Goal: Task Accomplishment & Management: Manage account settings

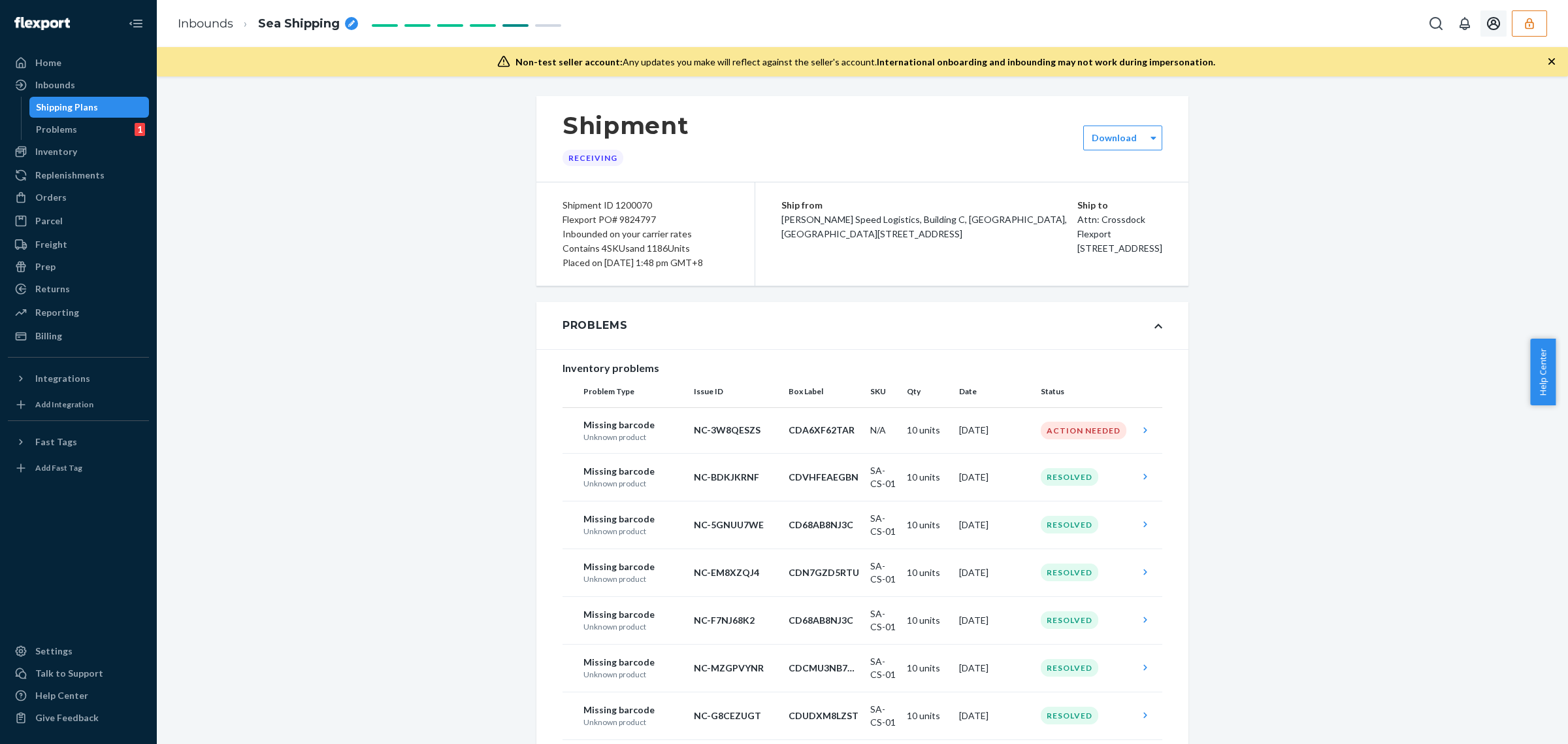
click at [1530, 15] on button "button" at bounding box center [1530, 23] width 35 height 26
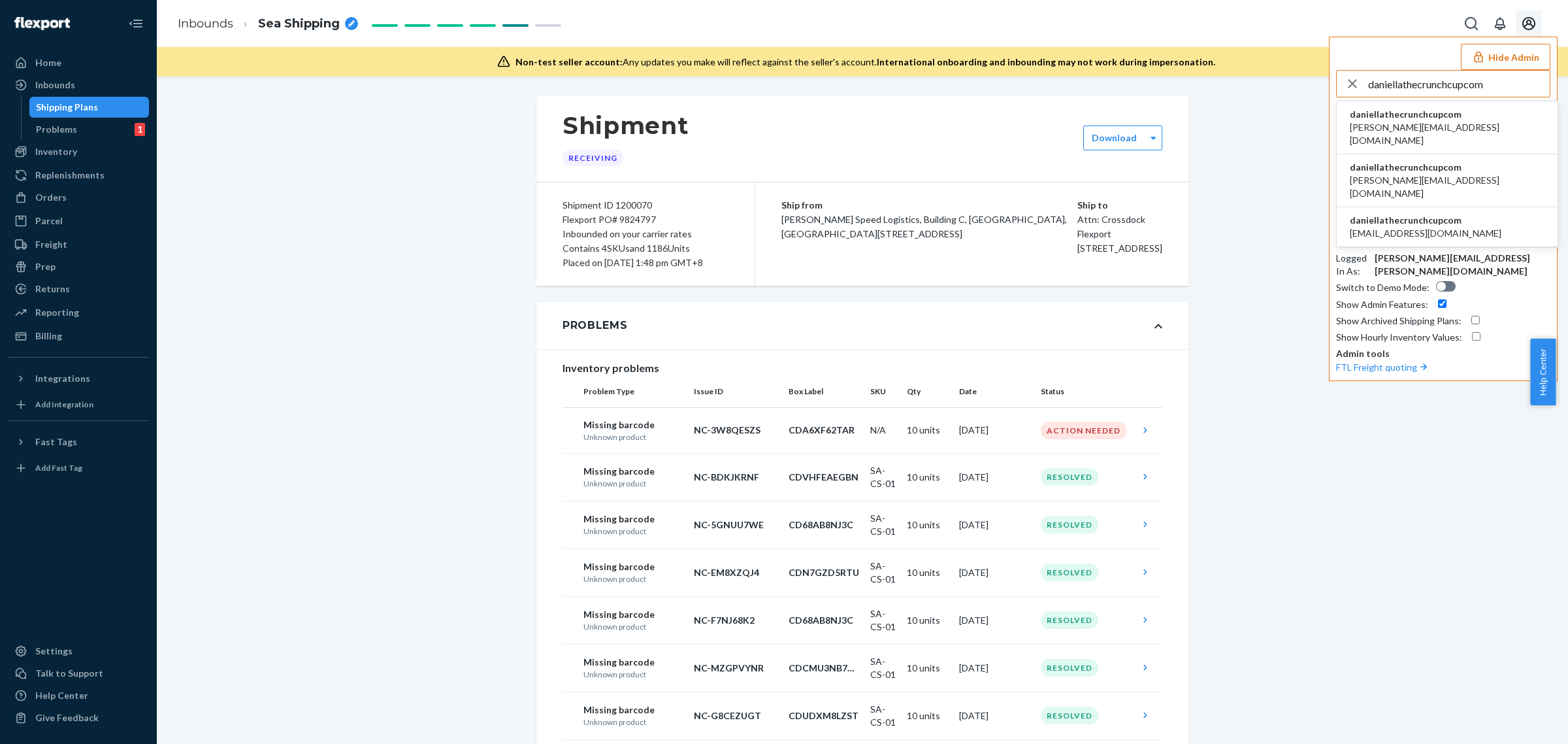
type input "daniellathecrunchcupcom"
click at [1409, 121] on span "cheryl@thecrunchcup.com" at bounding box center [1447, 134] width 195 height 26
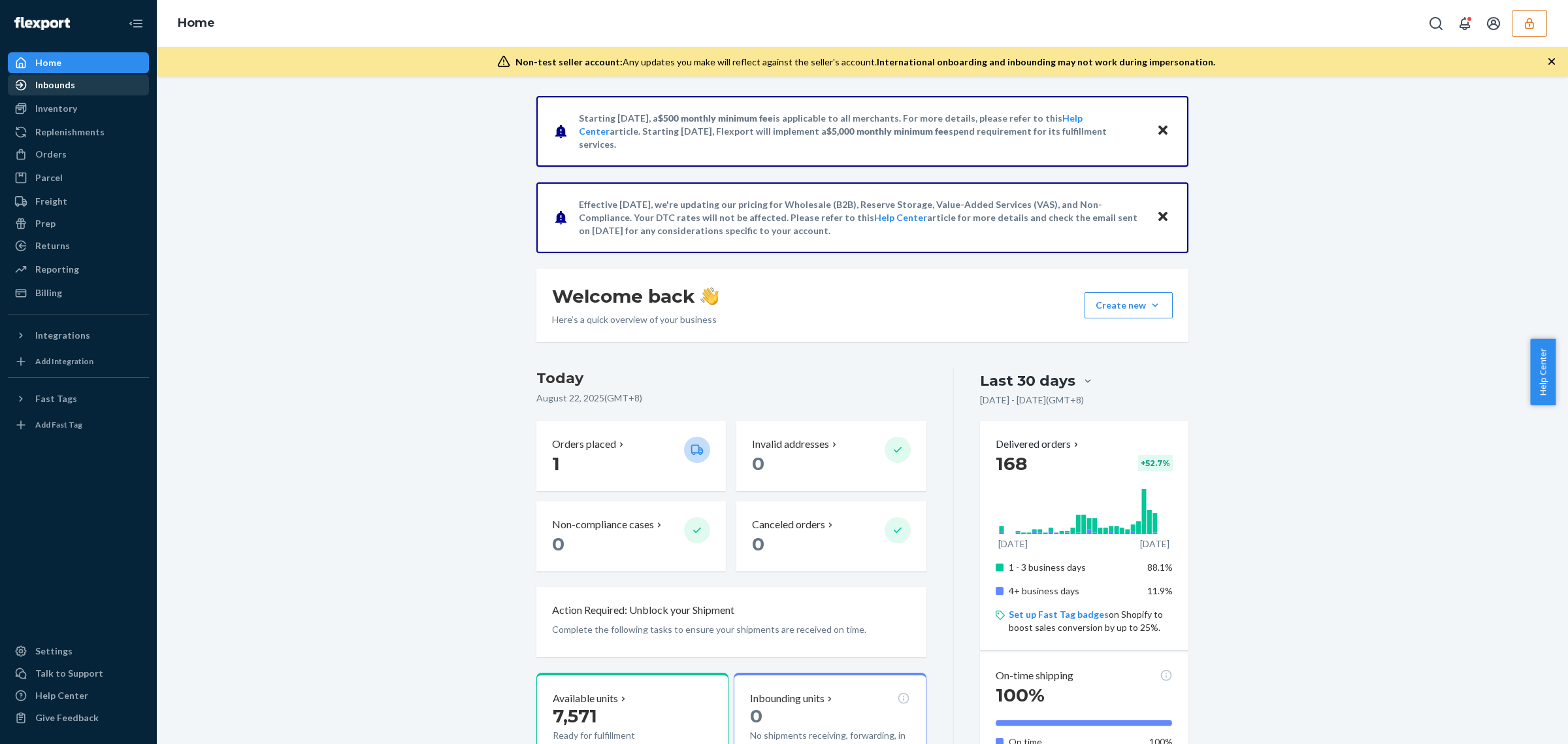
drag, startPoint x: 16, startPoint y: 85, endPoint x: 27, endPoint y: 83, distance: 11.2
click at [16, 85] on icon at bounding box center [21, 85] width 11 height 11
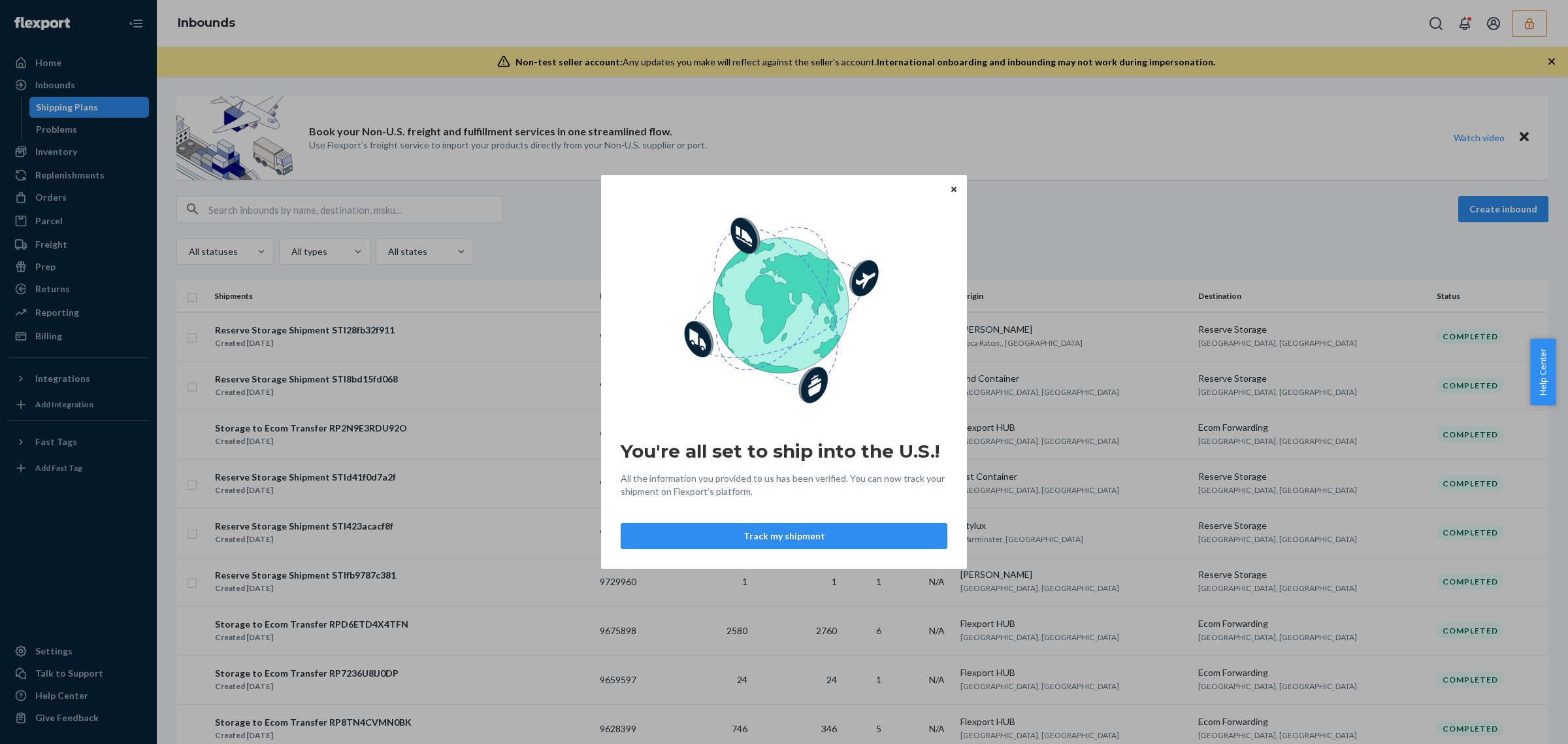
click at [347, 211] on div "You're all set to ship into the U.S.! All the information you provided to us ha…" at bounding box center [784, 372] width 1568 height 744
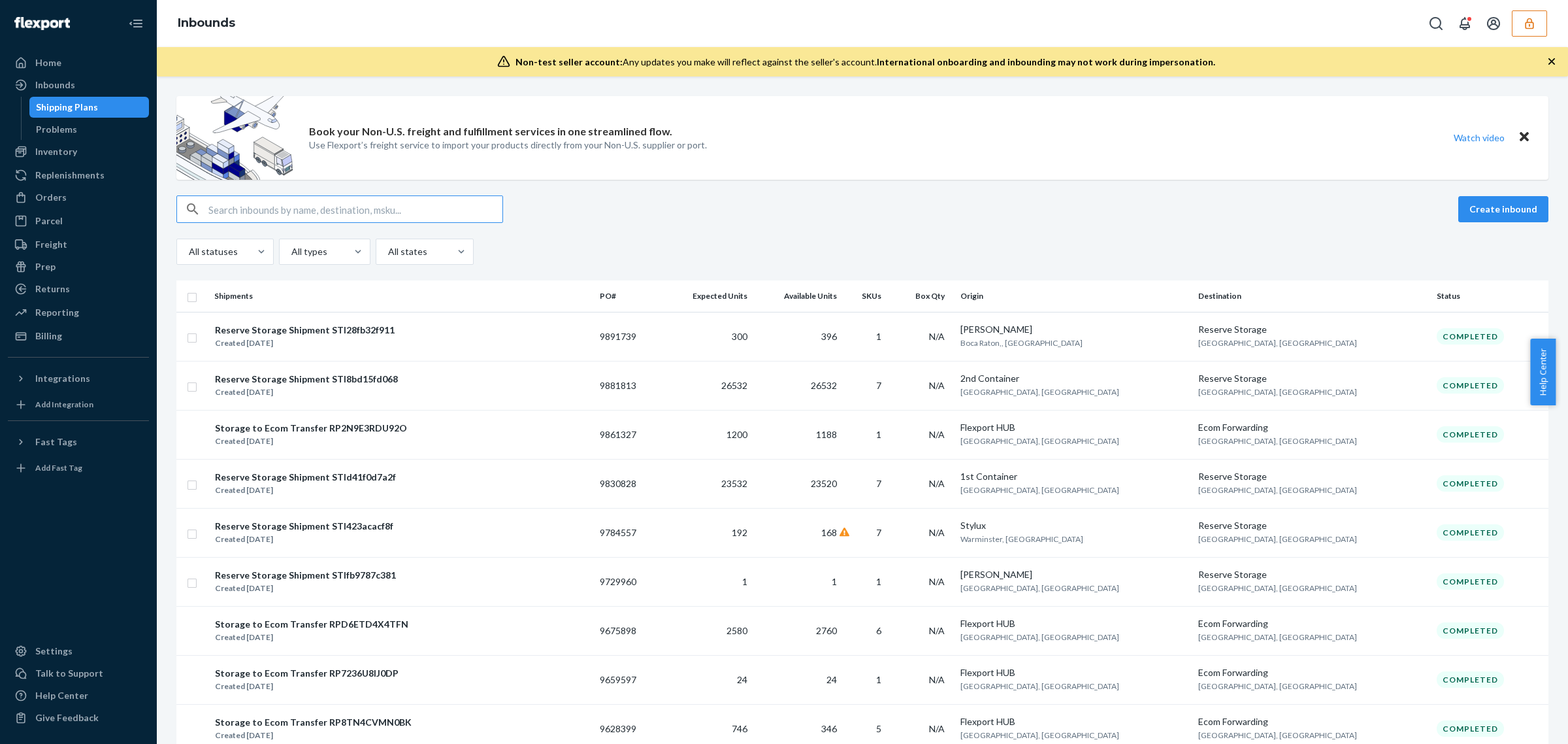
click at [347, 211] on input "text" at bounding box center [355, 209] width 294 height 26
paste input "9891739"
type input "9891739"
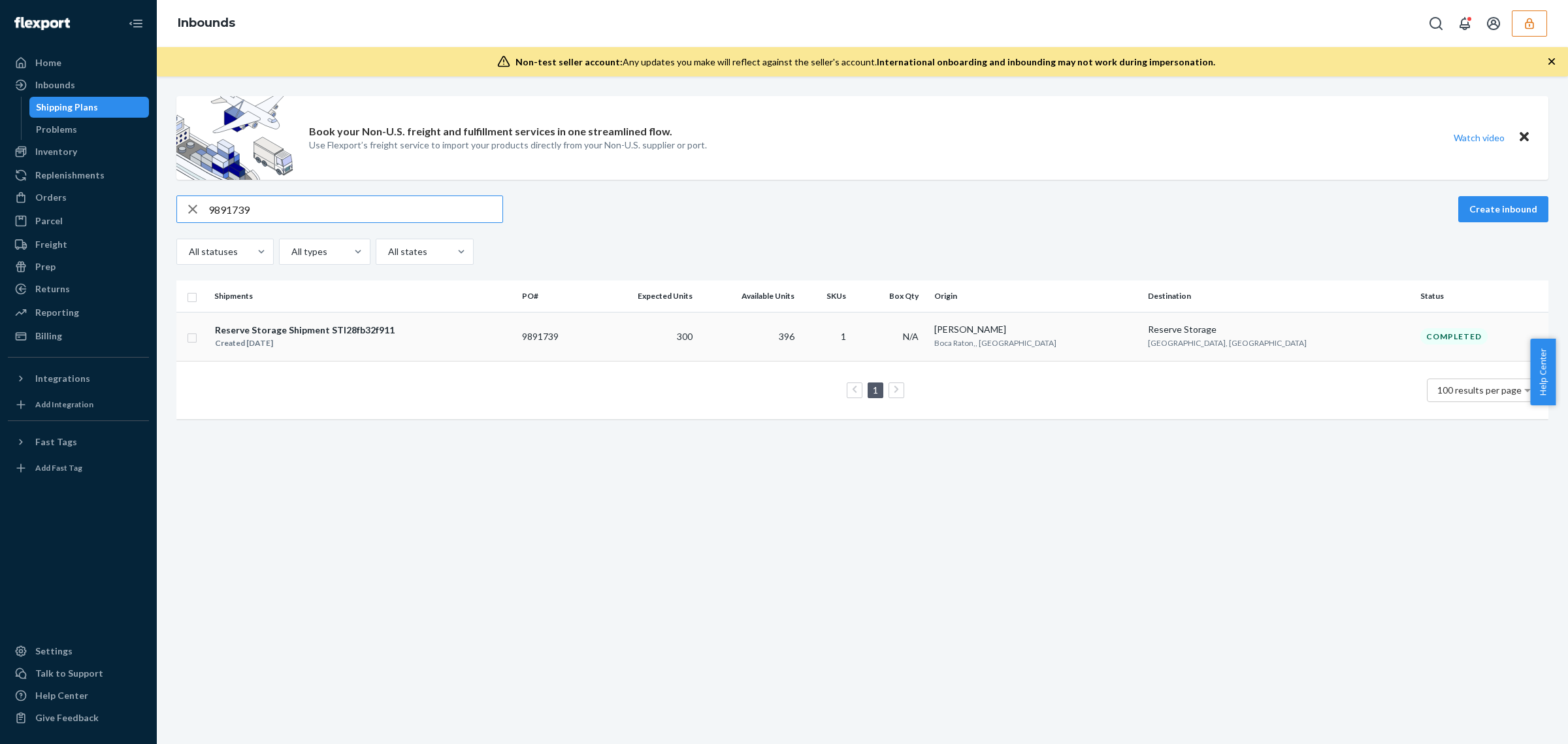
click at [799, 319] on td "396" at bounding box center [749, 336] width 102 height 49
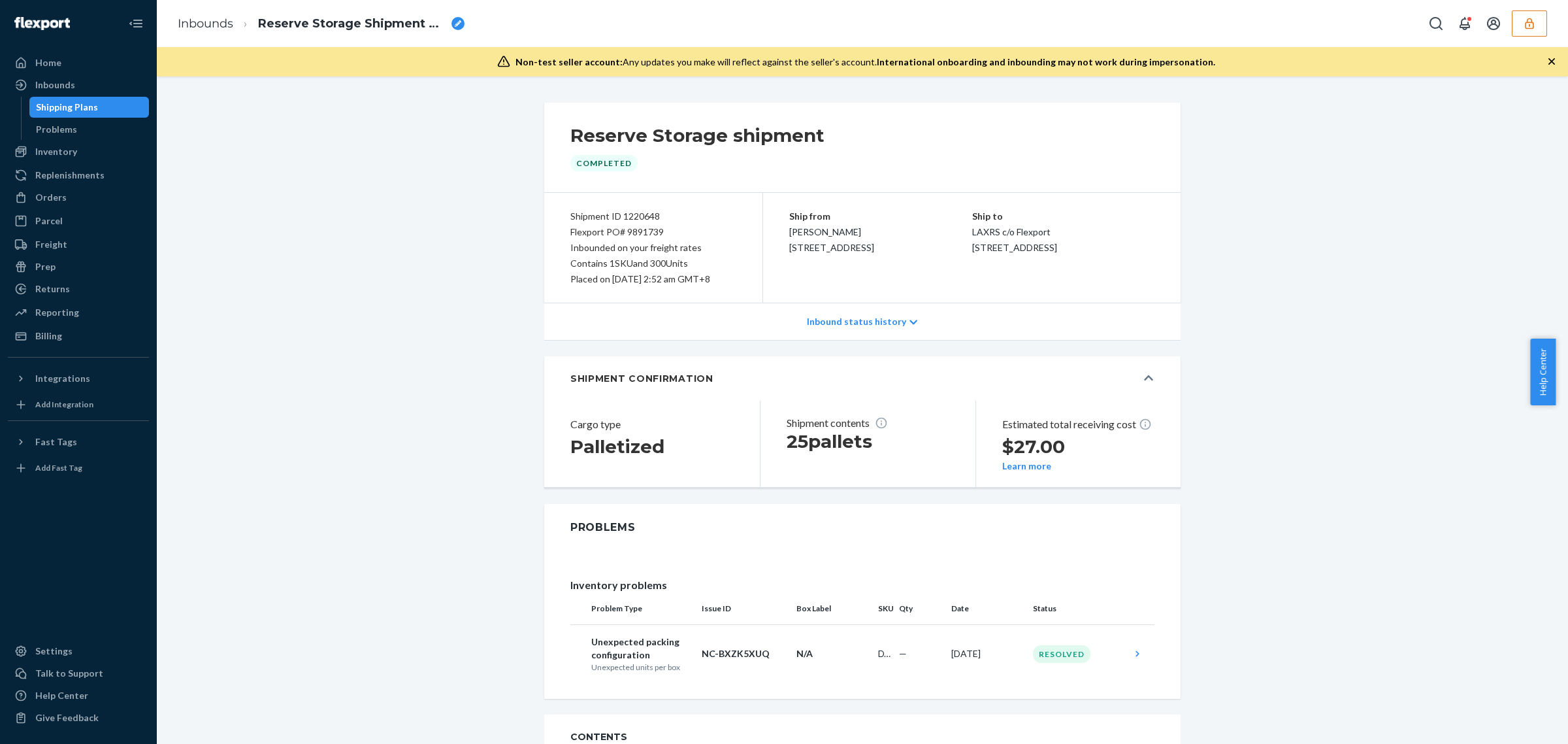
click at [641, 216] on div "Shipment ID 1220648" at bounding box center [653, 216] width 166 height 16
copy div "1220648"
click at [863, 474] on div "Shipment contents 25 pallets" at bounding box center [863, 444] width 205 height 86
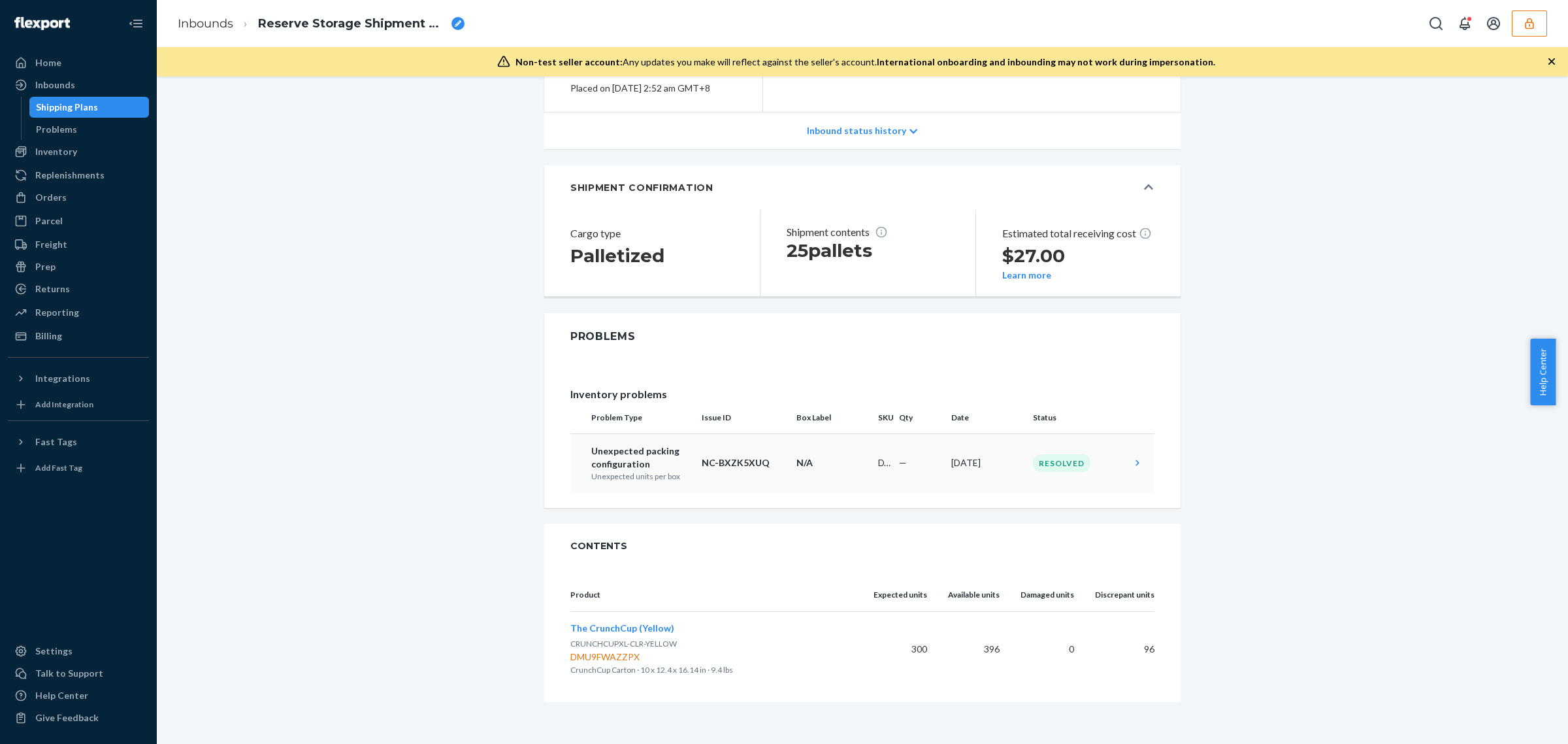
click at [861, 474] on td "N/A" at bounding box center [832, 463] width 82 height 59
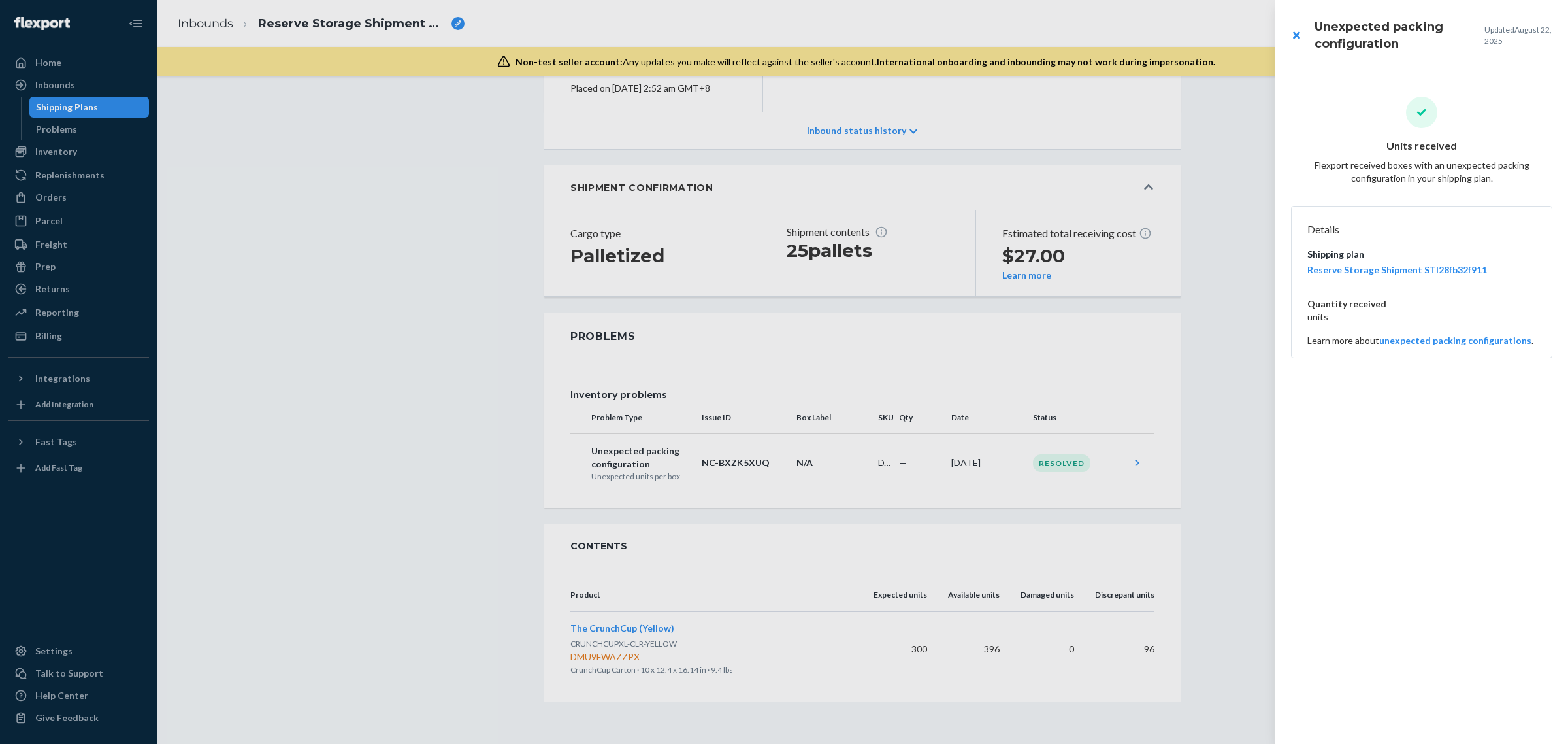
click at [861, 472] on div at bounding box center [784, 372] width 1568 height 744
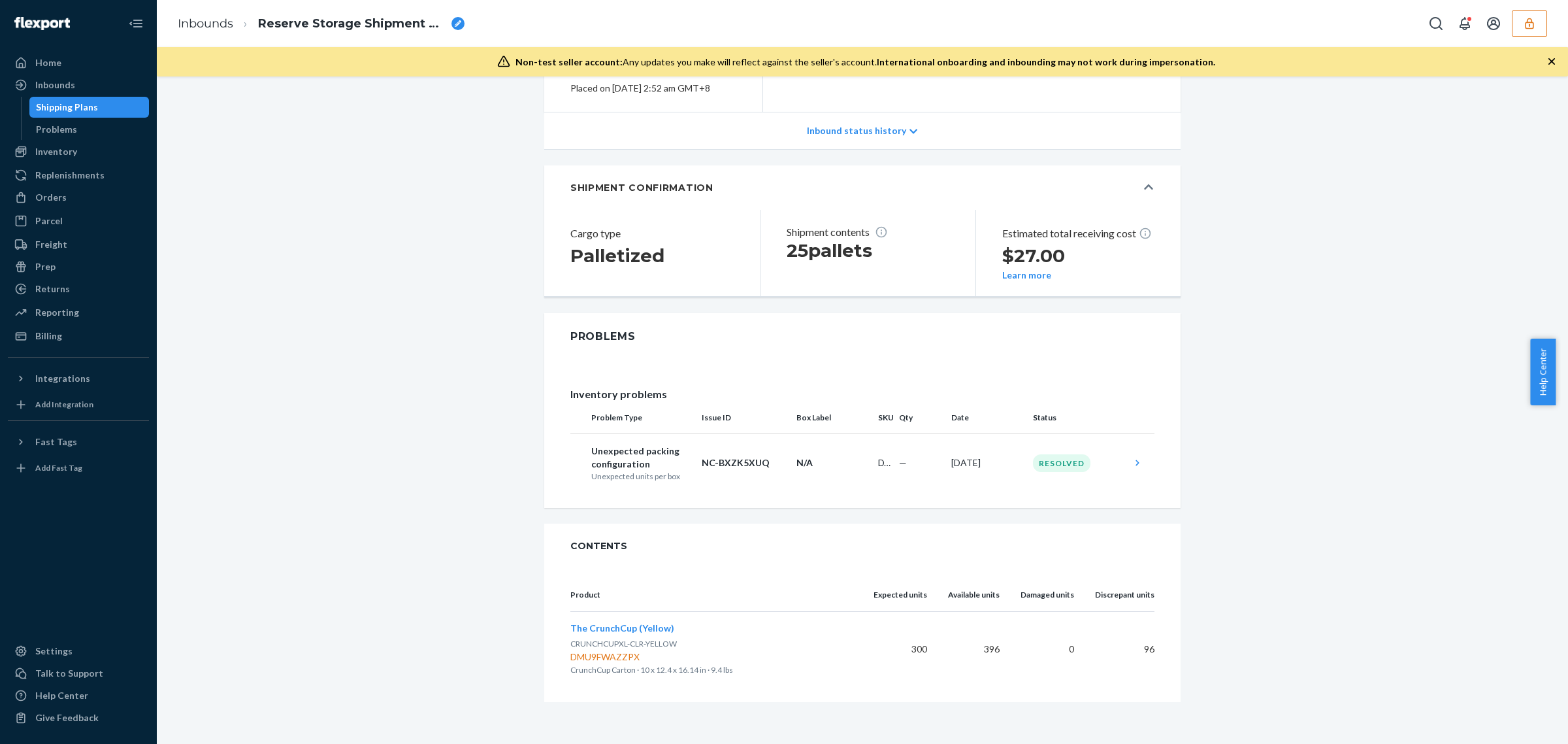
click at [553, 487] on div "Inventory problems Problem Type Issue ID Box Label SKU Qty Date Status Unexpect…" at bounding box center [863, 434] width 637 height 148
drag, startPoint x: 578, startPoint y: 417, endPoint x: 1120, endPoint y: 485, distance: 546.2
click at [1120, 485] on table "Problem Type Issue ID Box Label SKU Qty Date Status Unexpected packing configur…" at bounding box center [863, 447] width 584 height 90
copy thead
drag, startPoint x: 562, startPoint y: 595, endPoint x: 1170, endPoint y: 661, distance: 611.6
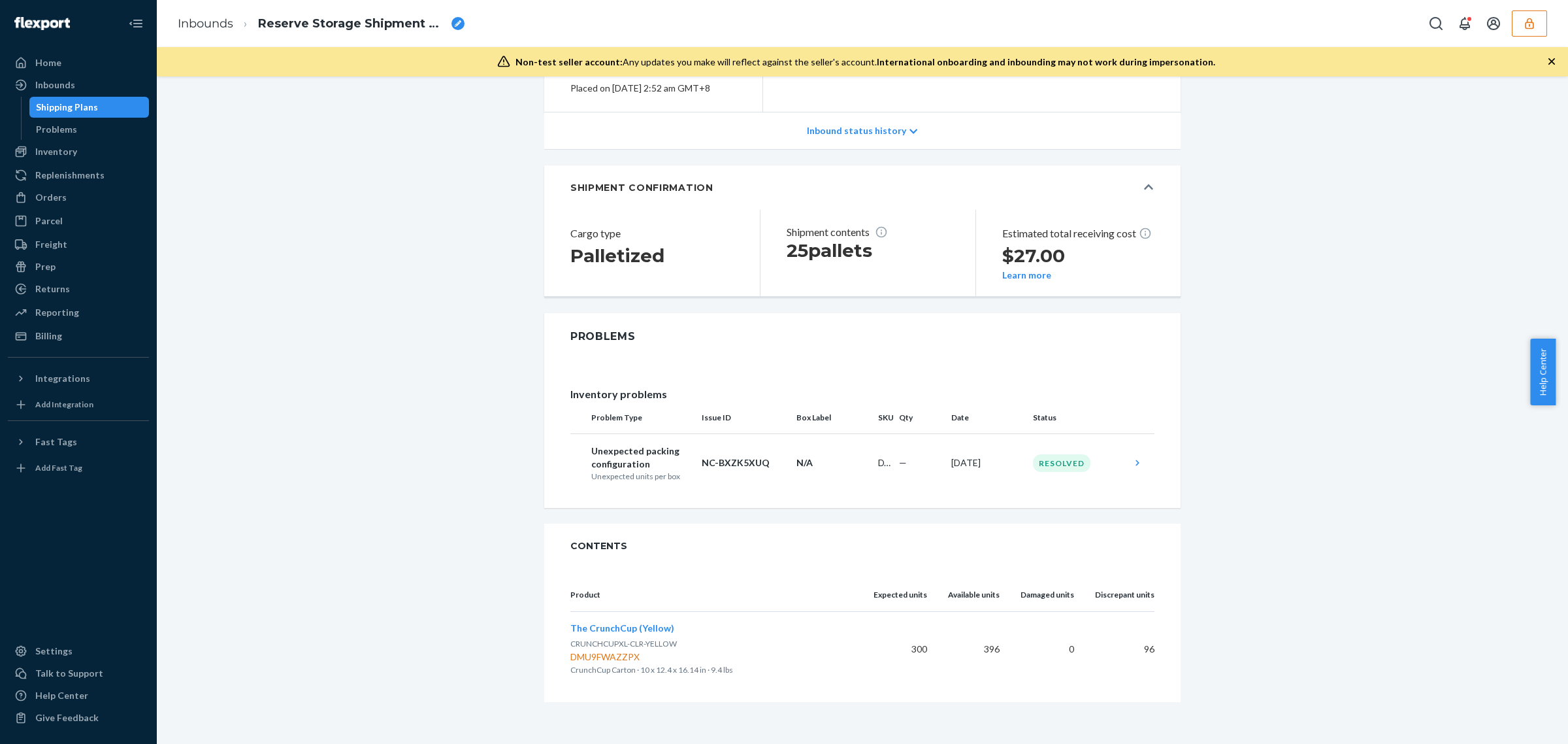
click at [1170, 661] on div "Product Expected units Available units Damaged units Discrepant units The Crunc…" at bounding box center [863, 635] width 637 height 134
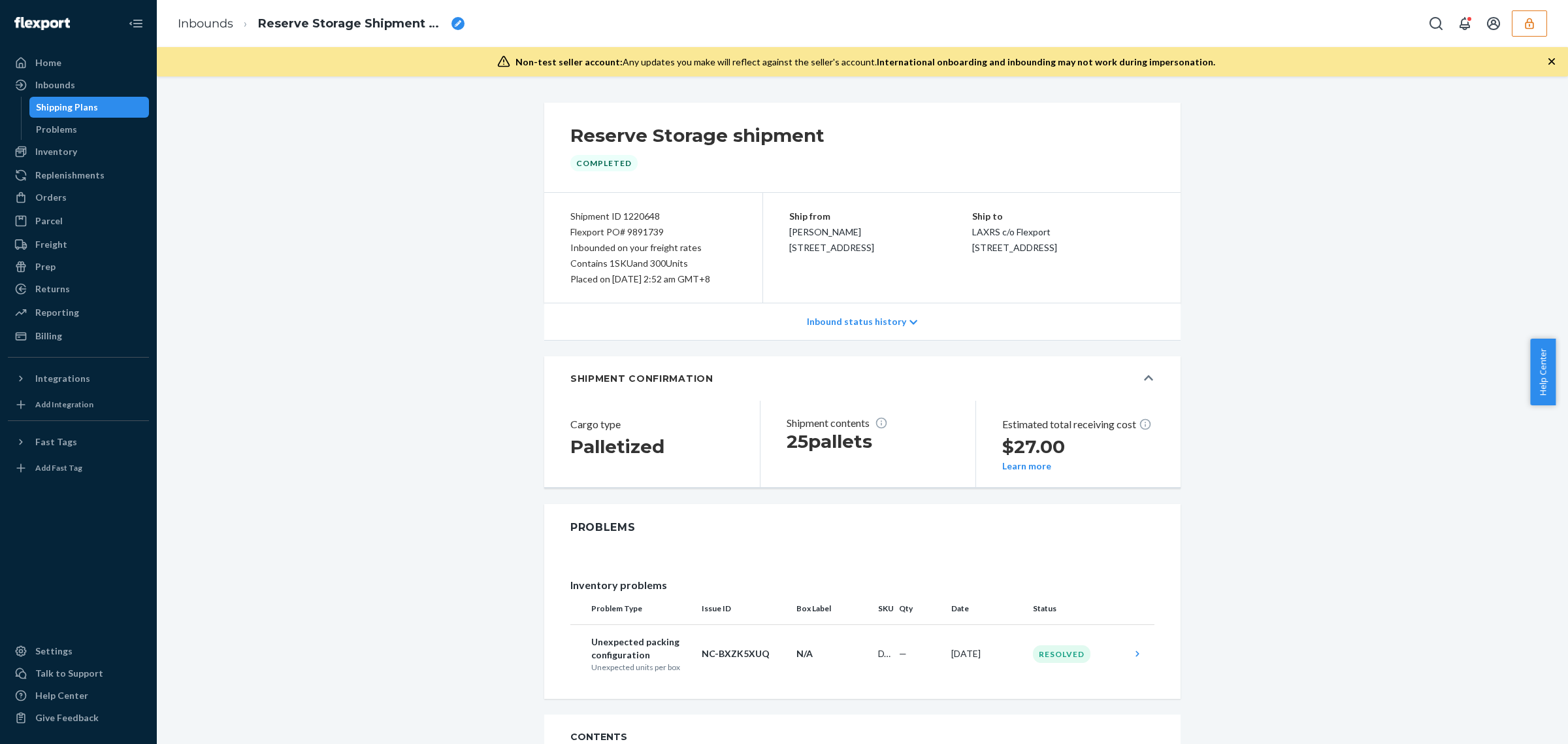
click at [598, 164] on div "Completed" at bounding box center [604, 163] width 67 height 17
copy div "Completed"
click at [1070, 661] on div "Resolved" at bounding box center [1062, 654] width 58 height 18
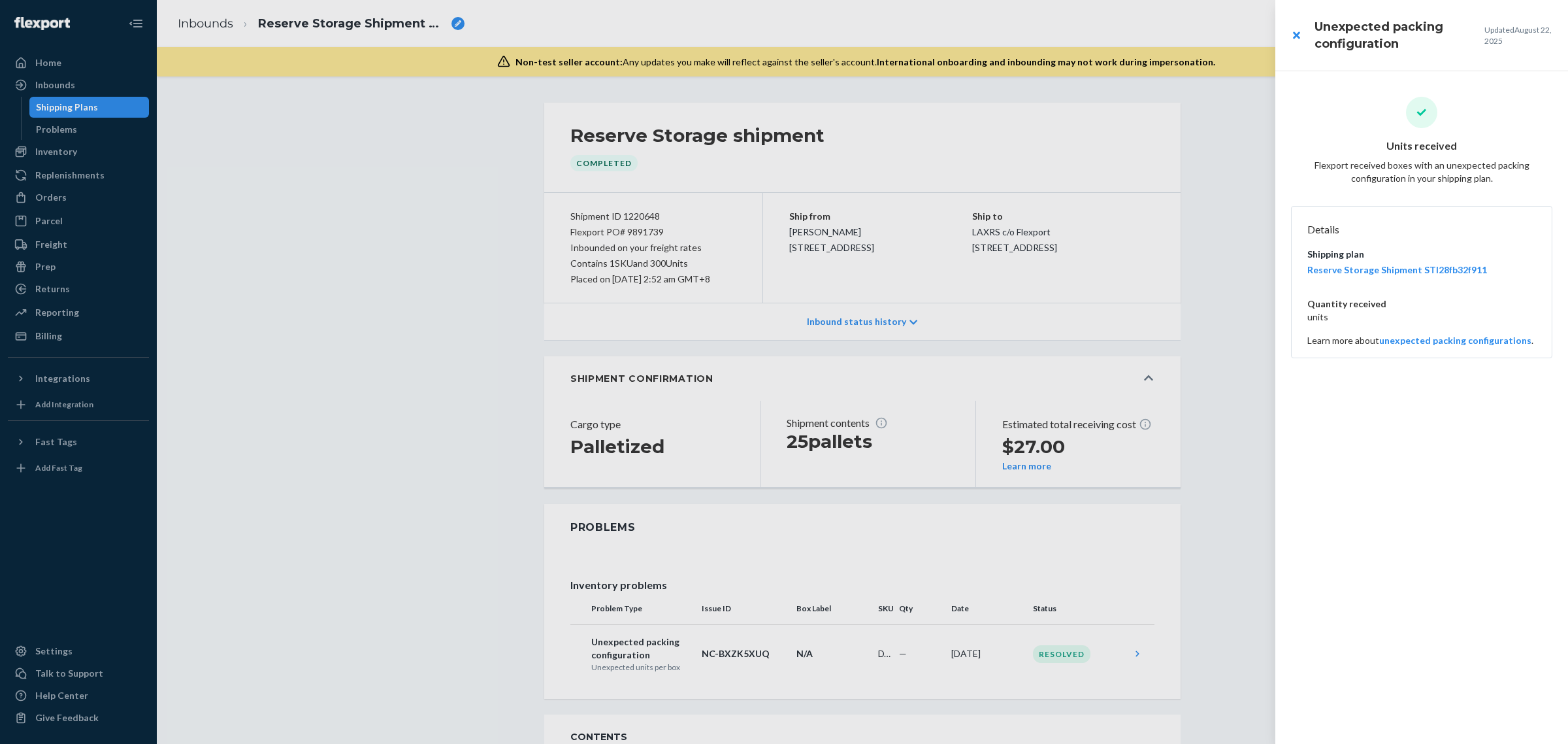
click at [716, 684] on div at bounding box center [784, 372] width 1568 height 744
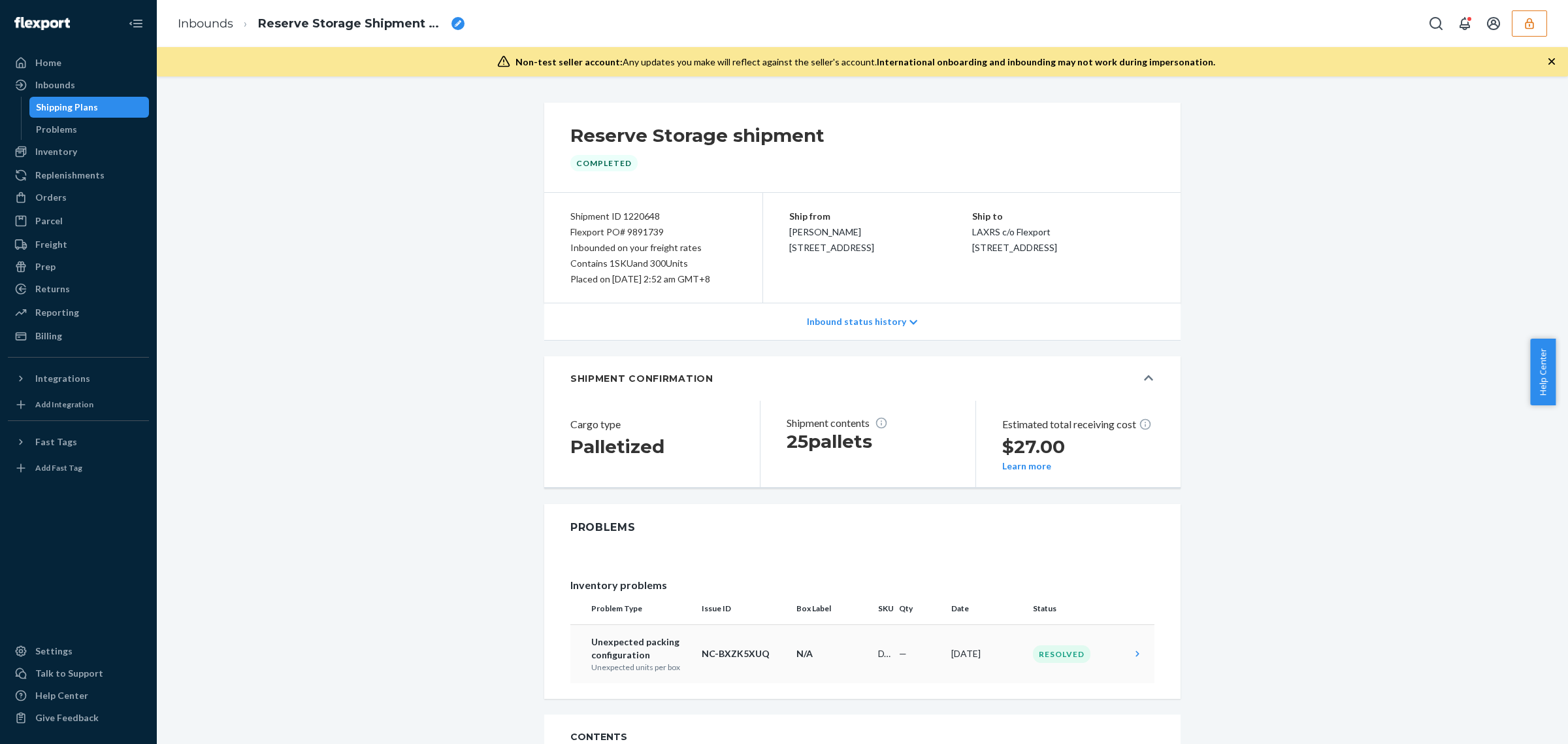
click at [649, 661] on p "Unexpected packing configuration" at bounding box center [641, 648] width 100 height 26
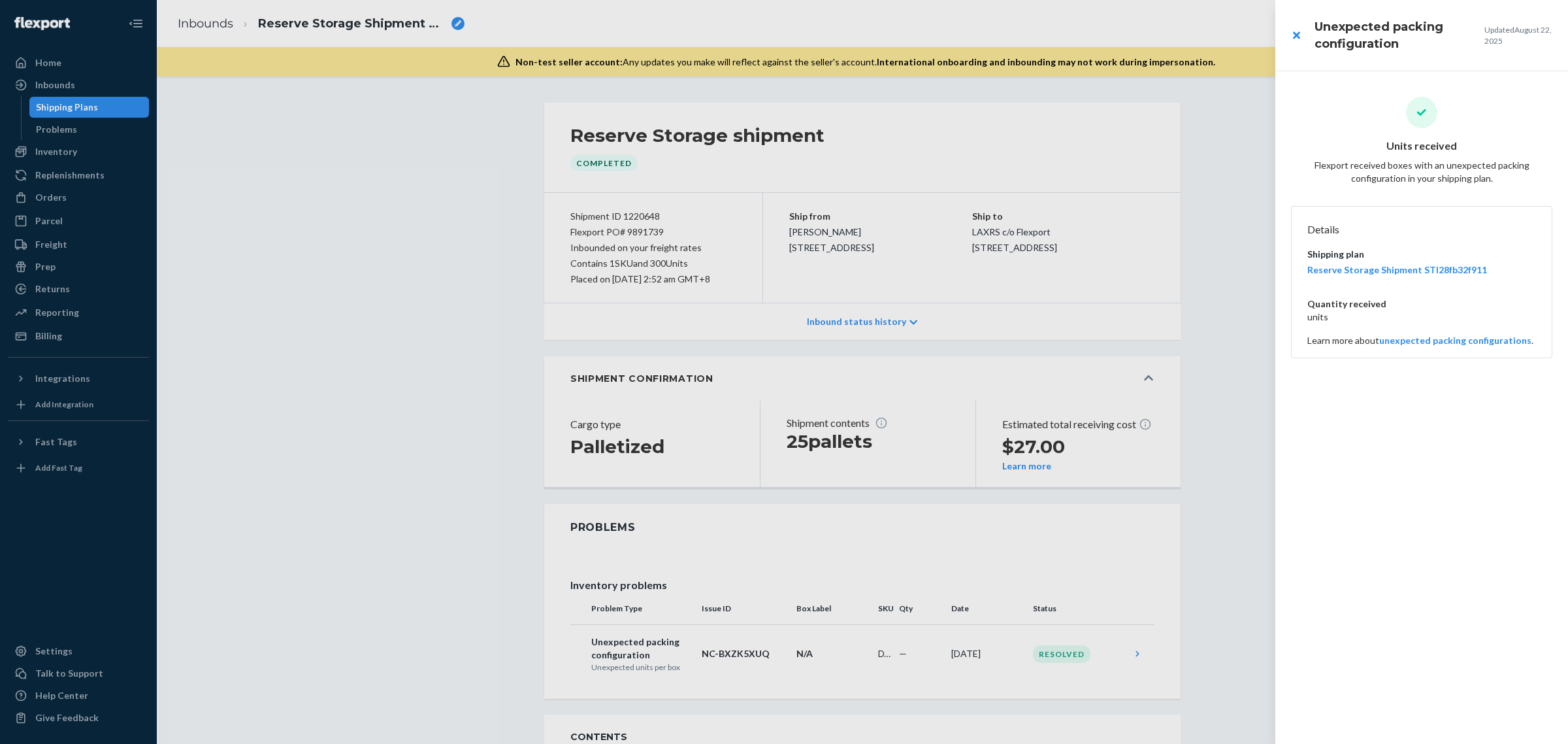
click at [1356, 38] on h3 "Unexpected packing configuration" at bounding box center [1400, 35] width 170 height 34
copy h3 "Unexpected packing configuration"
click at [439, 425] on div at bounding box center [784, 372] width 1568 height 744
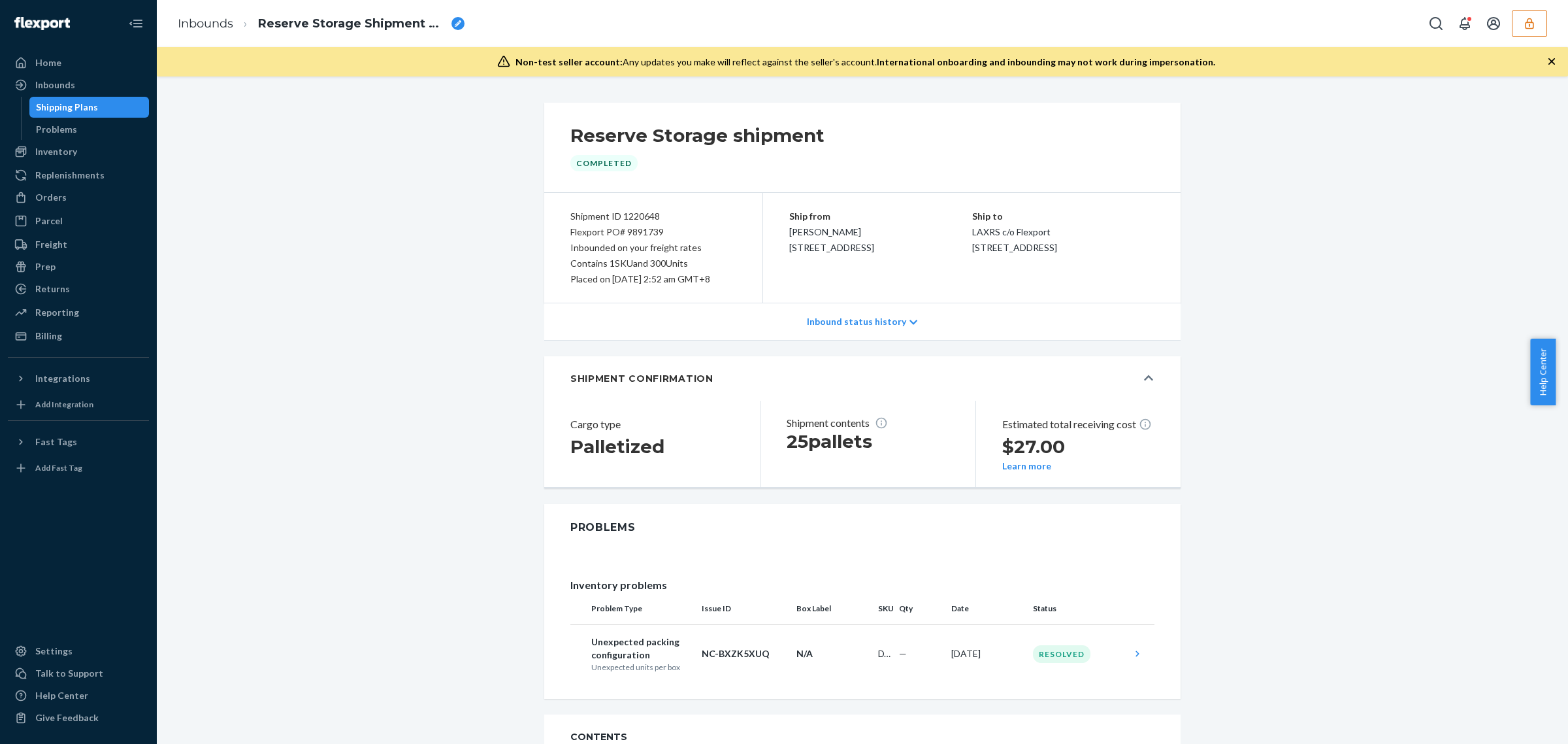
scroll to position [206, 0]
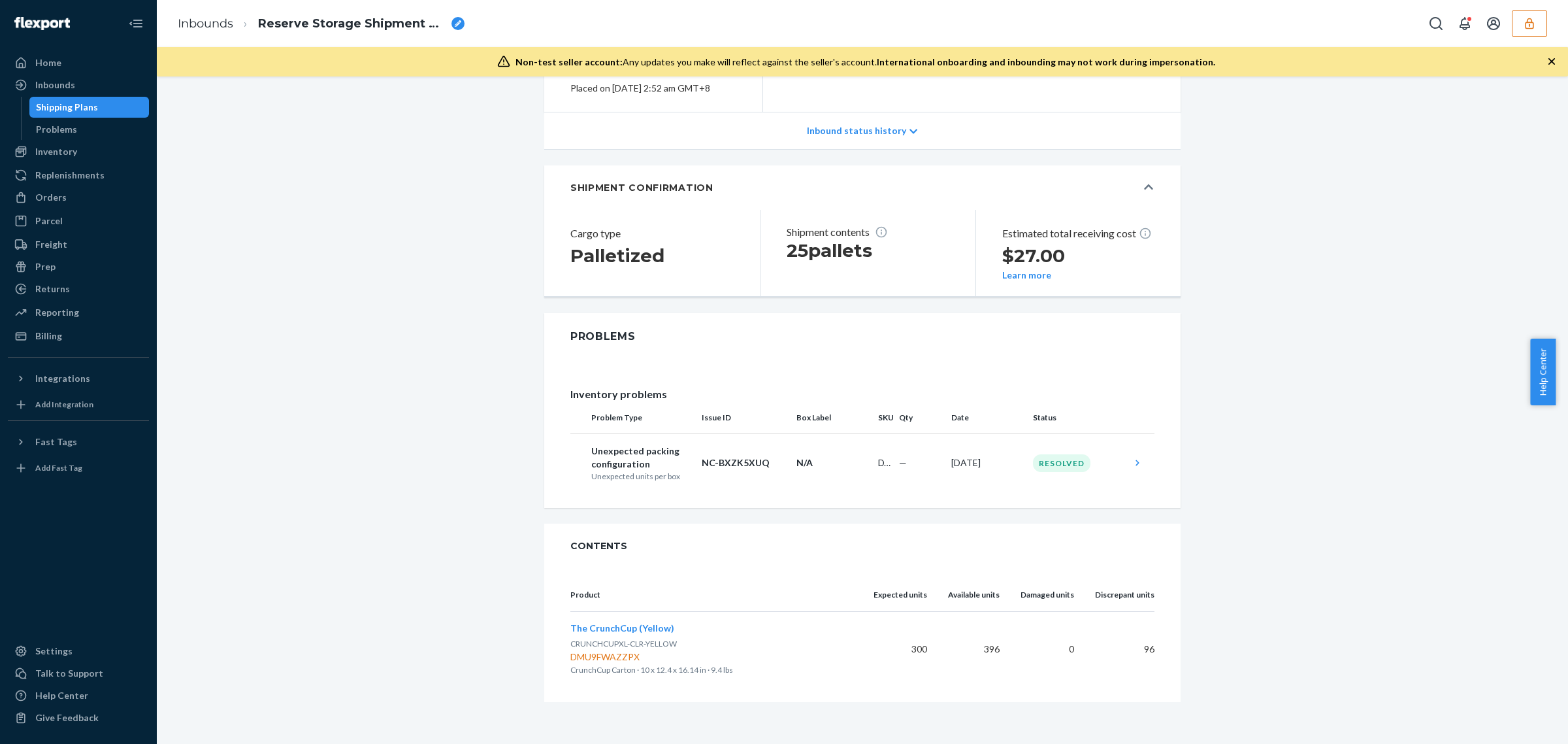
drag, startPoint x: 563, startPoint y: 595, endPoint x: 1160, endPoint y: 649, distance: 599.4
click at [1160, 649] on div "Product Expected units Available units Damaged units Discrepant units The Crunc…" at bounding box center [863, 635] width 637 height 134
click at [518, 126] on div "Reserve Storage shipment Completed Shipment ID 1220648 Flexport PO# 9891739 Inb…" at bounding box center [862, 307] width 1392 height 790
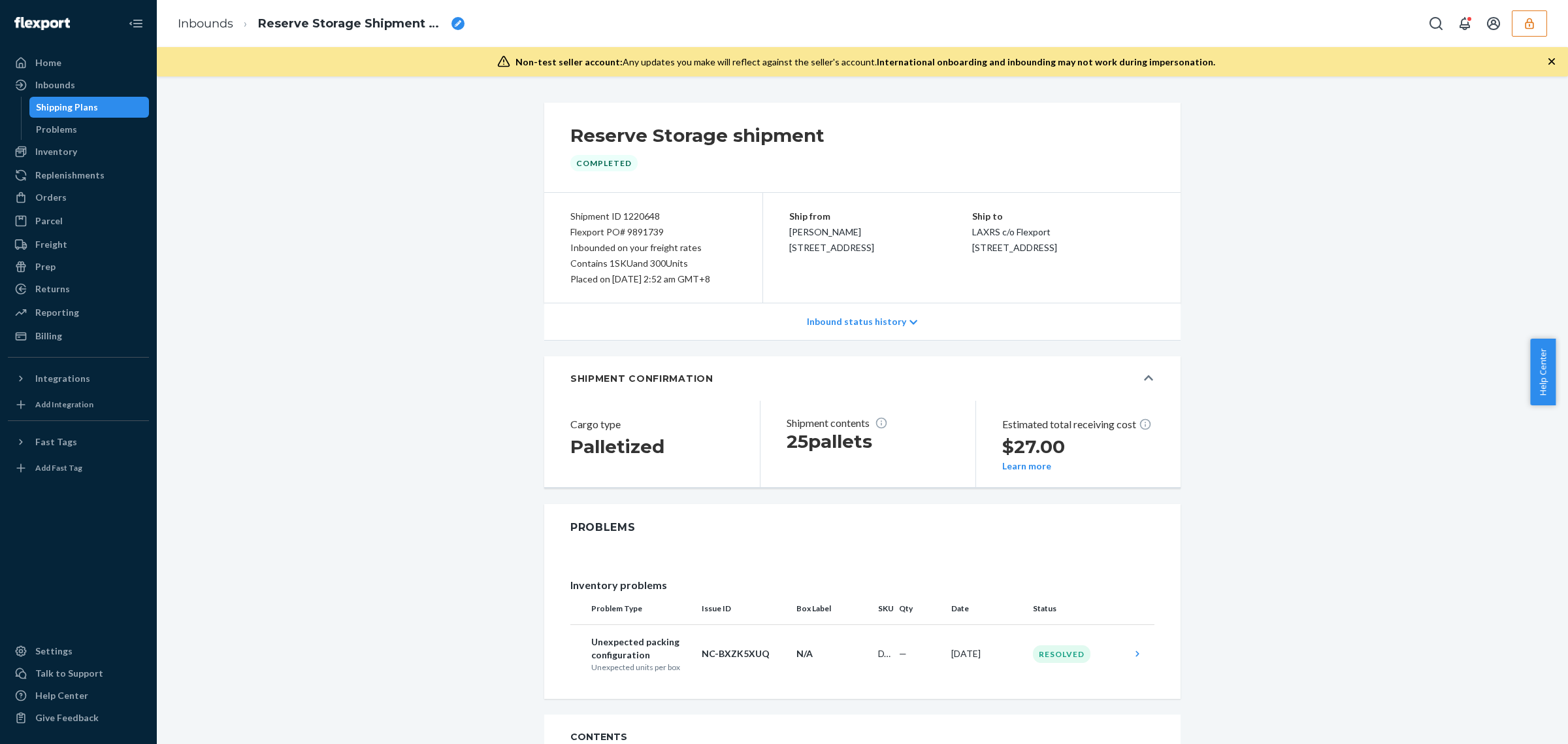
click at [626, 217] on div "Shipment ID 1220648" at bounding box center [653, 216] width 166 height 16
copy div "1220648"
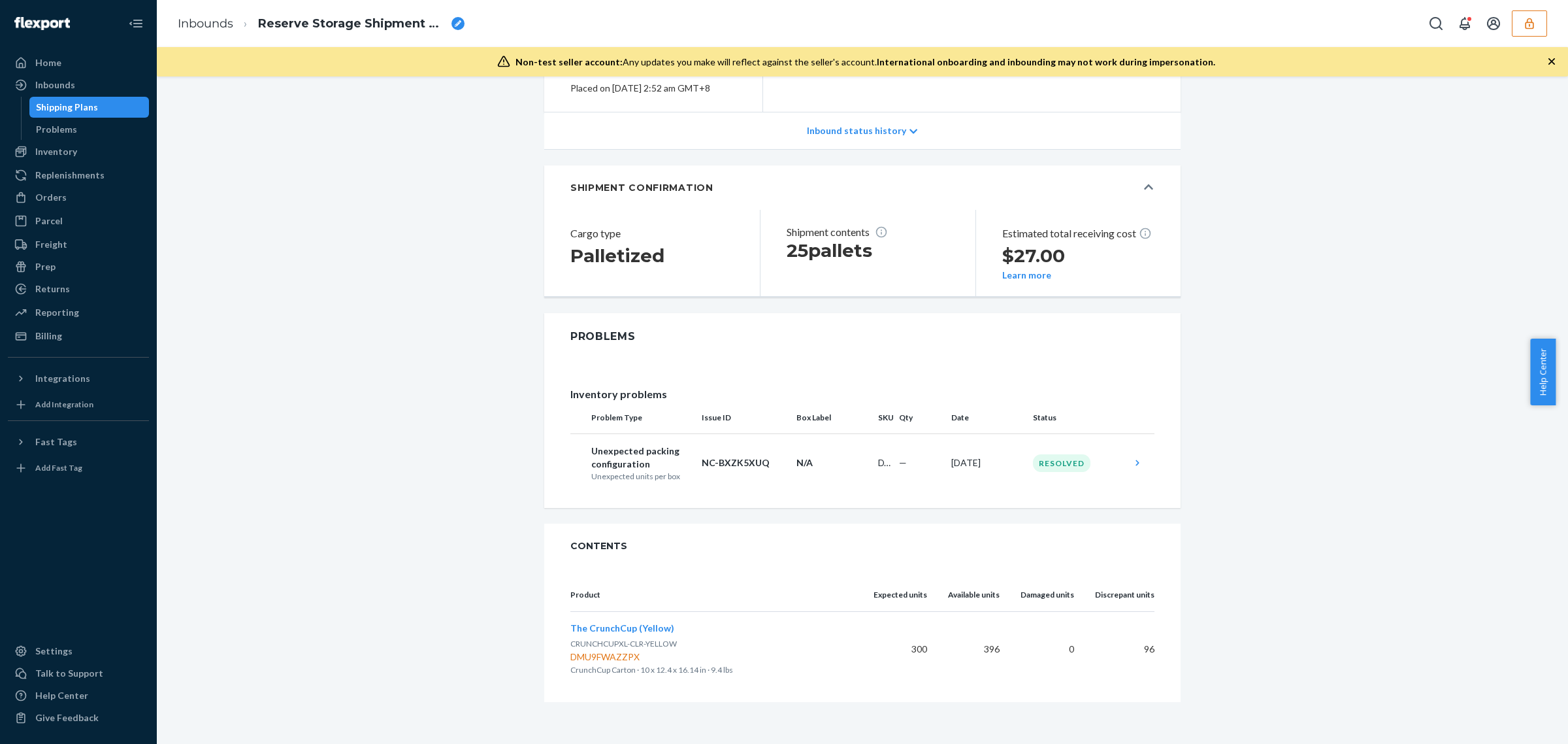
click at [1523, 33] on button "button" at bounding box center [1530, 23] width 35 height 26
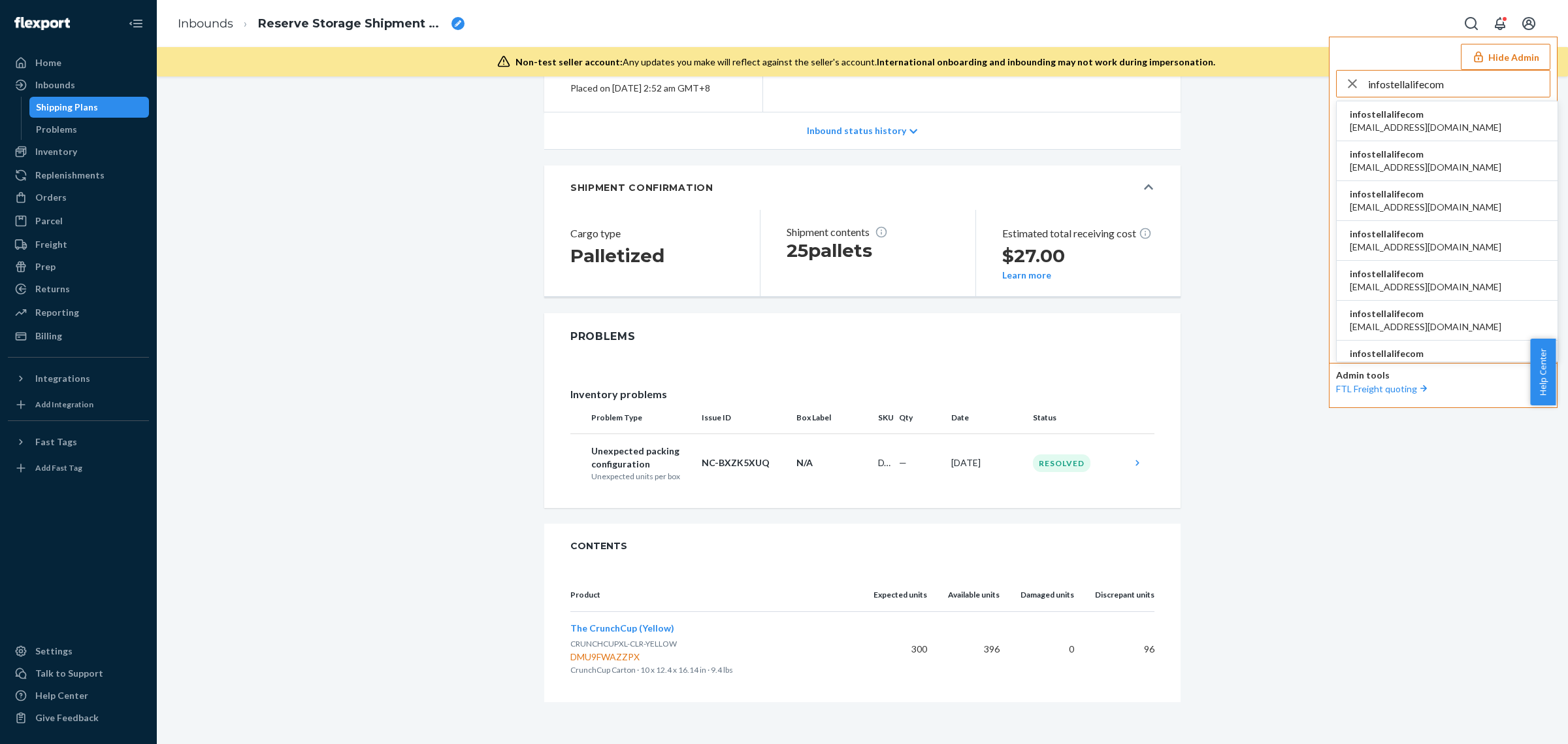
type input "infostellalifecom"
click at [1474, 120] on li "infostellalifecom aaeschliman@stellalife.com" at bounding box center [1447, 121] width 221 height 40
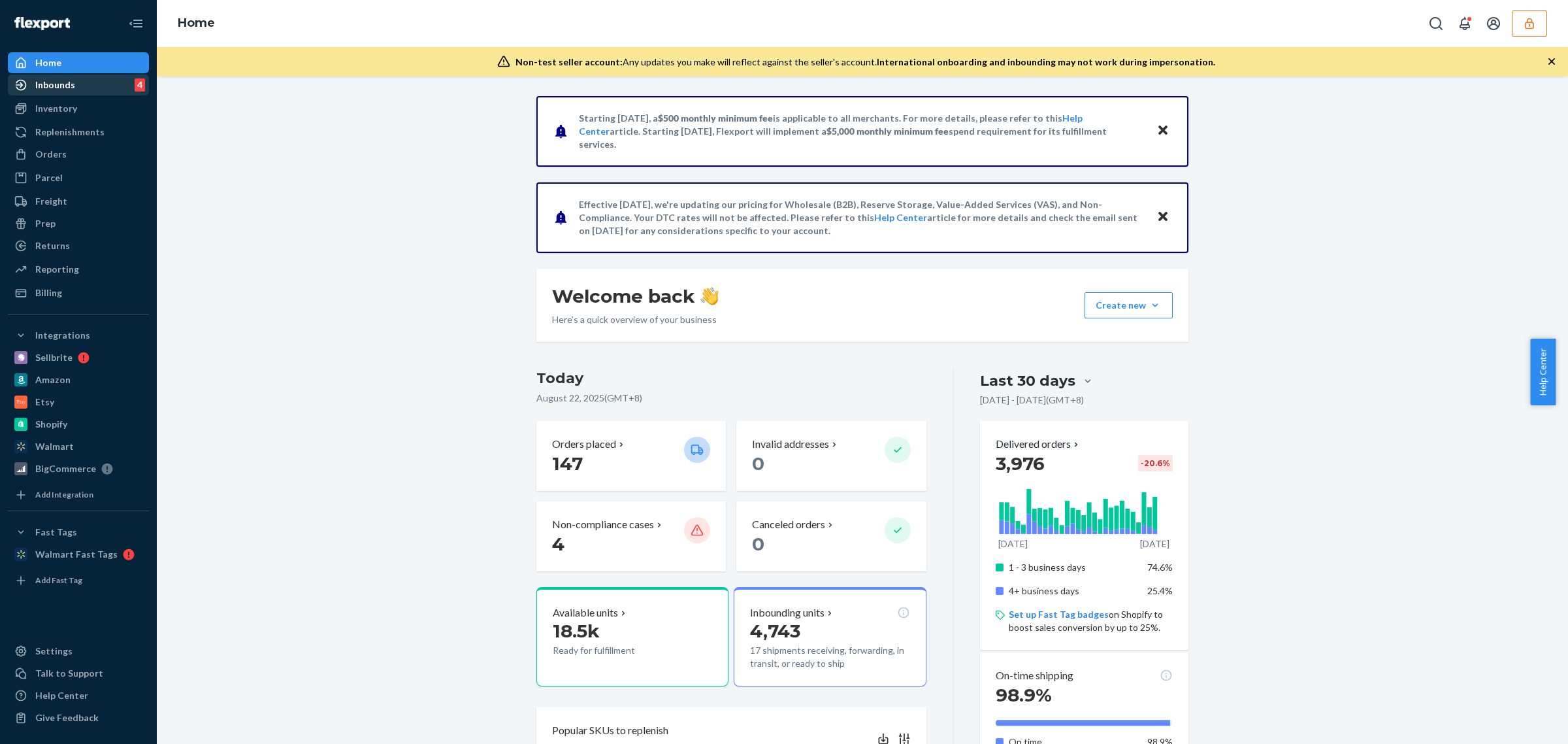
click at [52, 89] on div "Inbounds" at bounding box center [55, 85] width 40 height 13
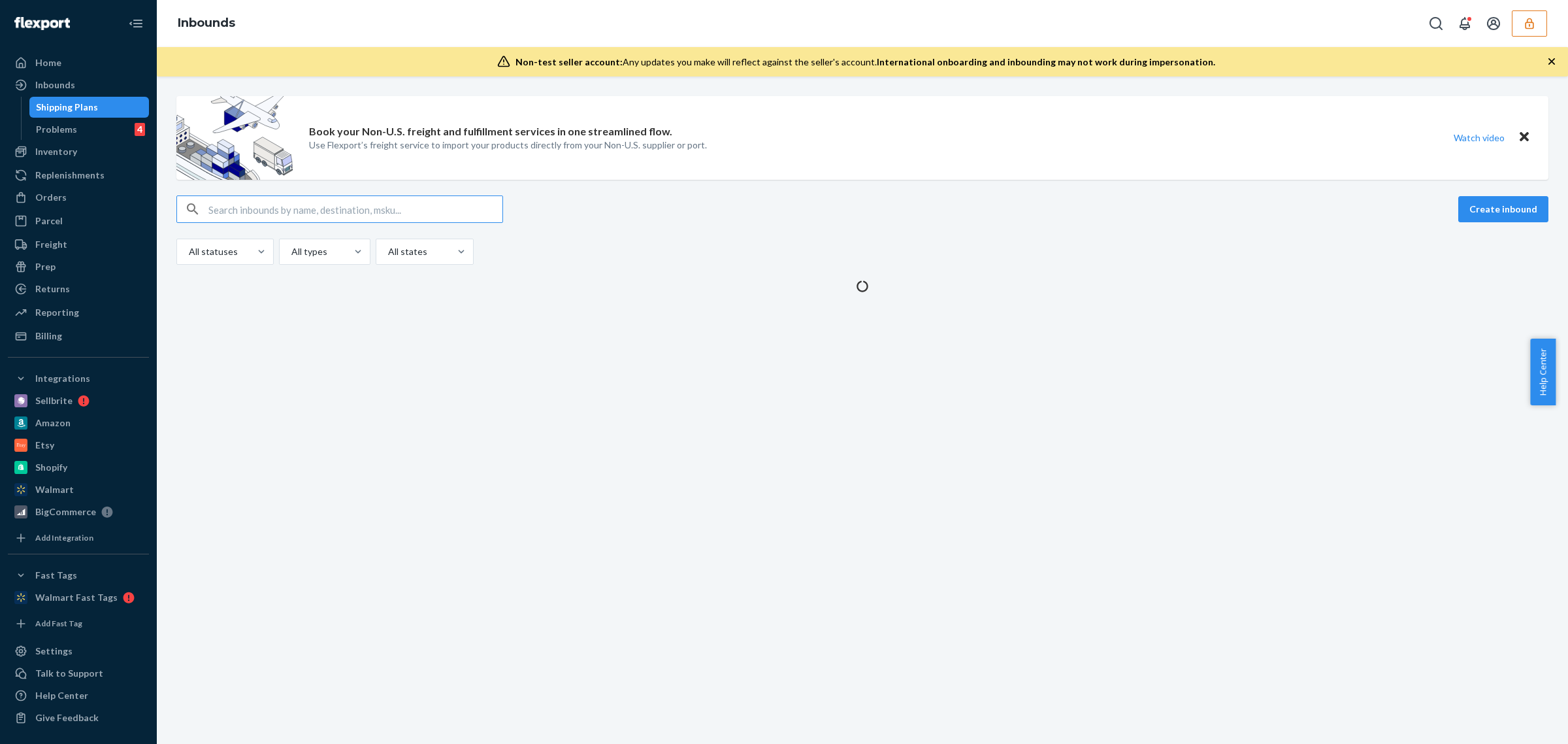
click at [288, 205] on input "text" at bounding box center [355, 209] width 294 height 26
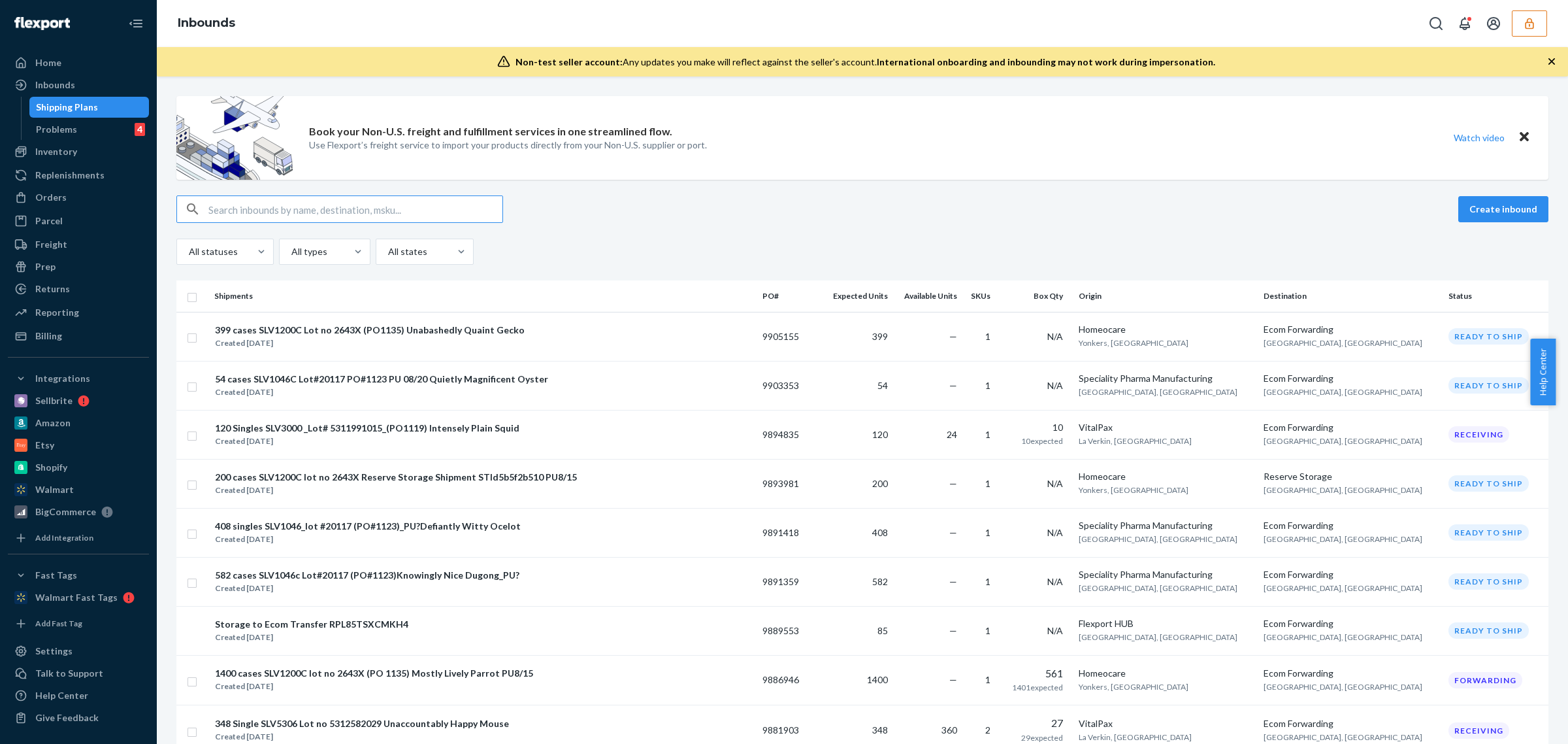
type input "9744972"
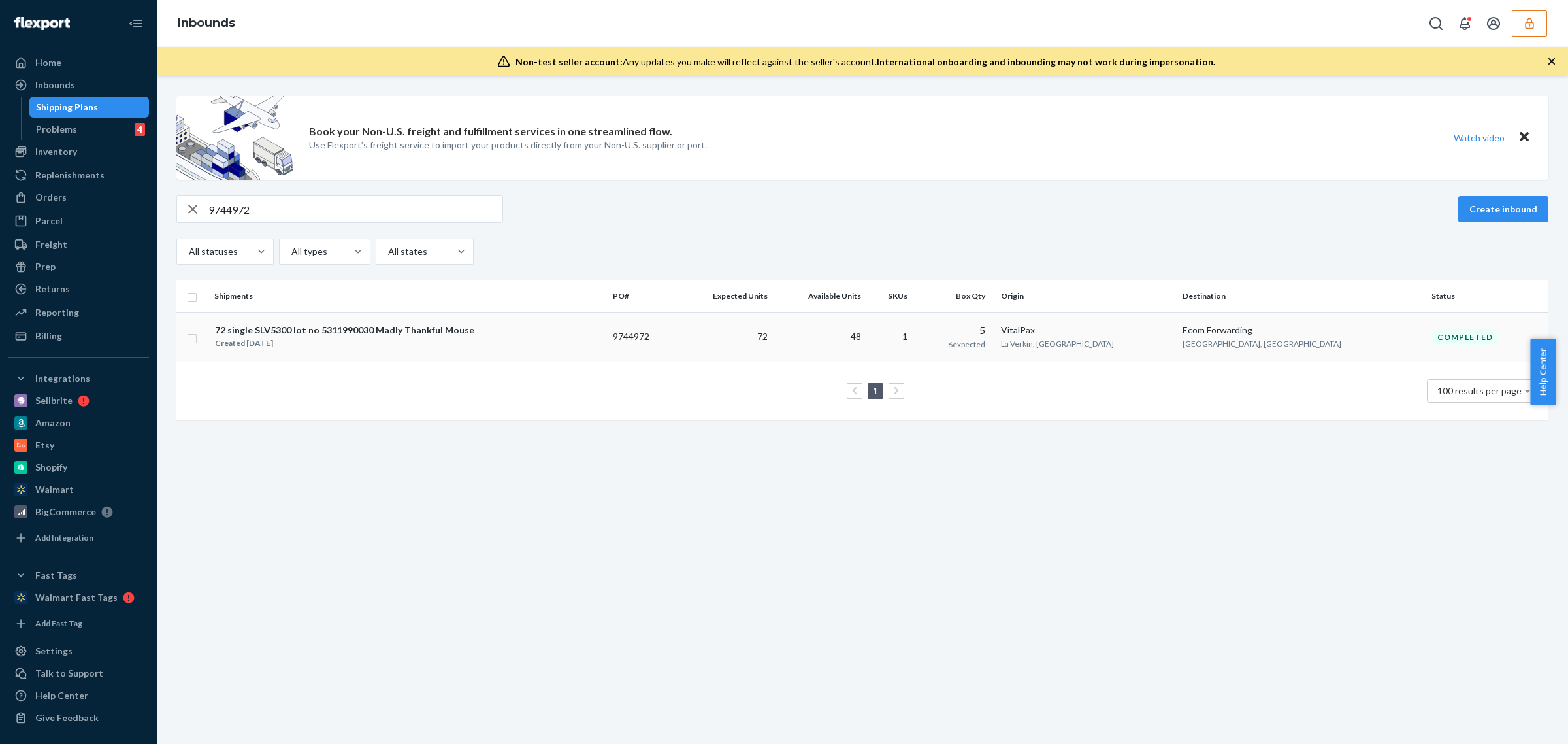
click at [602, 345] on div "72 single SLV5300 lot no 5311990030 Madly Thankful Mouse Created May 17, 2025" at bounding box center [408, 337] width 388 height 28
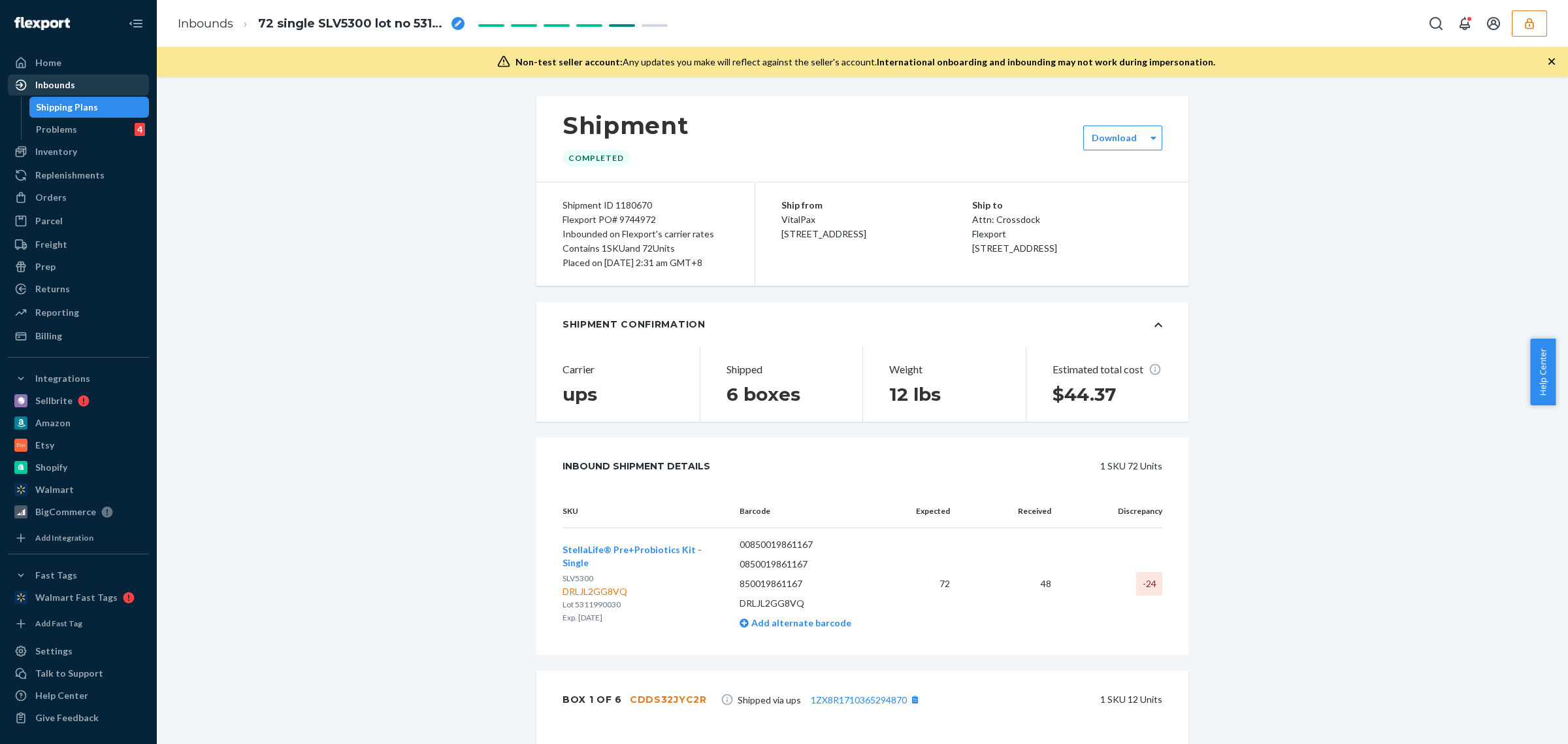
click at [49, 80] on div "Inbounds" at bounding box center [55, 85] width 40 height 13
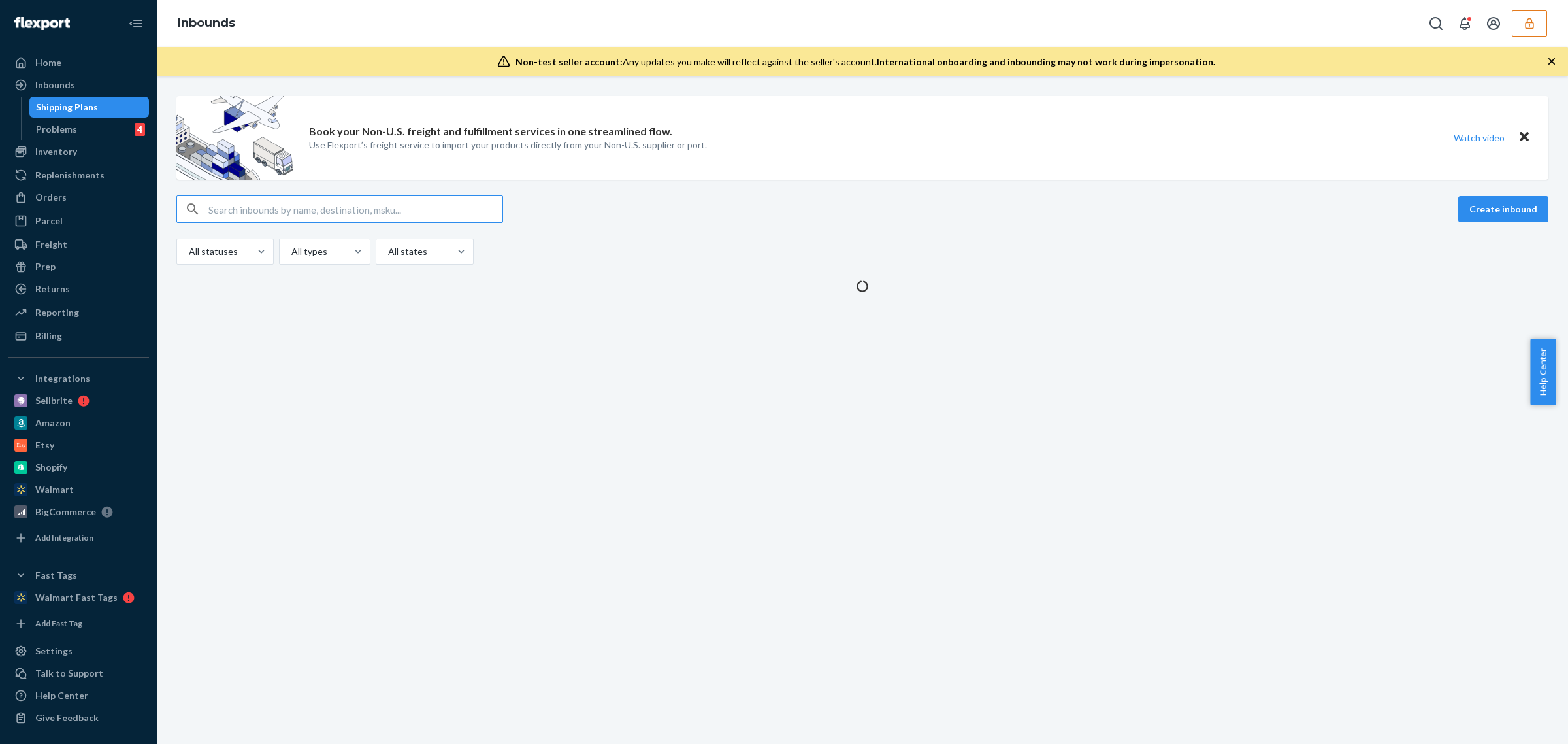
click at [275, 203] on input "text" at bounding box center [355, 209] width 294 height 26
paste input "DRLJL2GG8VQ"
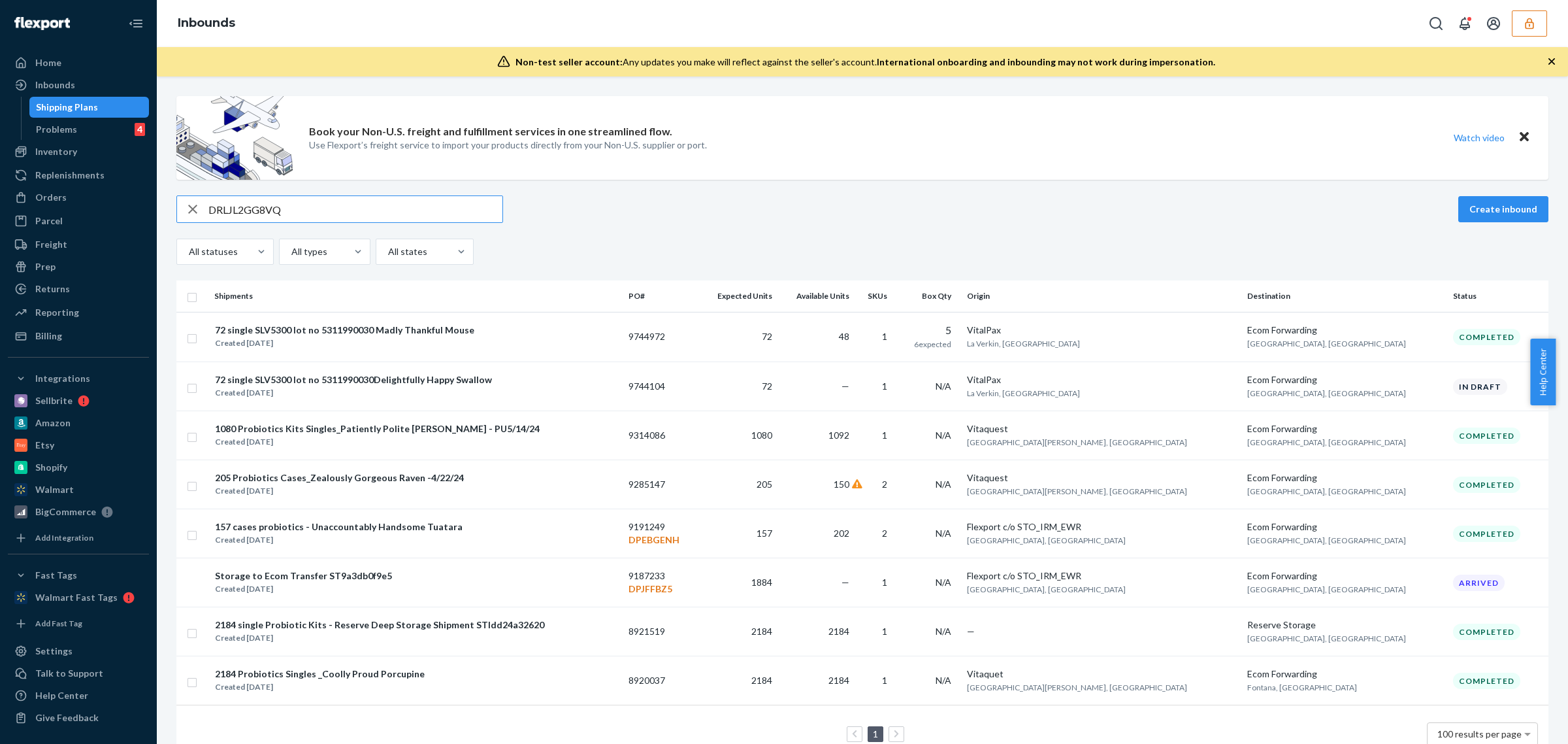
type input "DRLJL2GG8VQ"
click at [442, 425] on div "1080 Probiotics Kits Singles_Patiently Polite Ruff - PU5/14/24" at bounding box center [377, 428] width 324 height 13
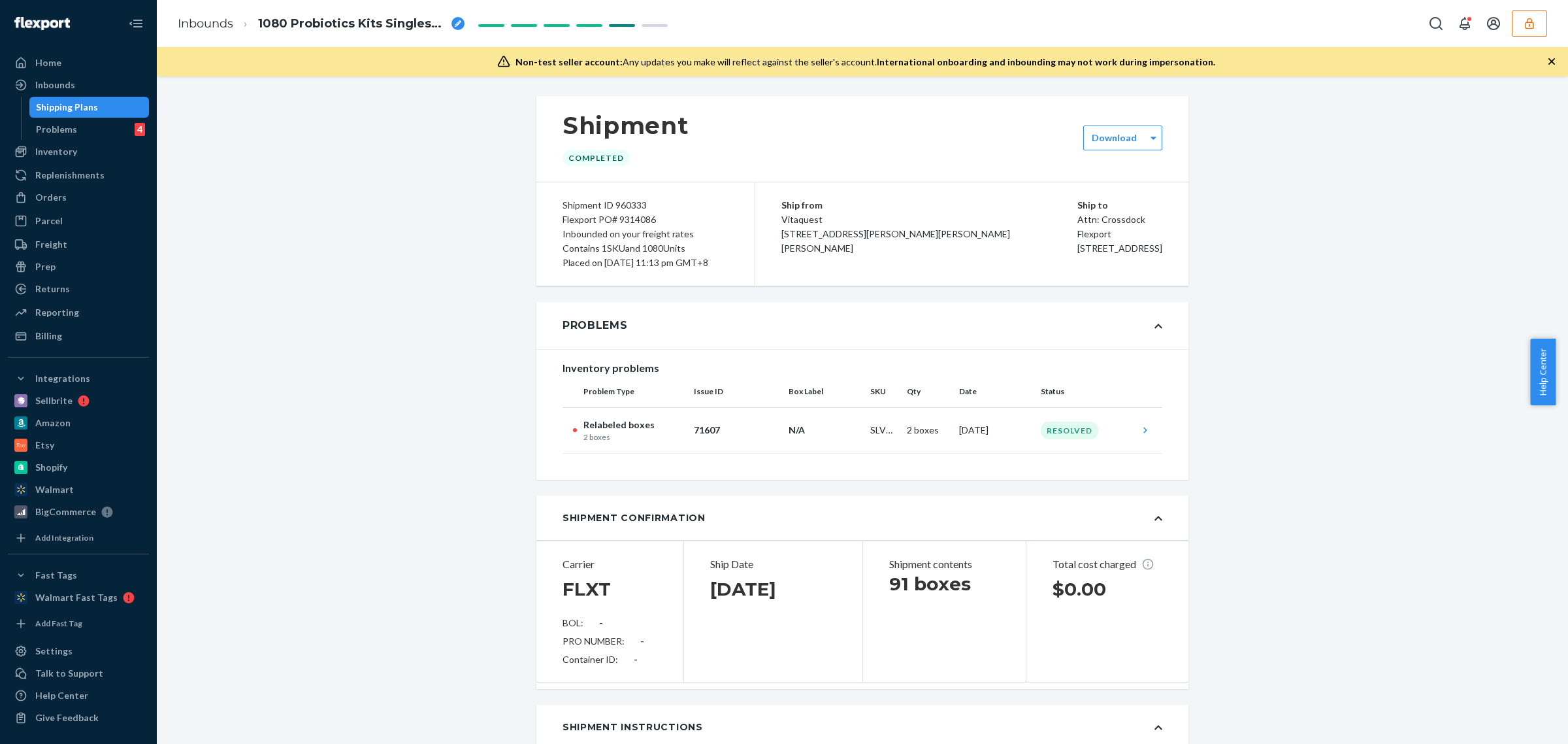
scroll to position [82, 0]
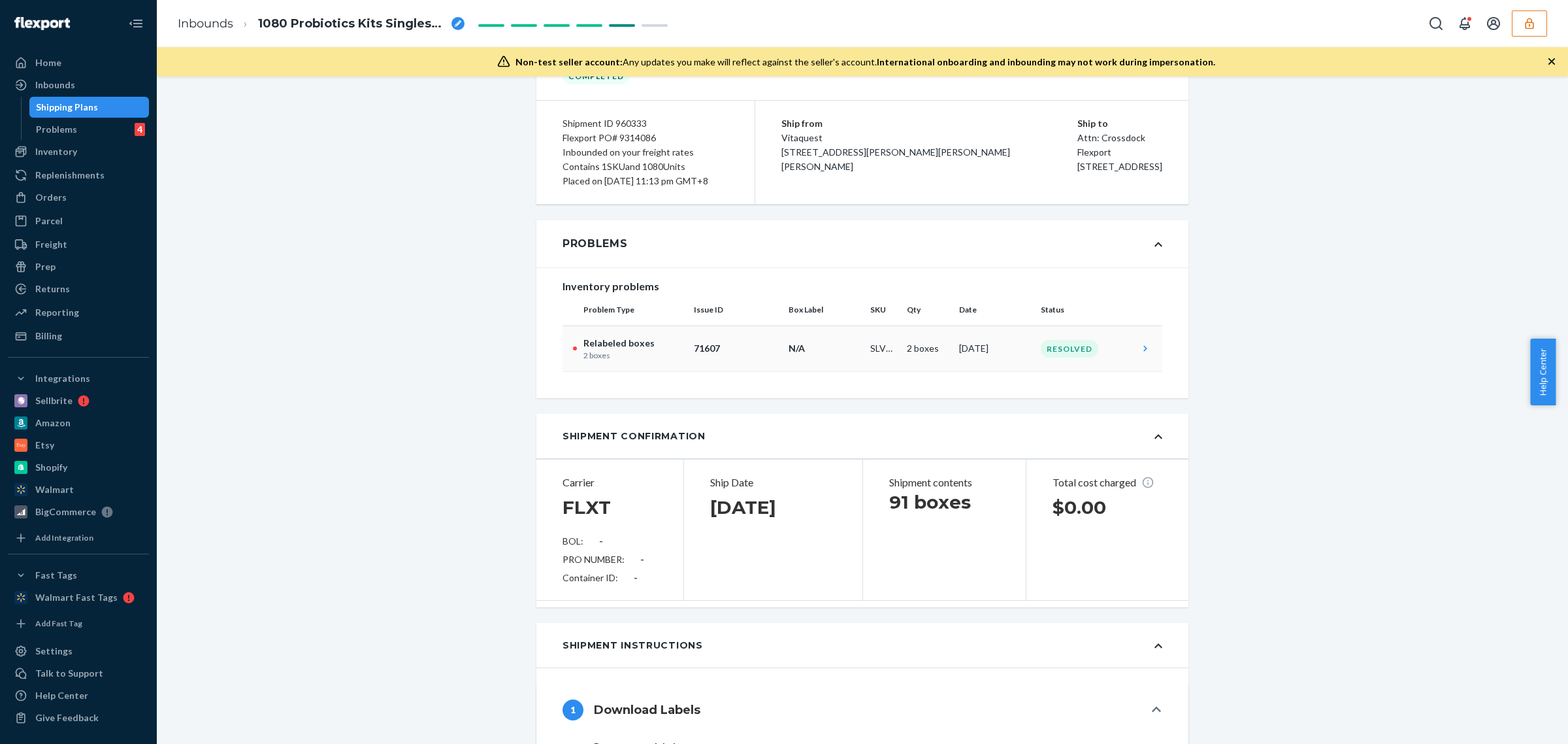
click at [697, 355] on p "71607" at bounding box center [736, 348] width 85 height 13
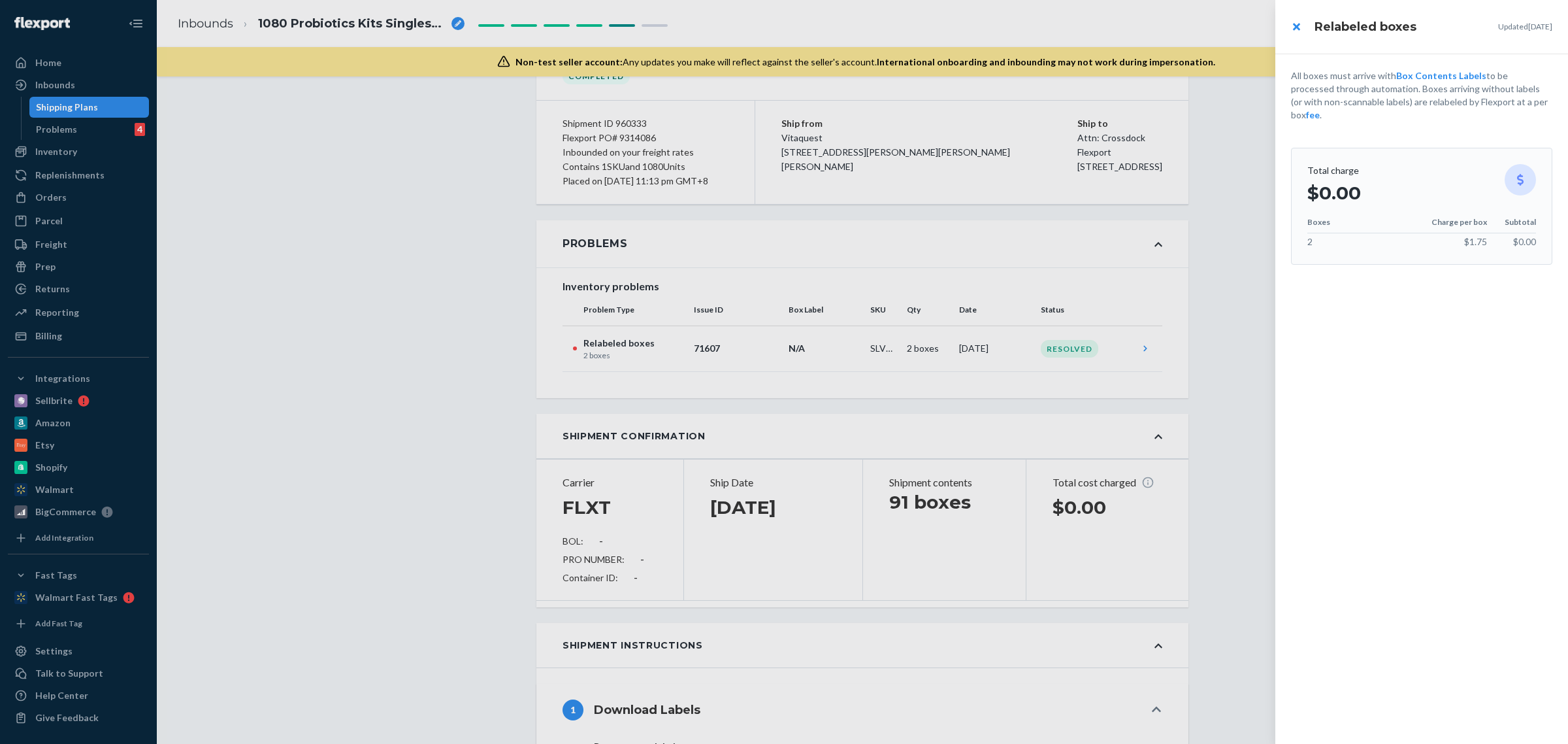
click at [560, 498] on div at bounding box center [784, 372] width 1568 height 744
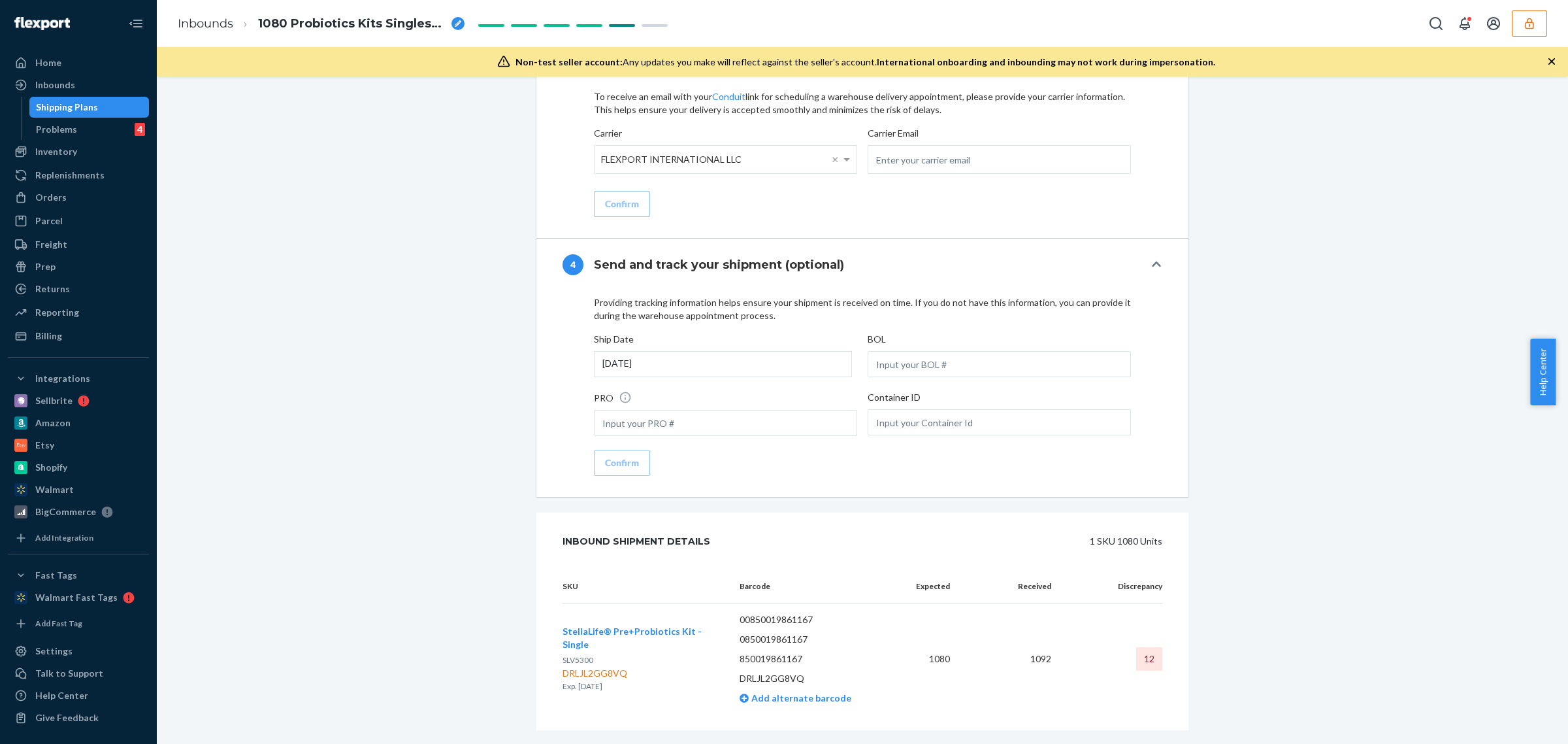
scroll to position [1433, 0]
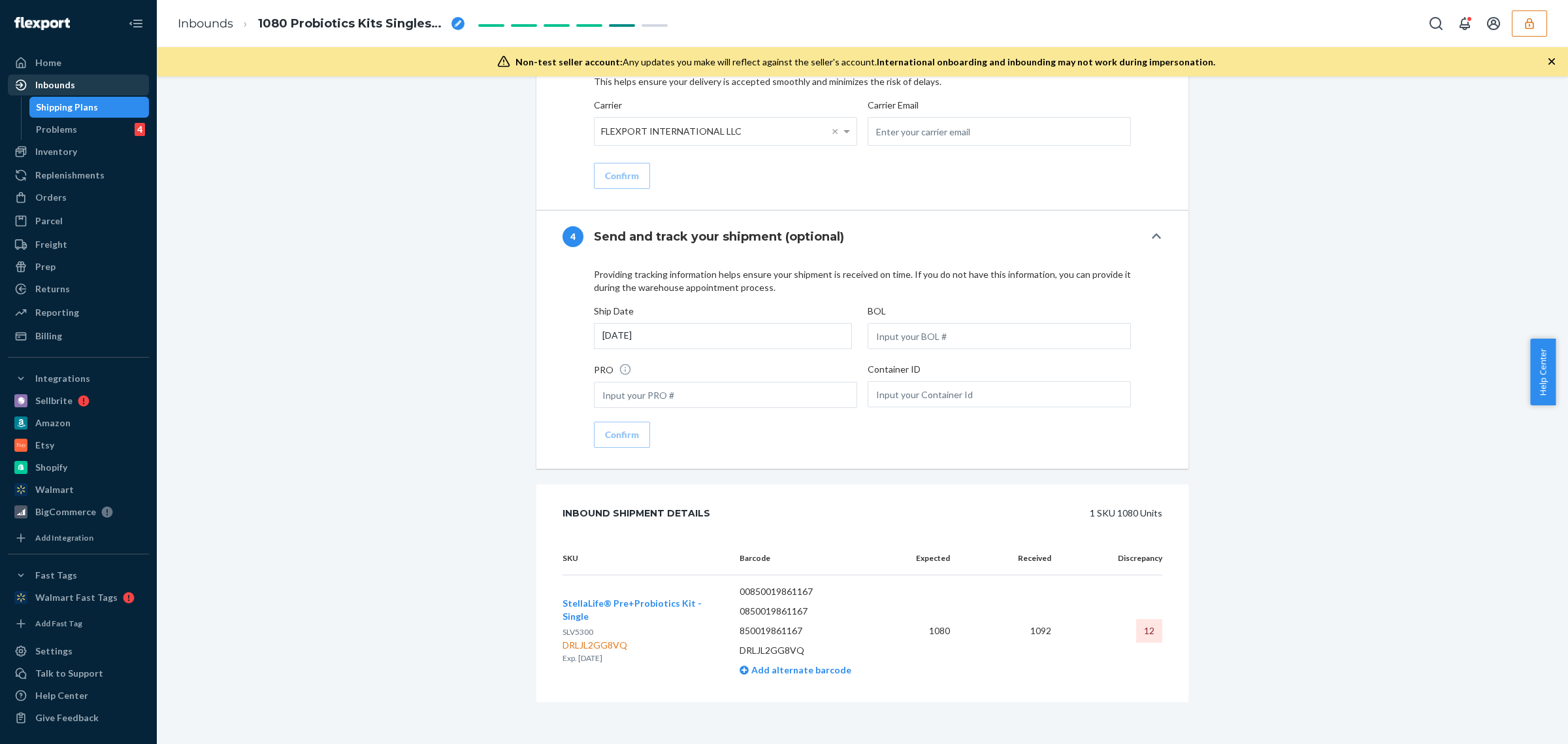
drag, startPoint x: 67, startPoint y: 80, endPoint x: 126, endPoint y: 86, distance: 59.3
click at [67, 80] on div "Inbounds" at bounding box center [55, 85] width 40 height 13
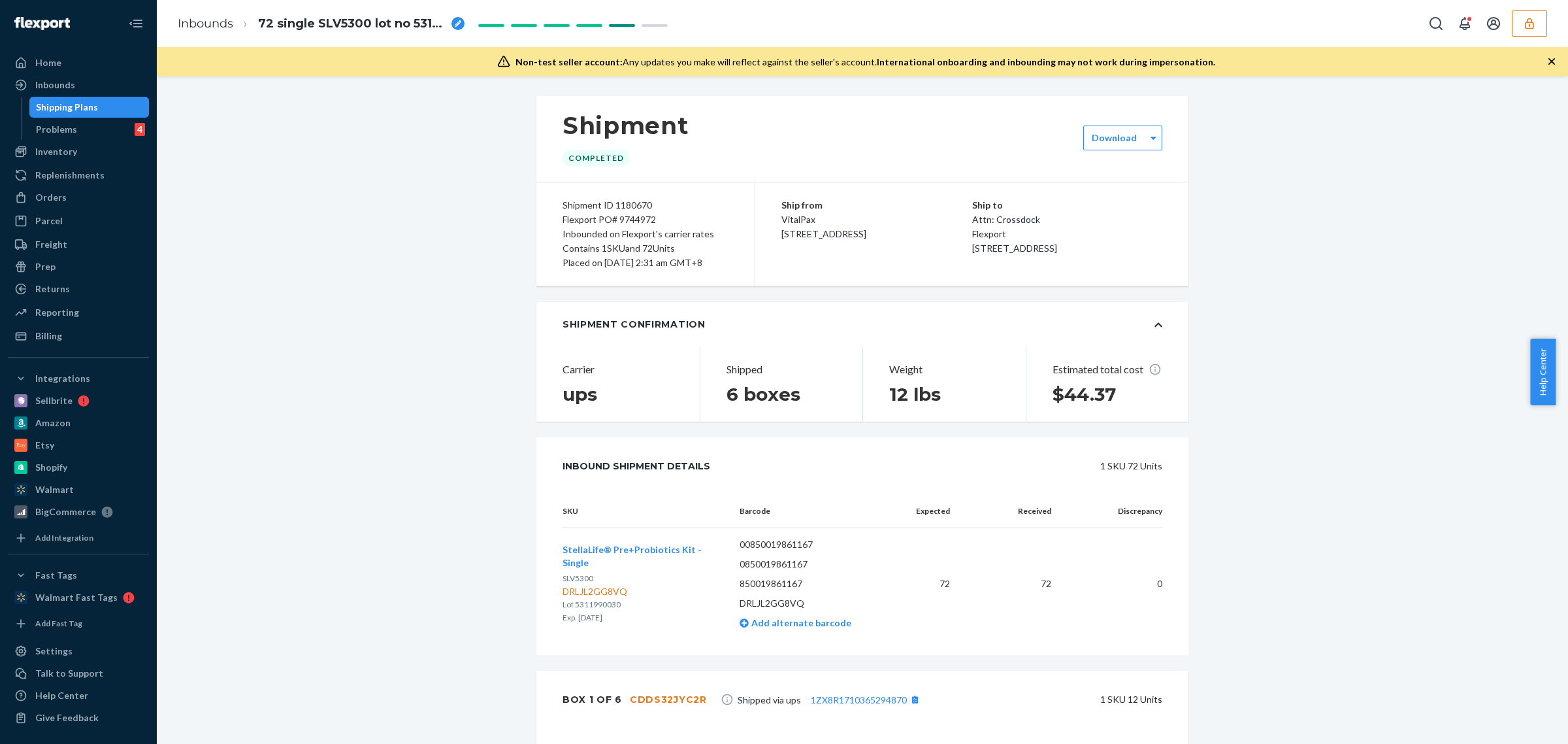
drag, startPoint x: 324, startPoint y: 520, endPoint x: 335, endPoint y: 516, distance: 11.7
click at [573, 598] on div "DRLJL2GG8VQ" at bounding box center [640, 591] width 156 height 13
copy div "DRLJL2GG8VQ"
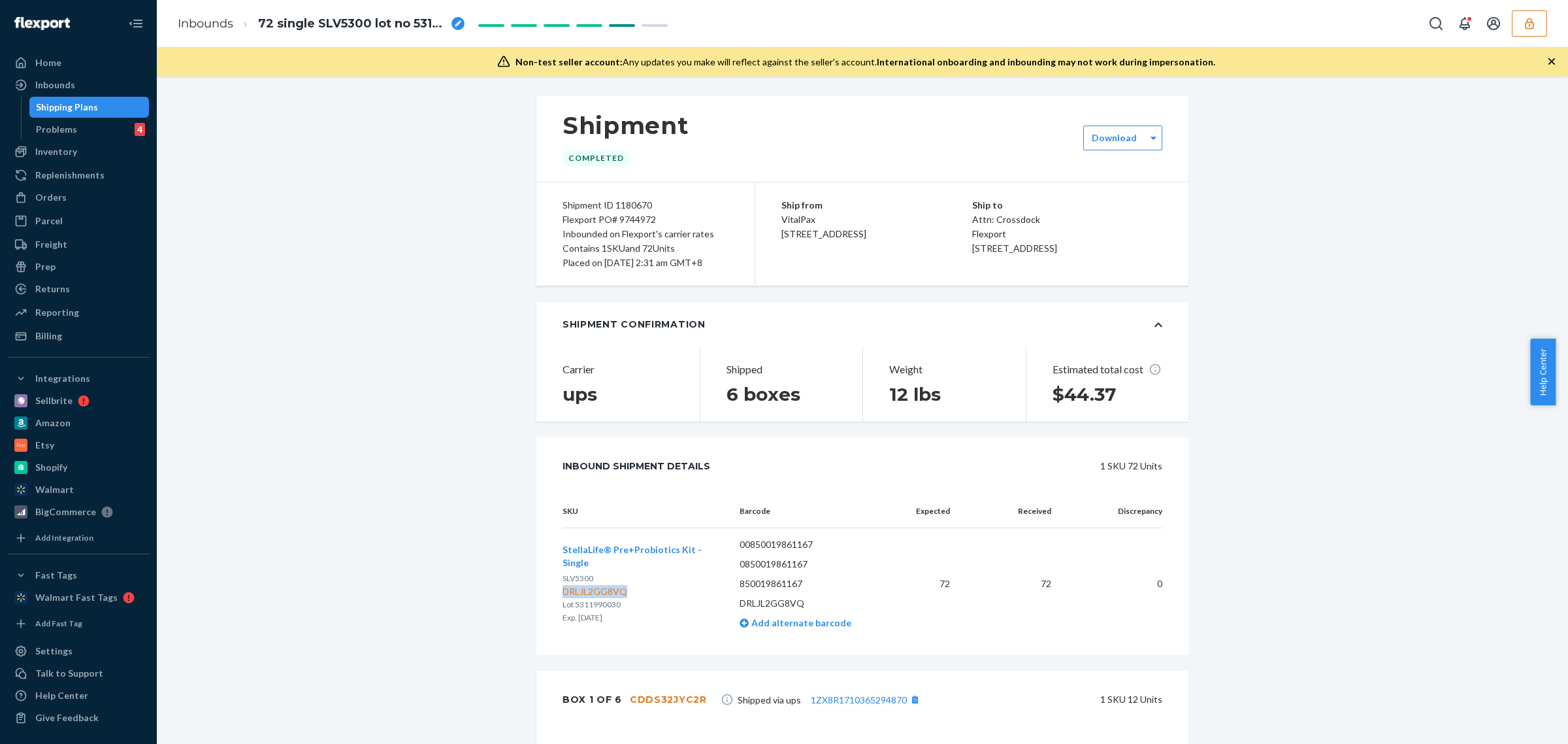
click at [1524, 30] on icon "button" at bounding box center [1530, 23] width 13 height 13
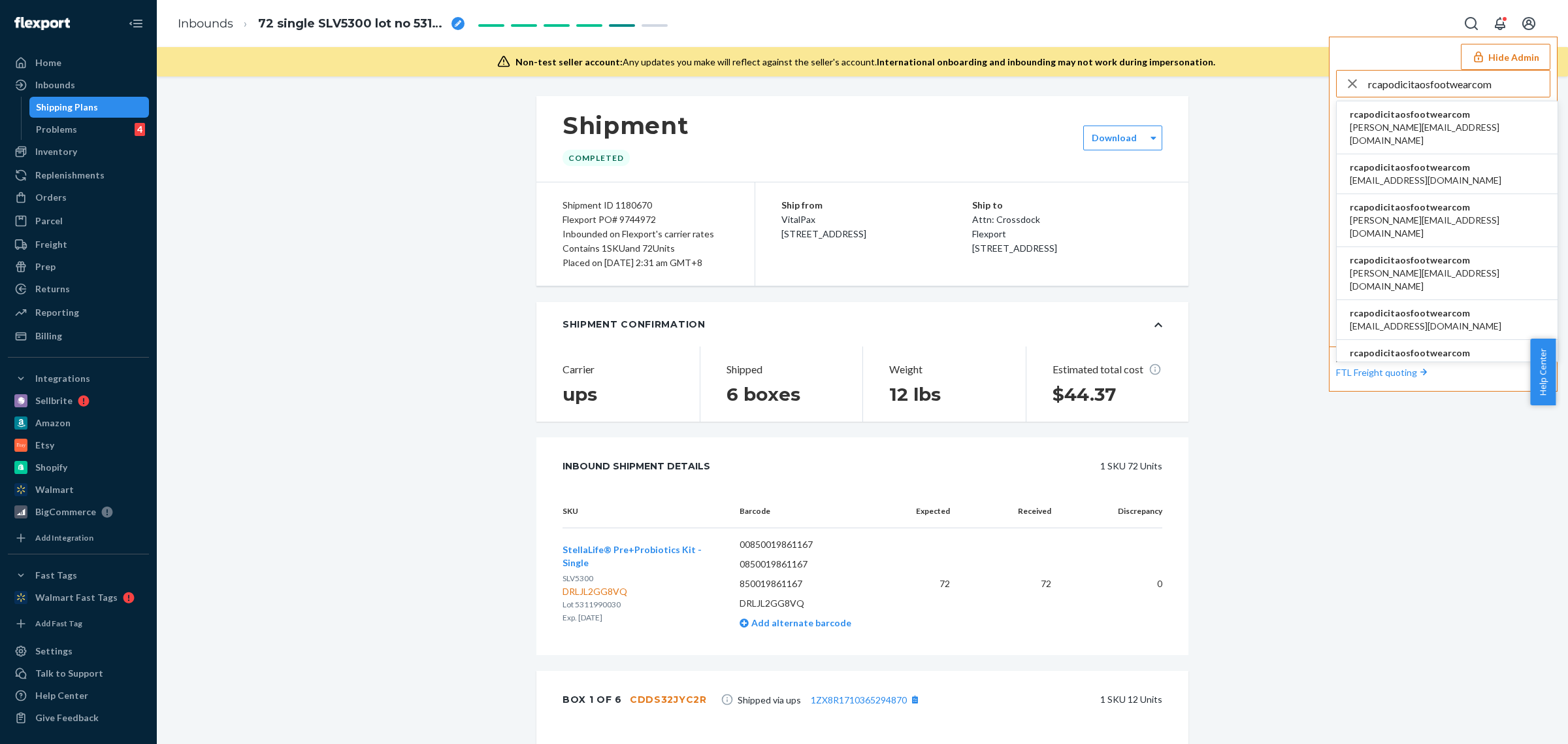
type input "rcapodicitaosfootwearcom"
click at [1413, 118] on span "rcapodicitaosfootwearcom" at bounding box center [1447, 114] width 195 height 13
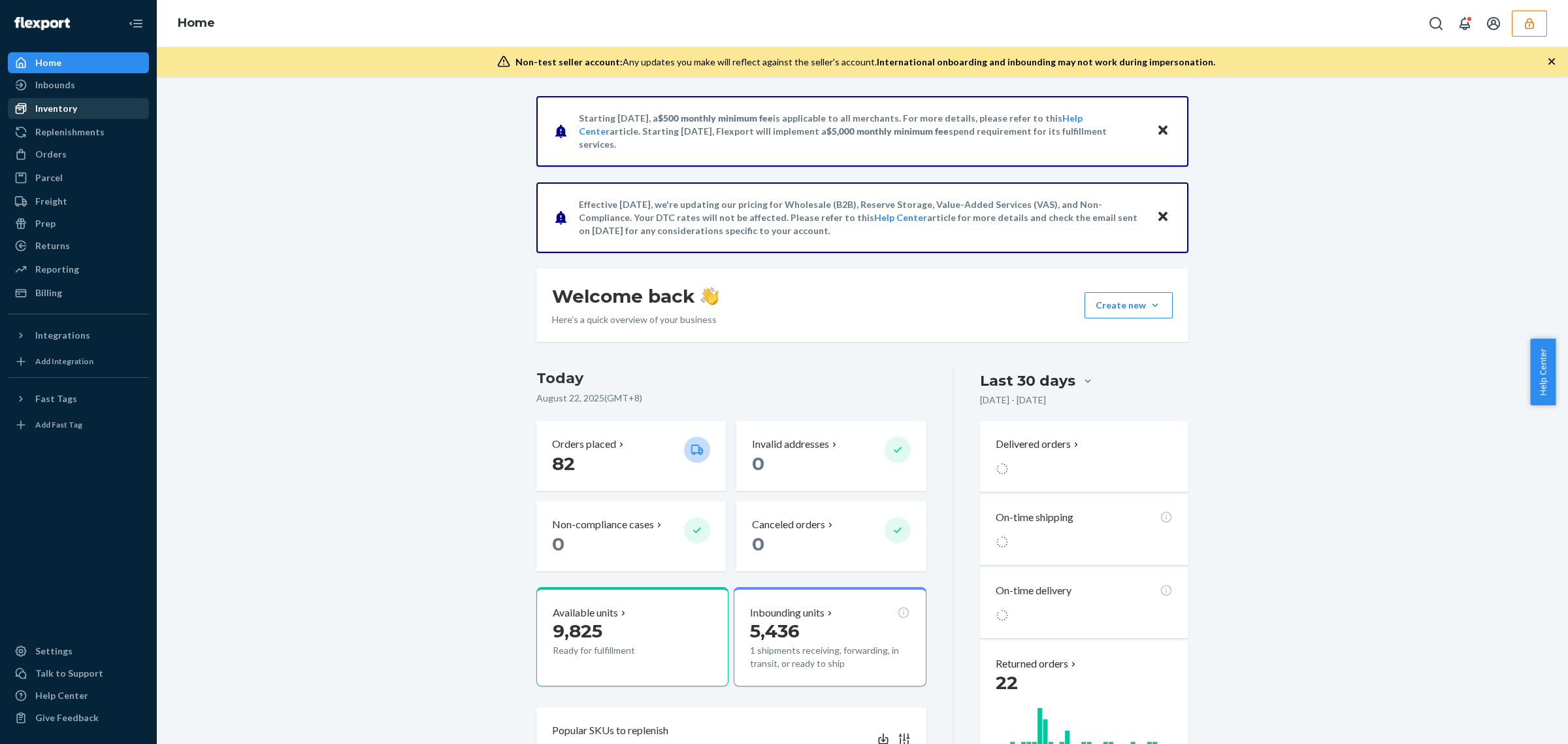
click at [49, 88] on div "Inbounds" at bounding box center [55, 85] width 40 height 13
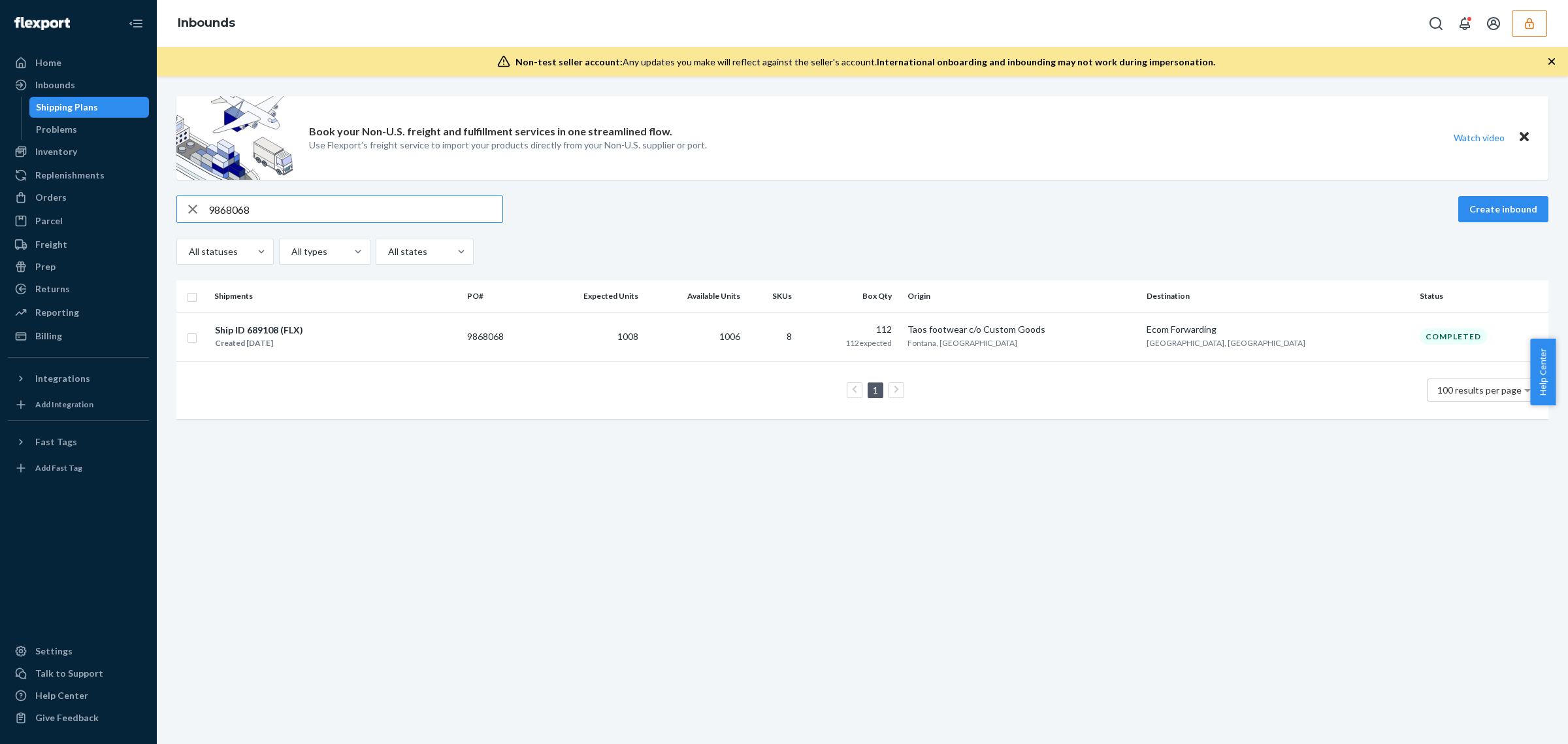
type input "9868068"
click at [643, 344] on td "1008" at bounding box center [590, 336] width 105 height 49
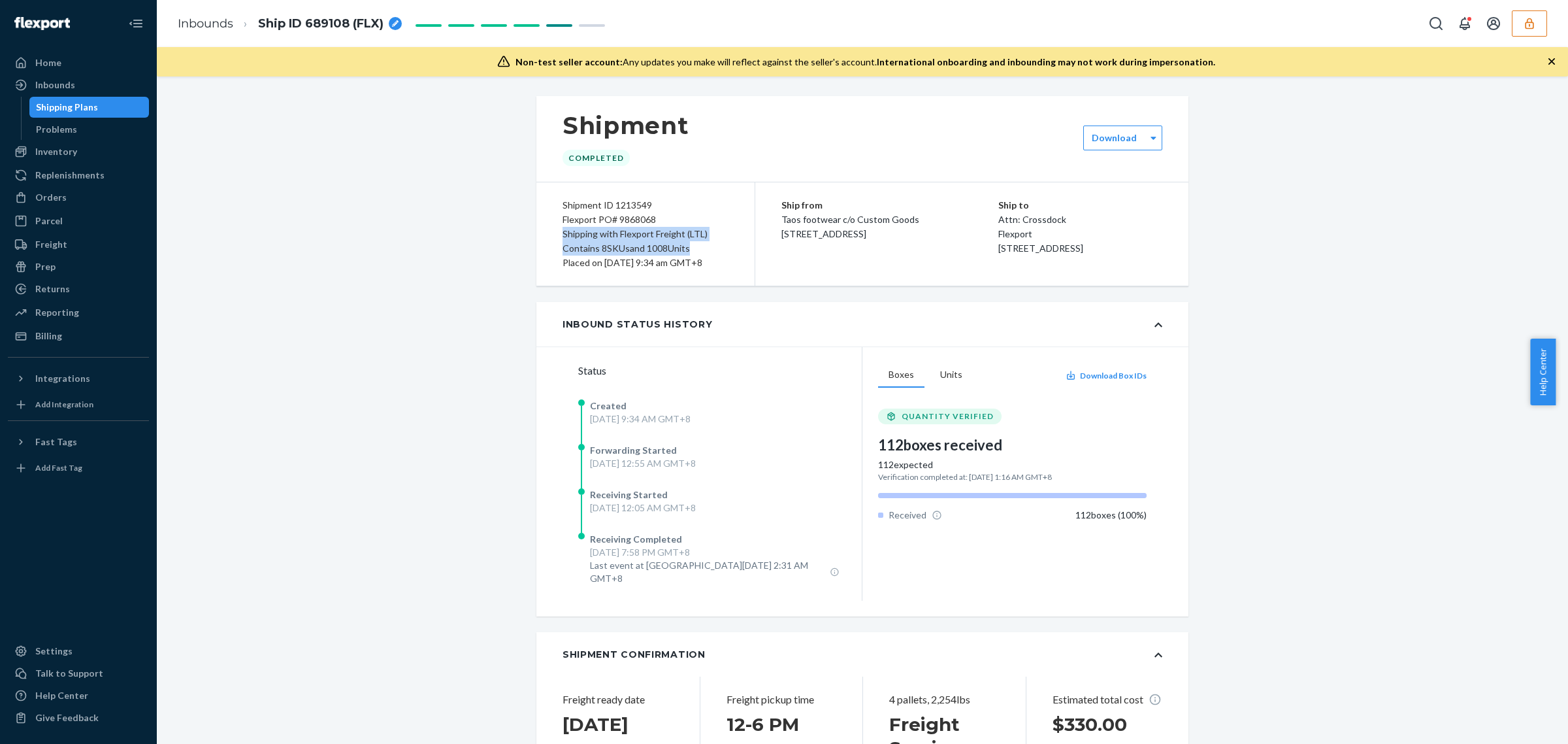
drag, startPoint x: 548, startPoint y: 239, endPoint x: 700, endPoint y: 248, distance: 152.3
click at [700, 248] on div "Shipment ID 1213549 Flexport PO# 9868068 Shipping with Flexport Freight (LTL) C…" at bounding box center [645, 234] width 219 height 103
copy div "Shipping with Flexport Freight (LTL) Contains 8 SKUs and 1008 Units"
drag, startPoint x: 407, startPoint y: 552, endPoint x: 402, endPoint y: 548, distance: 6.4
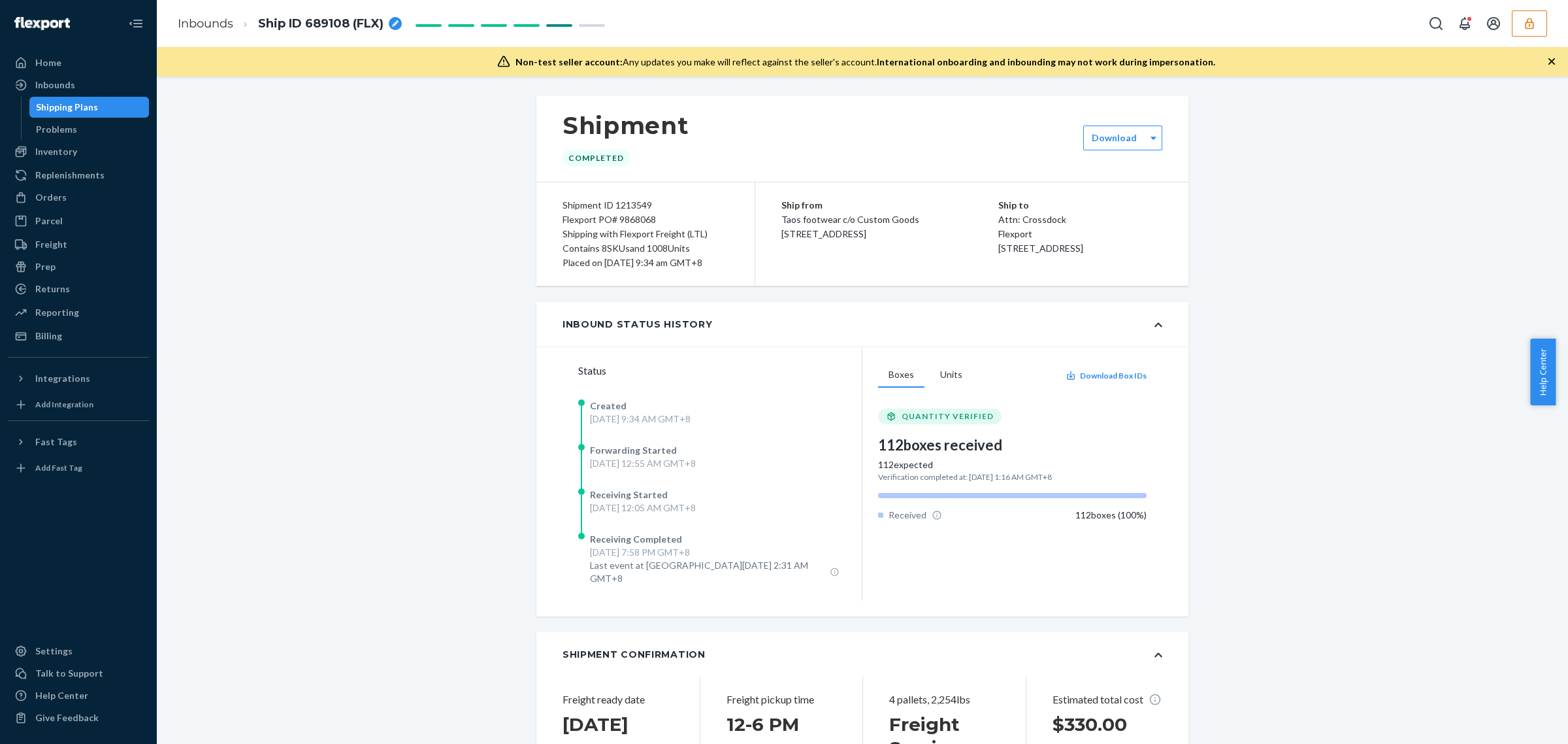
scroll to position [2105, 0]
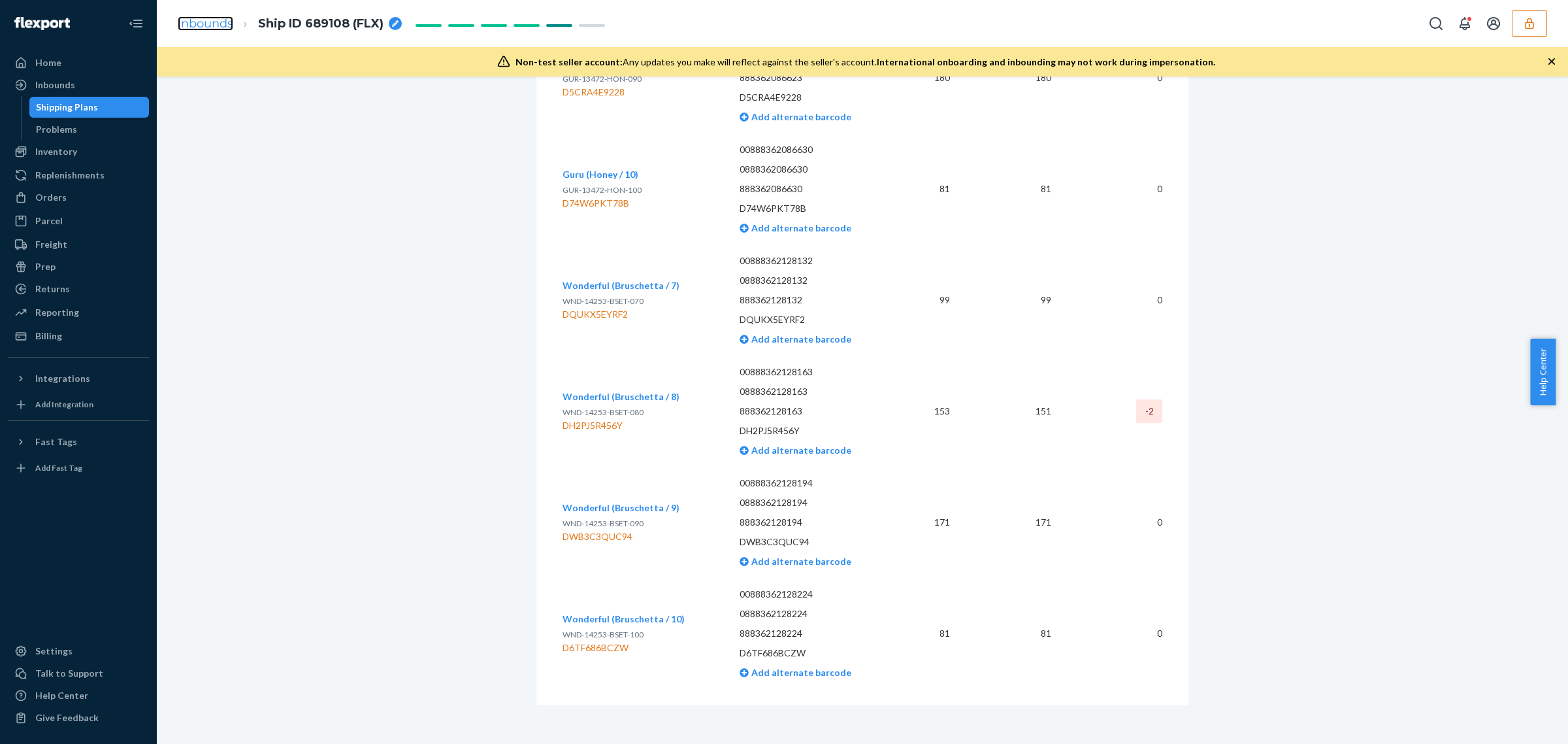
click at [200, 21] on link "Inbounds" at bounding box center [206, 23] width 56 height 14
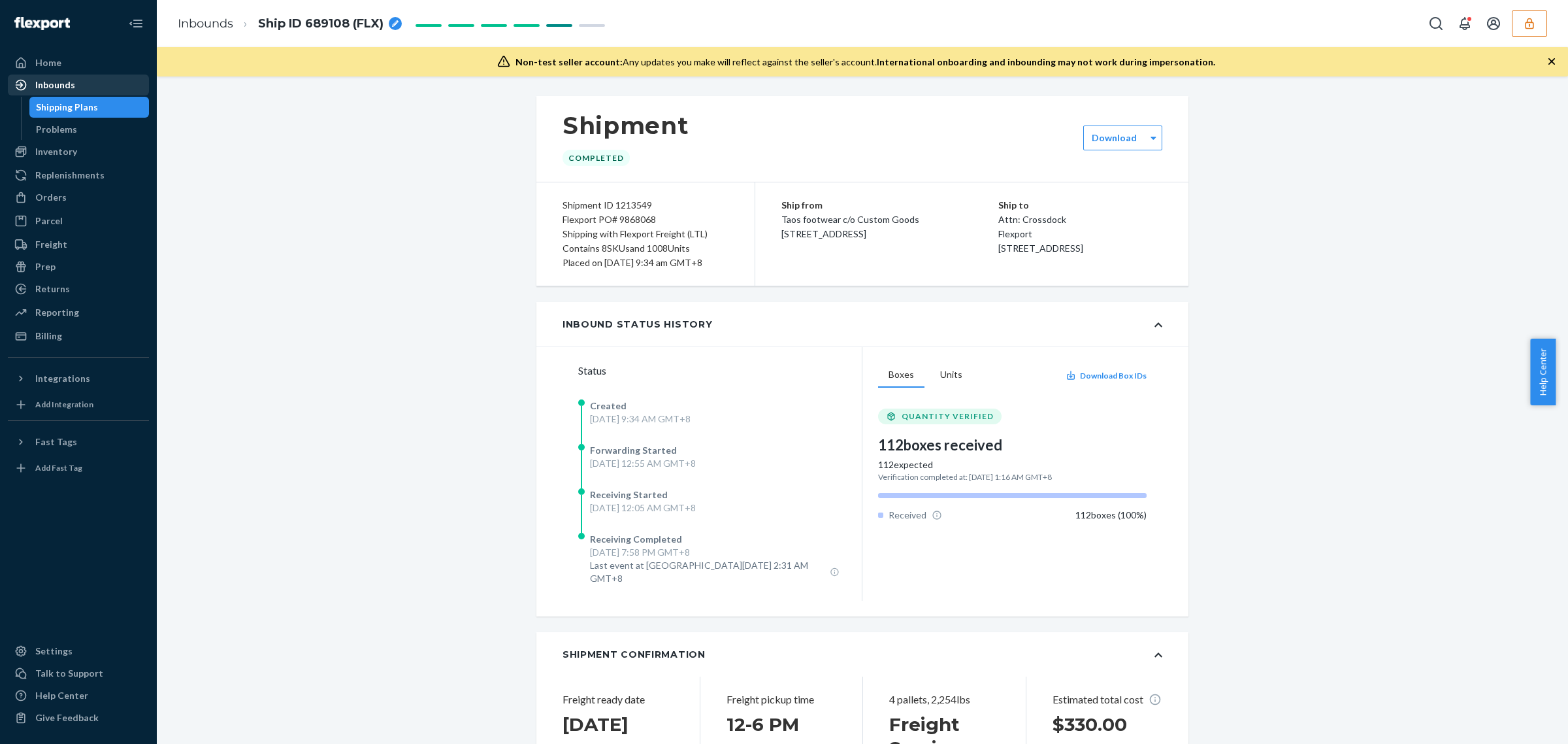
click at [73, 85] on div "Inbounds" at bounding box center [78, 85] width 139 height 19
click at [1524, 21] on icon "button" at bounding box center [1530, 23] width 13 height 13
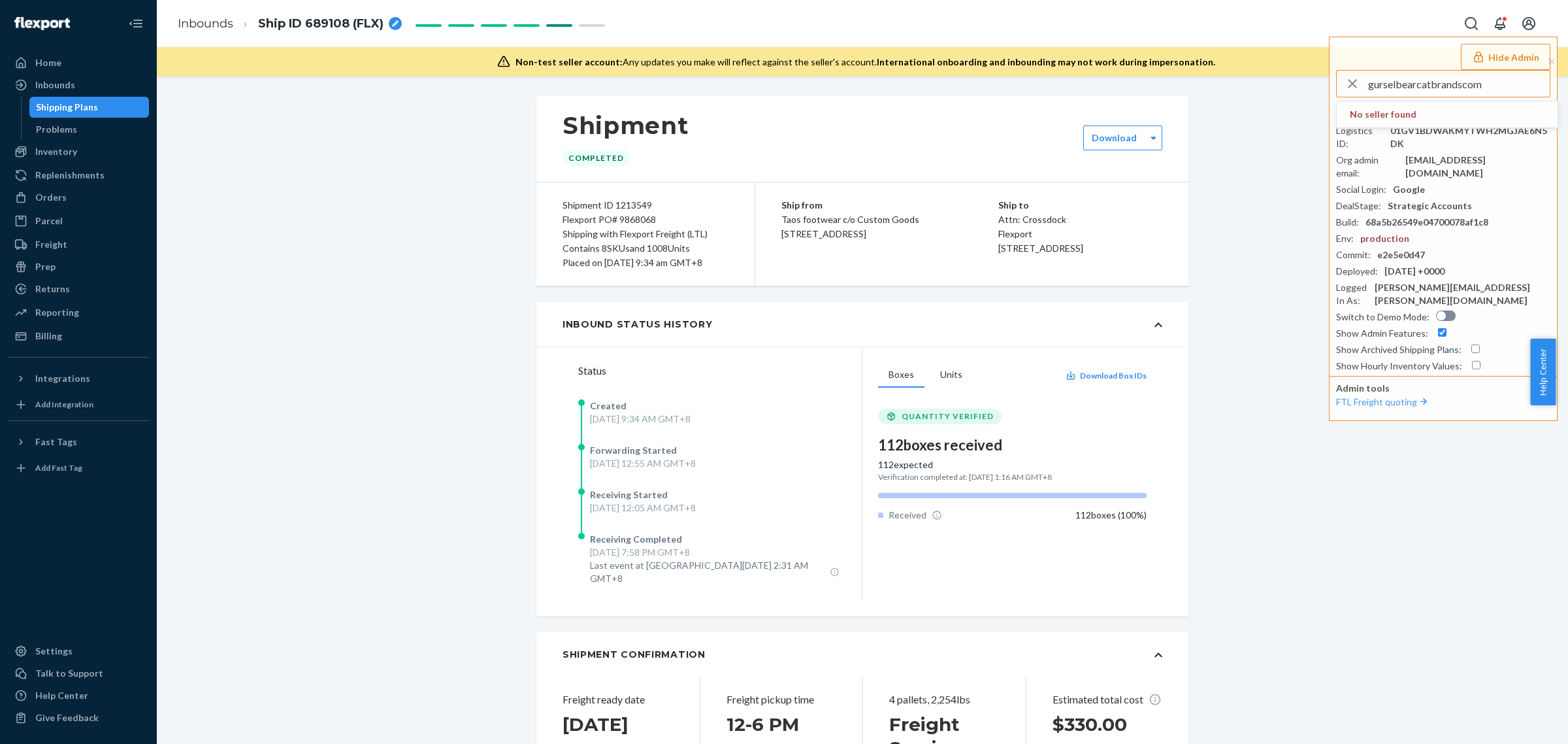
type input "gurselbearcatbrandscom"
click at [1393, 110] on span "gurselbearcatbrandscom" at bounding box center [1426, 114] width 152 height 13
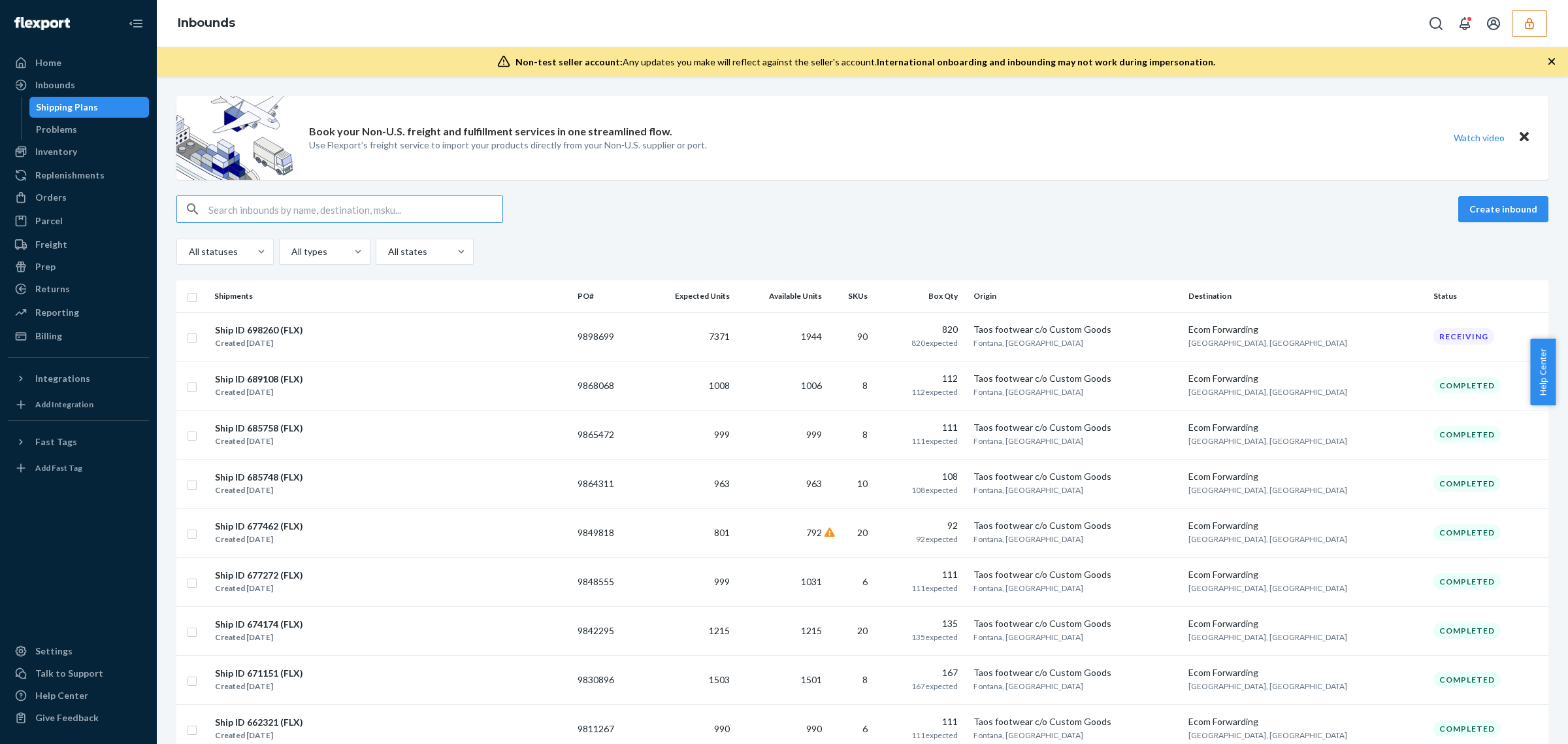
click at [434, 195] on div at bounding box center [340, 209] width 327 height 28
click at [428, 210] on input "text" at bounding box center [355, 209] width 294 height 26
paste input "No boxes requiring attribution at the moment"
type input "No boxes requiring attribution at the moment"
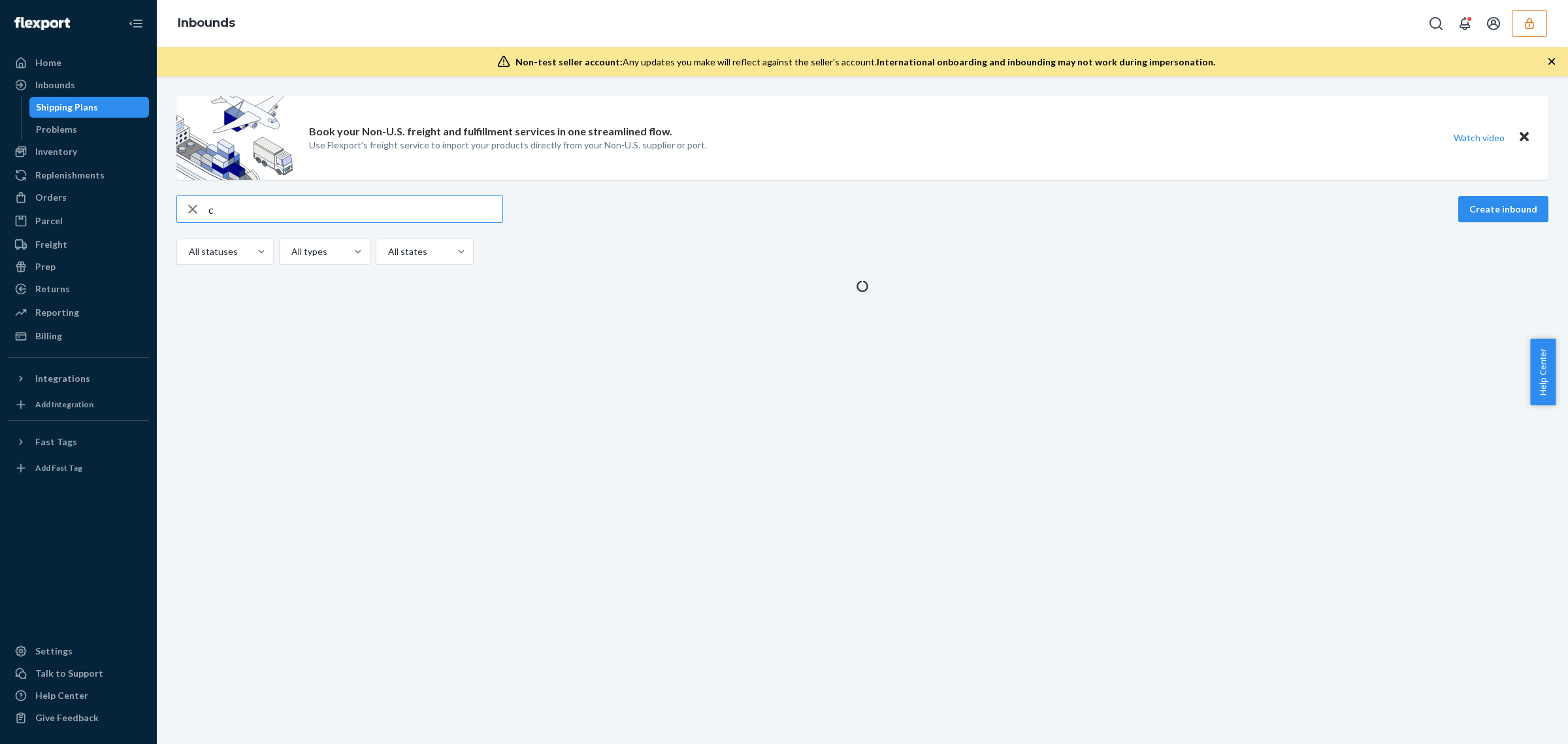
click at [426, 216] on input "c" at bounding box center [355, 209] width 294 height 26
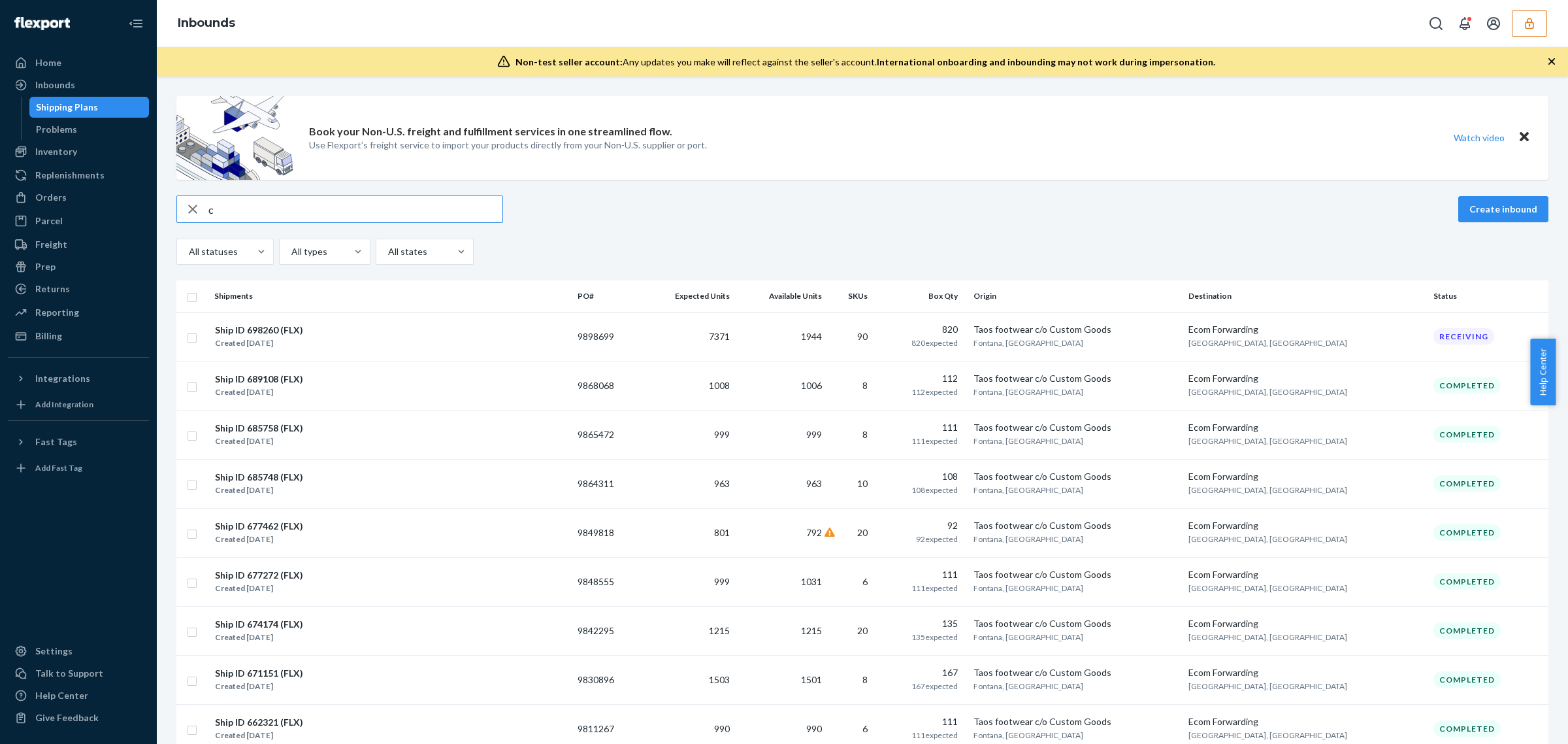
paste input "DH2PJ5R456Y"
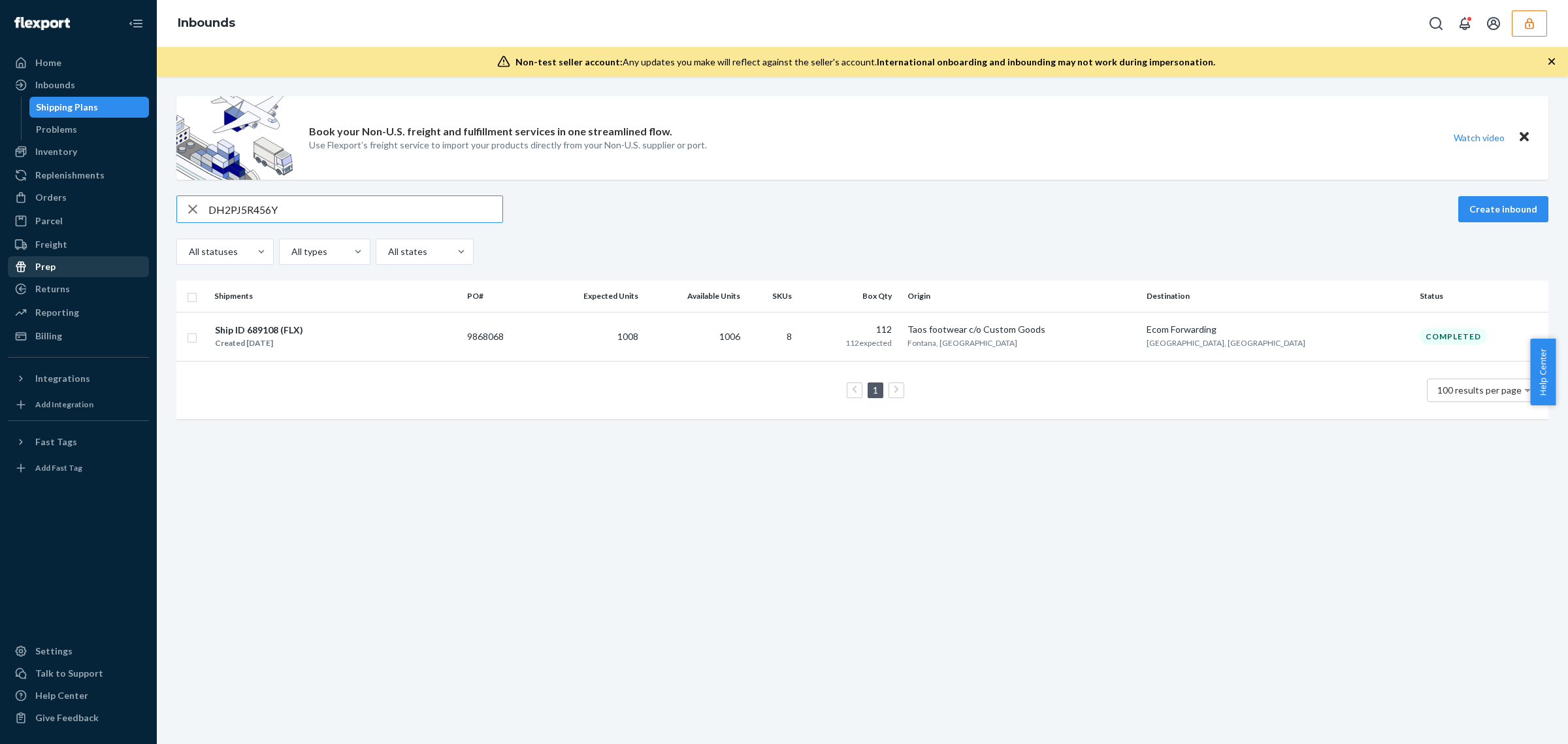
type input "DH2PJ5R456Y"
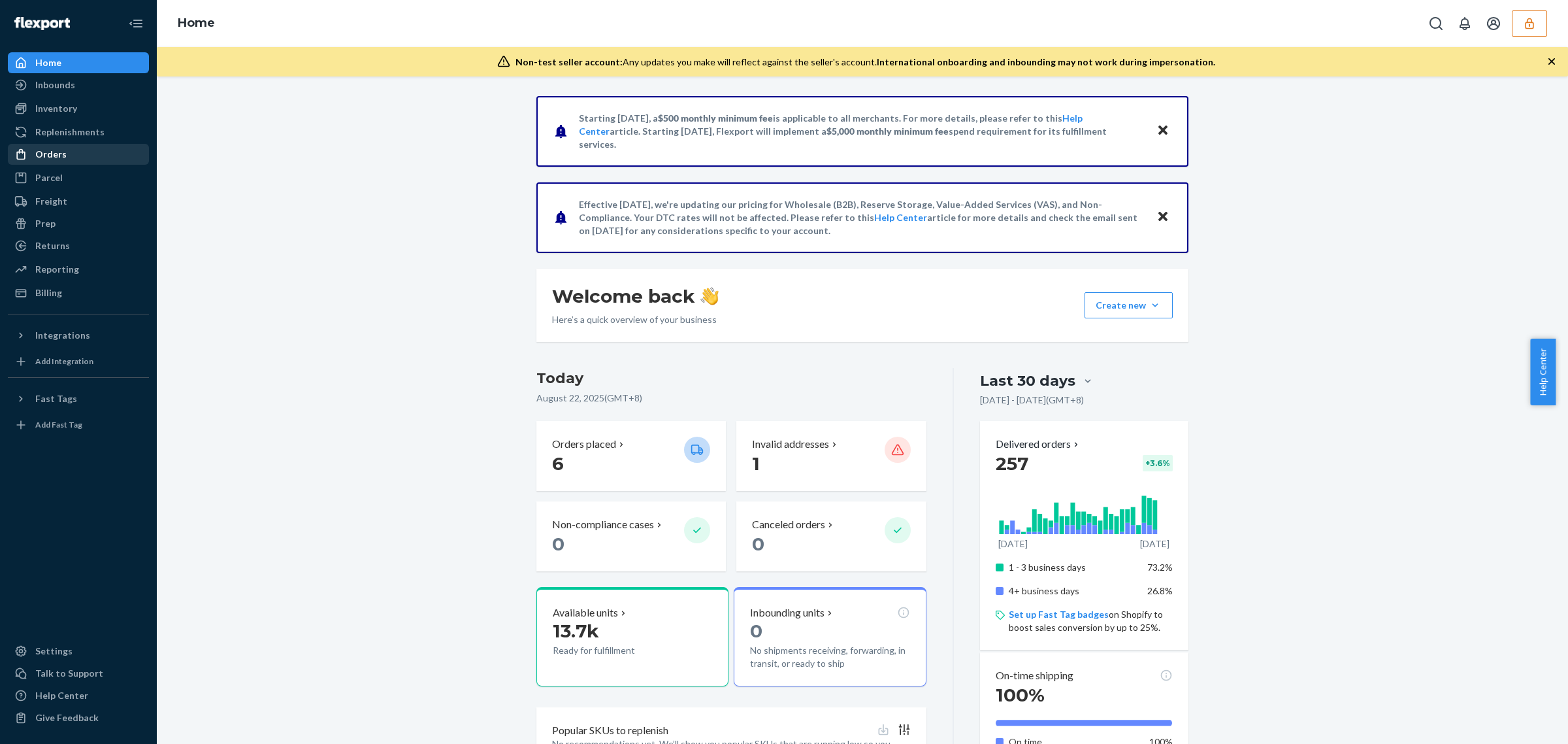
click at [70, 157] on div "Orders" at bounding box center [78, 154] width 139 height 19
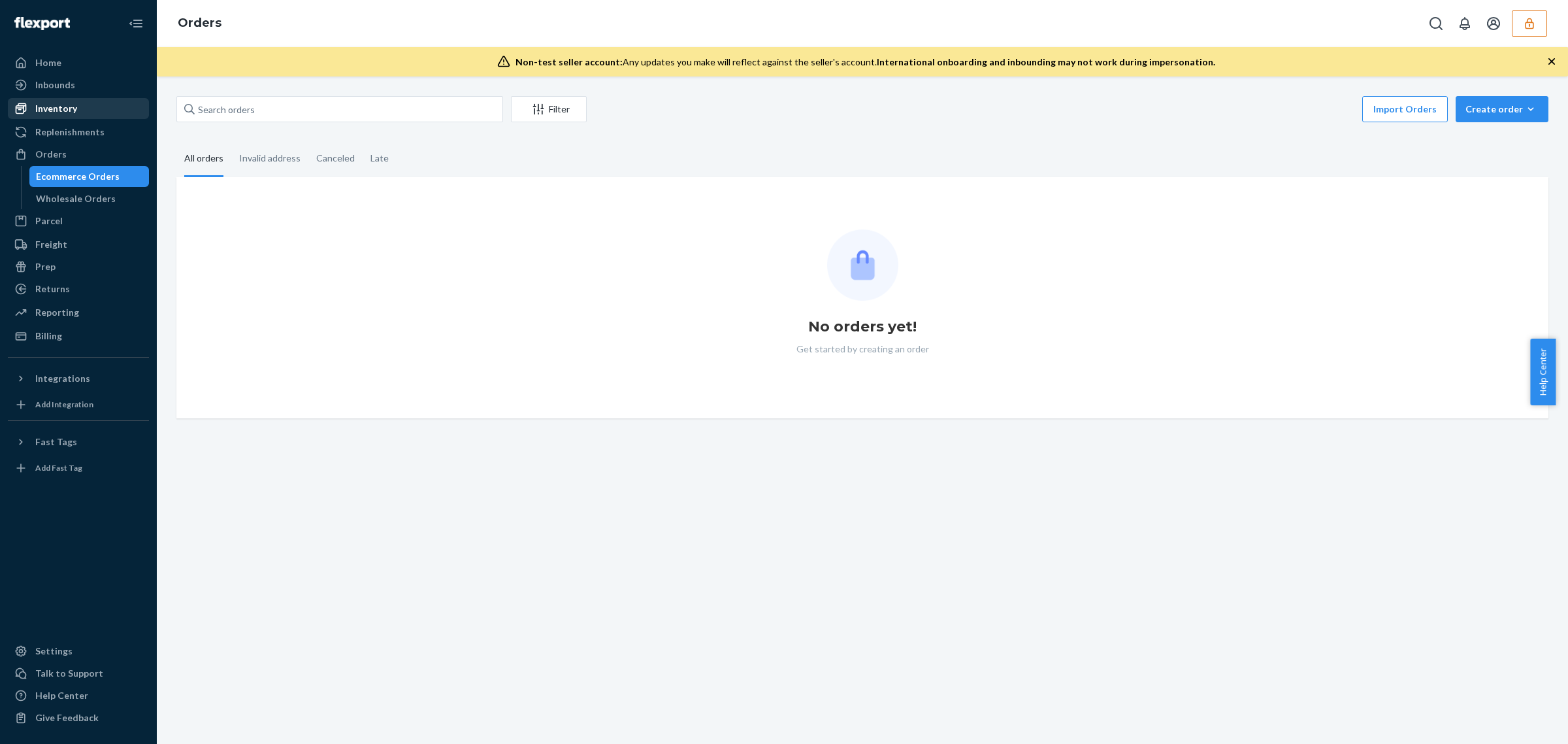
click at [71, 109] on div "Inventory" at bounding box center [56, 108] width 42 height 13
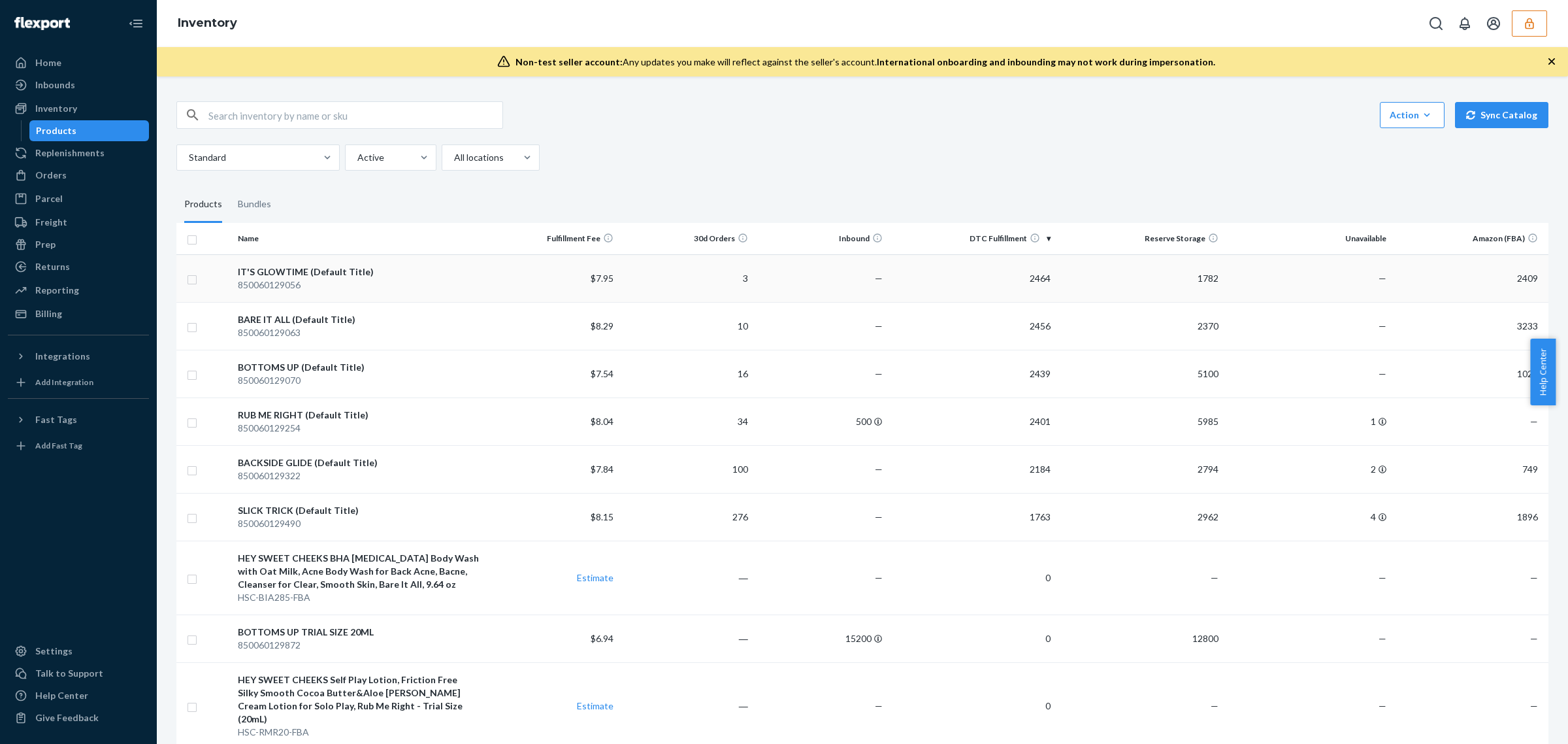
click at [461, 282] on div "850060129056" at bounding box center [359, 285] width 242 height 13
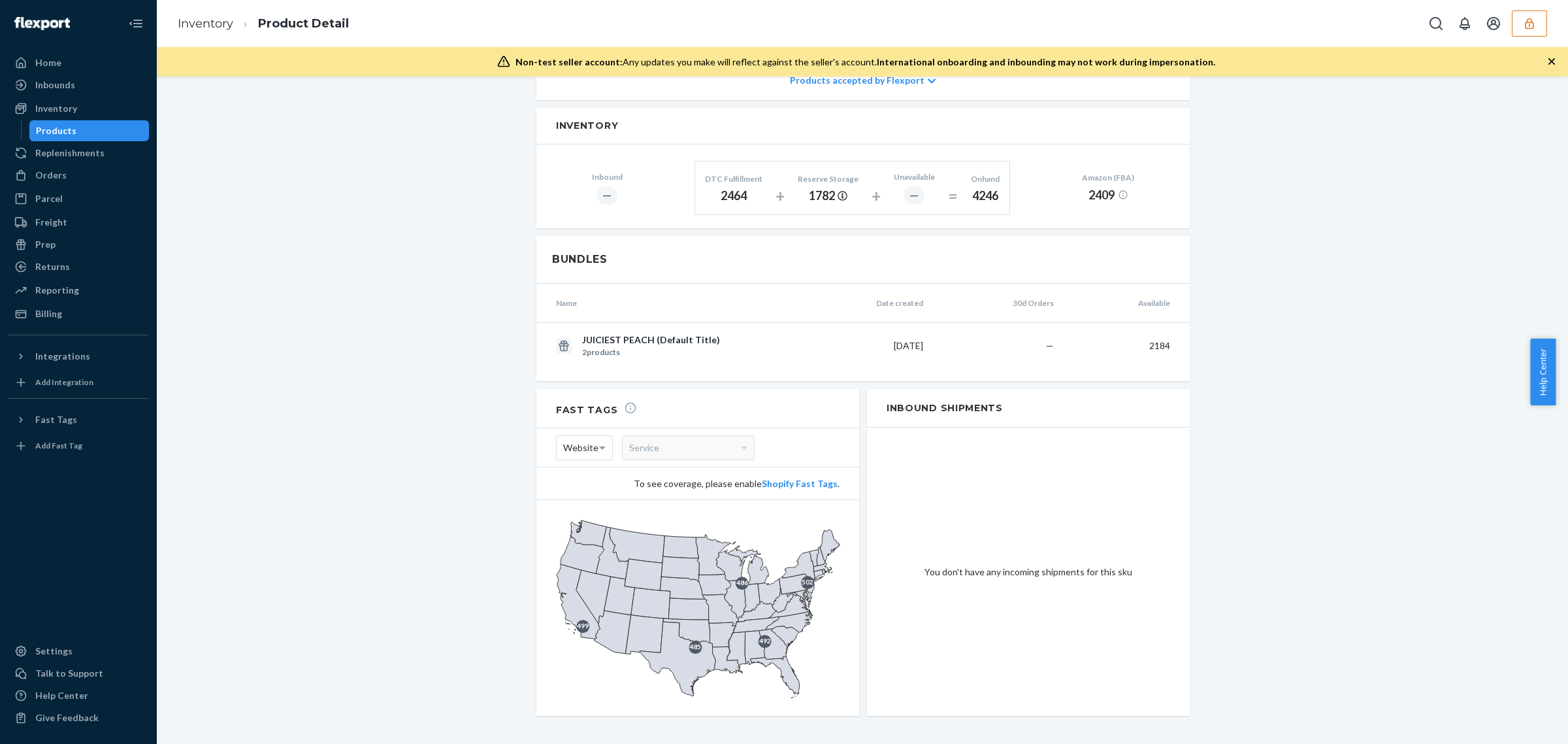
scroll to position [307, 0]
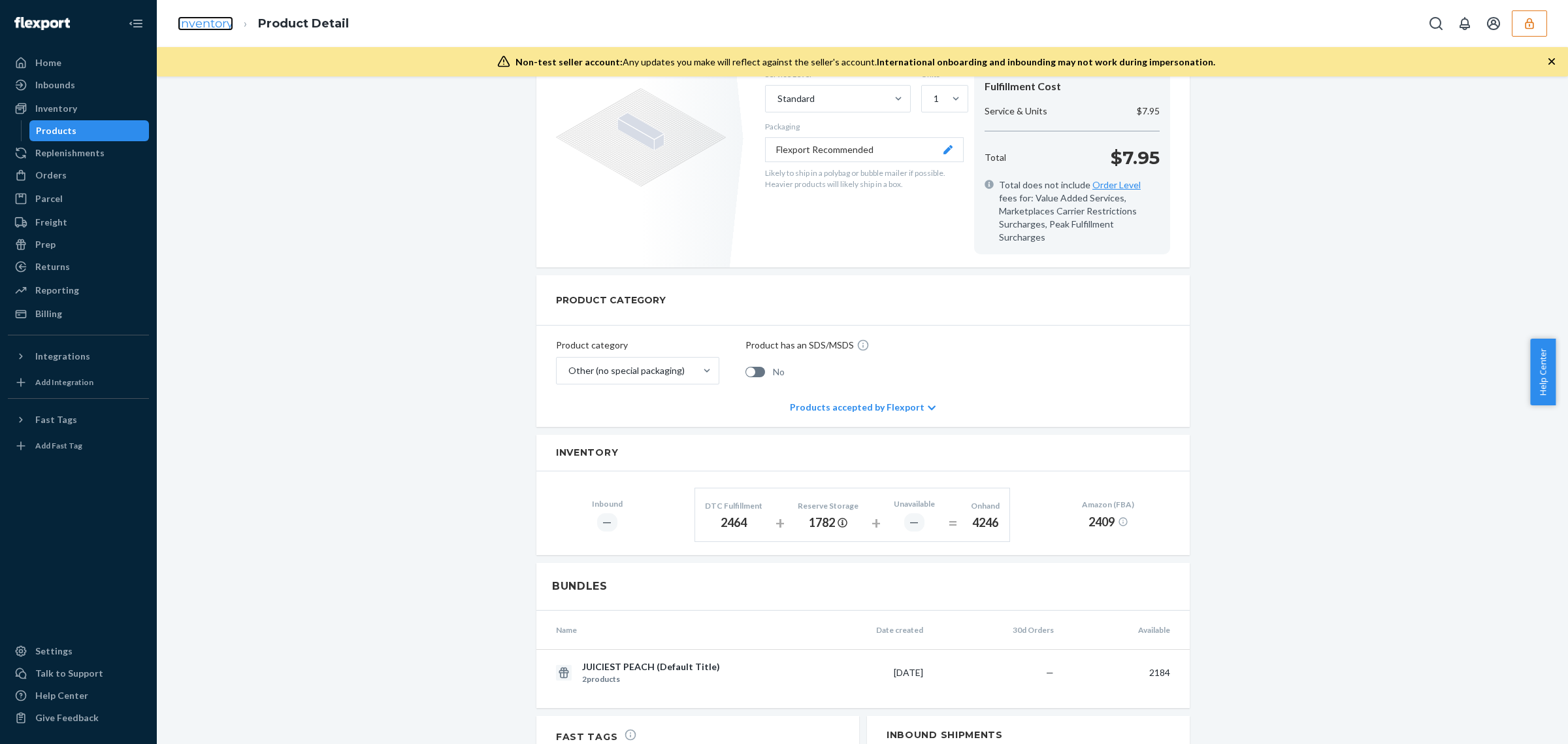
click at [213, 17] on link "Inventory" at bounding box center [206, 23] width 56 height 14
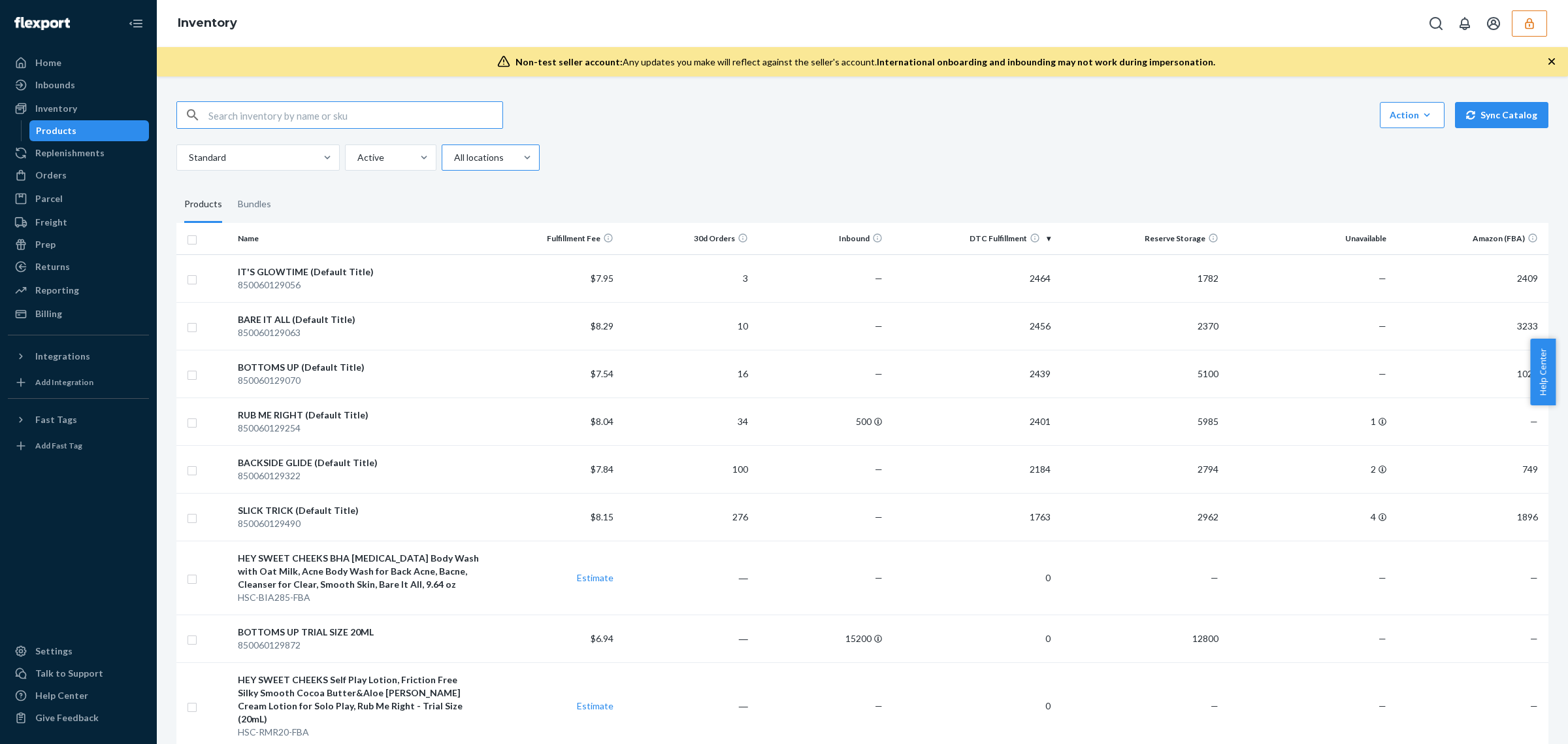
click at [492, 155] on div at bounding box center [489, 157] width 73 height 16
click at [454, 155] on input "All locations" at bounding box center [454, 157] width 1 height 13
click at [503, 240] on div "Reserve Storage" at bounding box center [490, 241] width 93 height 26
click at [454, 164] on input "option Reserve Storage focused, 3 of 4. 4 results available. Use Up and Down to…" at bounding box center [454, 157] width 1 height 13
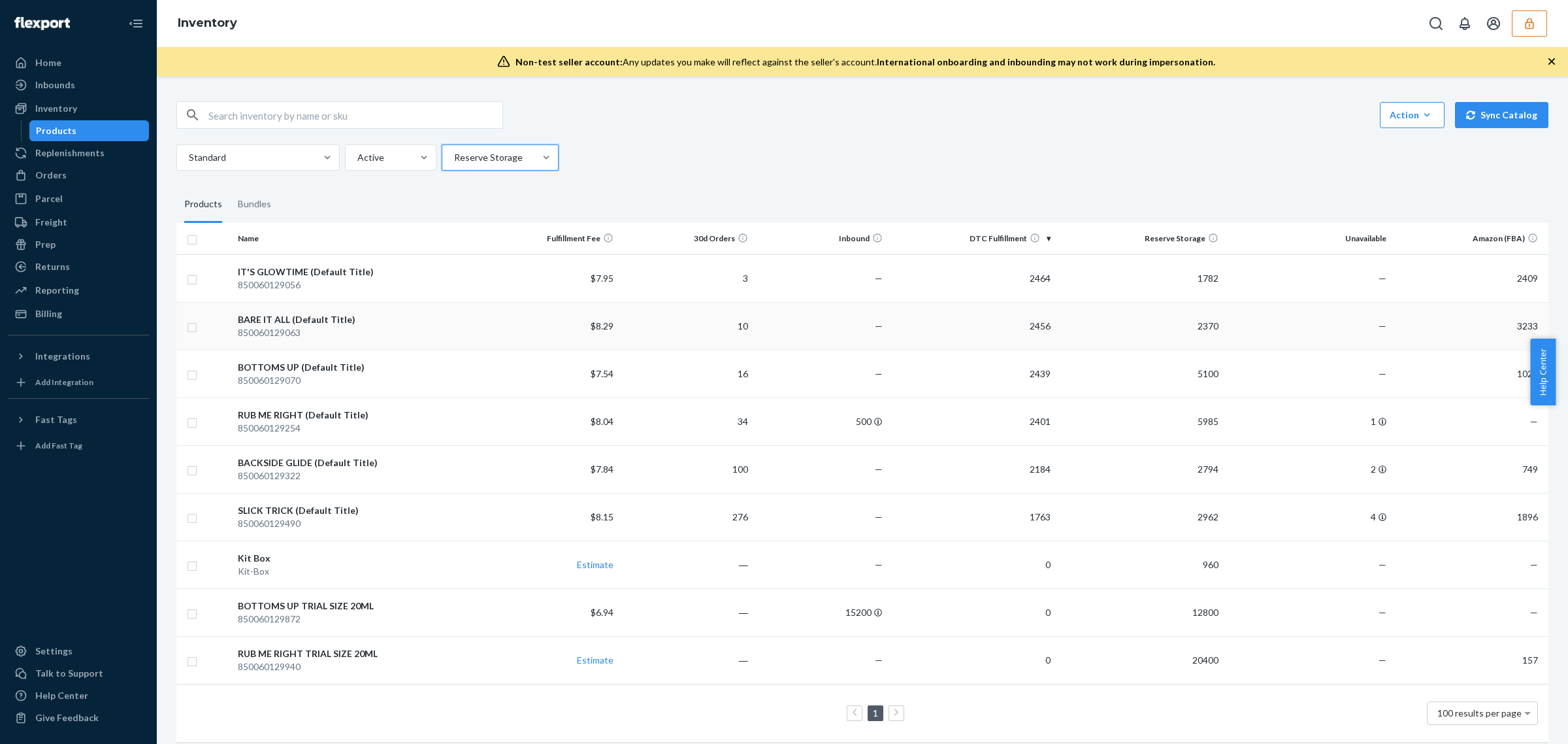
click at [608, 344] on td "$8.29" at bounding box center [551, 325] width 135 height 47
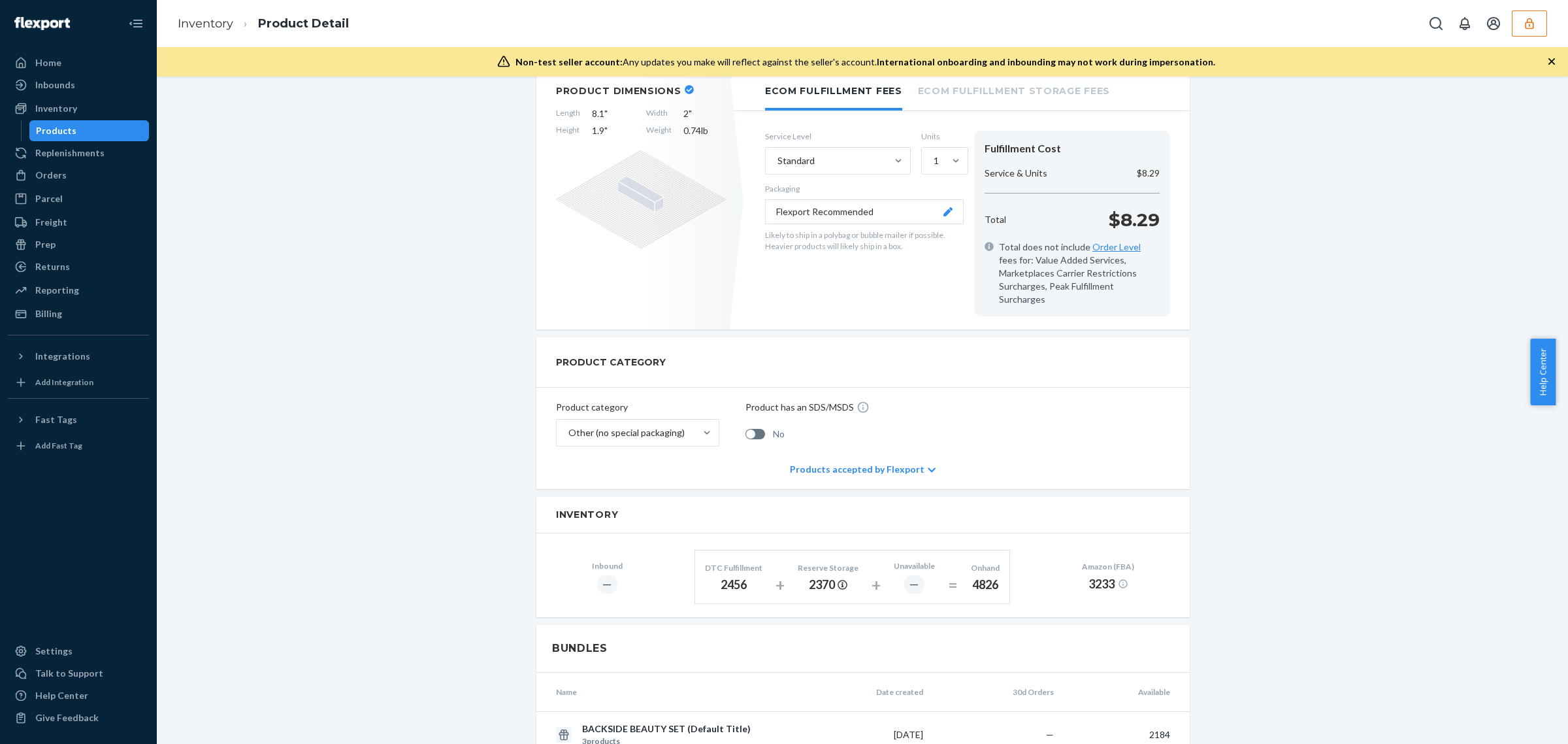
scroll to position [408, 0]
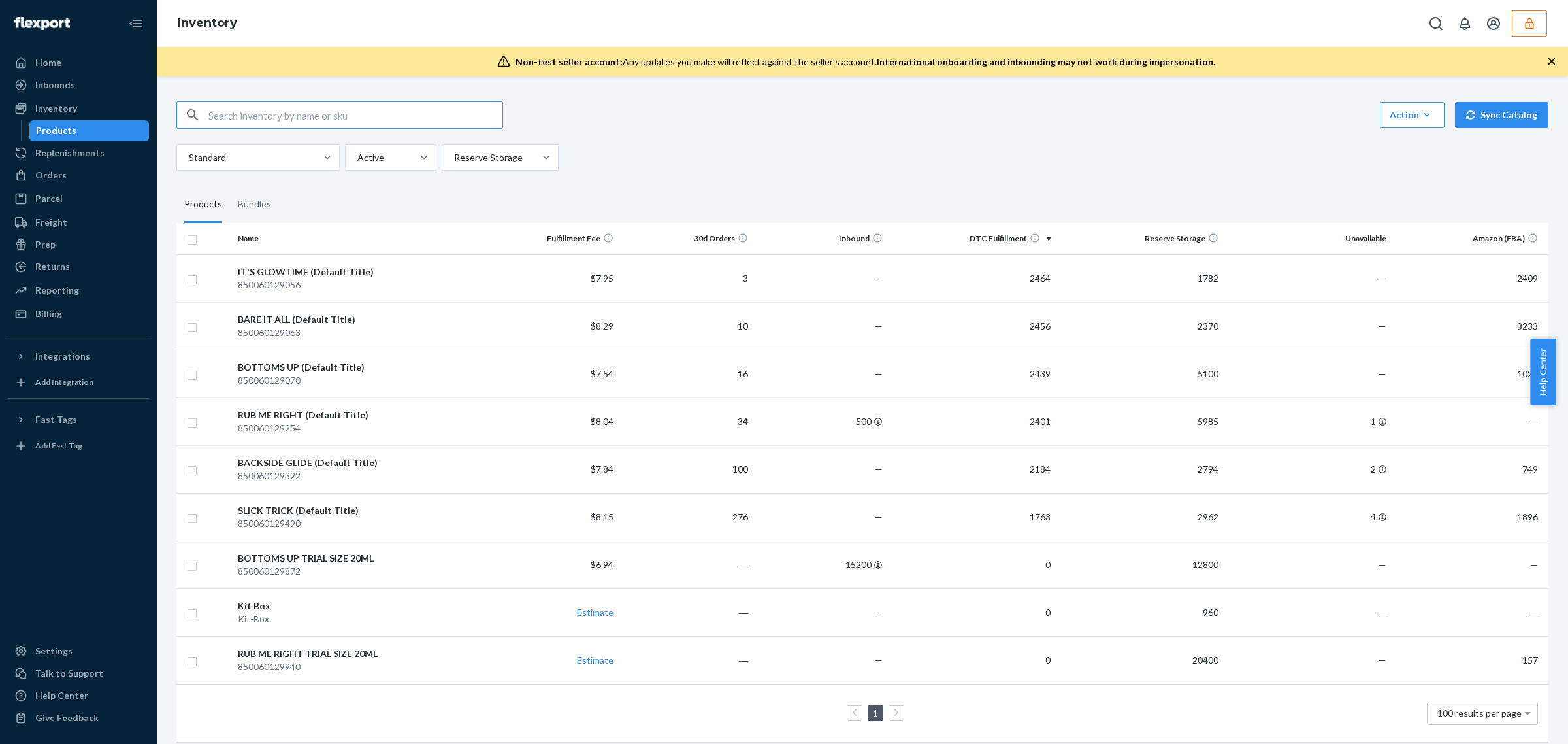
drag, startPoint x: 1532, startPoint y: 27, endPoint x: 1534, endPoint y: 36, distance: 9.2
click at [1531, 27] on icon "button" at bounding box center [1530, 23] width 13 height 13
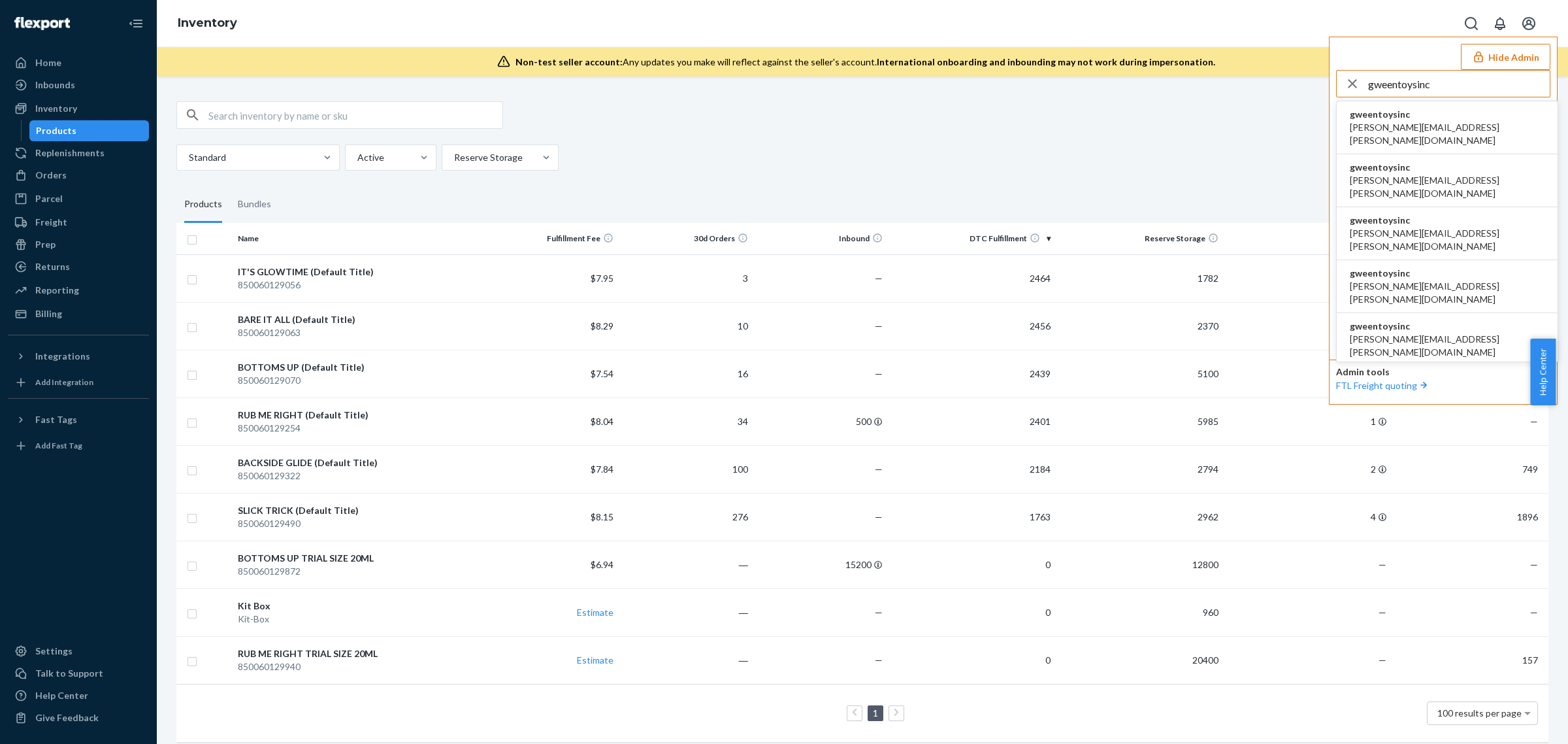
type input "gweentoysinc"
click at [1454, 116] on span "gweentoysinc" at bounding box center [1447, 114] width 195 height 13
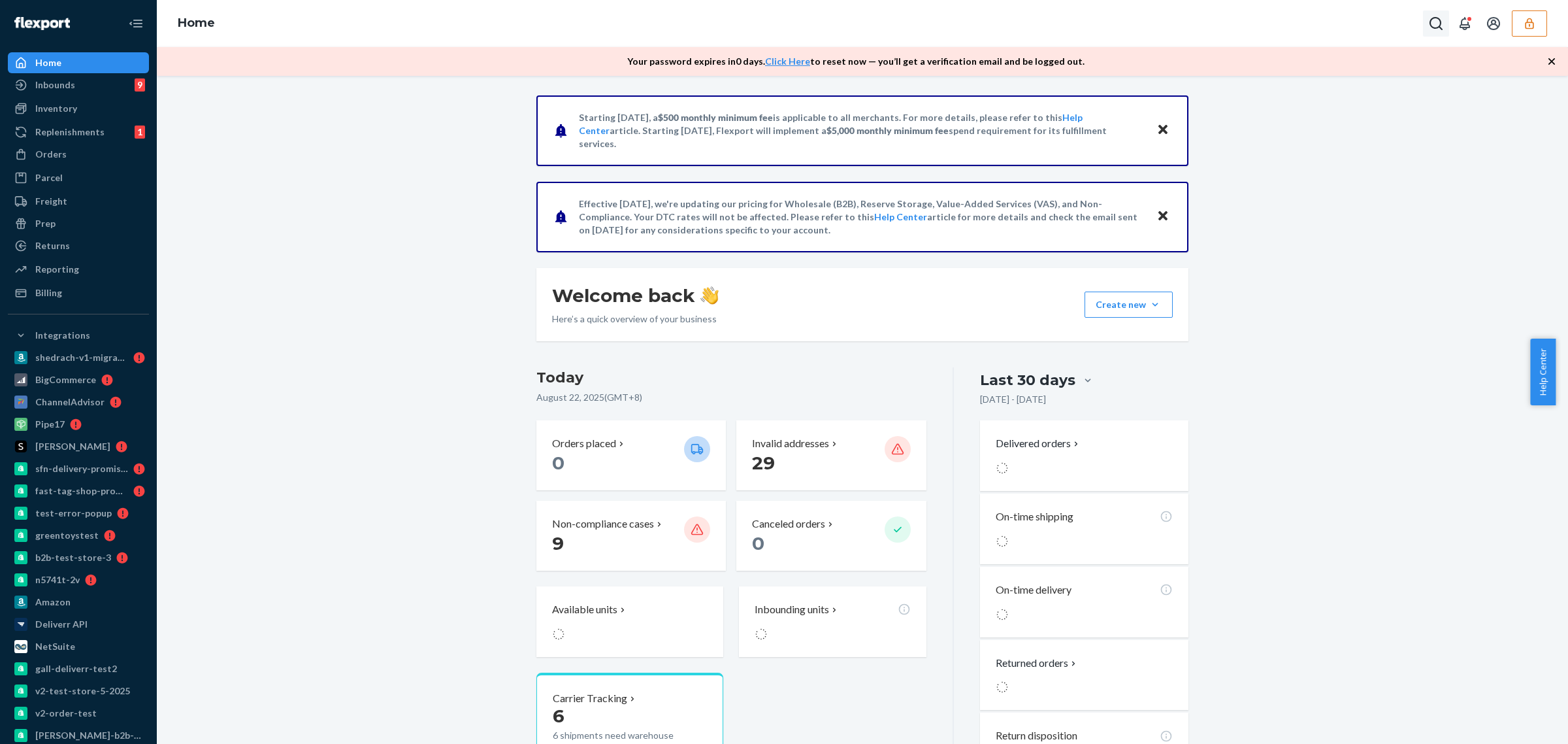
click at [1439, 23] on icon "Open Search Box" at bounding box center [1436, 23] width 16 height 16
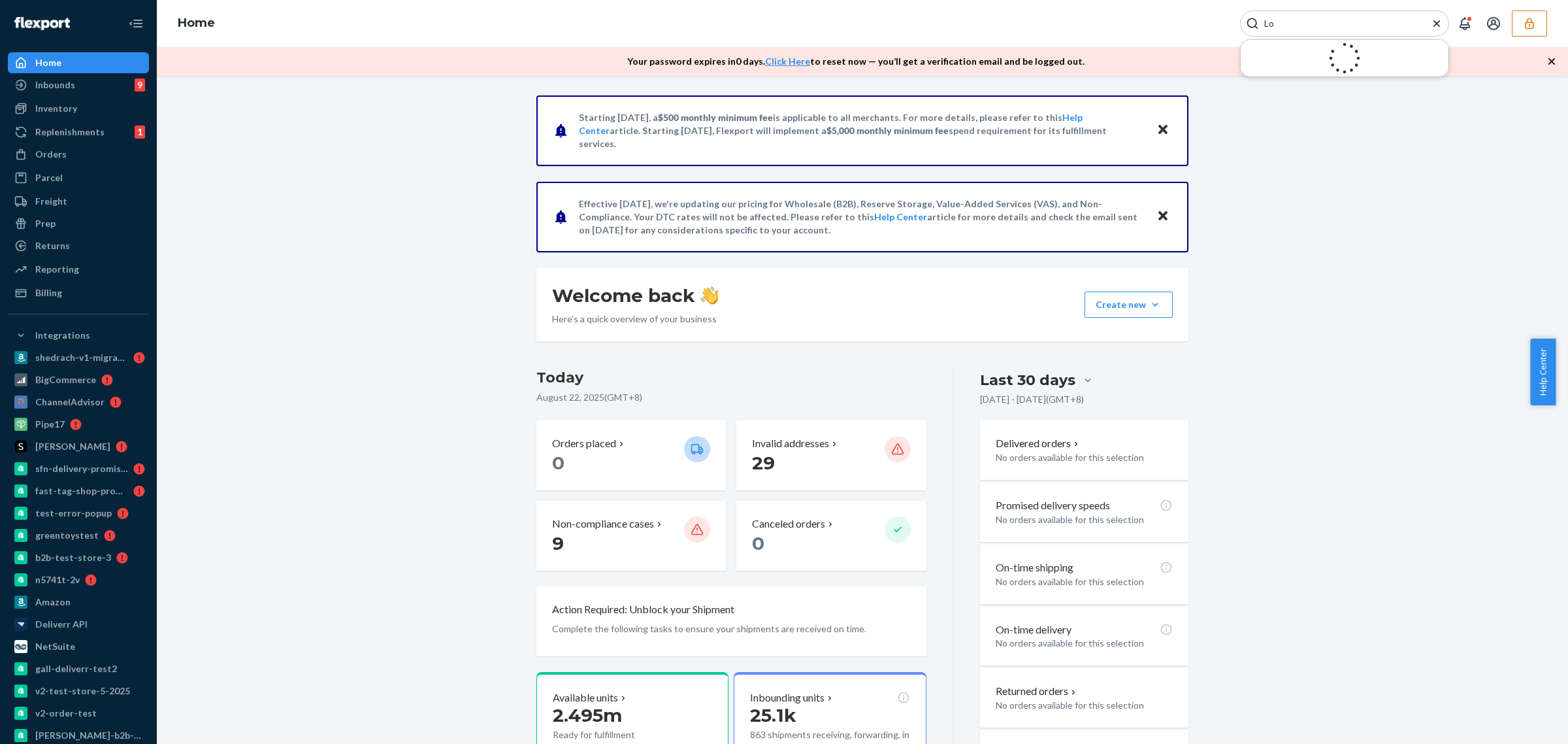
type input "Lot"
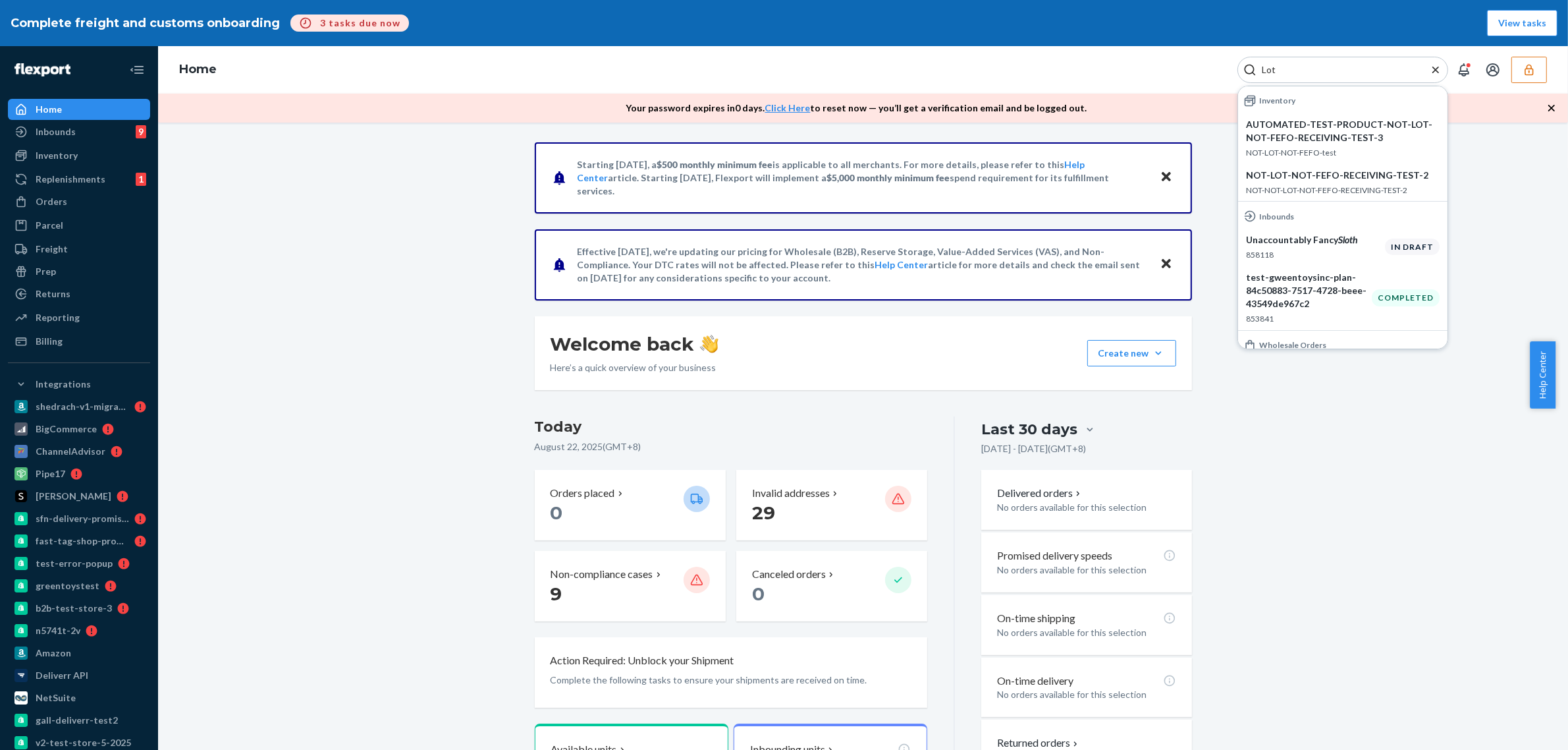
scroll to position [162, 0]
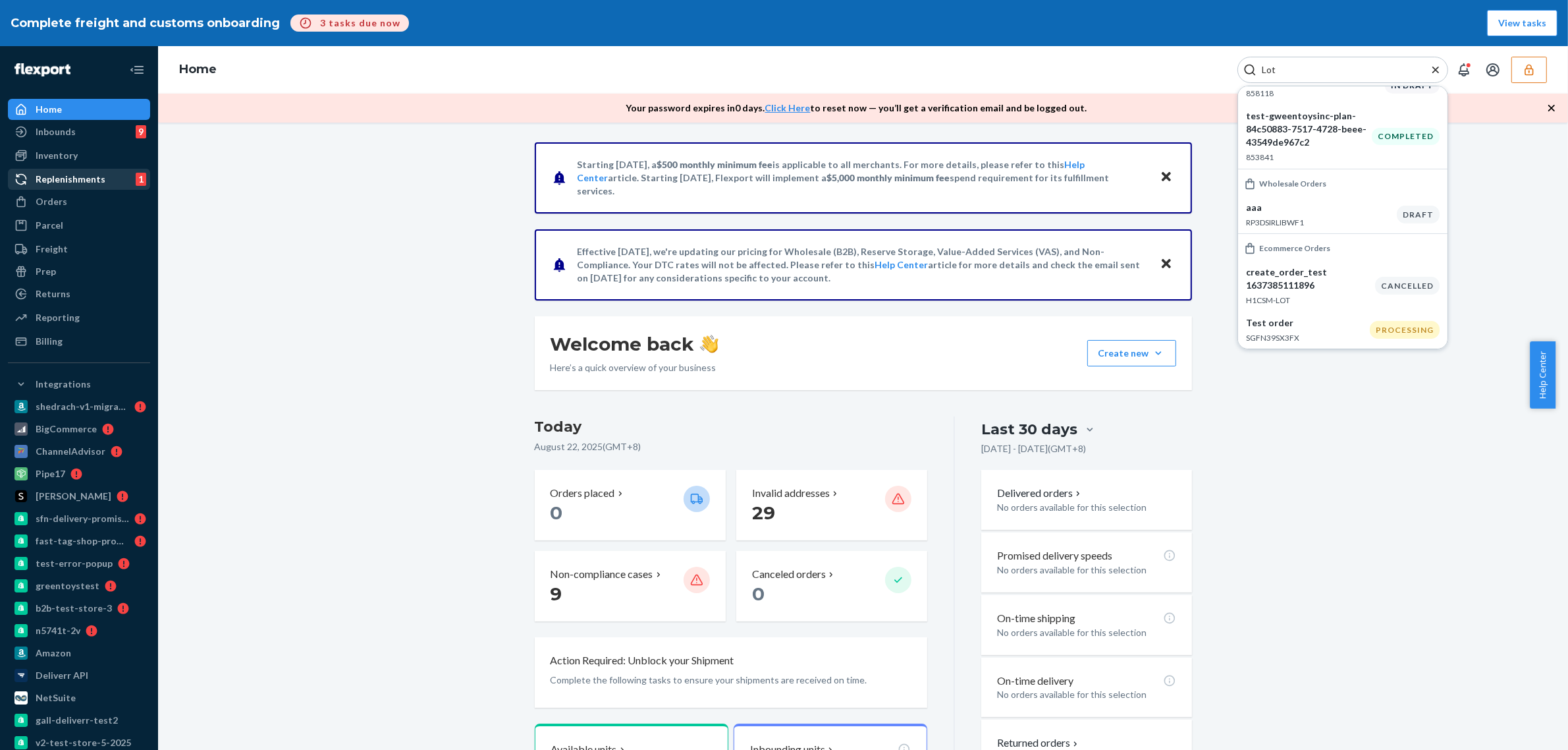
click at [58, 153] on div "Inventory" at bounding box center [56, 155] width 42 height 13
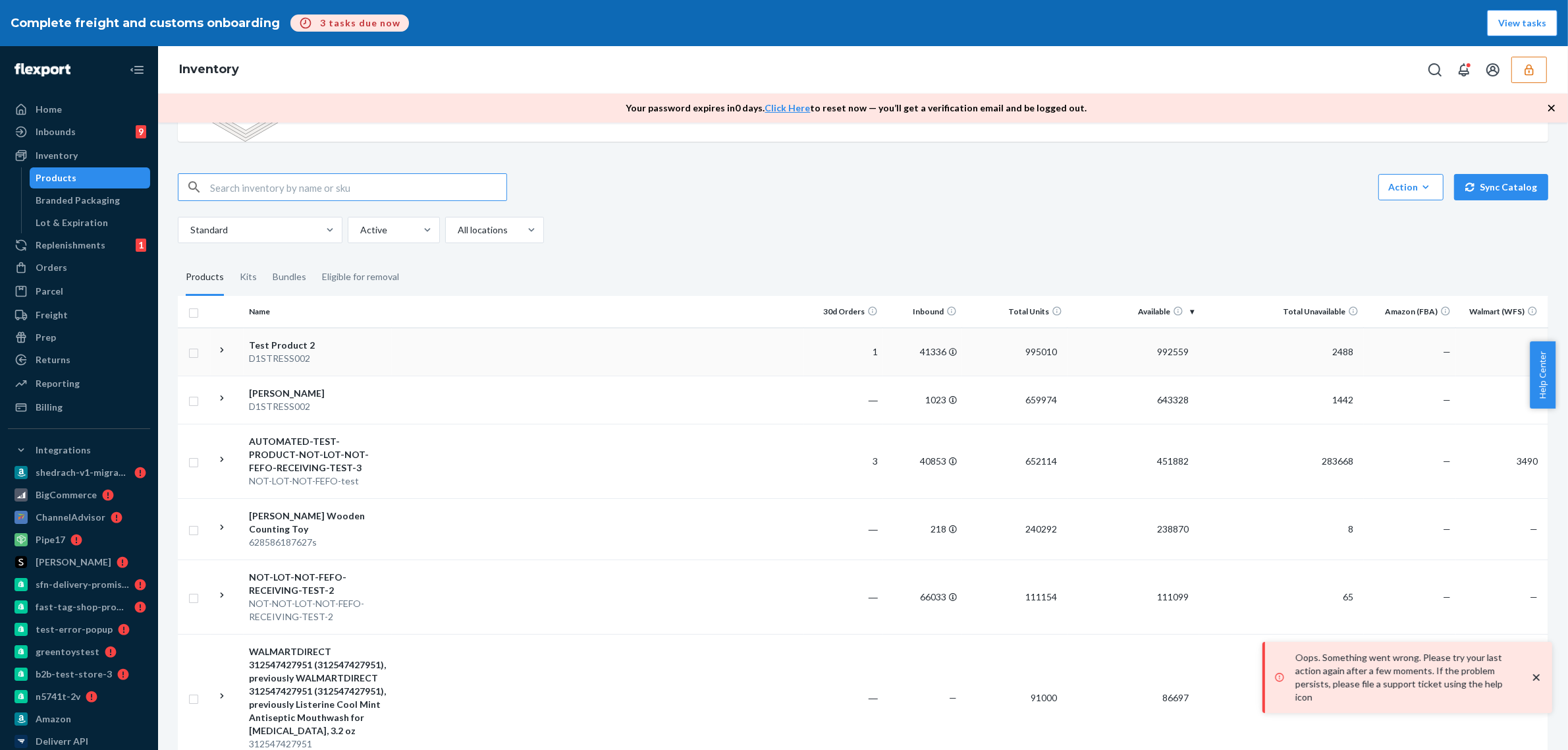
scroll to position [165, 0]
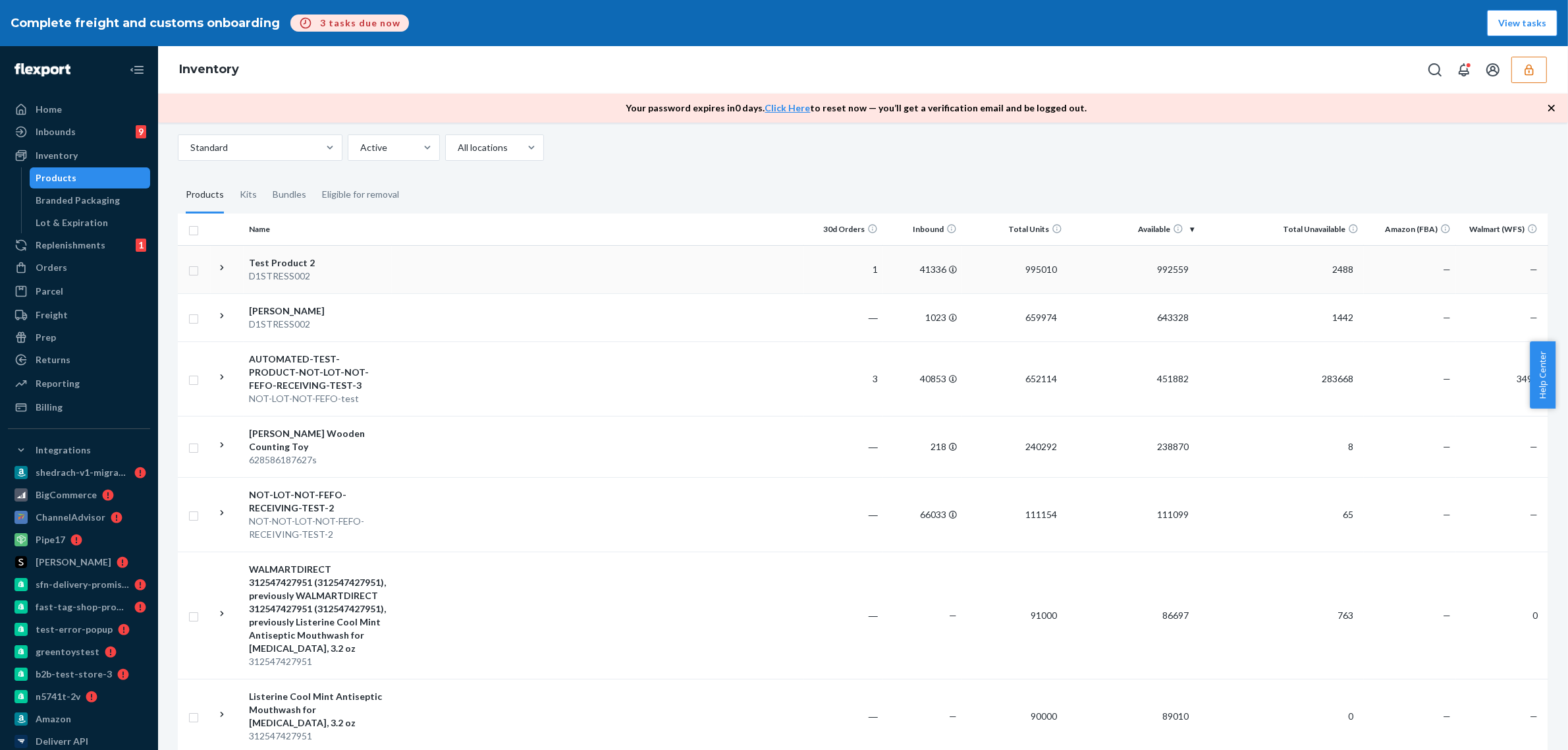
click at [1068, 282] on td "992559" at bounding box center [1134, 269] width 132 height 48
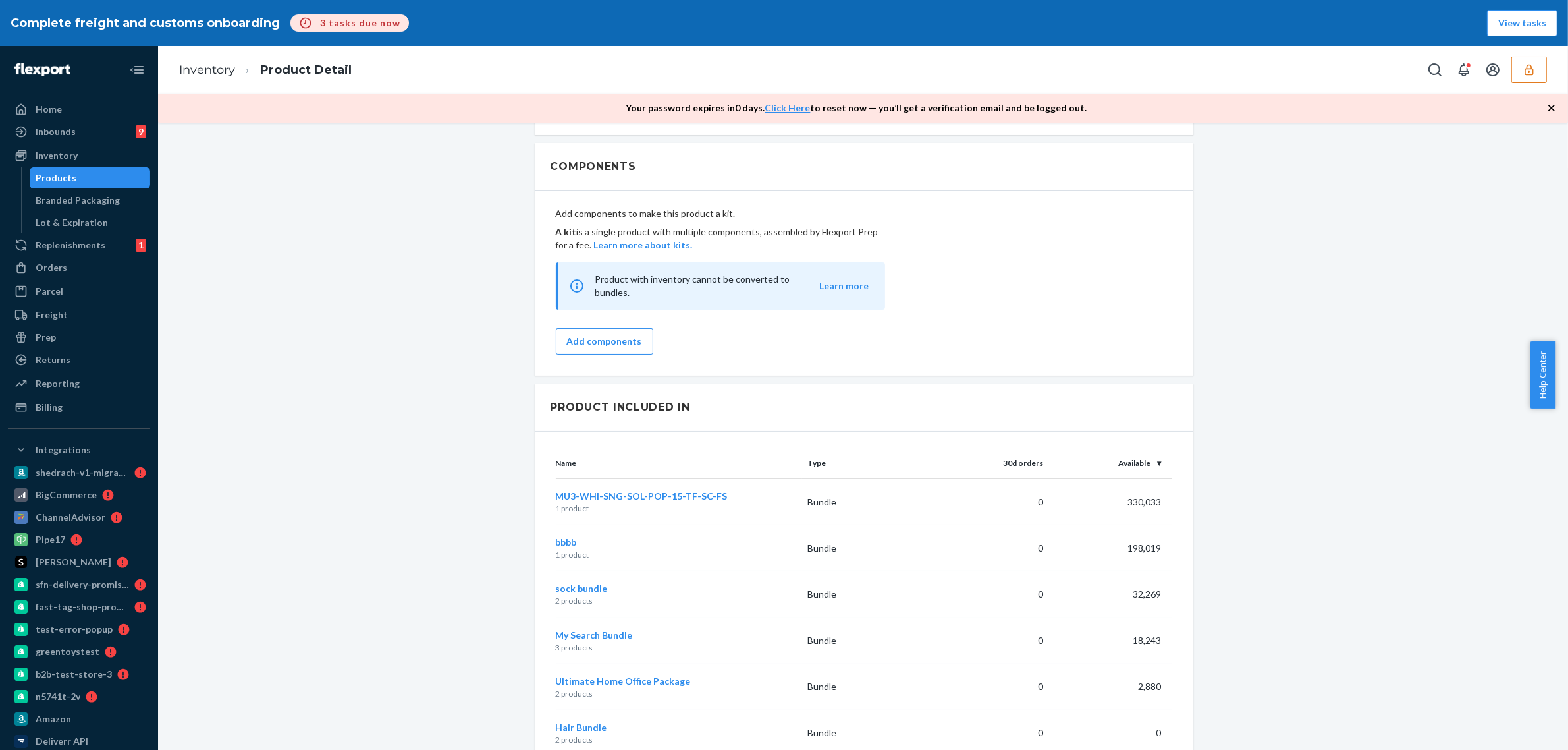
scroll to position [1470, 0]
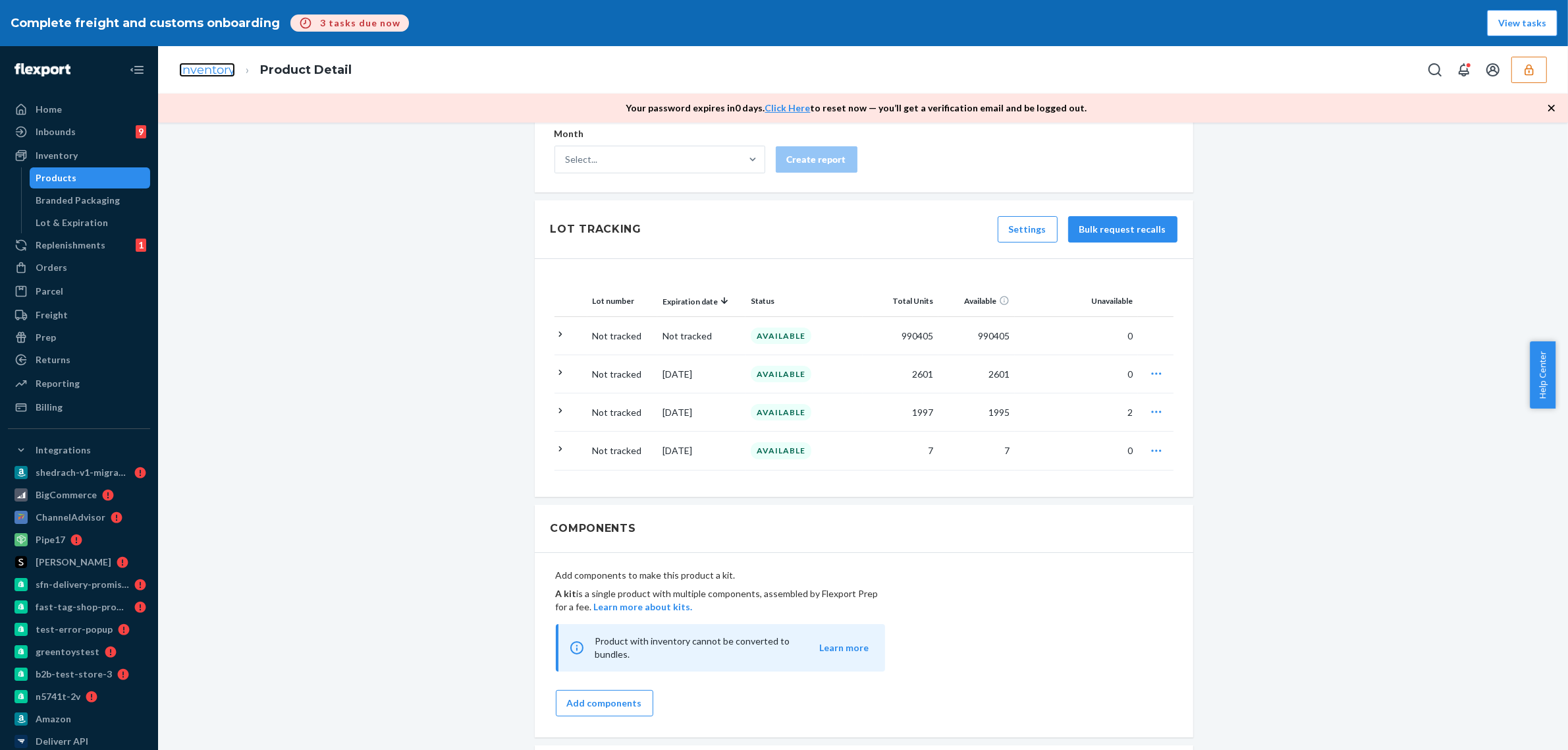
click at [200, 76] on link "Inventory" at bounding box center [207, 69] width 56 height 15
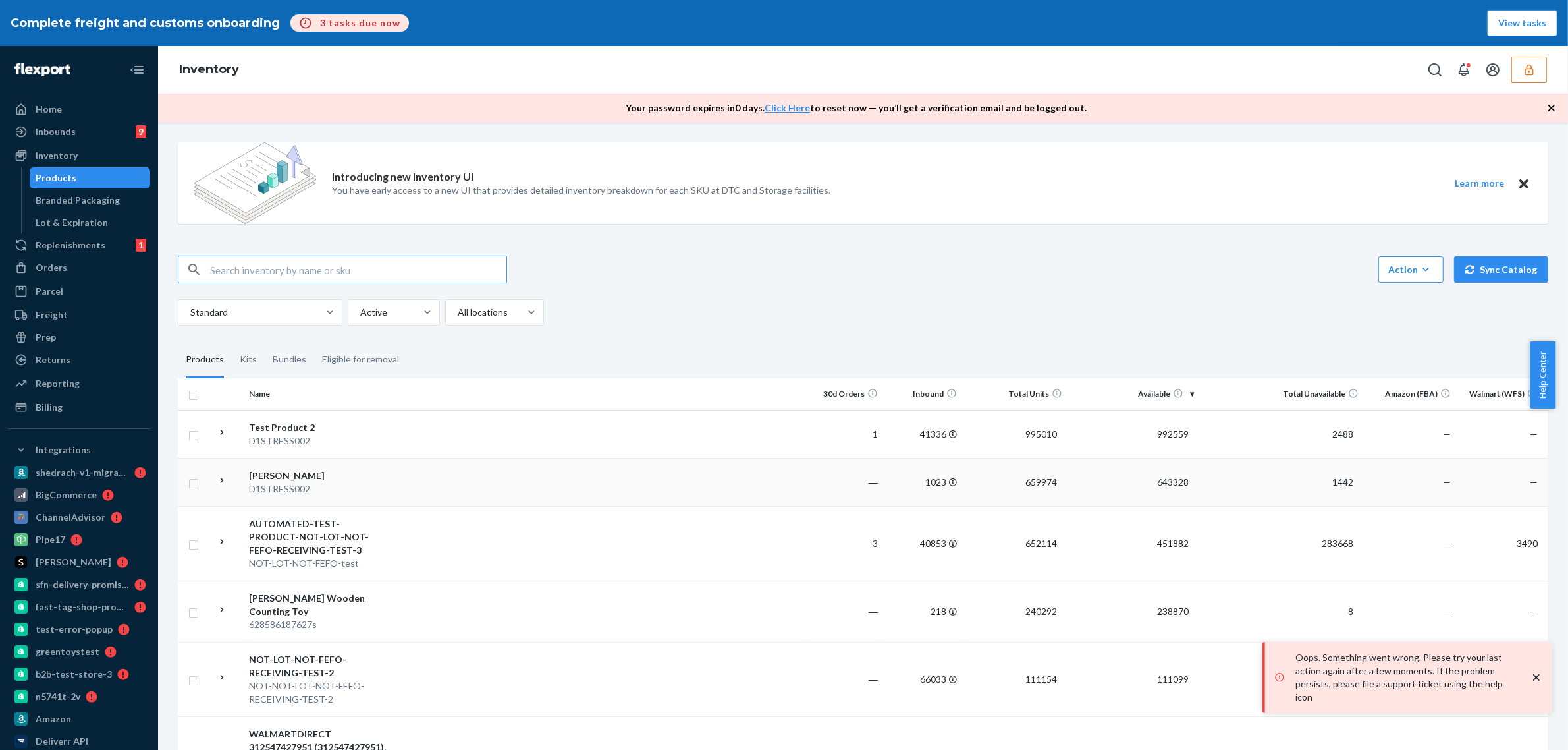
click at [1129, 502] on td "643328" at bounding box center [1134, 482] width 132 height 48
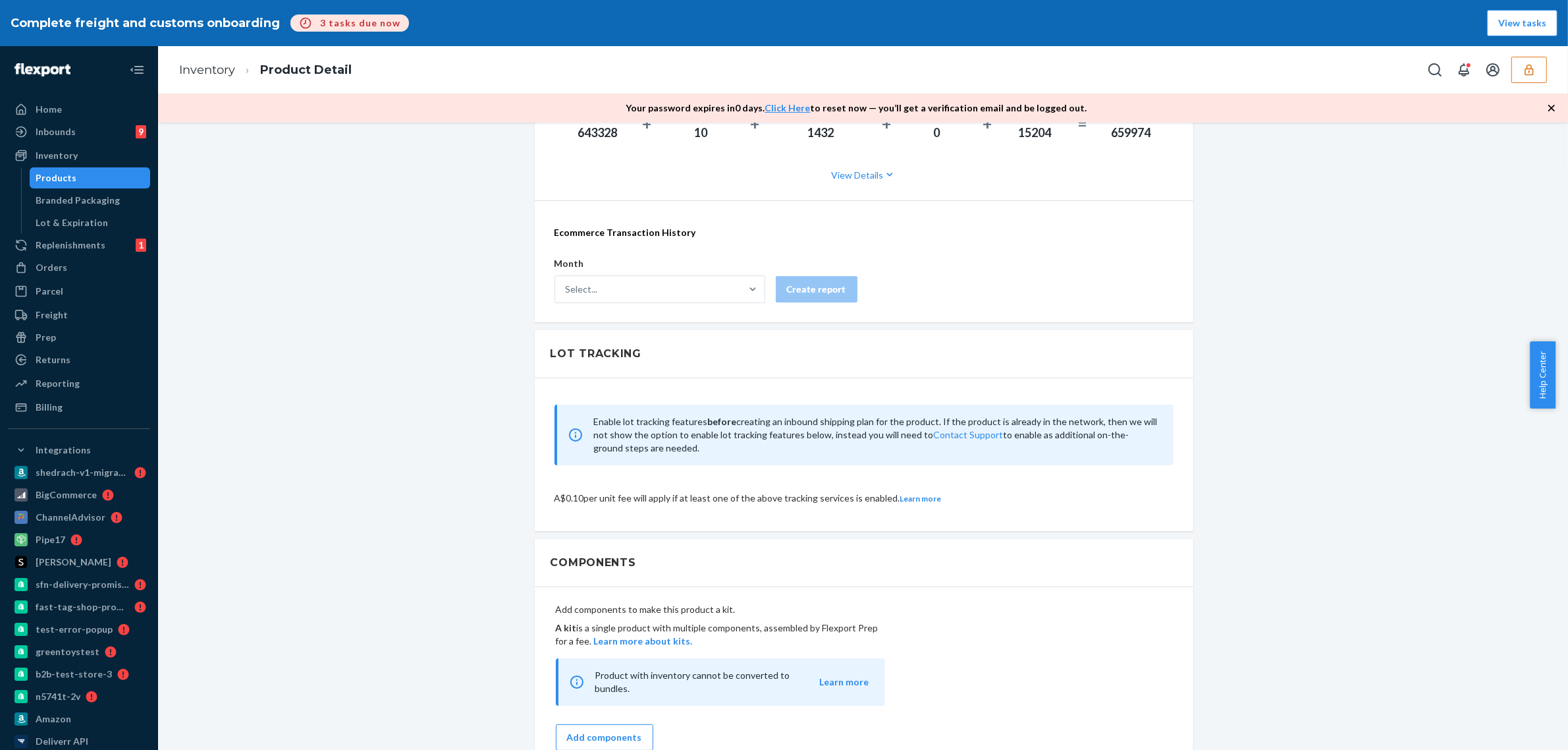
scroll to position [1318, 0]
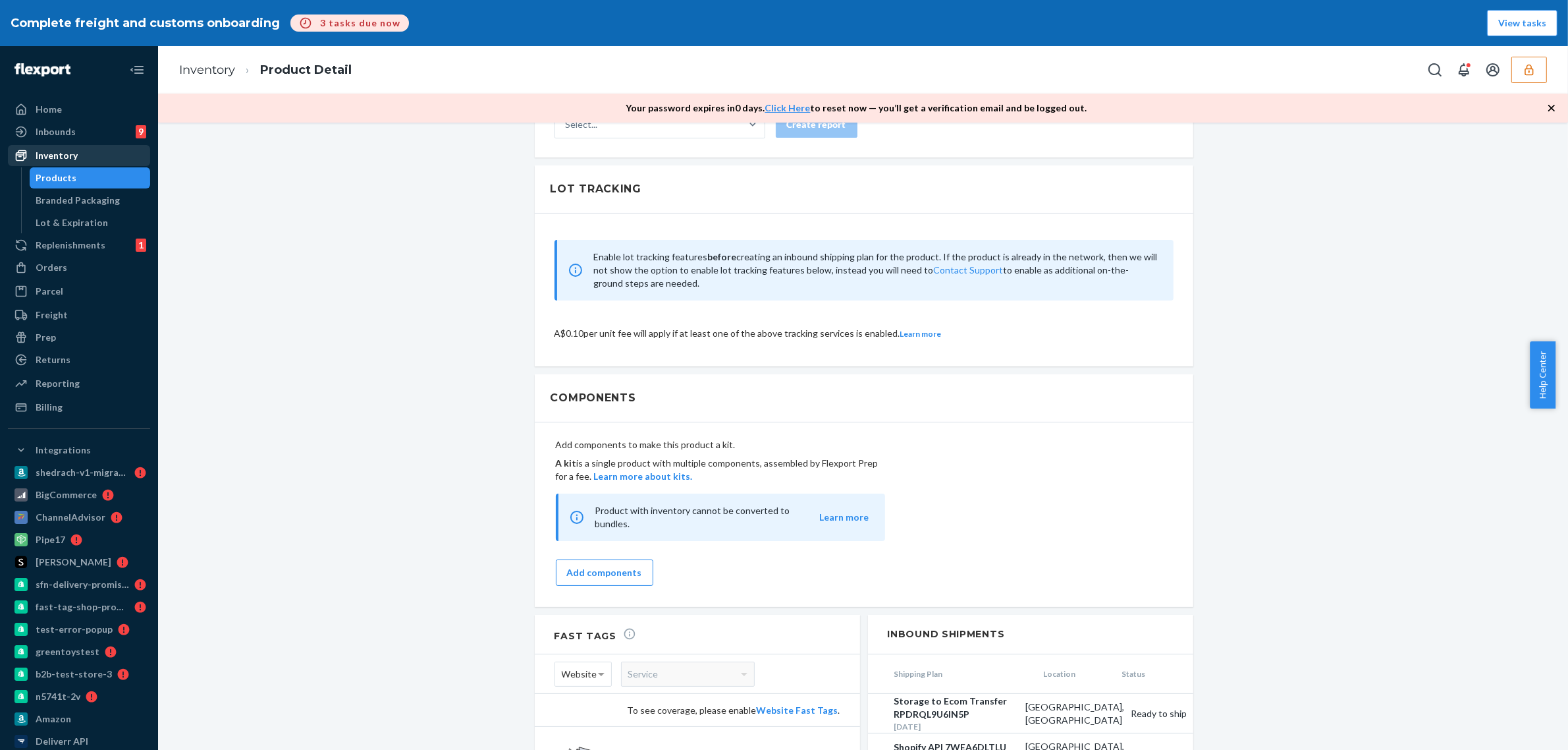
click at [50, 155] on div "Inventory" at bounding box center [56, 155] width 42 height 13
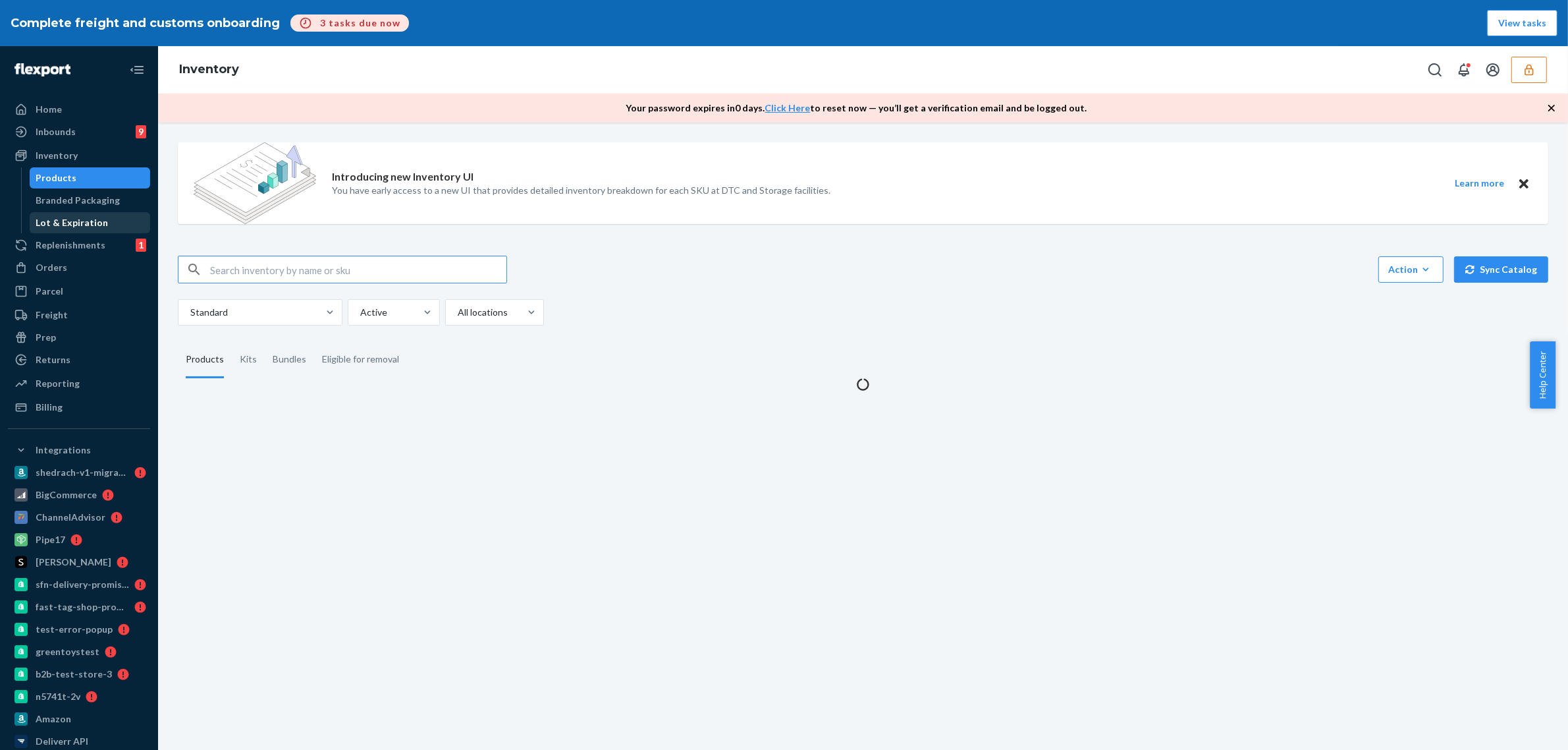
click at [107, 238] on div "Replenishments 1" at bounding box center [79, 245] width 140 height 19
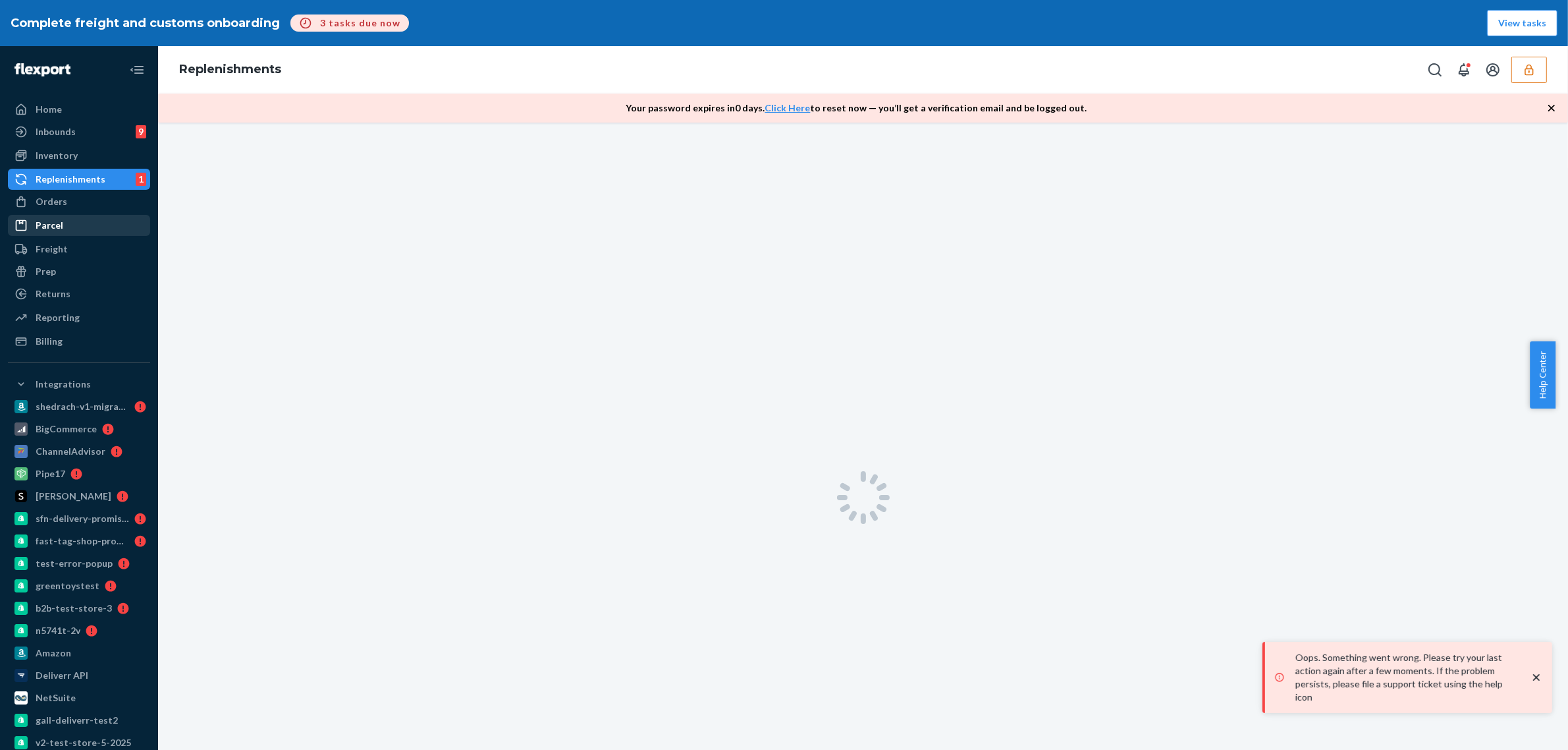
click at [86, 229] on ul "Home Inbounds 9 Shipping Plans Problems 9 Inventory Products Branded Packaging …" at bounding box center [78, 225] width 142 height 253
click at [86, 224] on div "Parcel" at bounding box center [79, 225] width 140 height 19
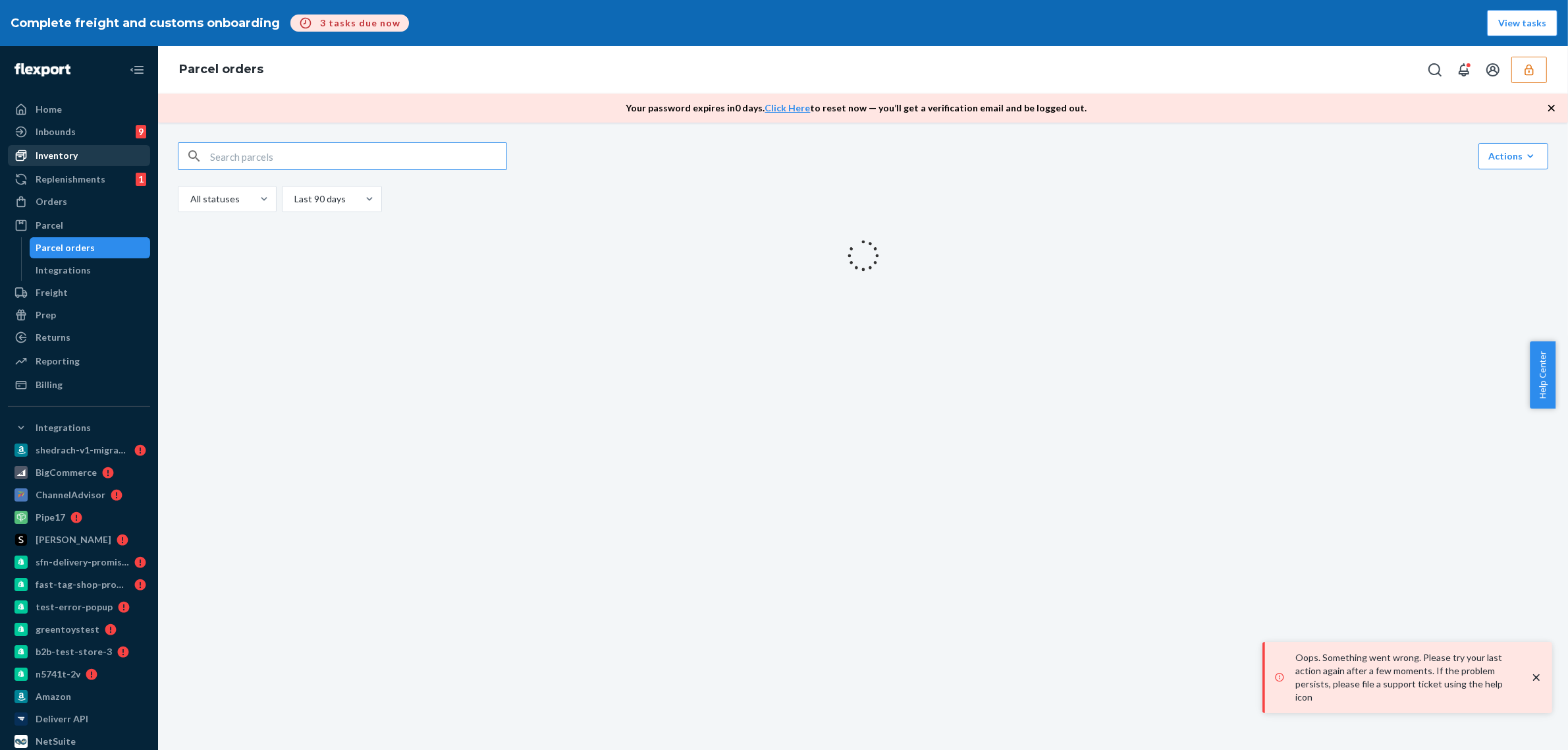
click at [73, 152] on div "Inventory" at bounding box center [56, 155] width 42 height 13
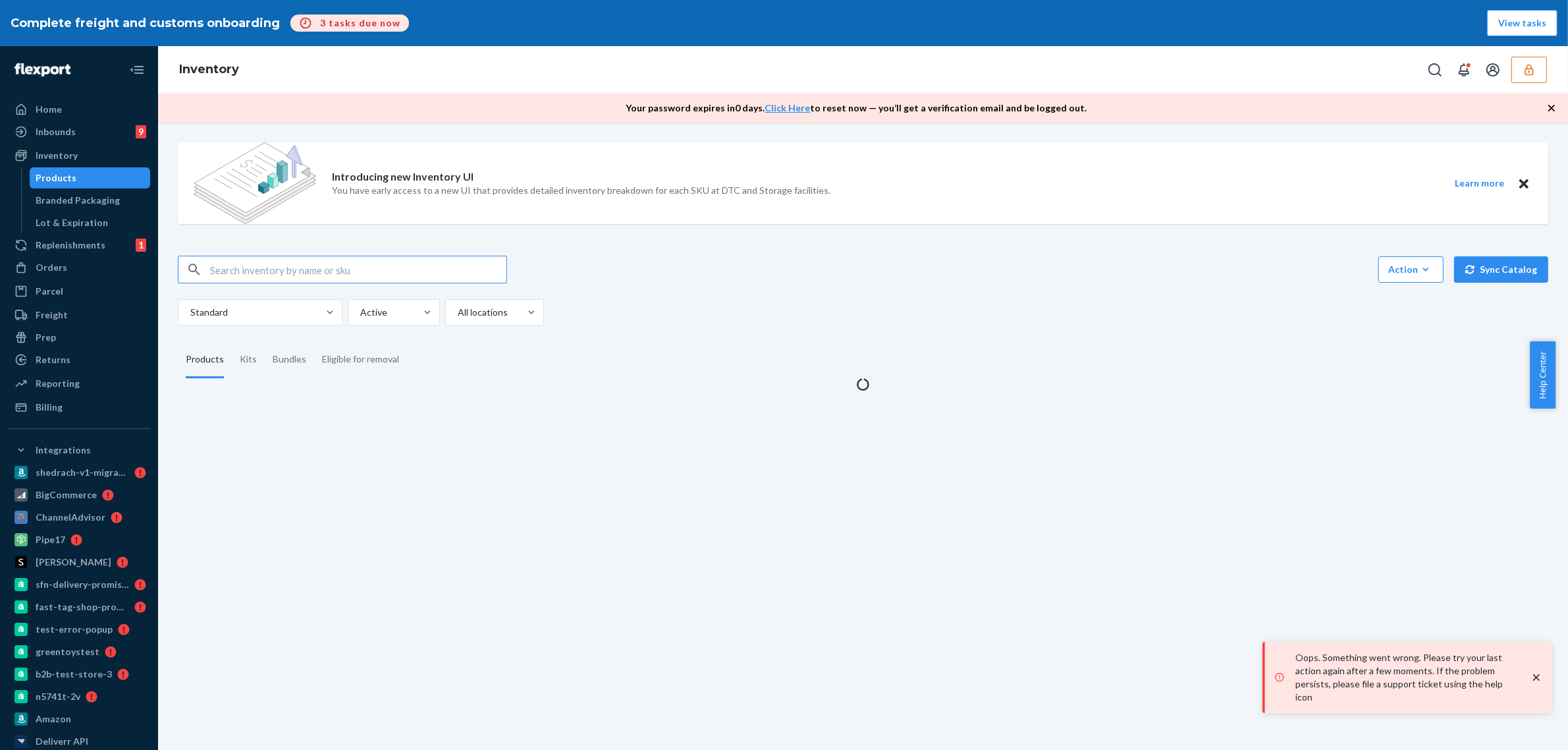
click at [73, 218] on div "Lot & Expiration" at bounding box center [72, 223] width 73 height 13
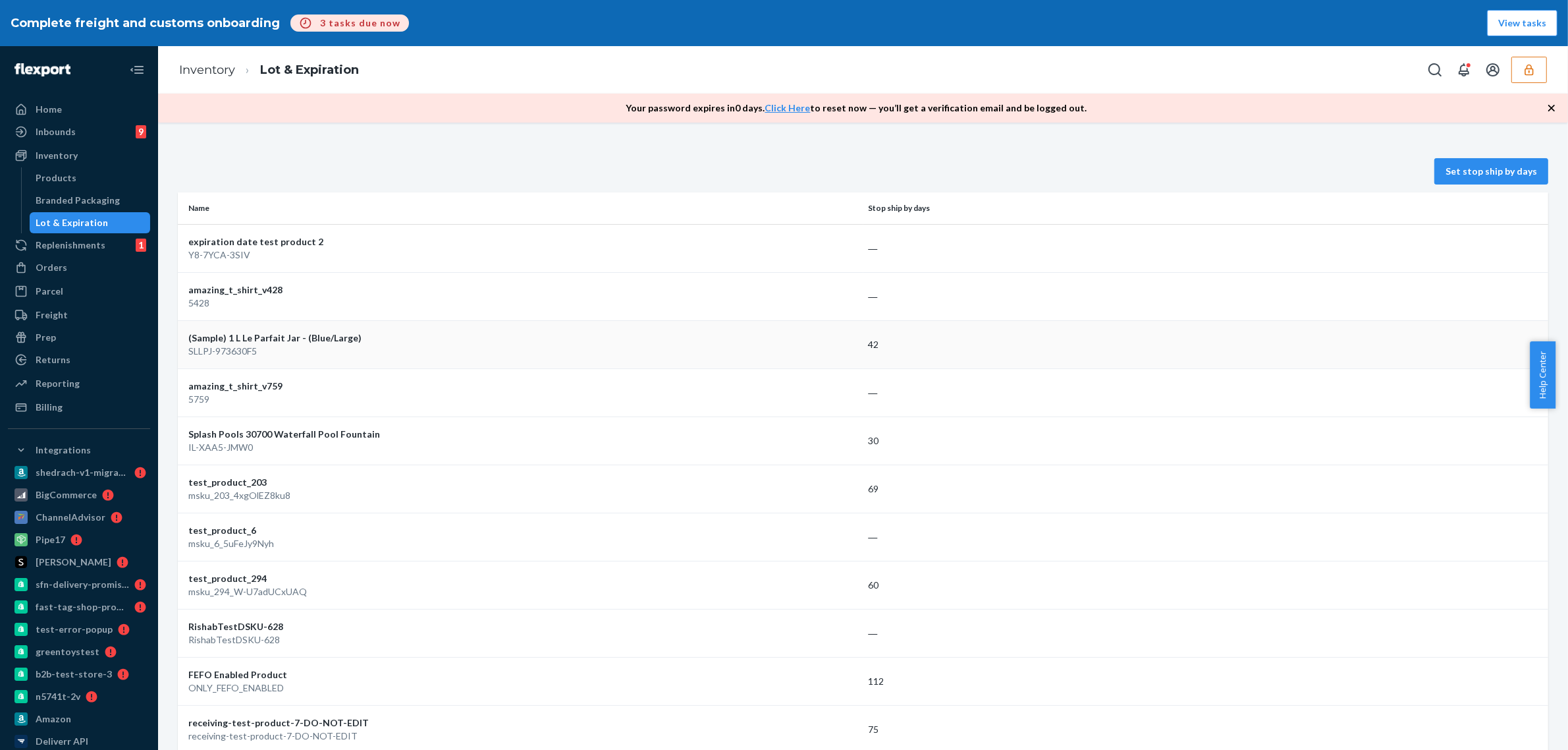
click at [570, 353] on div "SLLPJ-973630F5" at bounding box center [523, 351] width 670 height 13
click at [215, 341] on div "(Sample) 1 L Le Parfait Jar - (Blue/Large)" at bounding box center [523, 338] width 670 height 13
click at [216, 349] on div "SLLPJ-973630F5" at bounding box center [523, 351] width 670 height 13
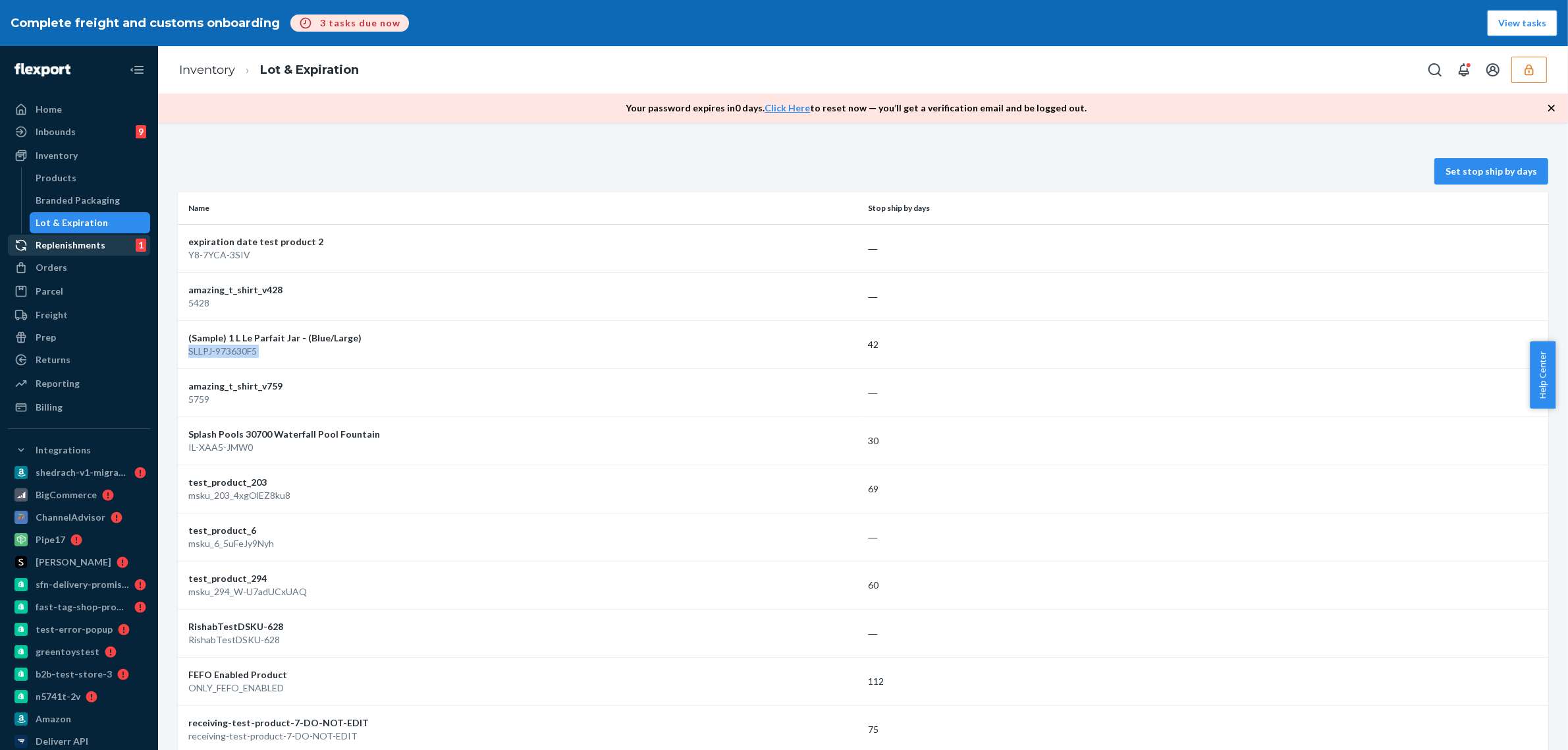
copy div "SLLPJ-973630F5"
drag, startPoint x: 100, startPoint y: 164, endPoint x: 121, endPoint y: 163, distance: 21.0
click at [100, 164] on div "Inventory" at bounding box center [79, 155] width 140 height 19
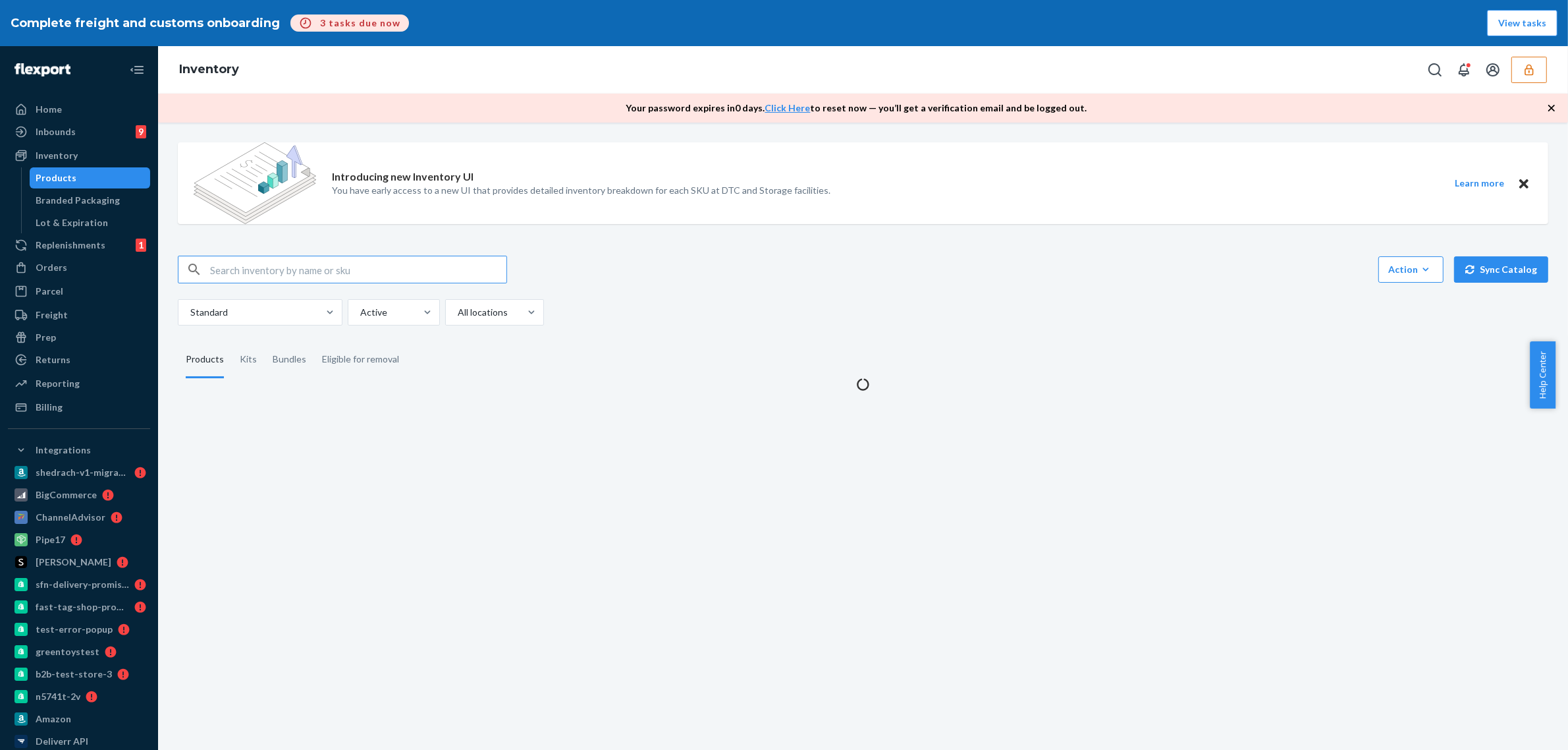
click at [353, 264] on input "text" at bounding box center [358, 270] width 297 height 26
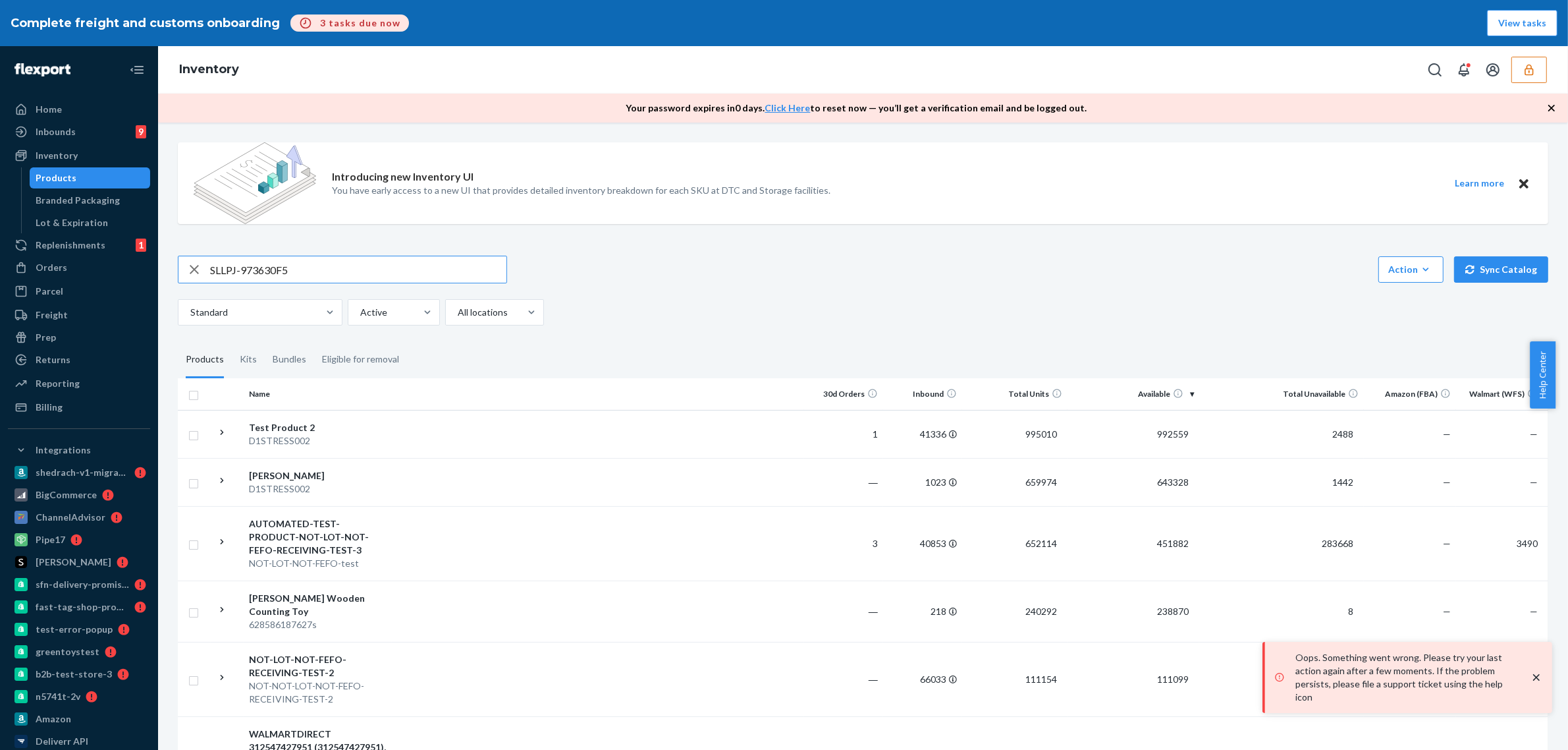
type input "SLLPJ-973630F5"
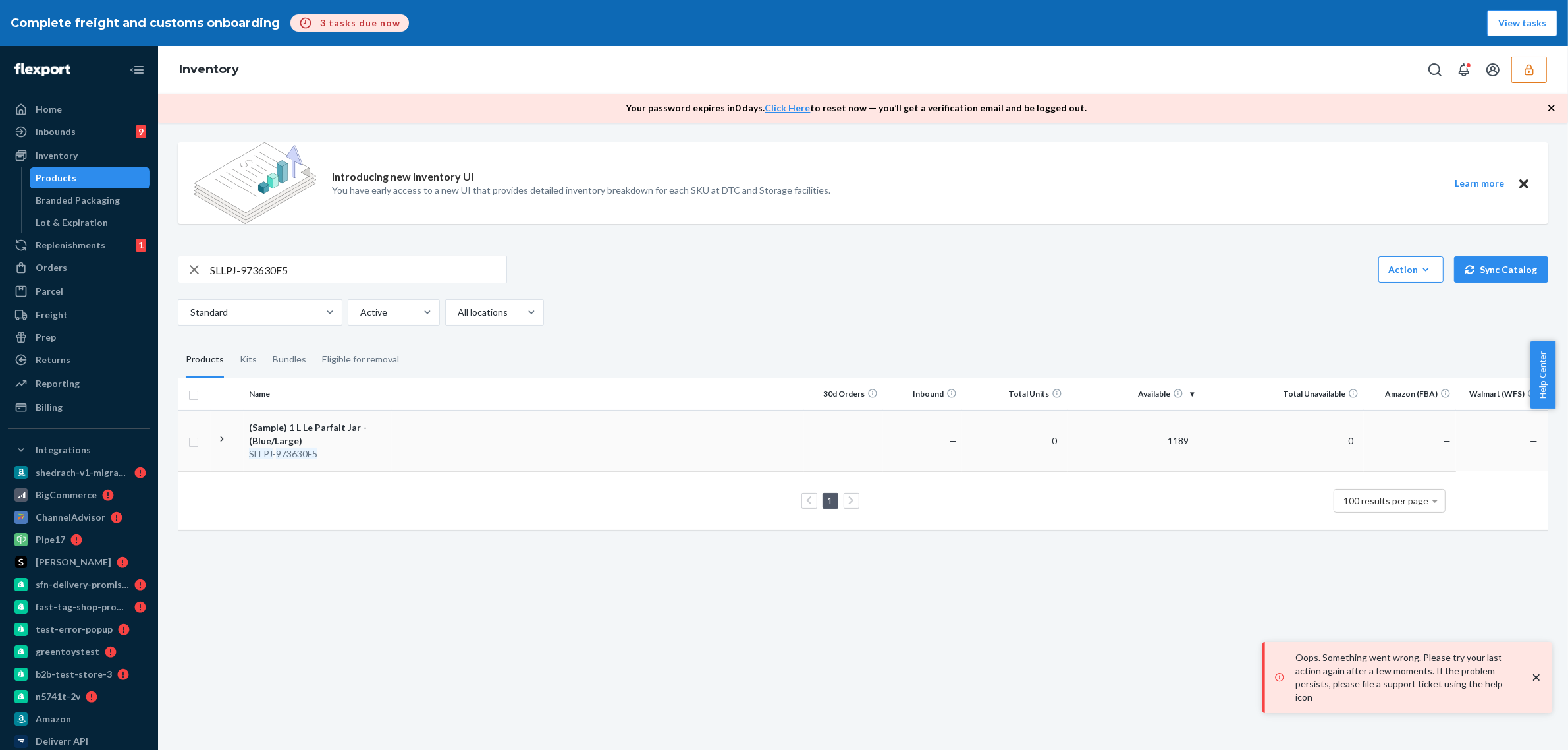
click at [416, 455] on td at bounding box center [598, 440] width 412 height 61
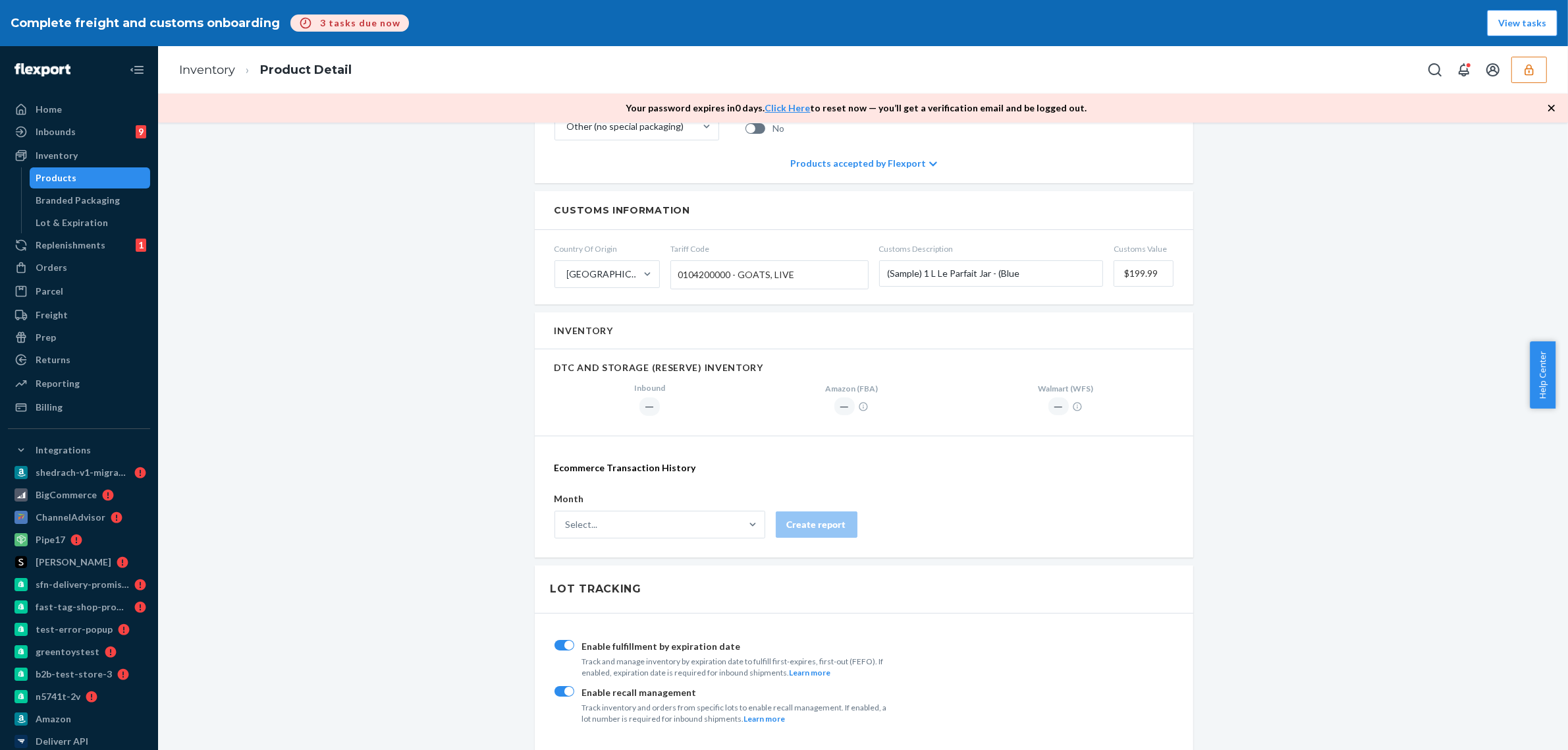
scroll to position [494, 0]
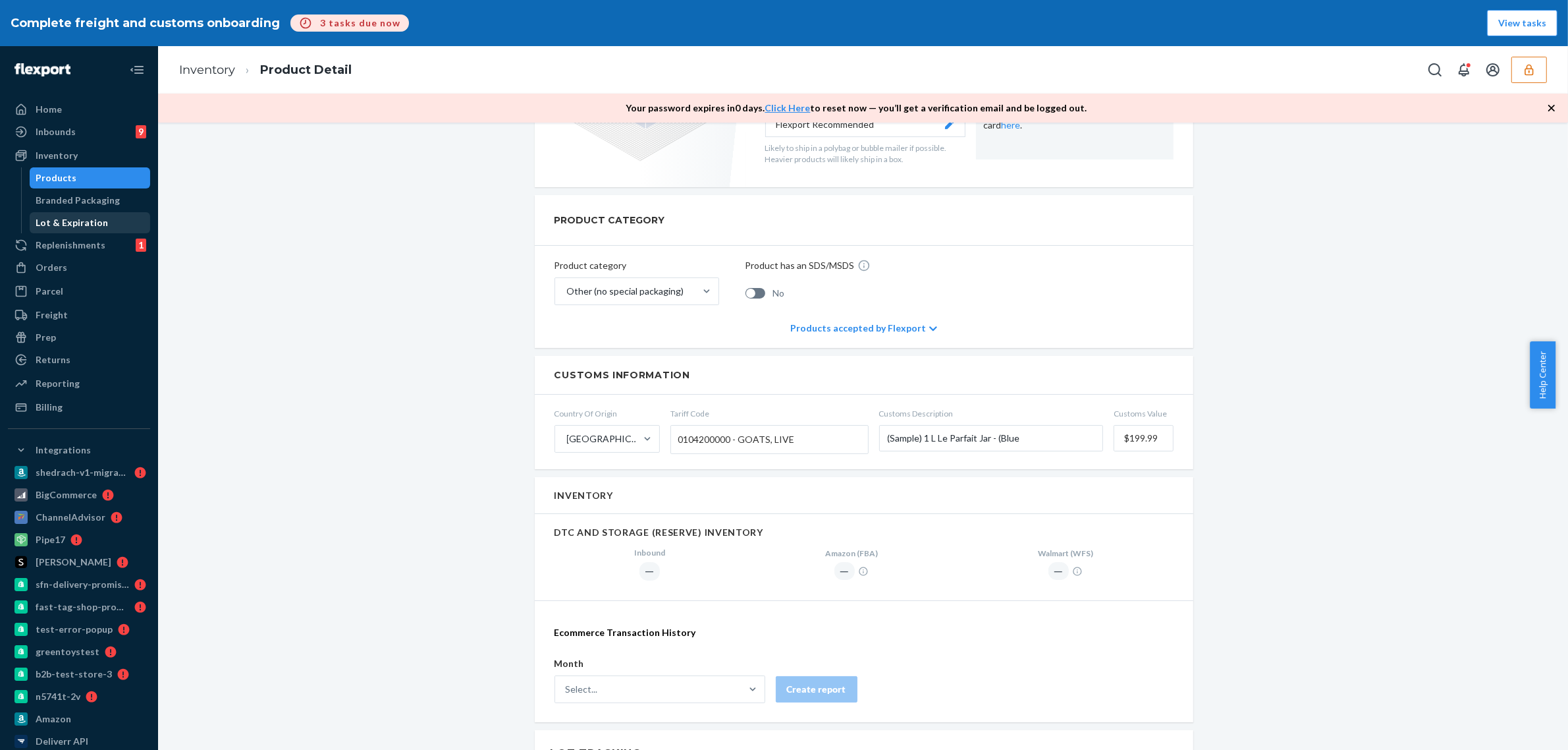
click at [58, 229] on div "Lot & Expiration" at bounding box center [72, 223] width 73 height 13
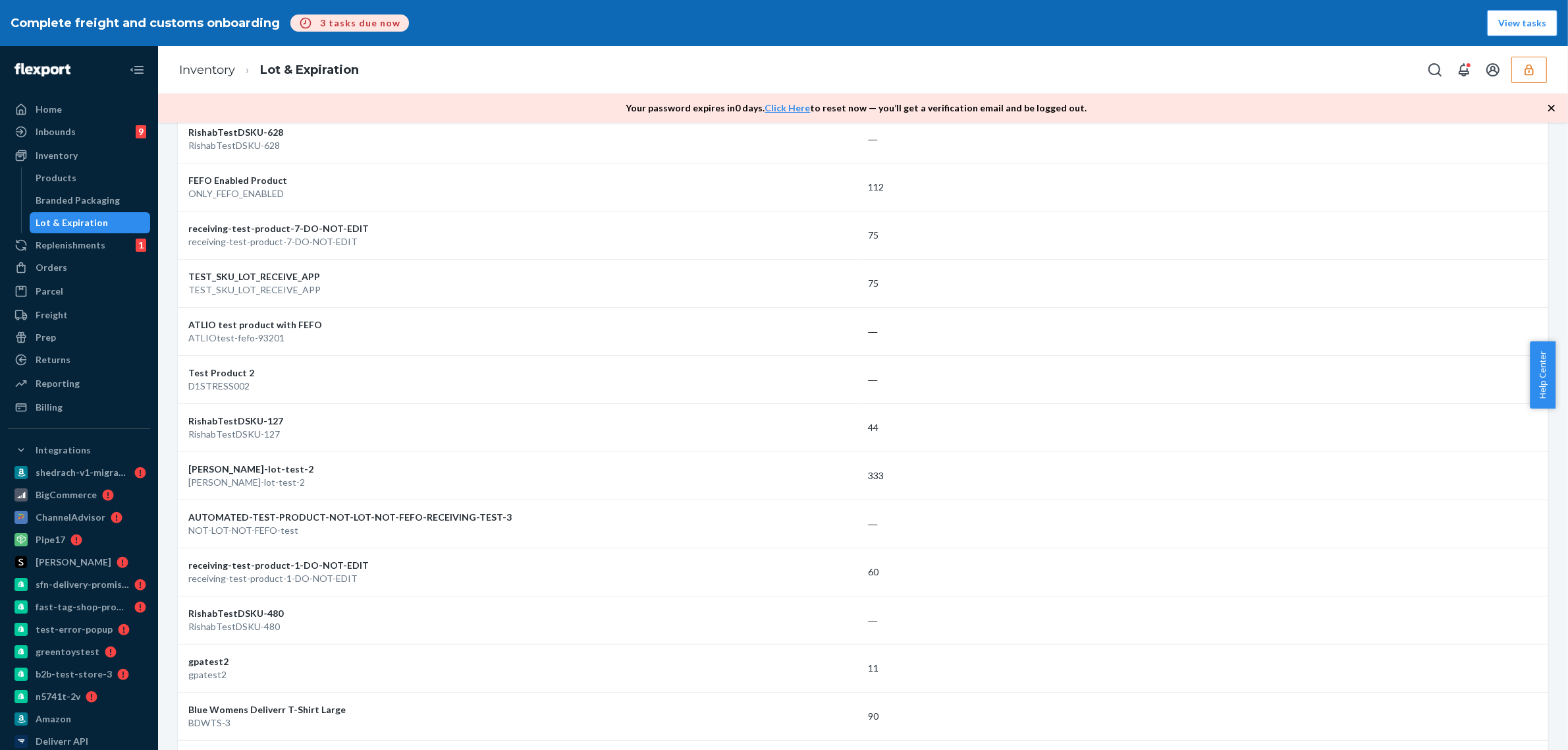
scroll to position [823, 0]
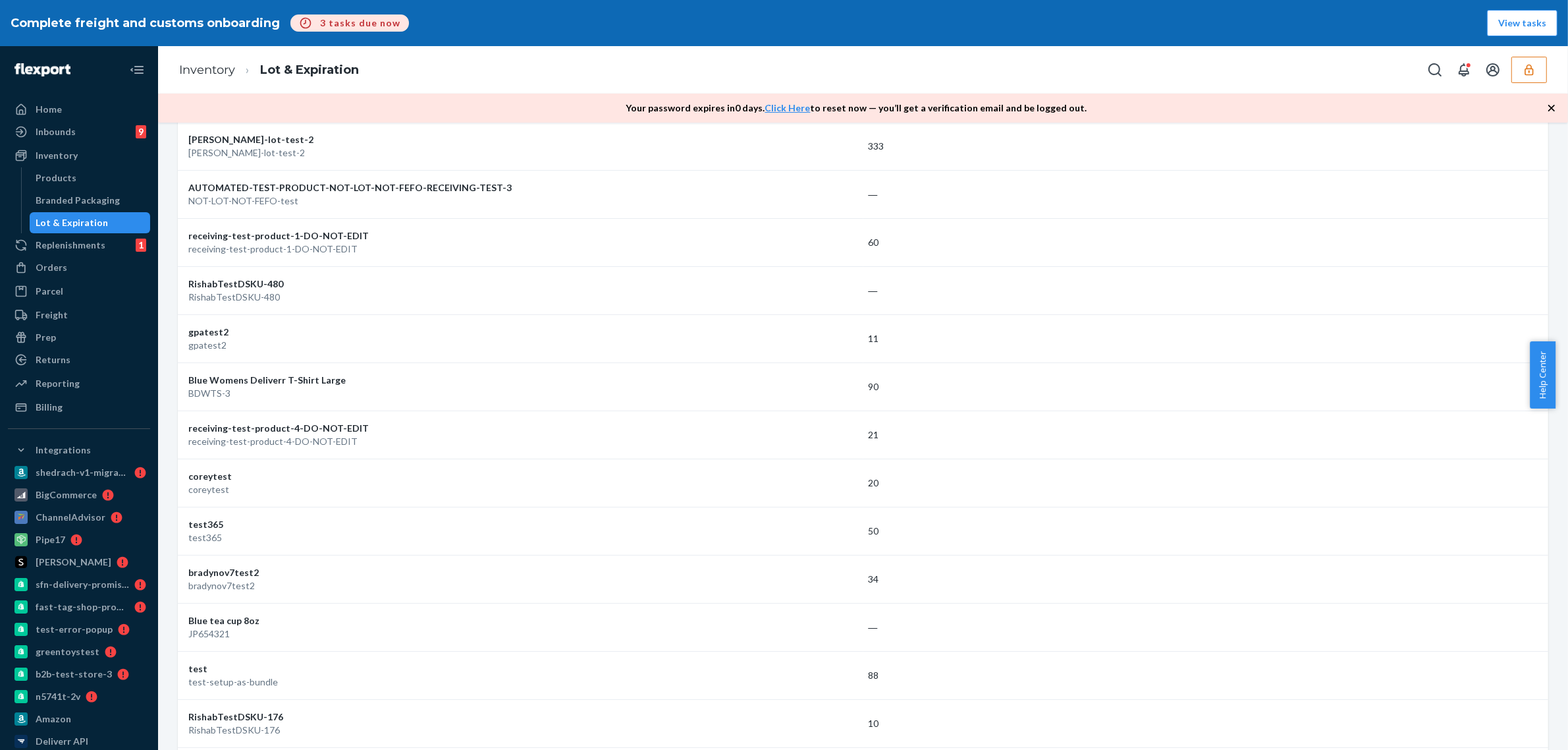
click at [92, 182] on div "Products" at bounding box center [90, 177] width 118 height 19
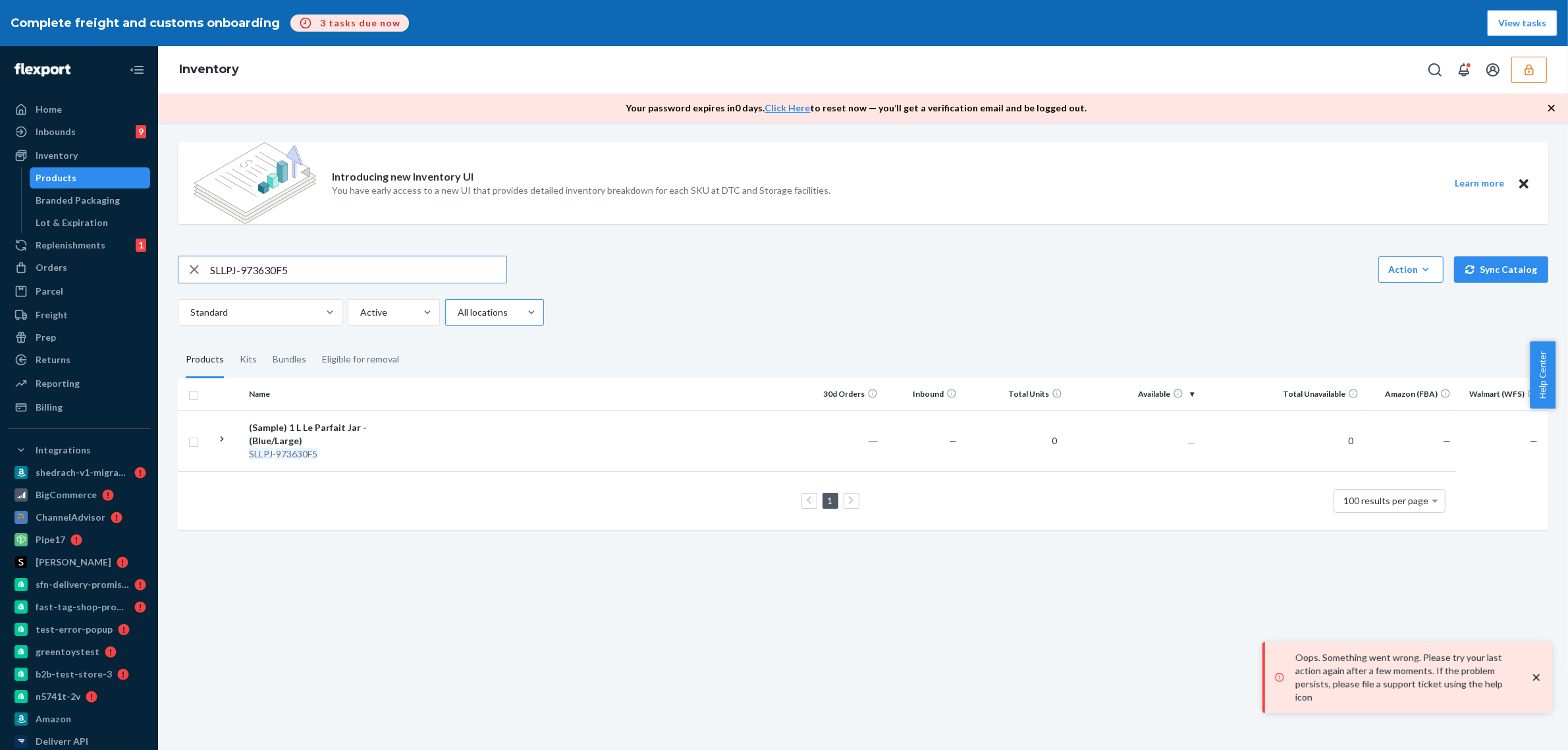
click at [509, 318] on div at bounding box center [493, 312] width 73 height 16
click at [458, 318] on input "All locations" at bounding box center [457, 312] width 1 height 13
click at [193, 273] on icon "button" at bounding box center [194, 270] width 16 height 26
click at [473, 311] on div at bounding box center [493, 312] width 73 height 16
click at [458, 311] on input "All locations" at bounding box center [457, 312] width 1 height 13
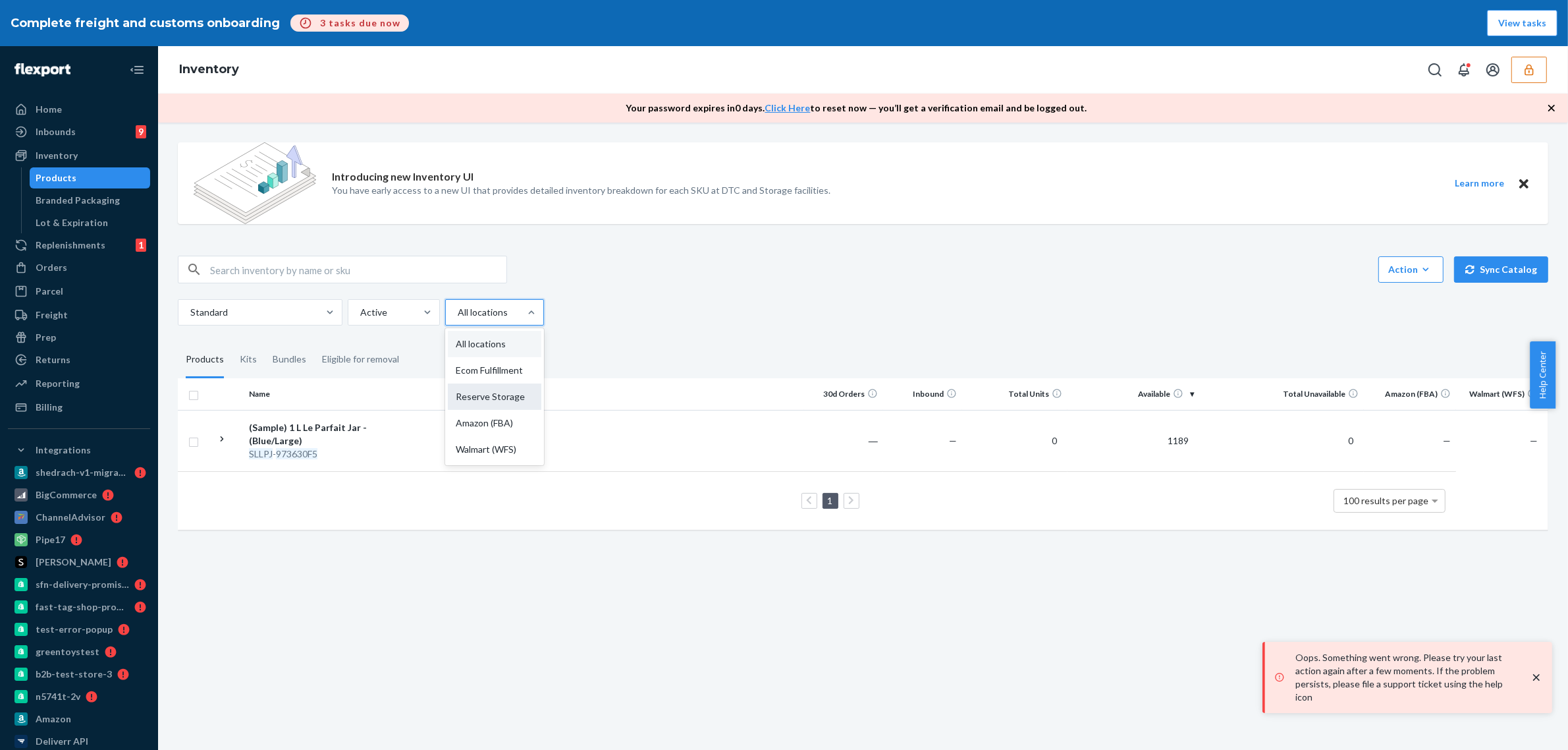
click at [507, 390] on div "Reserve Storage" at bounding box center [494, 396] width 94 height 26
click at [458, 319] on input "option Reserve Storage focused, 3 of 5. 5 results available. Use Up and Down to…" at bounding box center [457, 312] width 1 height 13
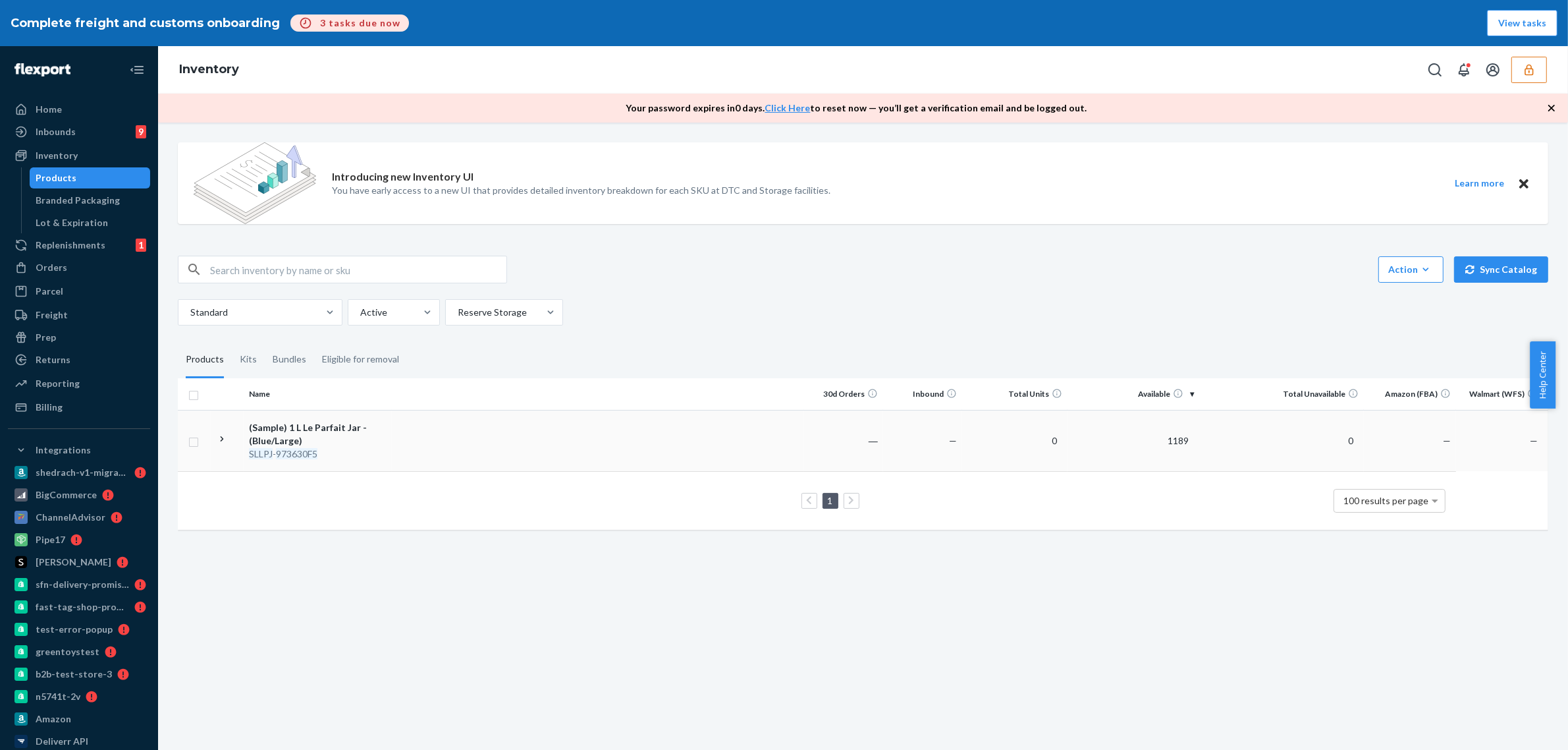
click at [493, 426] on td at bounding box center [598, 440] width 412 height 61
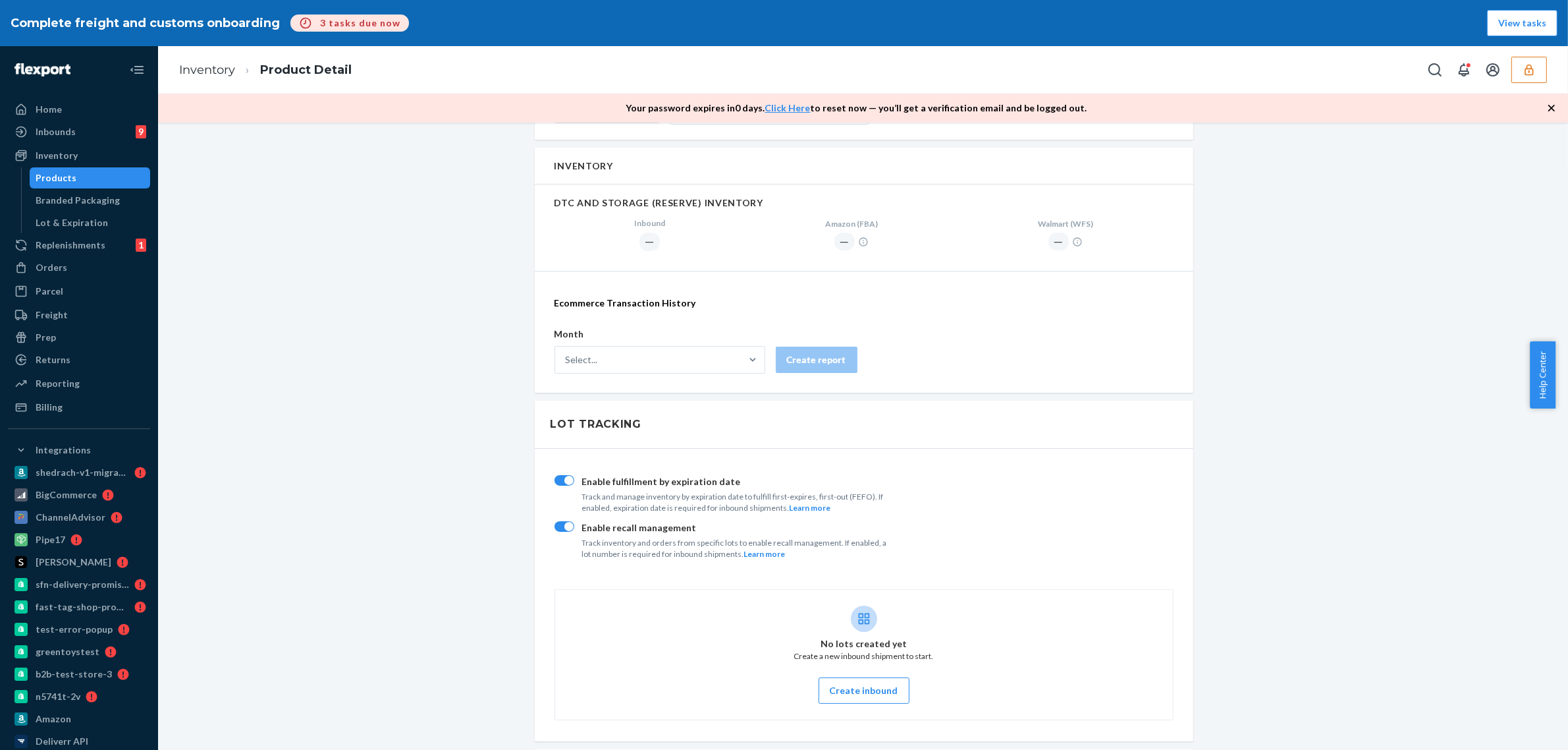
scroll to position [906, 0]
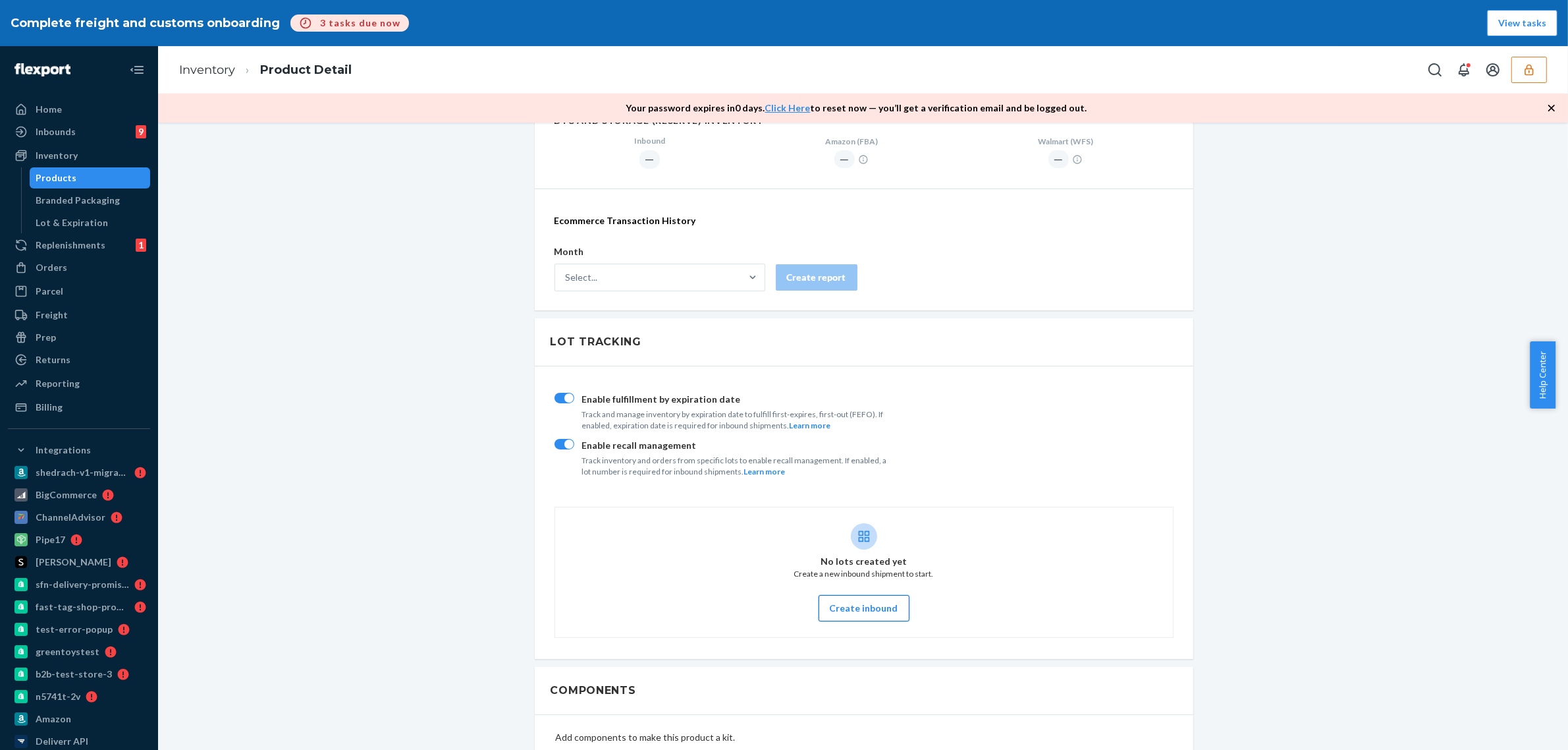
click at [861, 603] on button "Create inbound" at bounding box center [864, 608] width 91 height 26
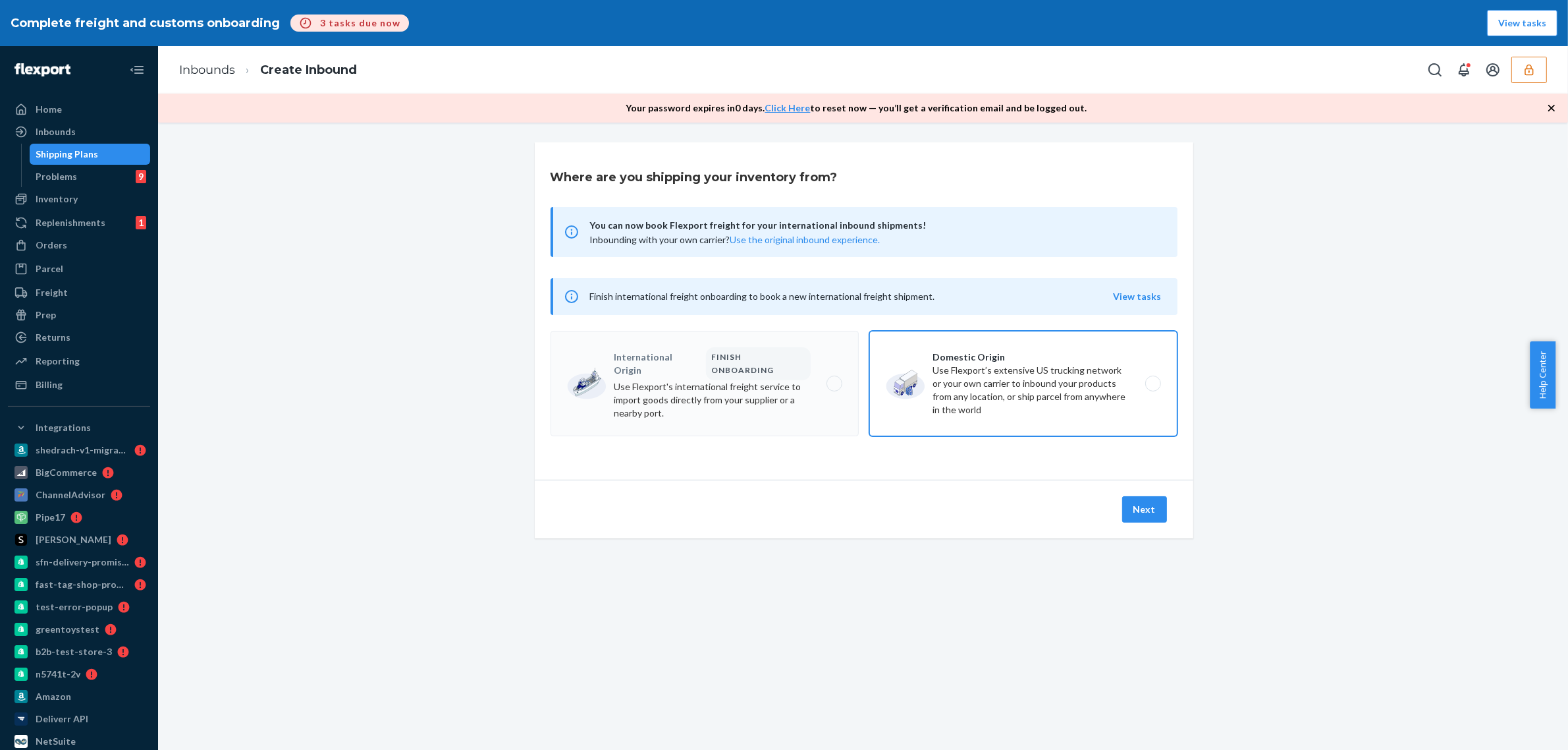
drag, startPoint x: 946, startPoint y: 412, endPoint x: 969, endPoint y: 422, distance: 25.1
click at [947, 412] on label "Domestic Origin Use Flexport’s extensive US trucking network or your own carrie…" at bounding box center [1023, 383] width 308 height 105
click at [1152, 388] on input "Domestic Origin Use Flexport’s extensive US trucking network or your own carrie…" at bounding box center [1156, 384] width 8 height 8
radio input "true"
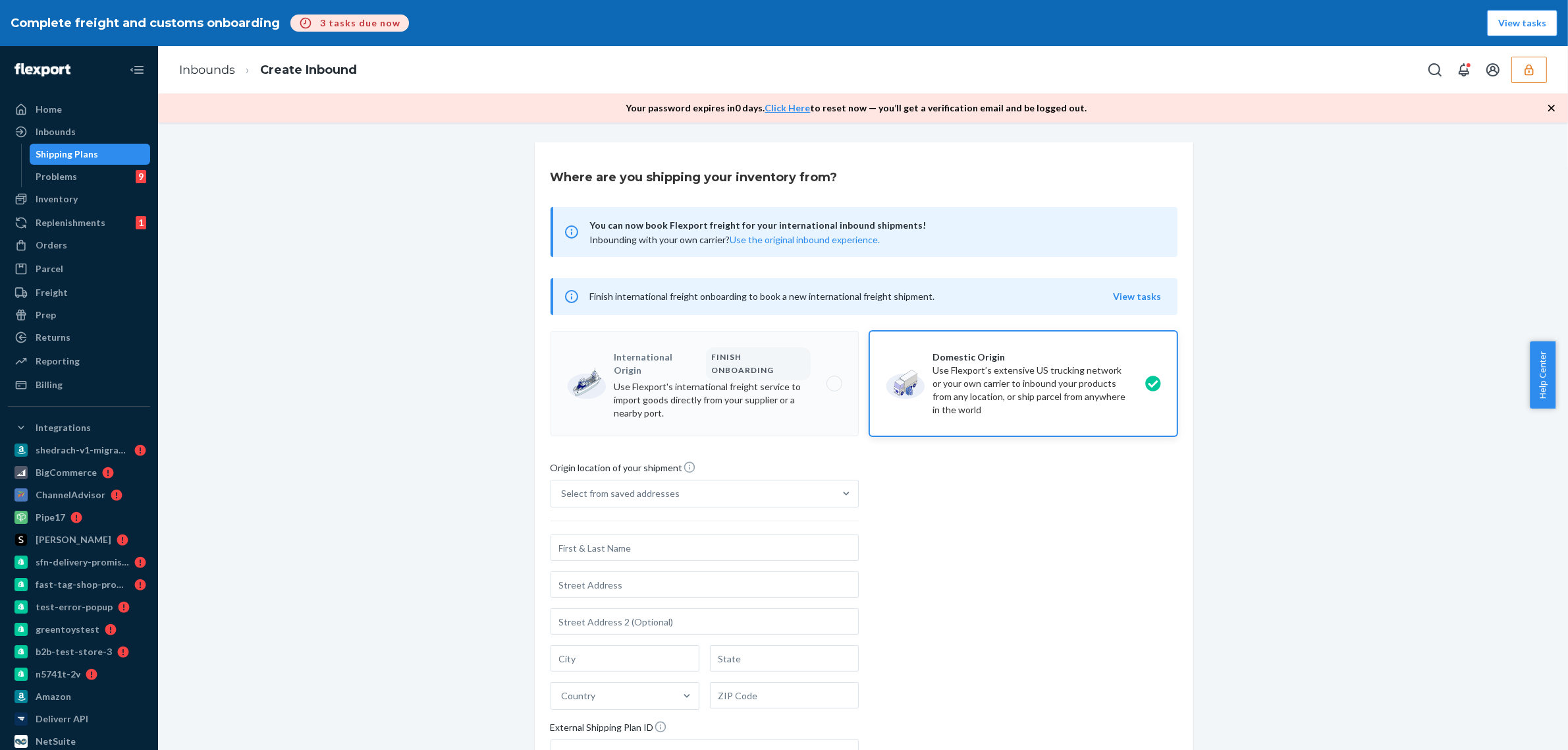
click at [759, 534] on input "text" at bounding box center [705, 548] width 308 height 26
click at [741, 486] on div "Select from saved addresses" at bounding box center [693, 494] width 283 height 26
click at [563, 487] on input "Select from saved addresses" at bounding box center [563, 493] width 1 height 13
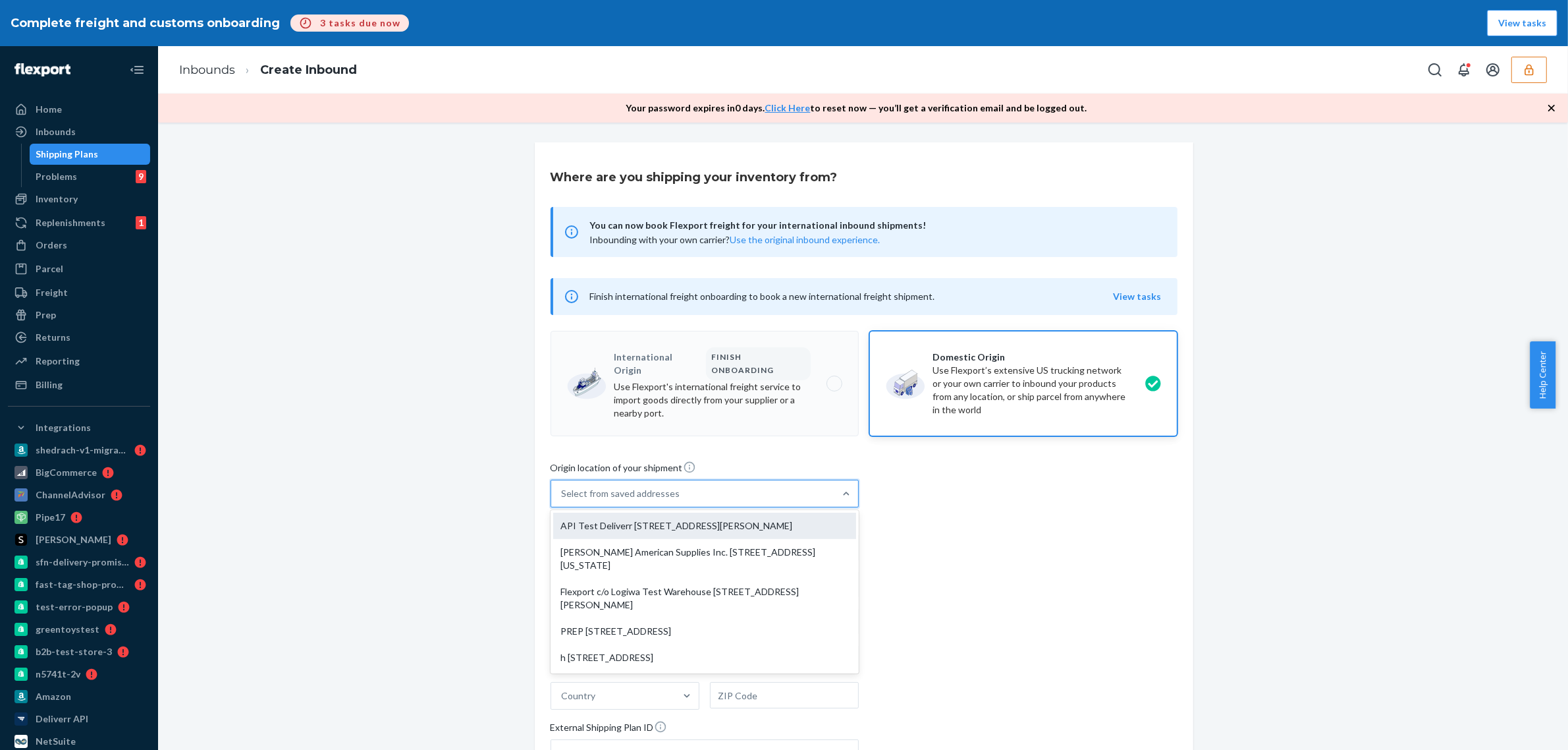
click at [728, 524] on div "API Test Deliverr 577 Howard St Suite 400 San Francisco, CA 94105" at bounding box center [704, 526] width 303 height 26
click at [563, 500] on input "option API Test Deliverr 577 Howard St Suite 400 San Francisco, CA 94105 focuse…" at bounding box center [563, 493] width 1 height 13
type input "API Test"
type input "577 Howard St"
type input "Suite 400"
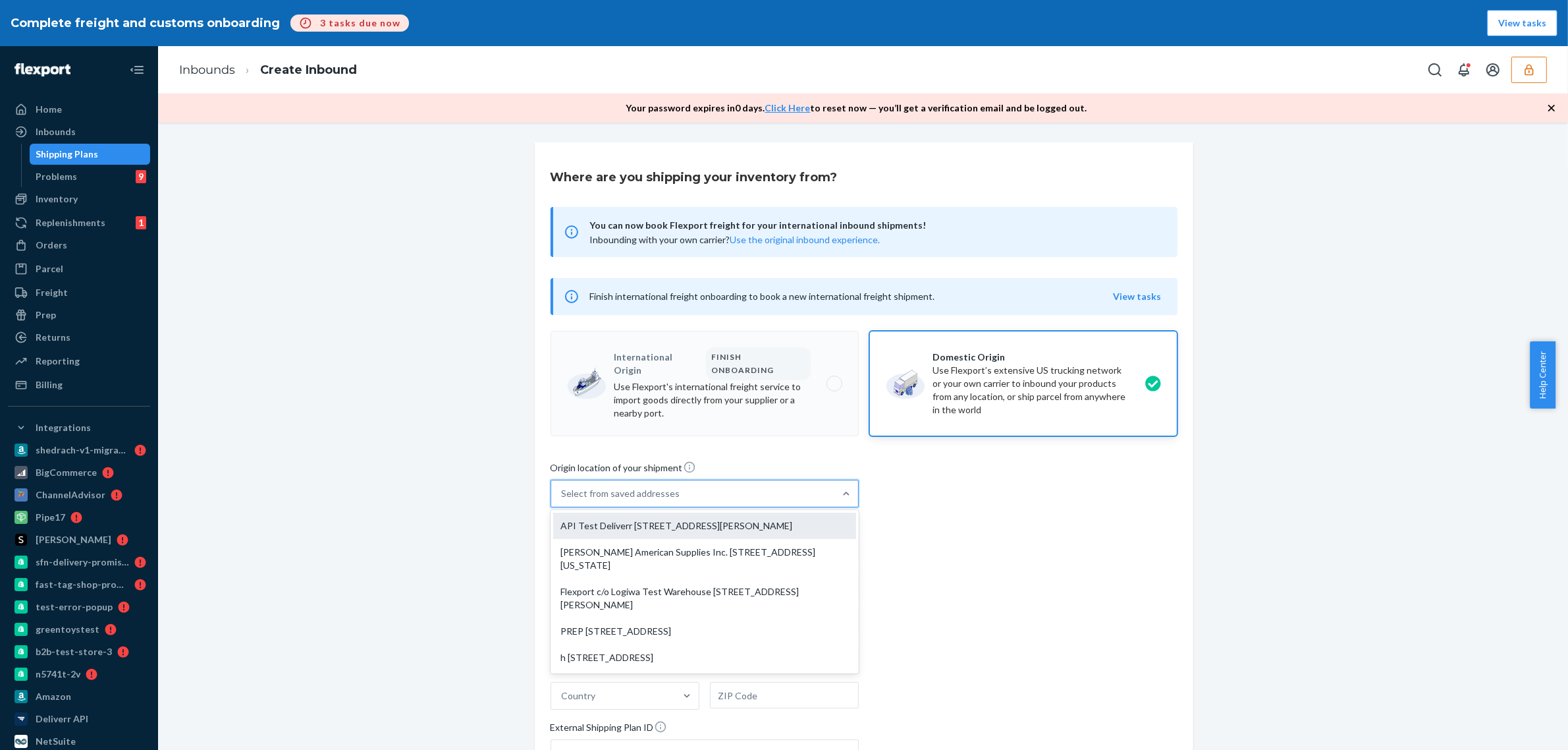
type input "San Francisco"
type input "CA"
type input "94105"
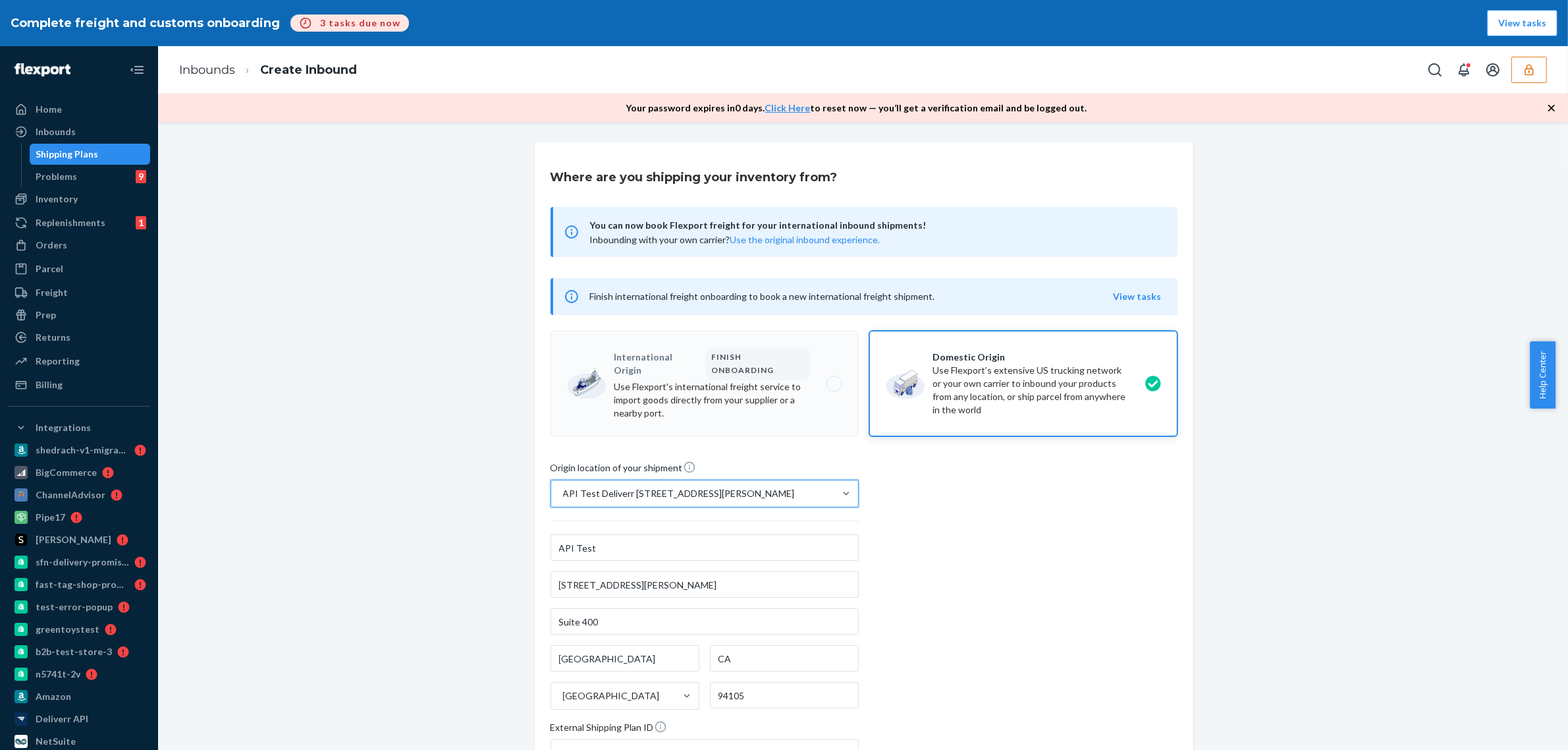
scroll to position [134, 0]
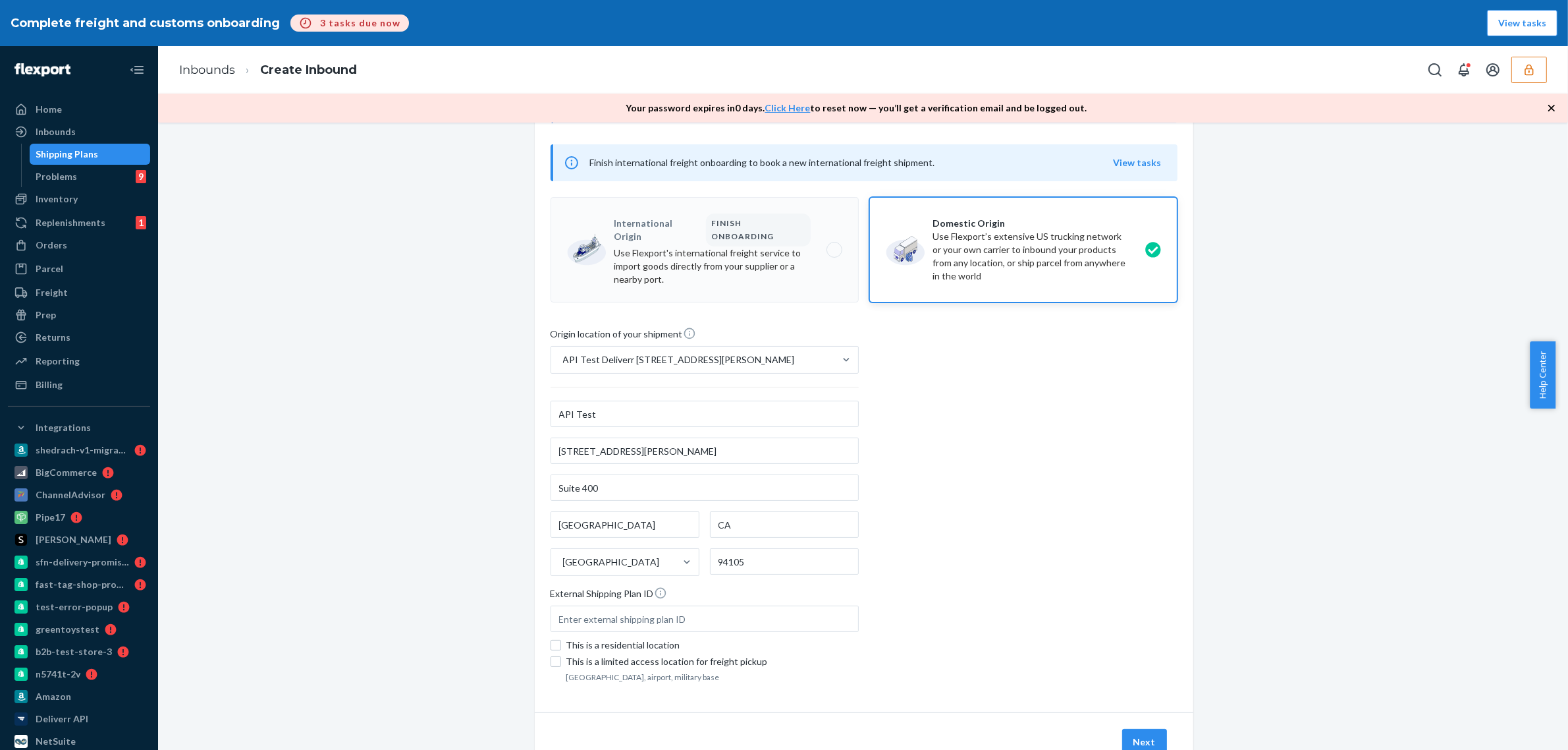
click at [1154, 737] on button "Next" at bounding box center [1145, 742] width 45 height 26
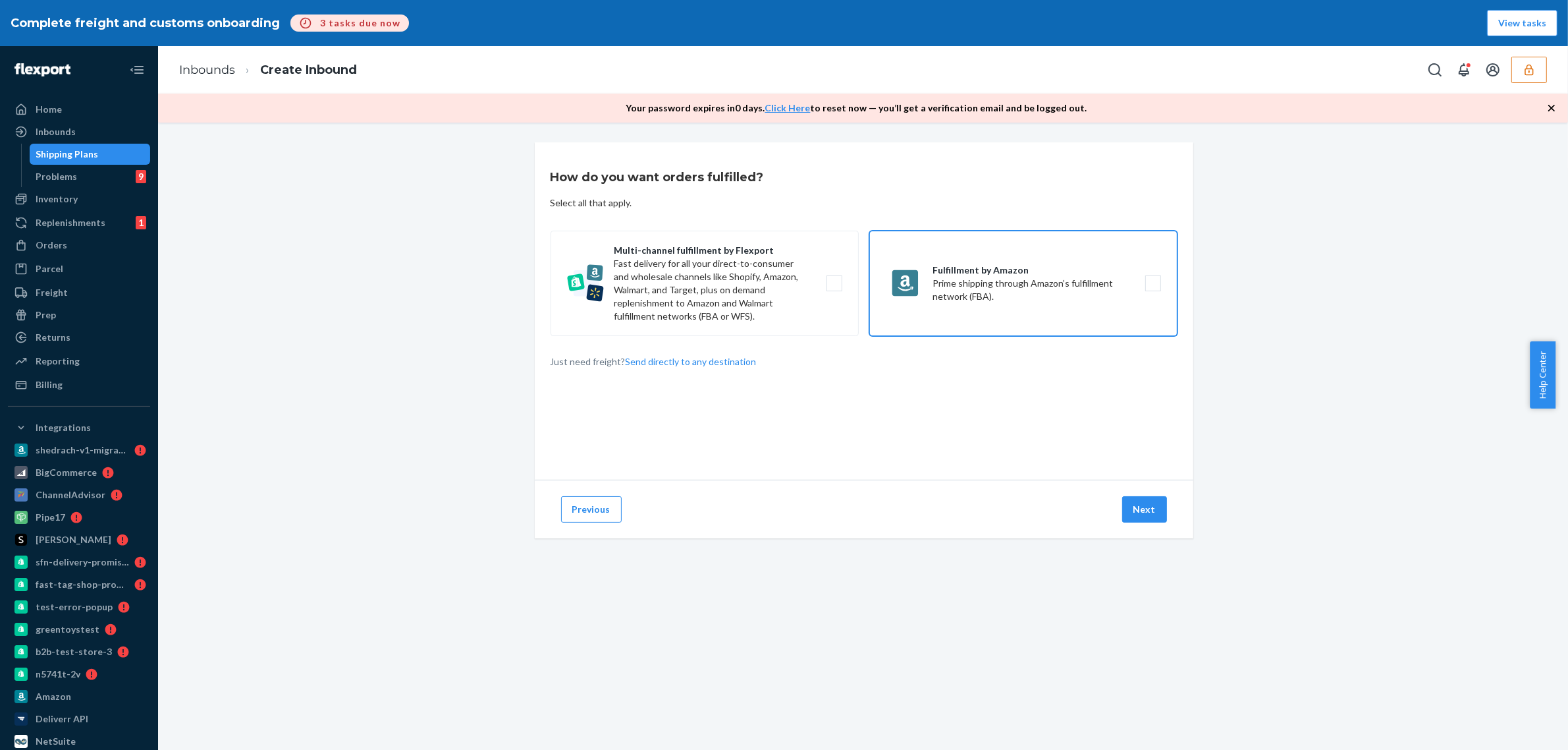
click at [971, 286] on label "Fulfillment by Amazon Prime shipping through Amazon’s fulfillment network (FBA)." at bounding box center [1023, 284] width 308 height 105
click at [1152, 286] on input "Fulfillment by Amazon Prime shipping through Amazon’s fulfillment network (FBA)." at bounding box center [1156, 284] width 8 height 8
checkbox input "true"
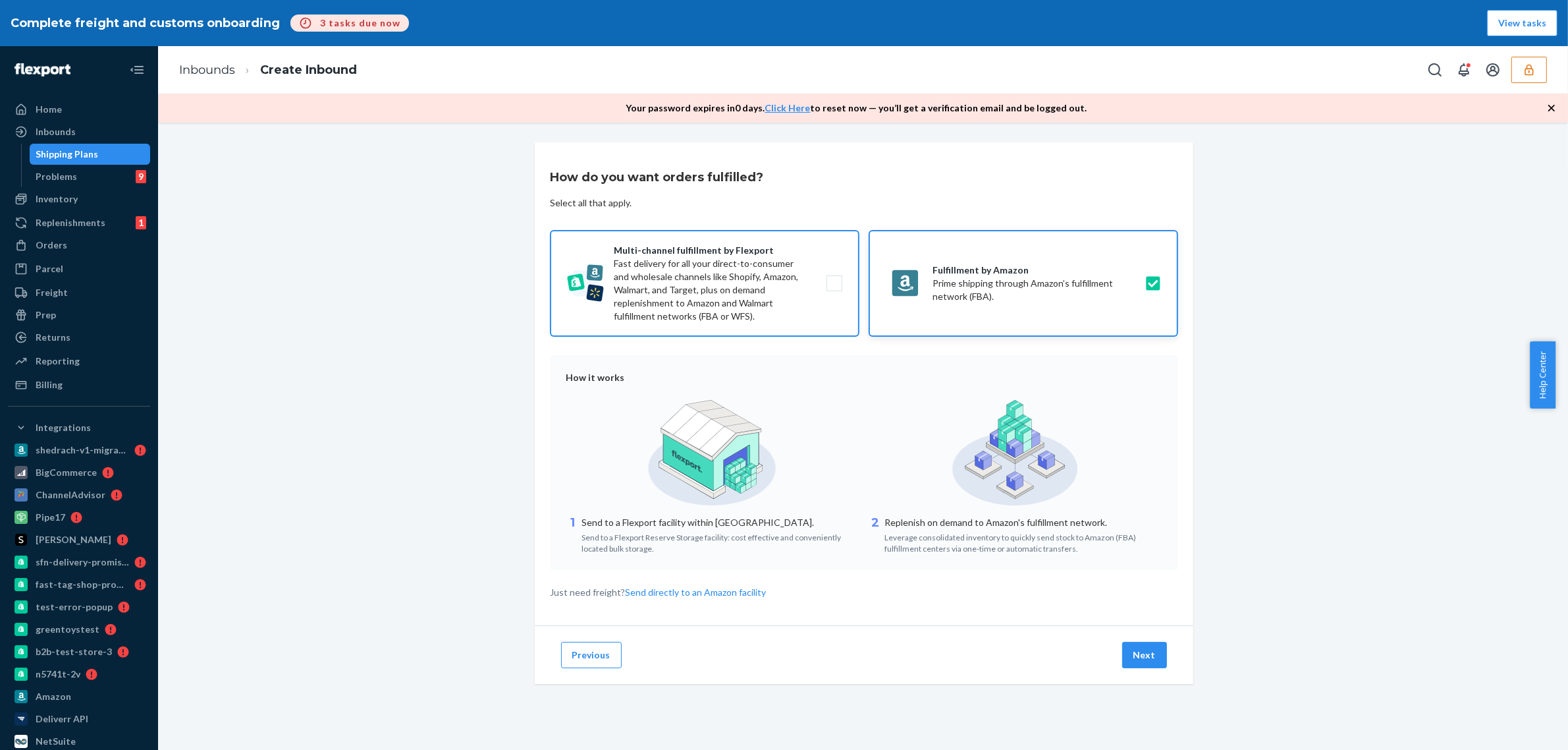
click at [690, 269] on label "Multi-channel fulfillment by Flexport Fast delivery for all your direct-to-cons…" at bounding box center [705, 284] width 308 height 105
click at [834, 279] on input "Multi-channel fulfillment by Flexport Fast delivery for all your direct-to-cons…" at bounding box center [838, 284] width 8 height 8
checkbox input "true"
drag, startPoint x: 953, startPoint y: 345, endPoint x: 950, endPoint y: 335, distance: 10.4
click at [953, 343] on div "How do you want orders fulfilled? Select all that apply. Multi-channel fulfillm…" at bounding box center [864, 389] width 659 height 494
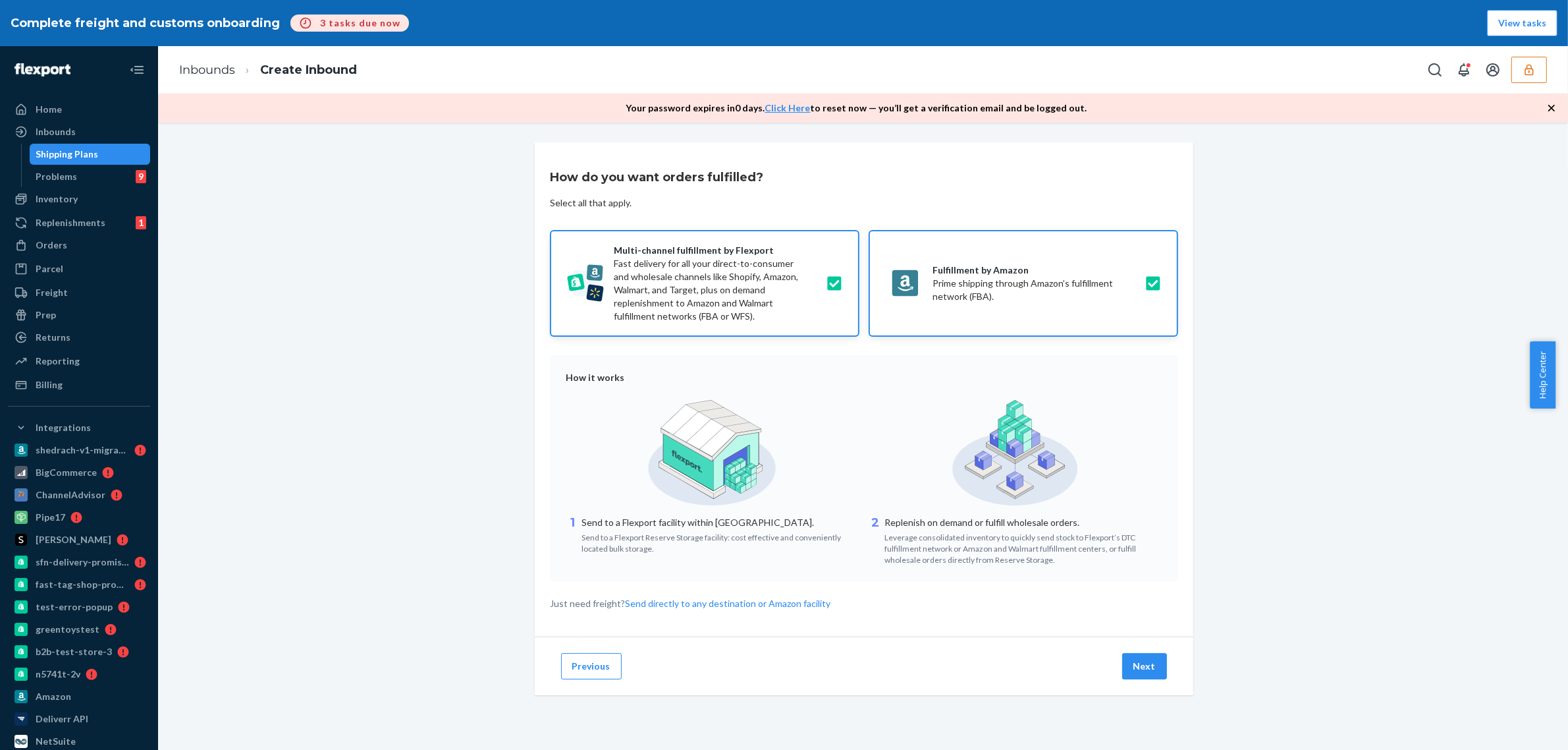
click at [952, 326] on label "Fulfillment by Amazon Prime shipping through Amazon’s fulfillment network (FBA)." at bounding box center [1023, 284] width 308 height 105
click at [1152, 288] on input "Fulfillment by Amazon Prime shipping through Amazon’s fulfillment network (FBA)." at bounding box center [1156, 284] width 8 height 8
checkbox input "false"
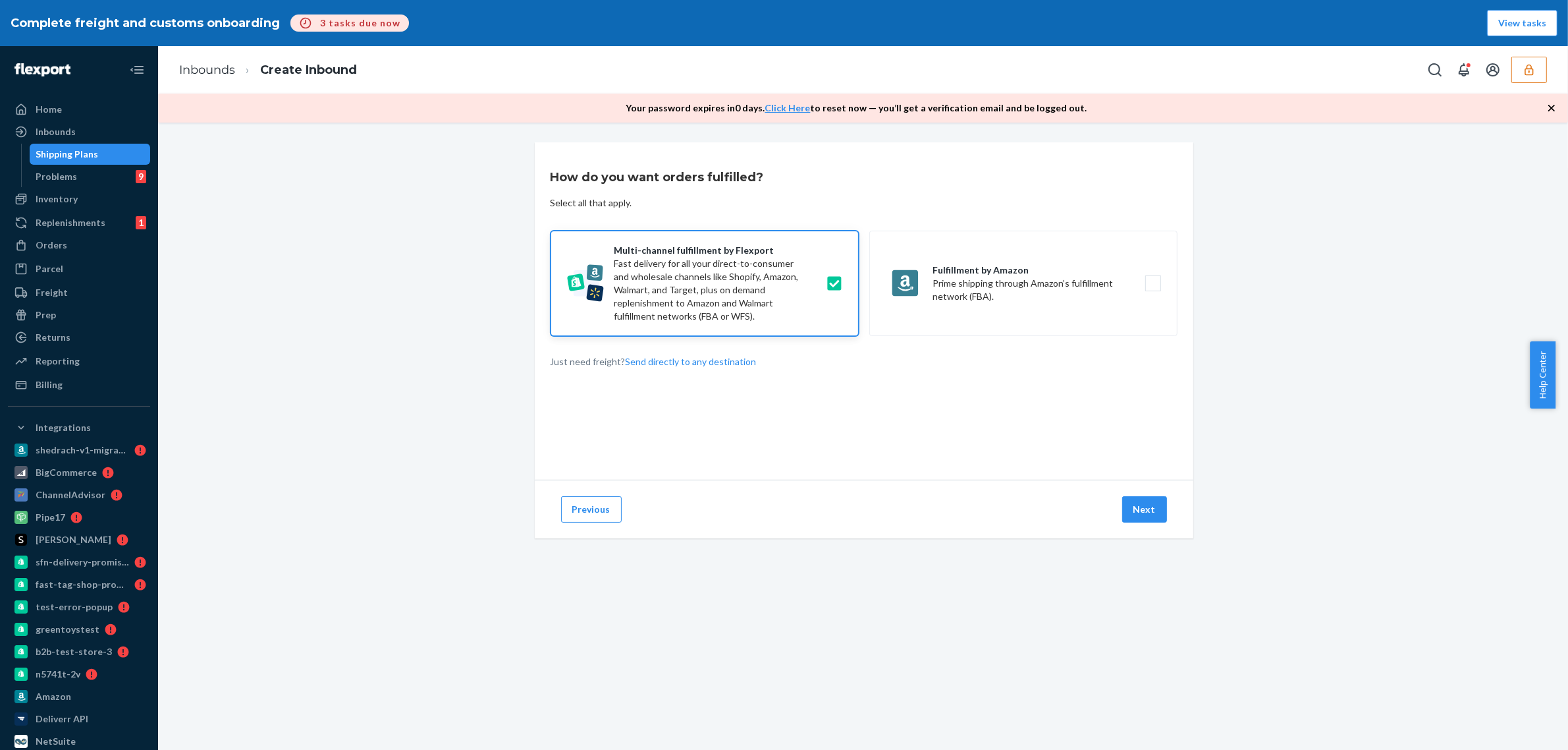
click at [785, 321] on label "Multi-channel fulfillment by Flexport Fast delivery for all your direct-to-cons…" at bounding box center [705, 284] width 308 height 105
click at [834, 288] on input "Multi-channel fulfillment by Flexport Fast delivery for all your direct-to-cons…" at bounding box center [838, 284] width 8 height 8
checkbox input "false"
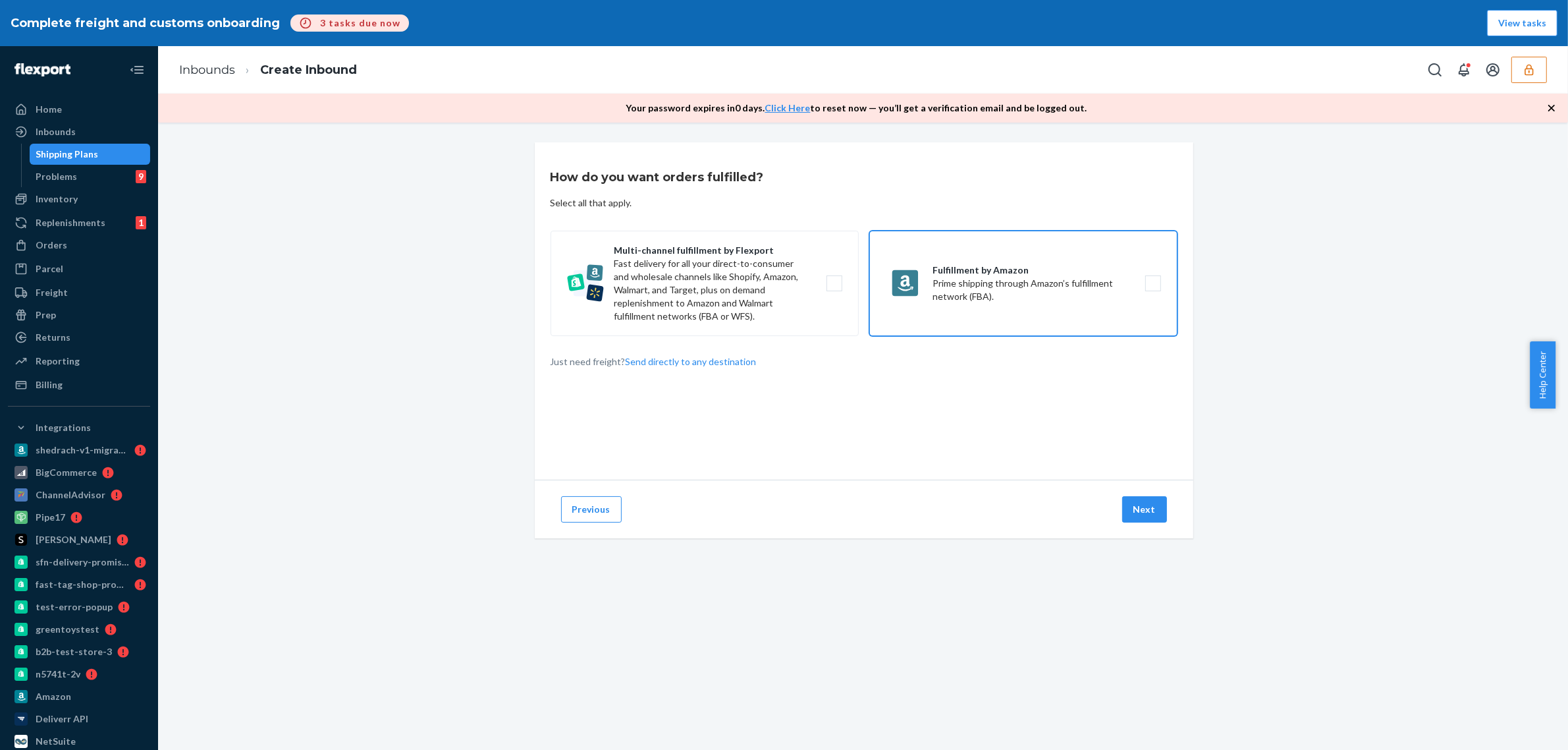
click at [979, 317] on label "Fulfillment by Amazon Prime shipping through Amazon’s fulfillment network (FBA)." at bounding box center [1023, 284] width 308 height 105
click at [1152, 288] on input "Fulfillment by Amazon Prime shipping through Amazon’s fulfillment network (FBA)." at bounding box center [1156, 284] width 8 height 8
checkbox input "true"
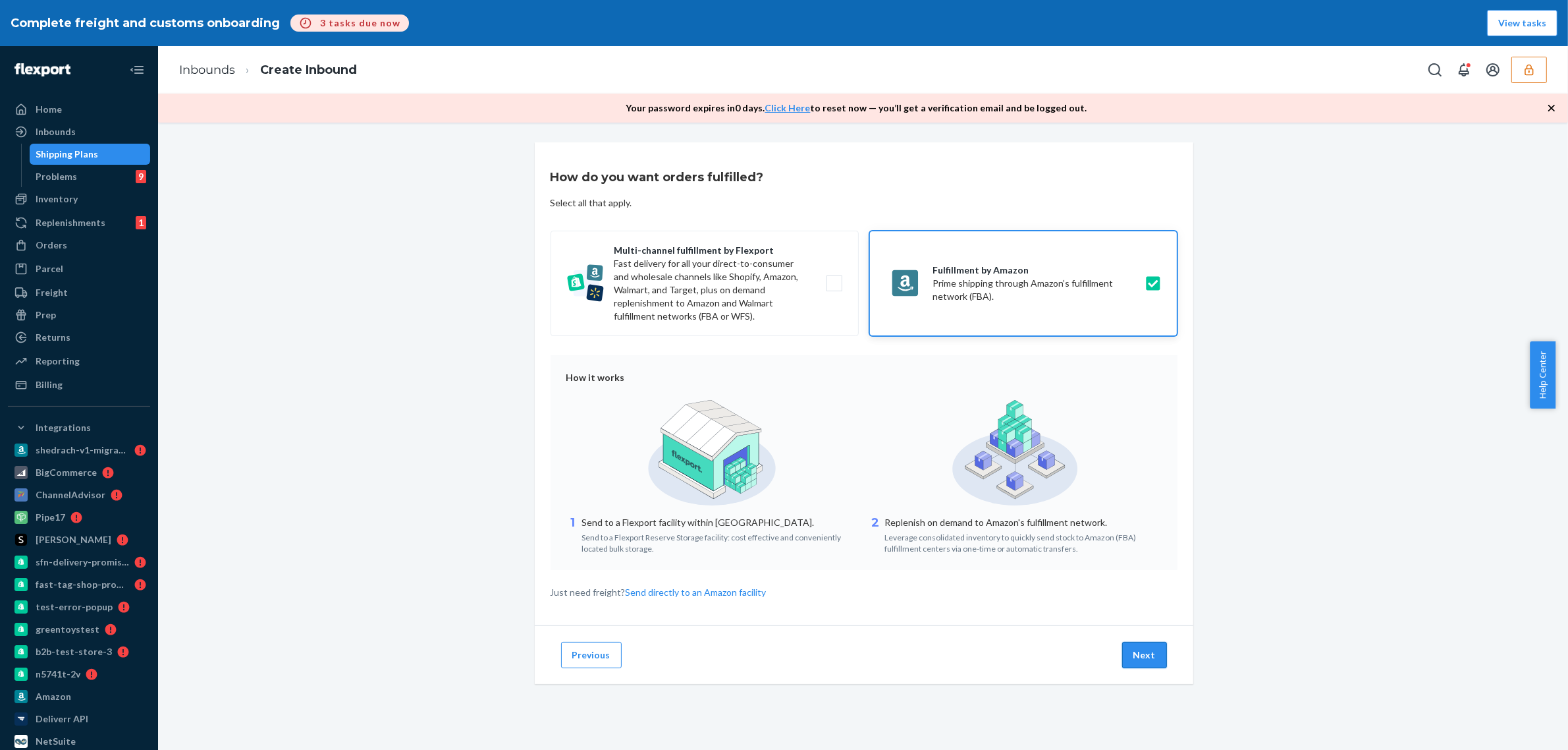
click at [1129, 663] on button "Next" at bounding box center [1145, 655] width 45 height 26
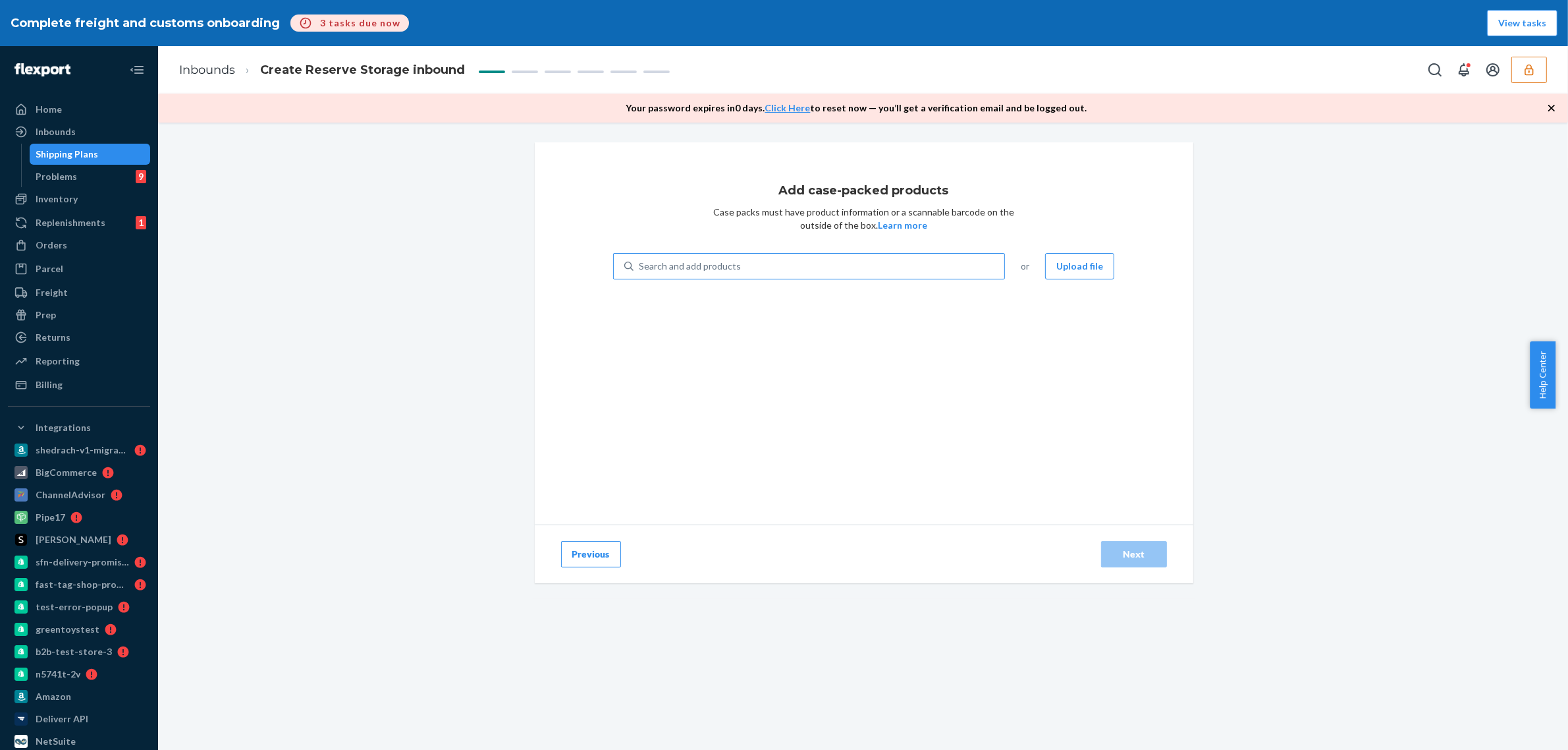
click at [787, 268] on div "Search and add products" at bounding box center [819, 266] width 371 height 24
click at [640, 268] on input "Search and add products" at bounding box center [640, 266] width 1 height 13
paste input "SLLPJ-973630F5"
type input "SLLPJ-973630F5"
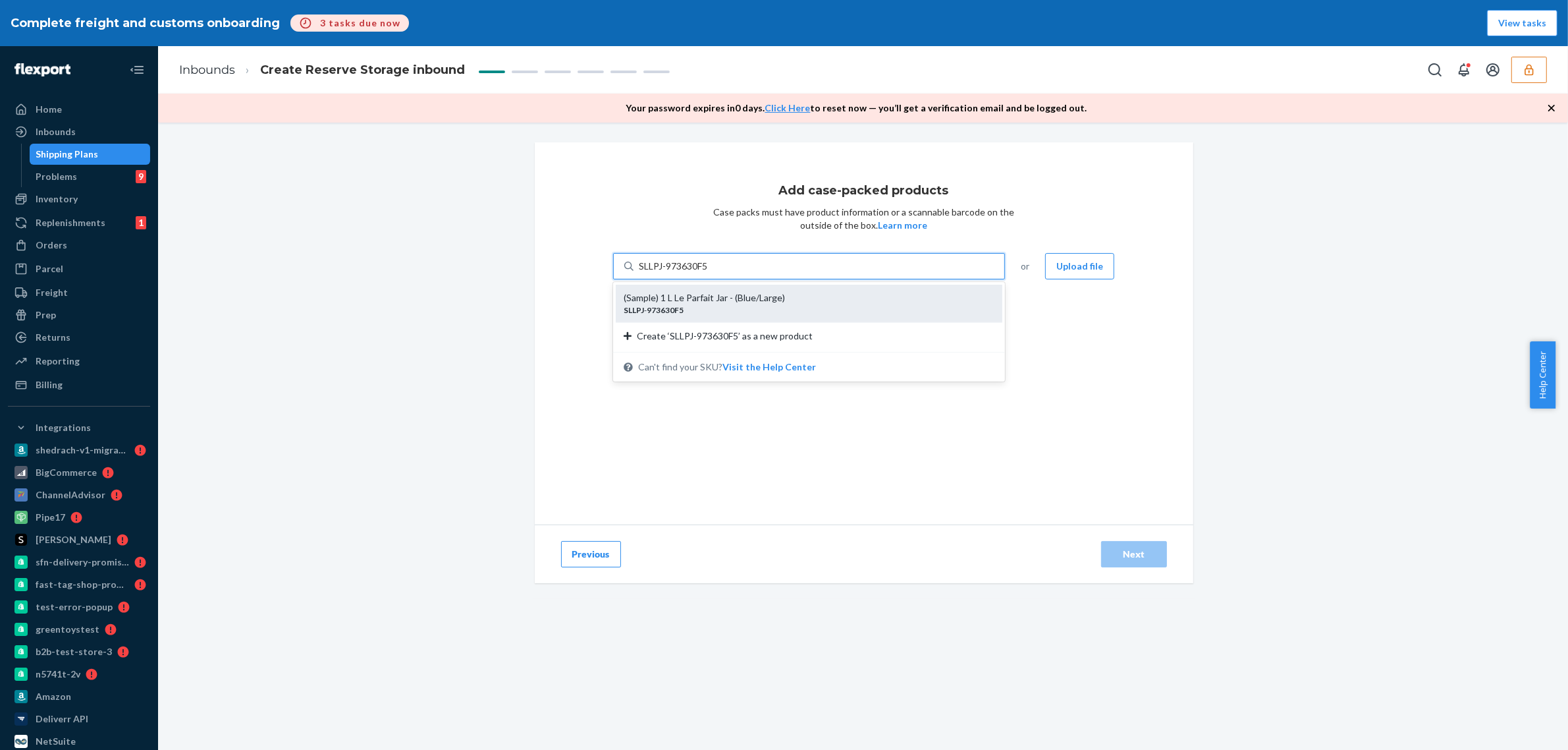
click at [773, 295] on div "(Sample) 1 L Le Parfait Jar - (Blue/Large)" at bounding box center [804, 297] width 361 height 13
click at [710, 273] on input "SLLPJ-973630F5" at bounding box center [674, 266] width 71 height 13
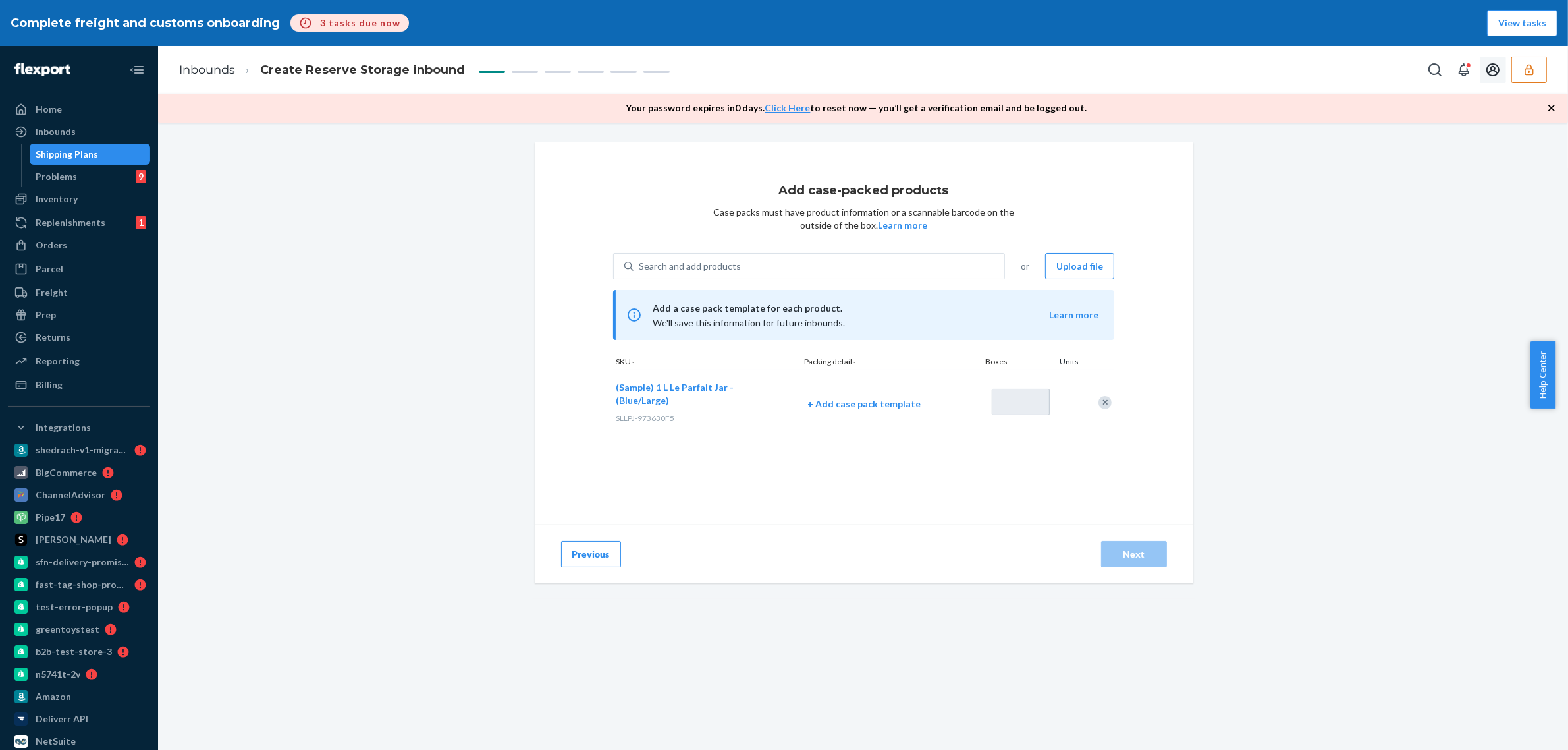
click at [1524, 73] on icon "button" at bounding box center [1529, 69] width 13 height 13
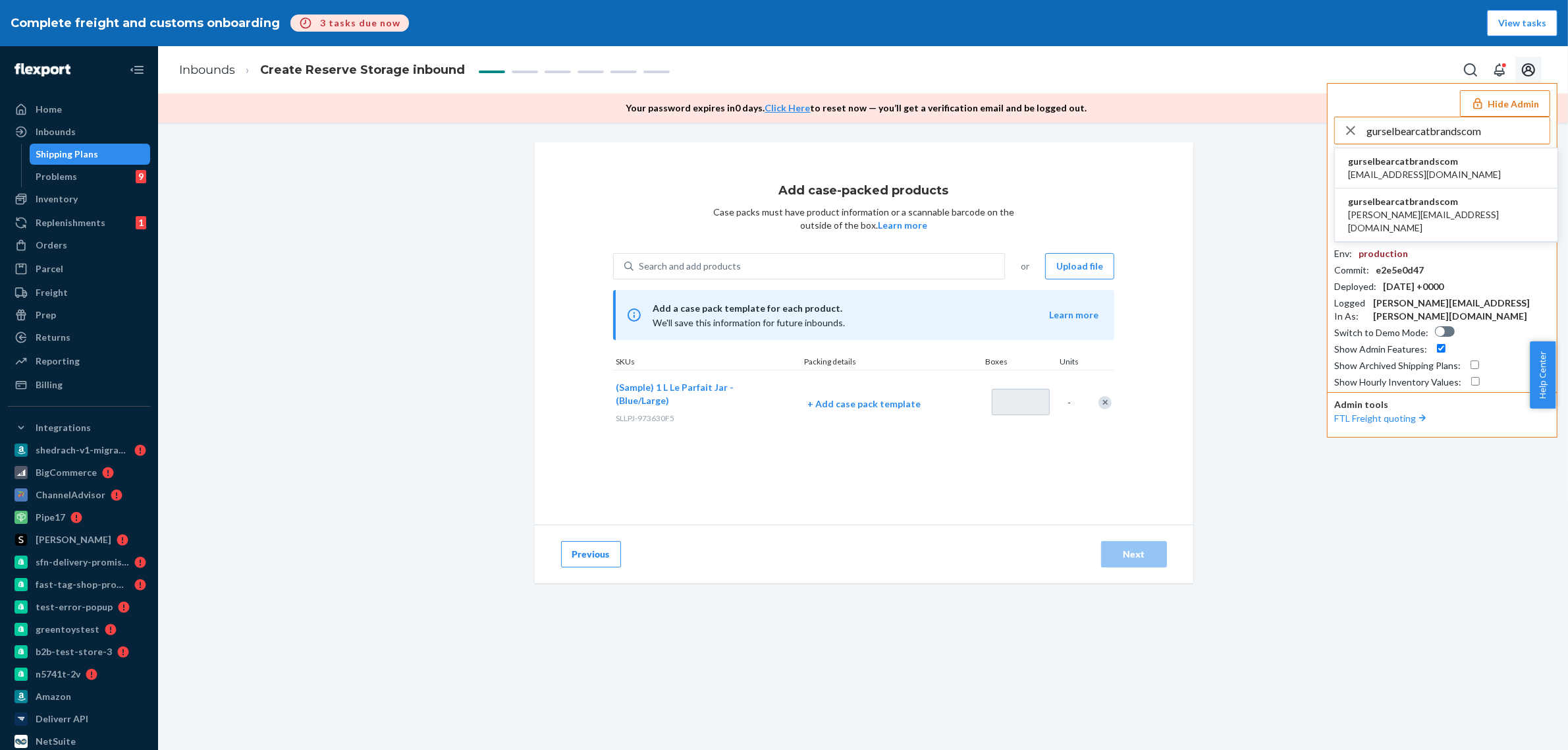
type input "gurselbearcatbrandscom"
click at [1437, 157] on span "gurselbearcatbrandscom" at bounding box center [1425, 161] width 153 height 13
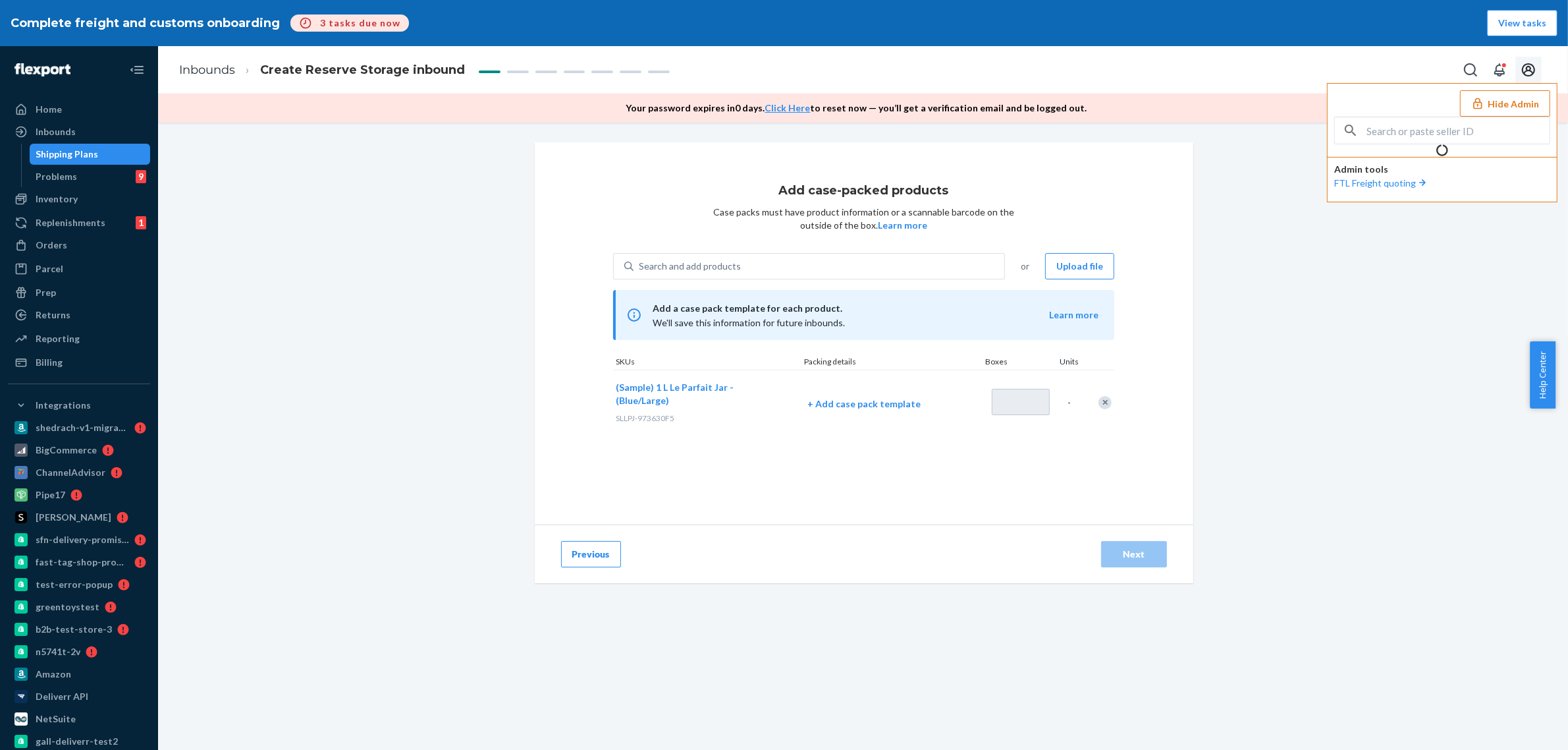
type input "1"
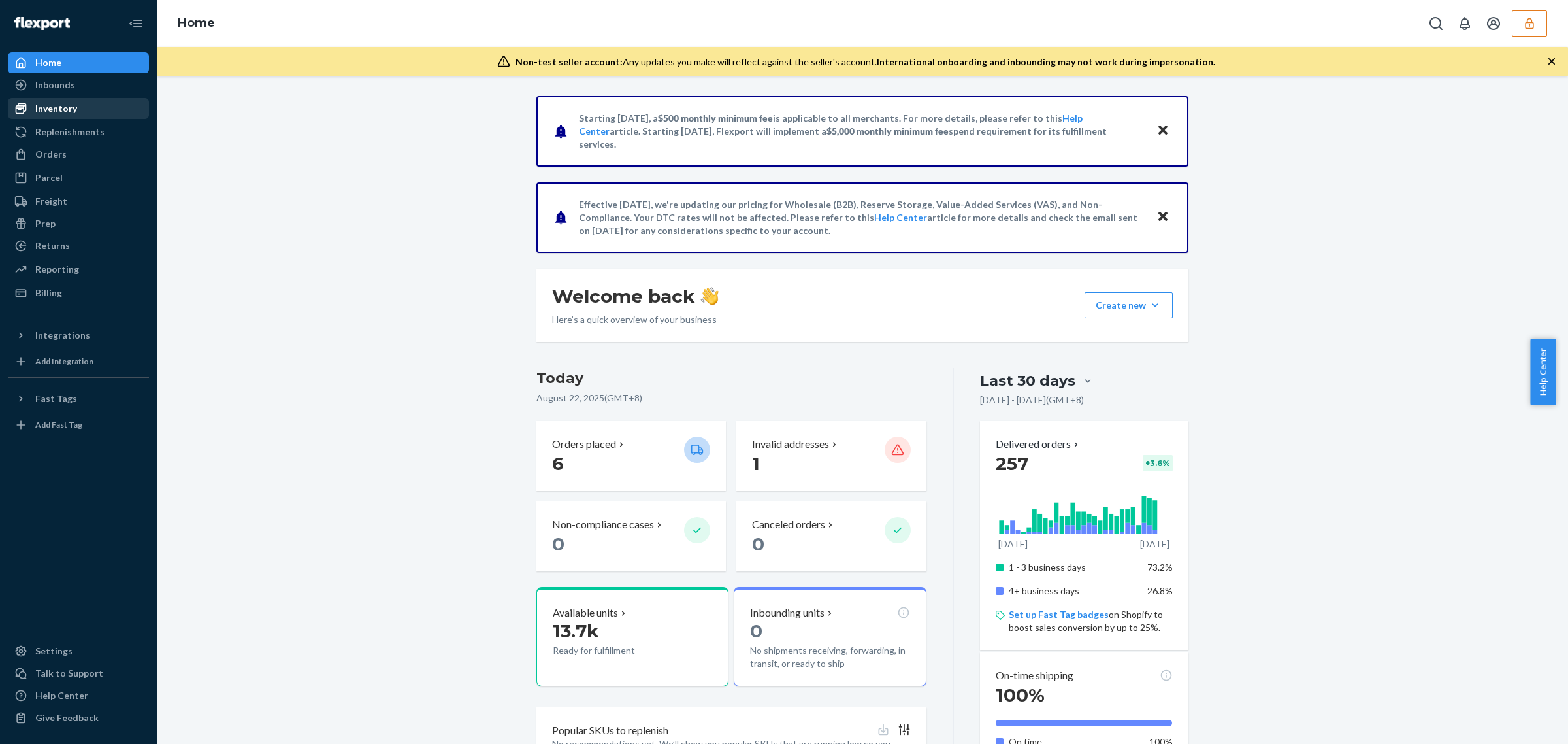
click at [73, 106] on div "Inventory" at bounding box center [56, 108] width 42 height 13
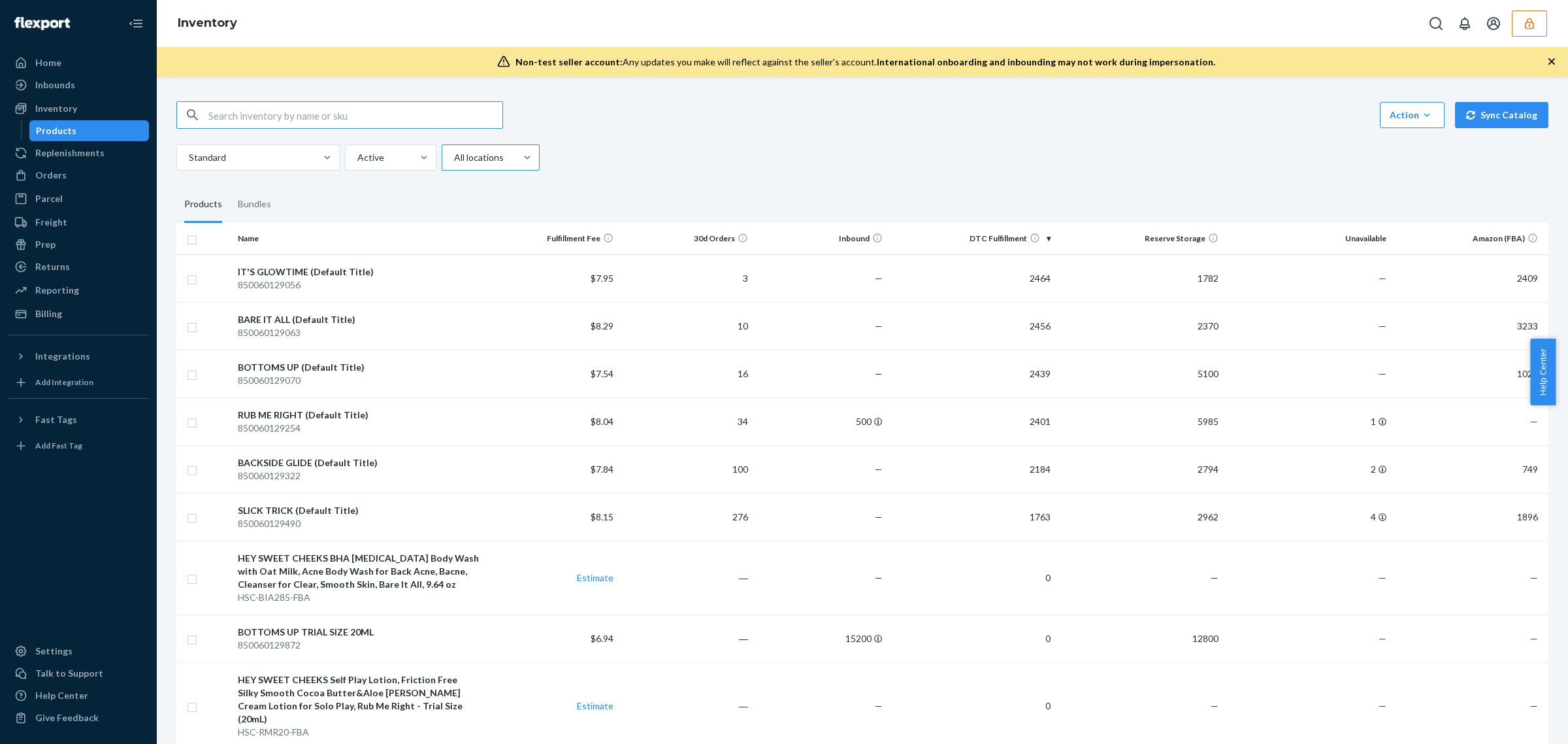
click at [457, 165] on div "All locations" at bounding box center [479, 157] width 73 height 23
click at [454, 164] on input "All locations" at bounding box center [454, 157] width 1 height 13
click at [462, 244] on div "Reserve Storage" at bounding box center [490, 241] width 93 height 26
click at [454, 164] on input "option Reserve Storage focused, 3 of 4. 4 results available. Use Up and Down to…" at bounding box center [454, 157] width 1 height 13
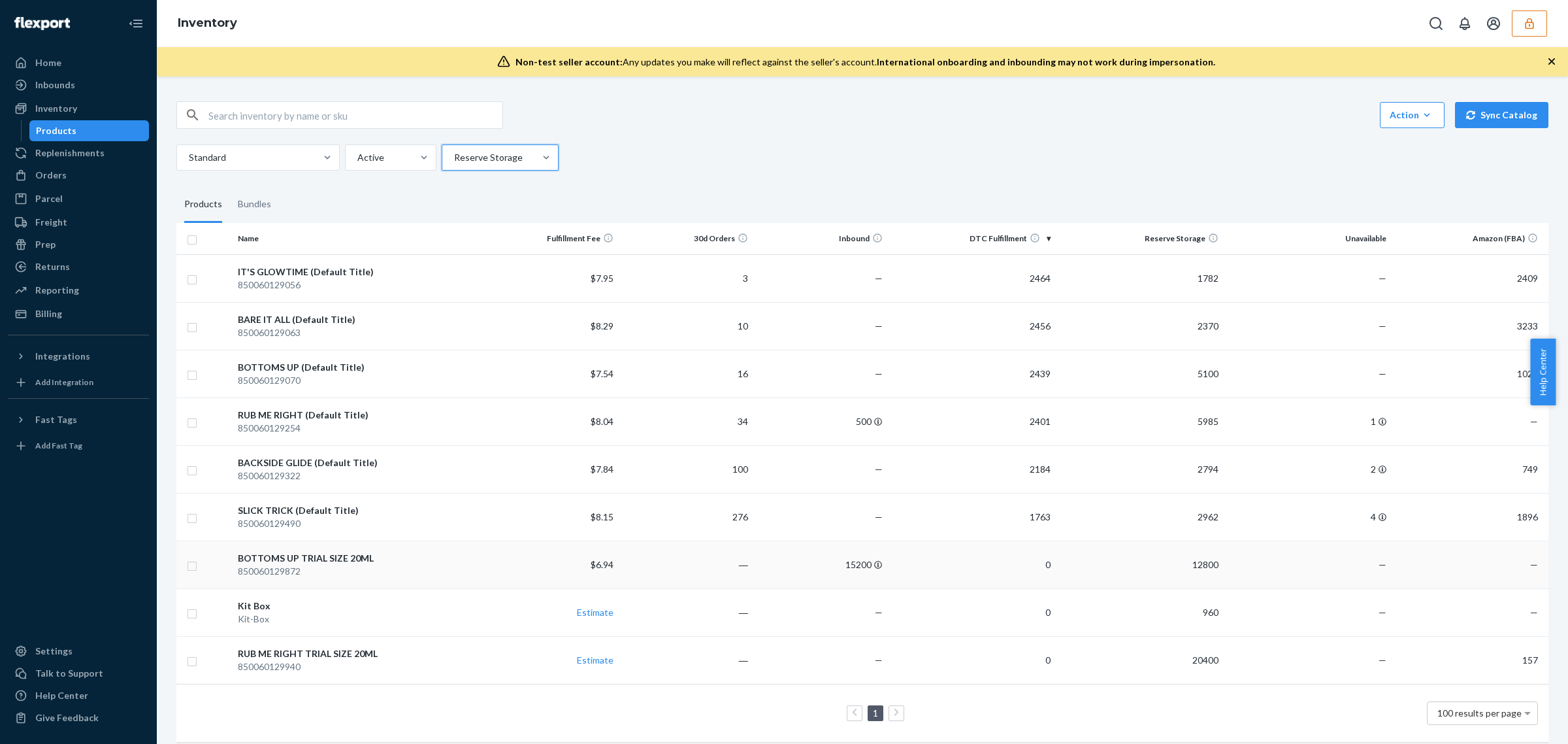
scroll to position [24, 0]
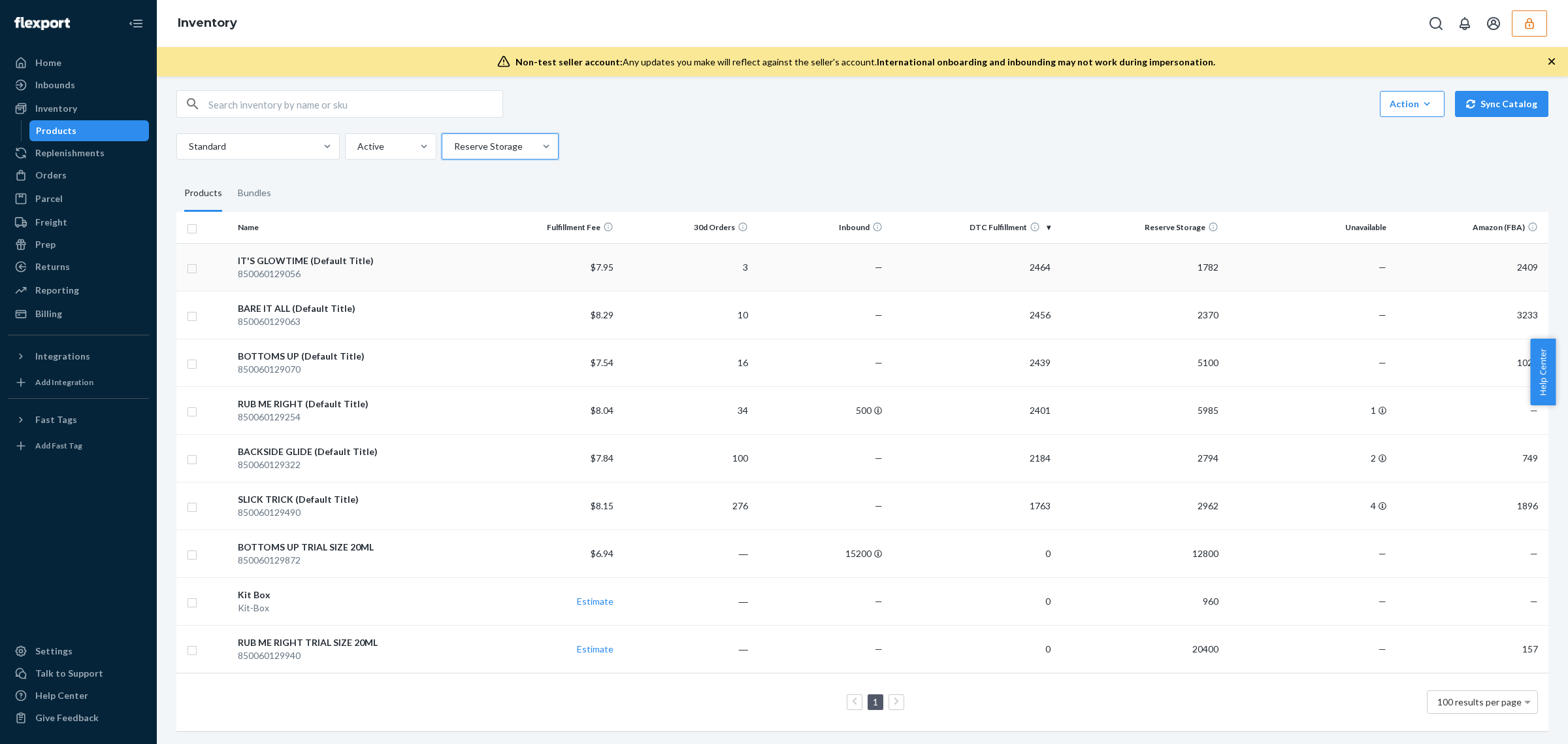
click at [298, 267] on div "850060129056" at bounding box center [359, 274] width 242 height 13
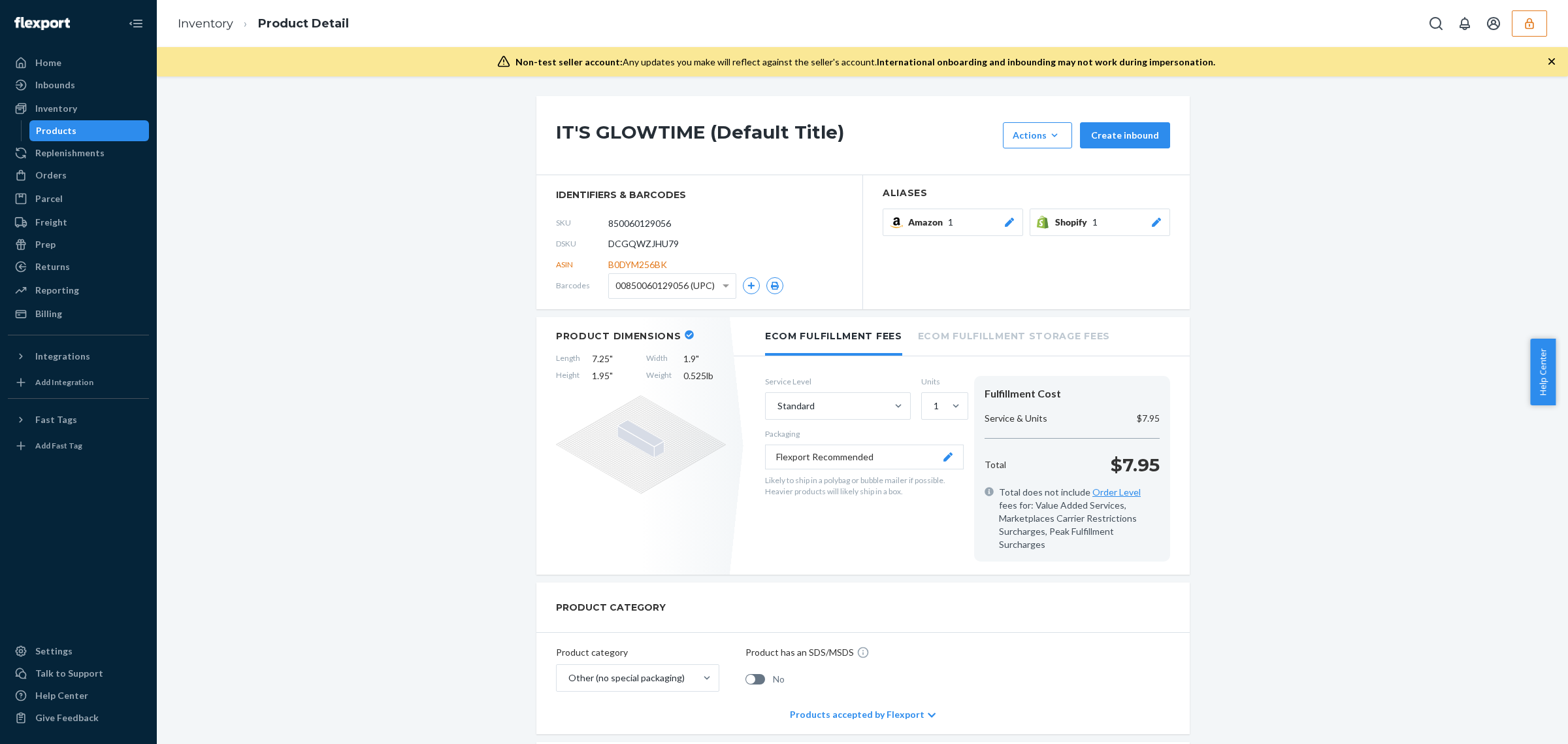
click at [1530, 34] on button "button" at bounding box center [1530, 23] width 35 height 26
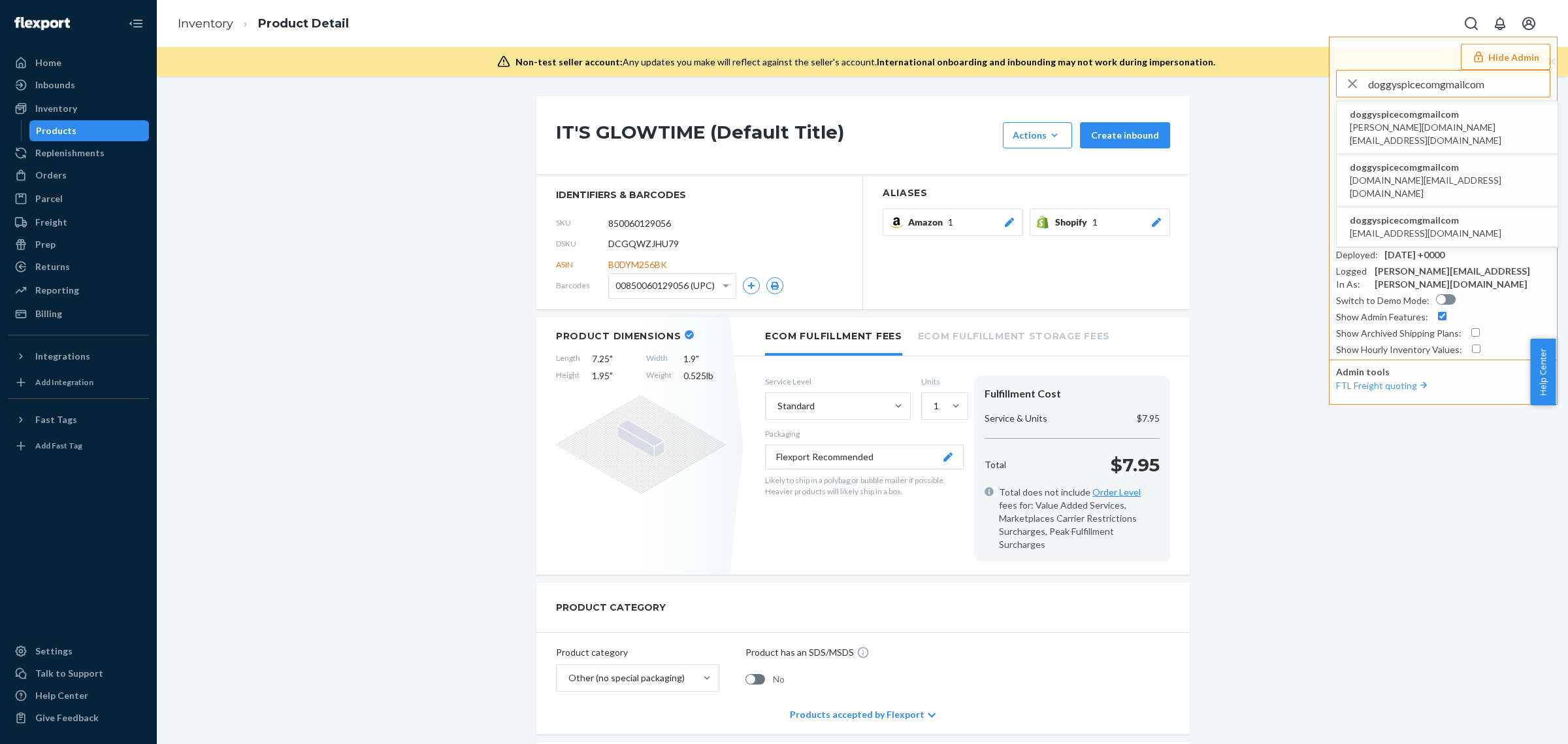
type input "doggyspicecomgmailcom"
drag, startPoint x: 92, startPoint y: 80, endPoint x: 103, endPoint y: 101, distance: 23.7
click at [92, 80] on div "Inbounds" at bounding box center [78, 85] width 139 height 19
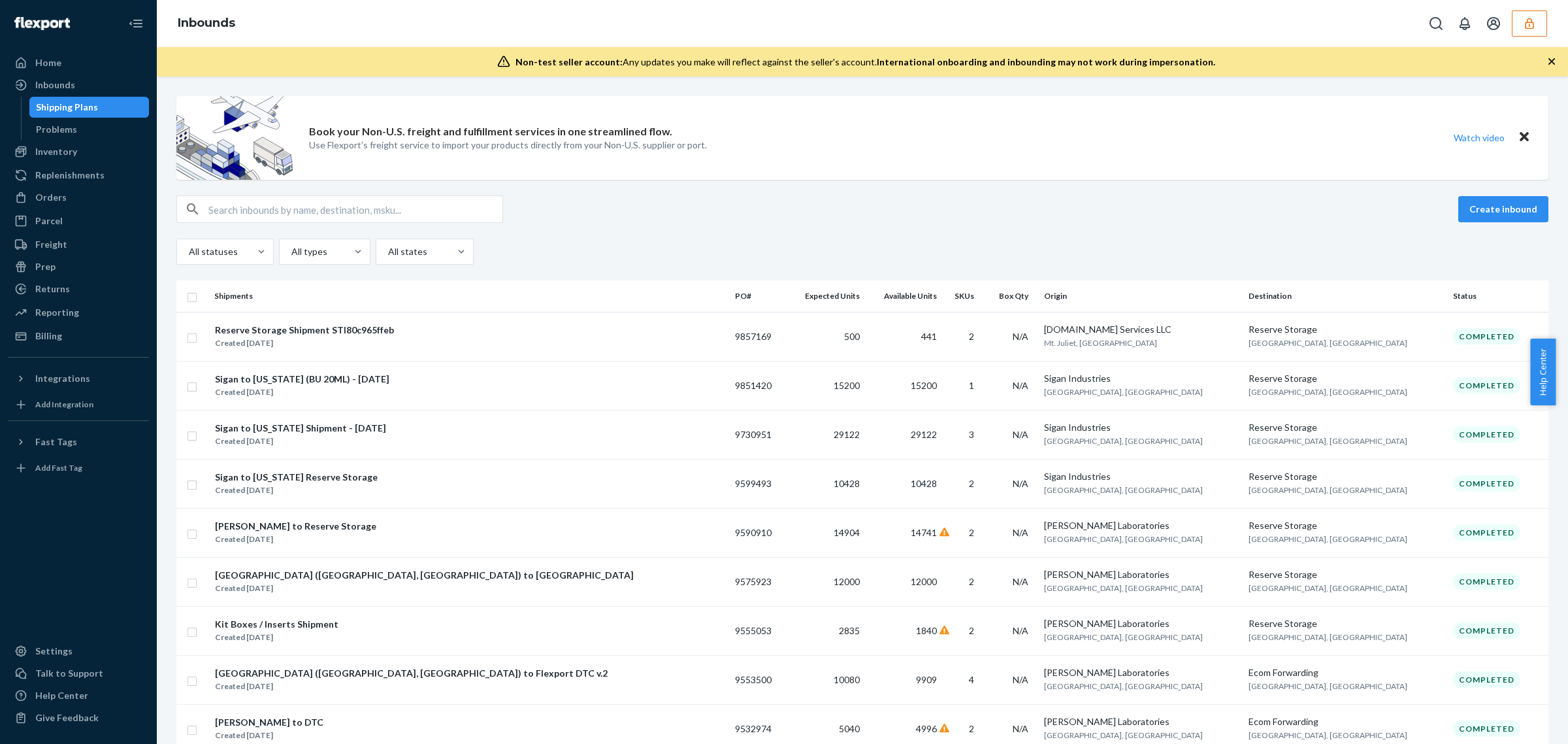
click at [1530, 30] on button "button" at bounding box center [1530, 23] width 35 height 26
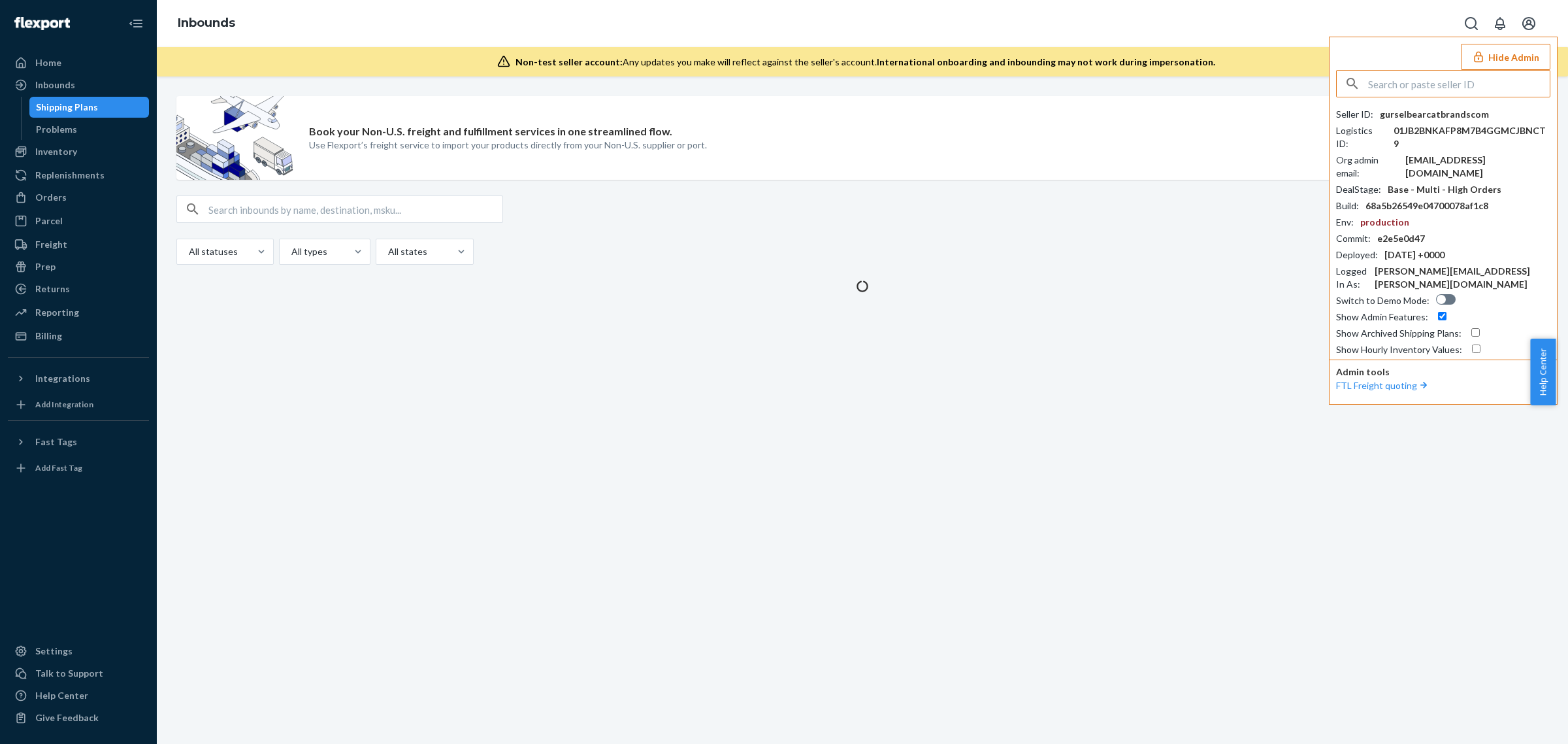
click at [1451, 89] on input "text" at bounding box center [1459, 84] width 181 height 26
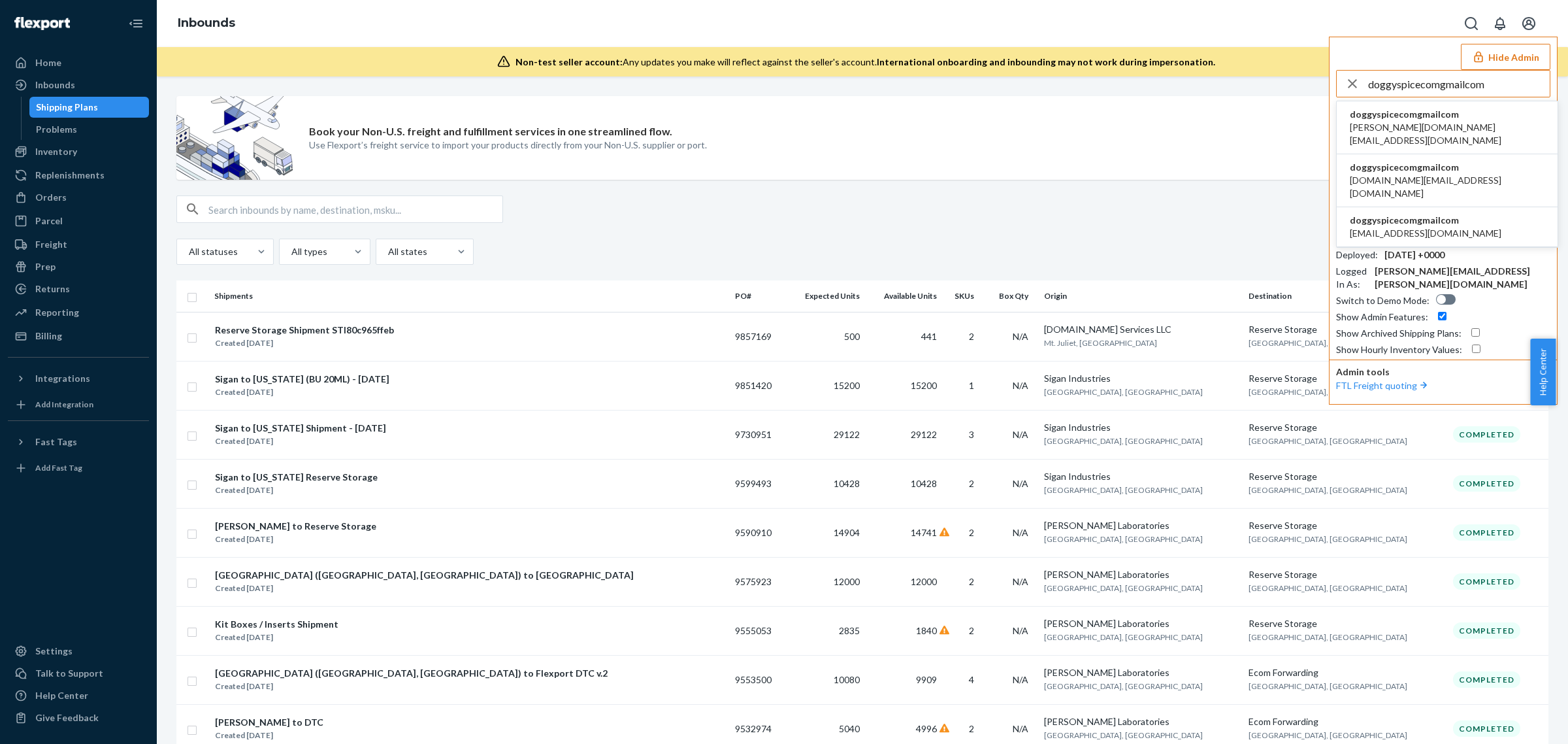
type input "doggyspicecomgmailcom"
click at [1415, 123] on span "arndt.mm@gmail.com" at bounding box center [1447, 134] width 195 height 26
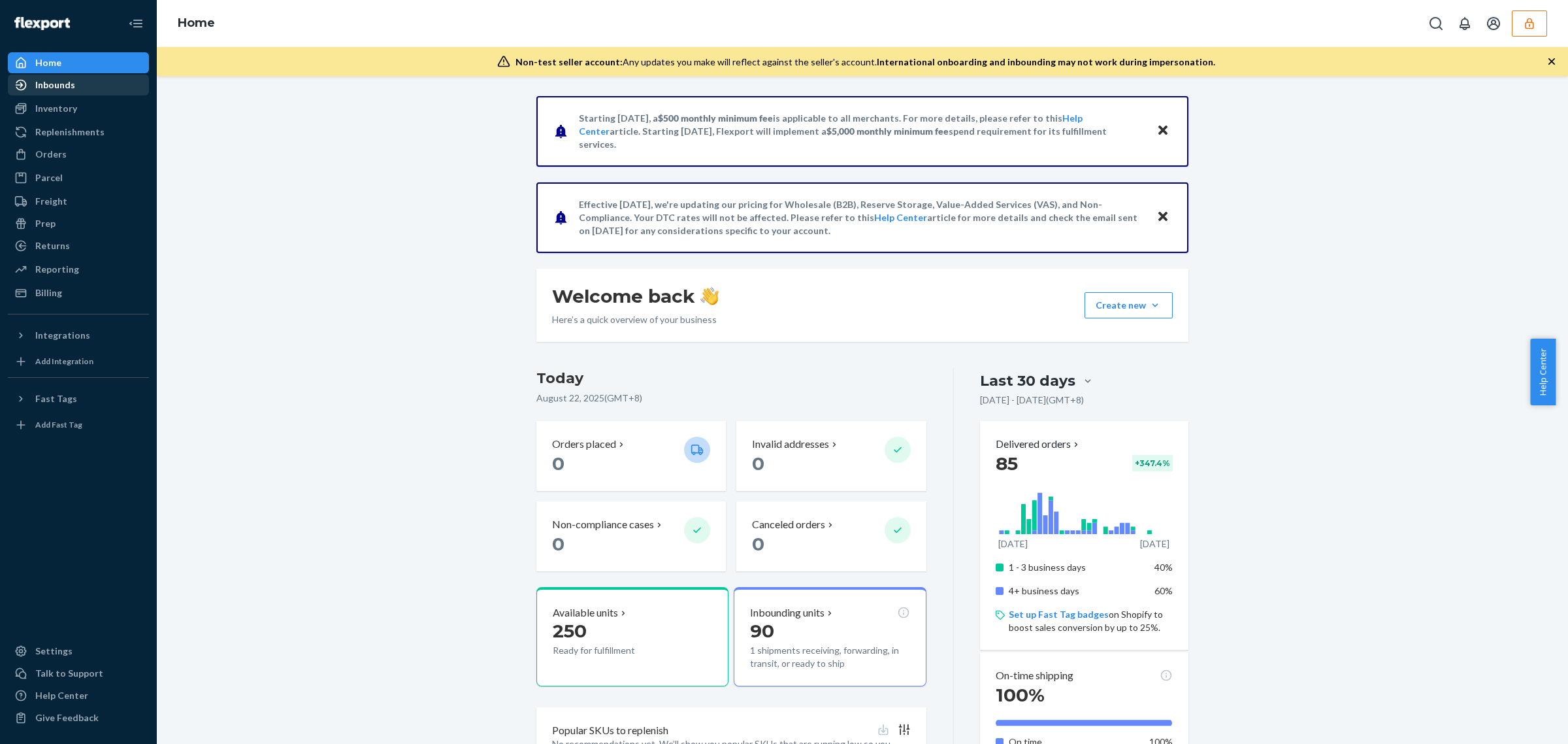
click at [105, 89] on div "Inbounds" at bounding box center [78, 85] width 139 height 19
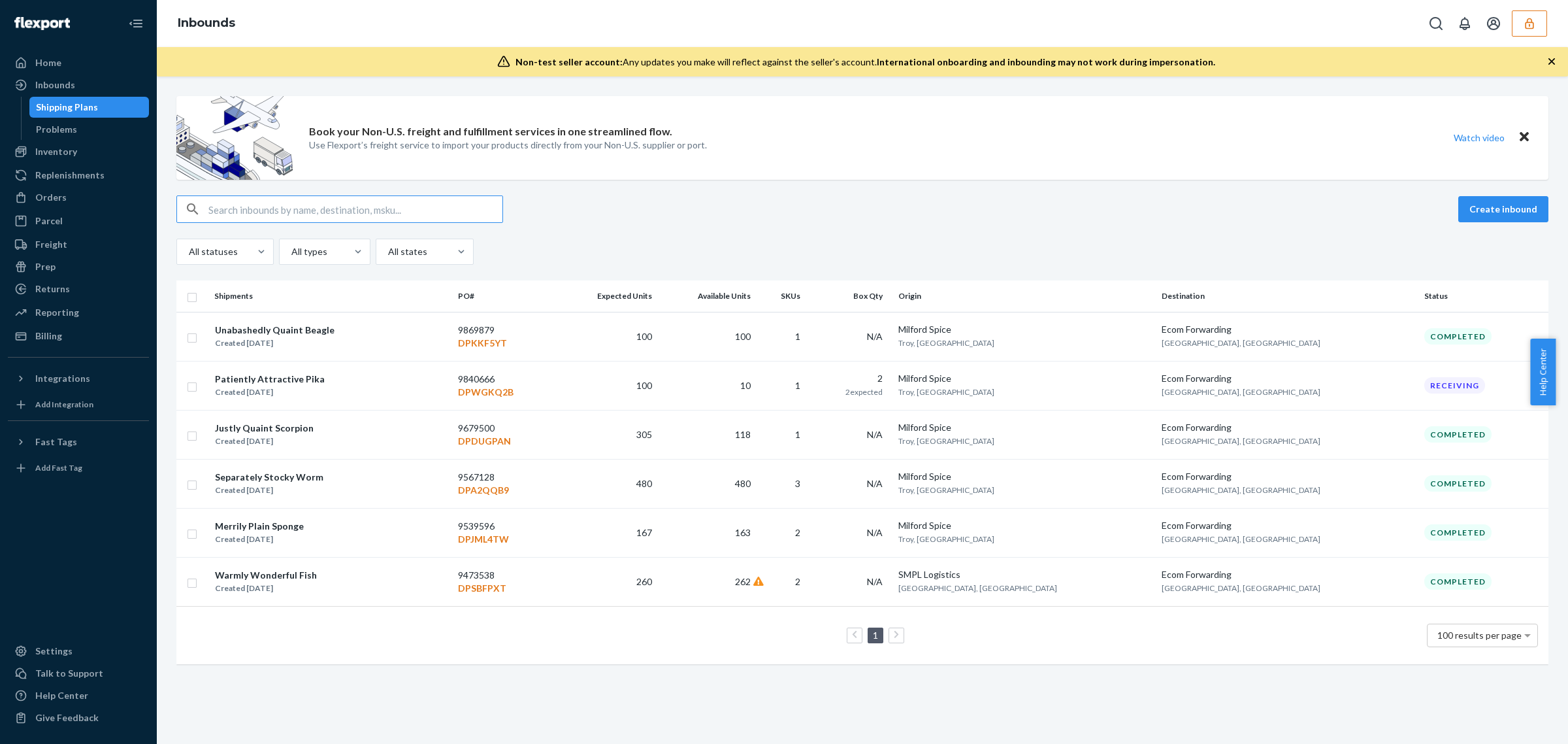
click at [309, 209] on input "text" at bounding box center [355, 209] width 294 height 26
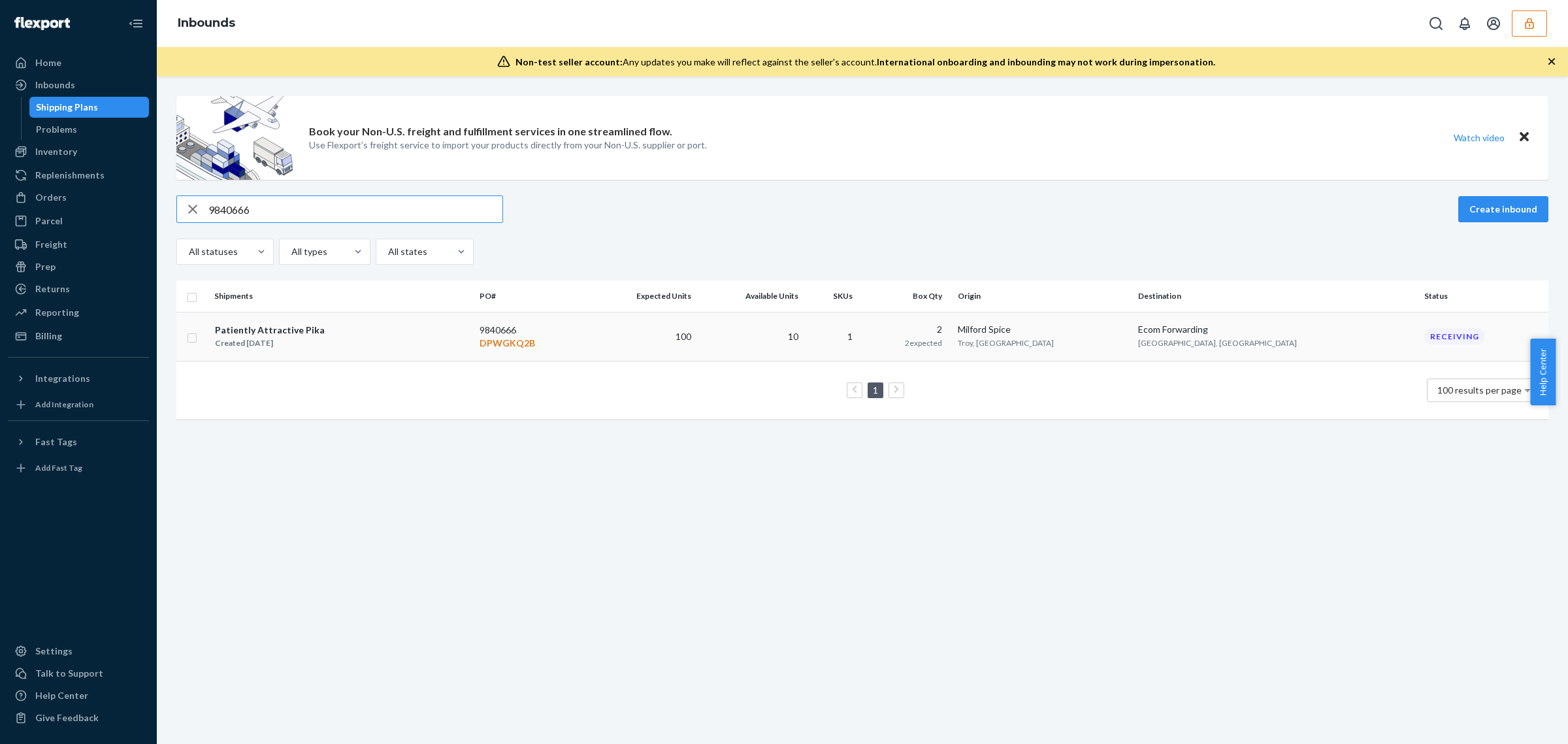
type input "9840666"
click at [804, 332] on td "10" at bounding box center [750, 336] width 107 height 49
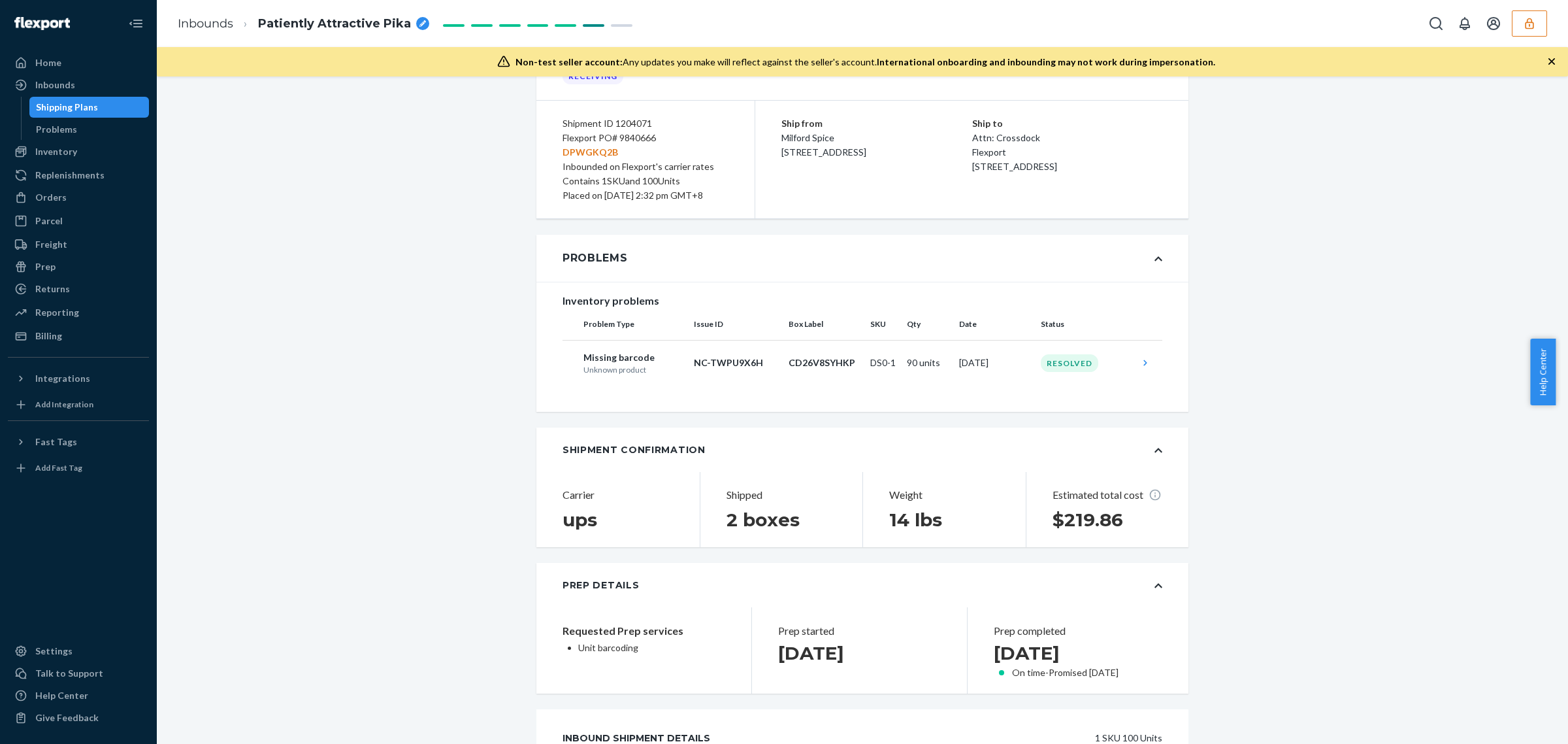
scroll to position [408, 0]
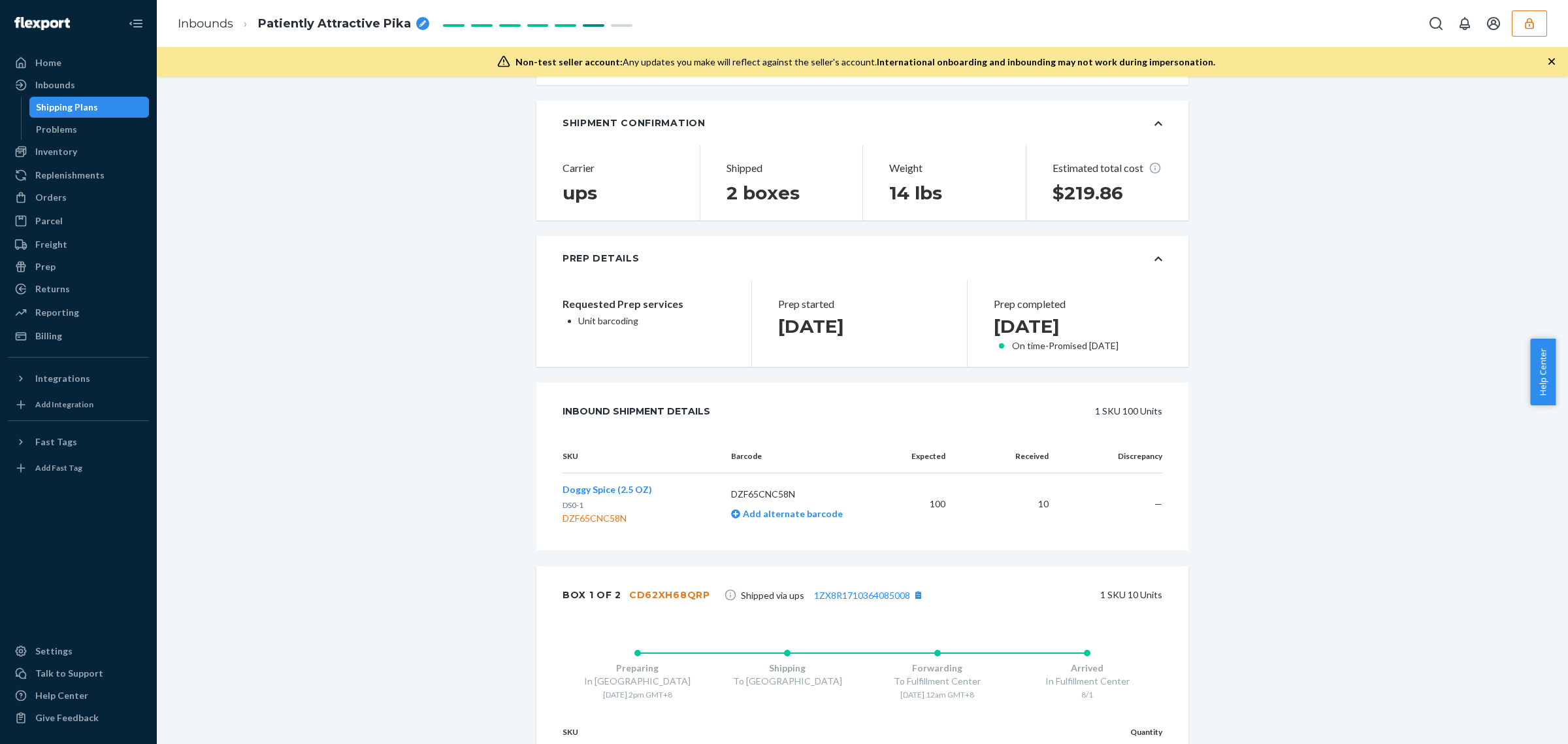
click at [772, 501] on p "DZF65CNC58N" at bounding box center [806, 494] width 150 height 13
copy p "DZF65CNC58N"
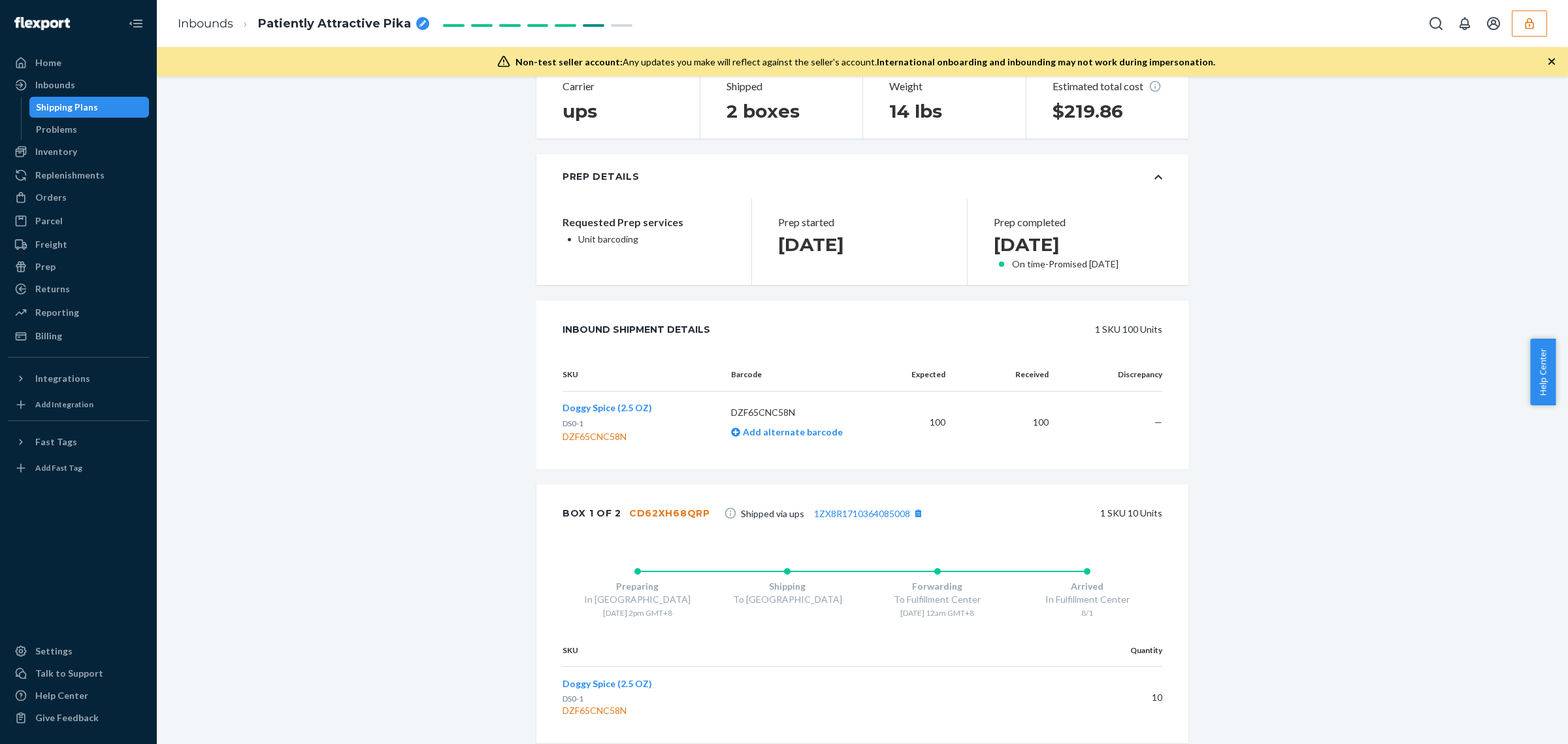
scroll to position [245, 0]
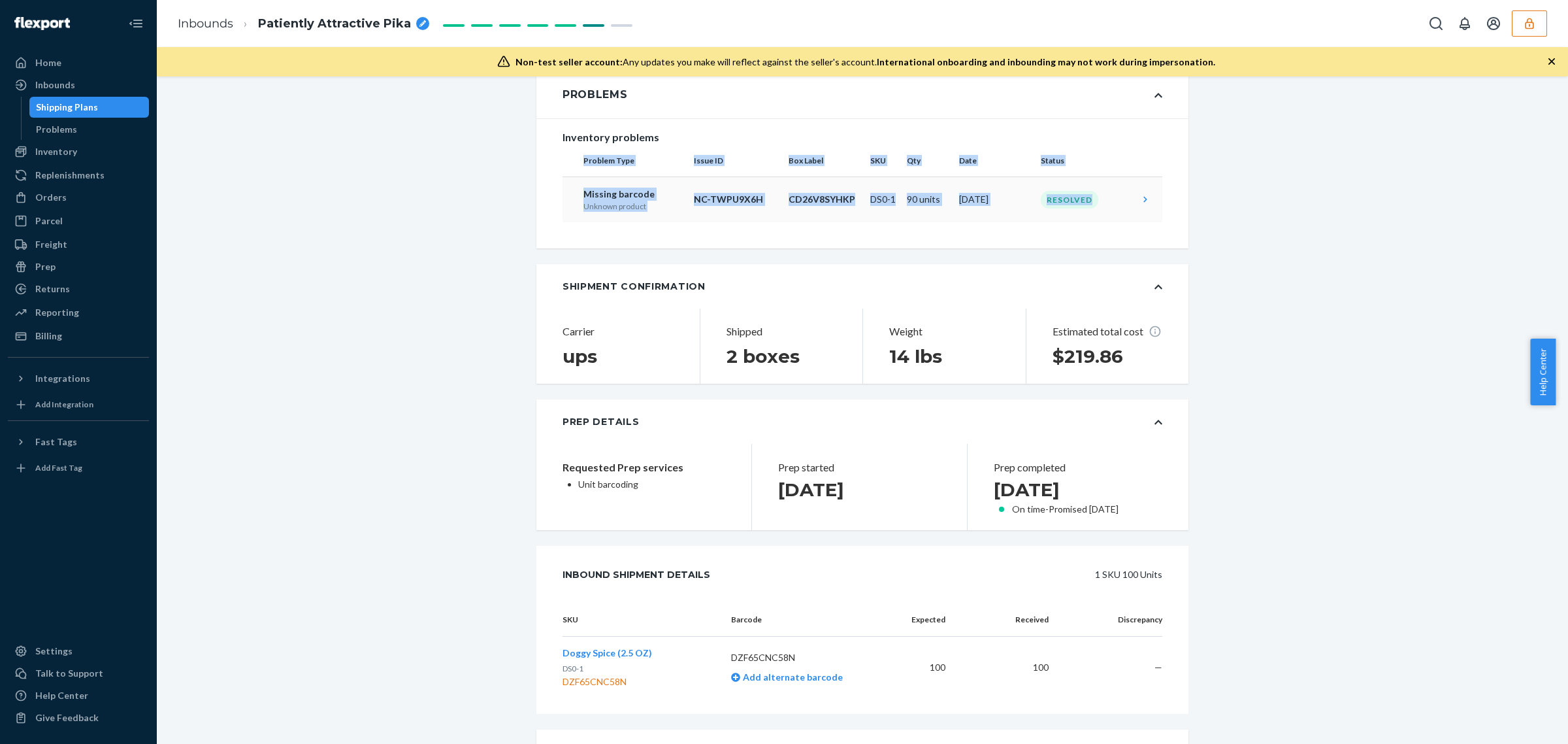
drag, startPoint x: 573, startPoint y: 175, endPoint x: 1123, endPoint y: 218, distance: 551.7
click at [1123, 218] on table "Problem Type Issue ID Box Label SKU Qty Date Status Missing barcode Unknown pro…" at bounding box center [862, 184] width 600 height 77
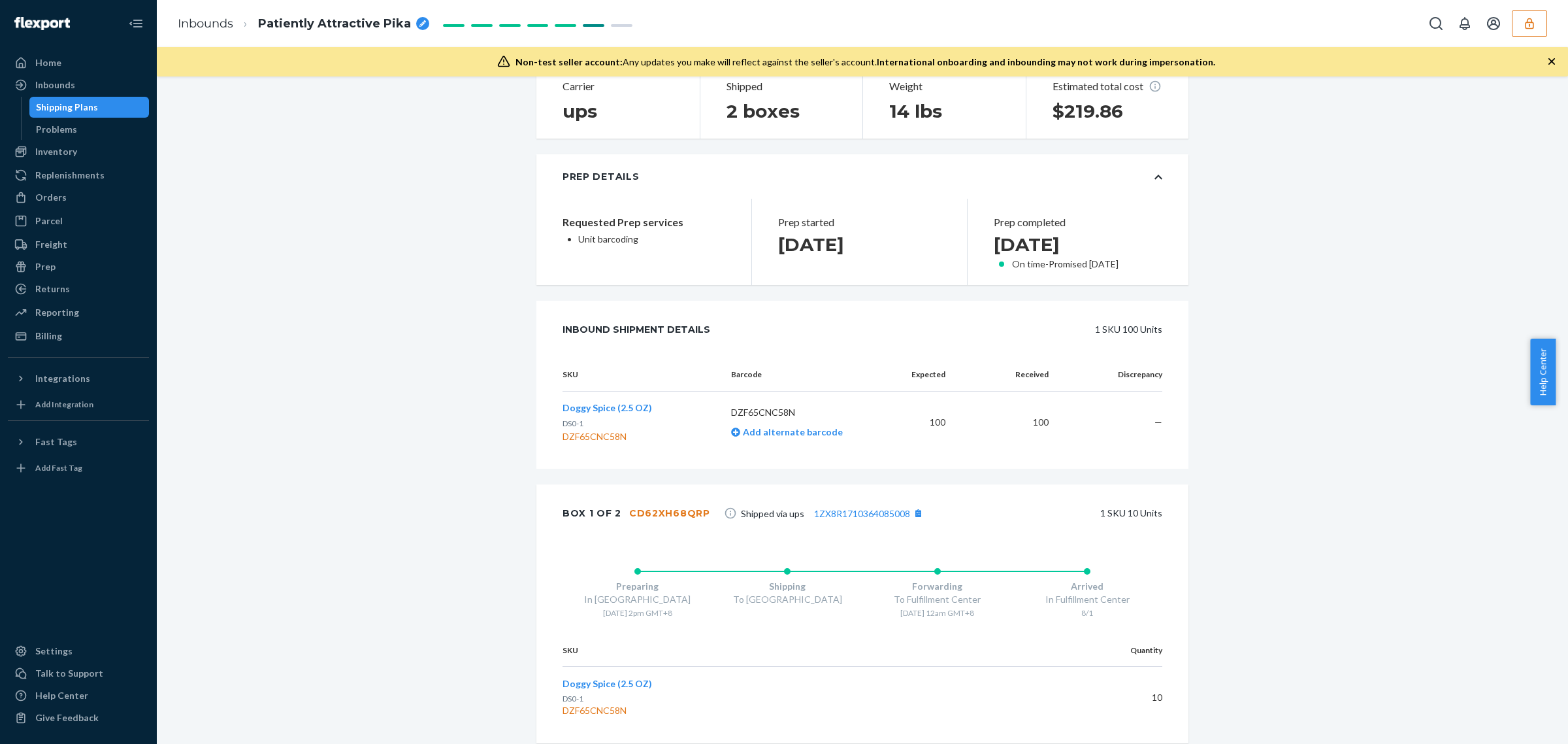
click at [599, 443] on div "DZF65CNC58N" at bounding box center [607, 436] width 89 height 13
copy div "DZF65CNC58N"
click at [1529, 30] on icon "button" at bounding box center [1530, 23] width 13 height 13
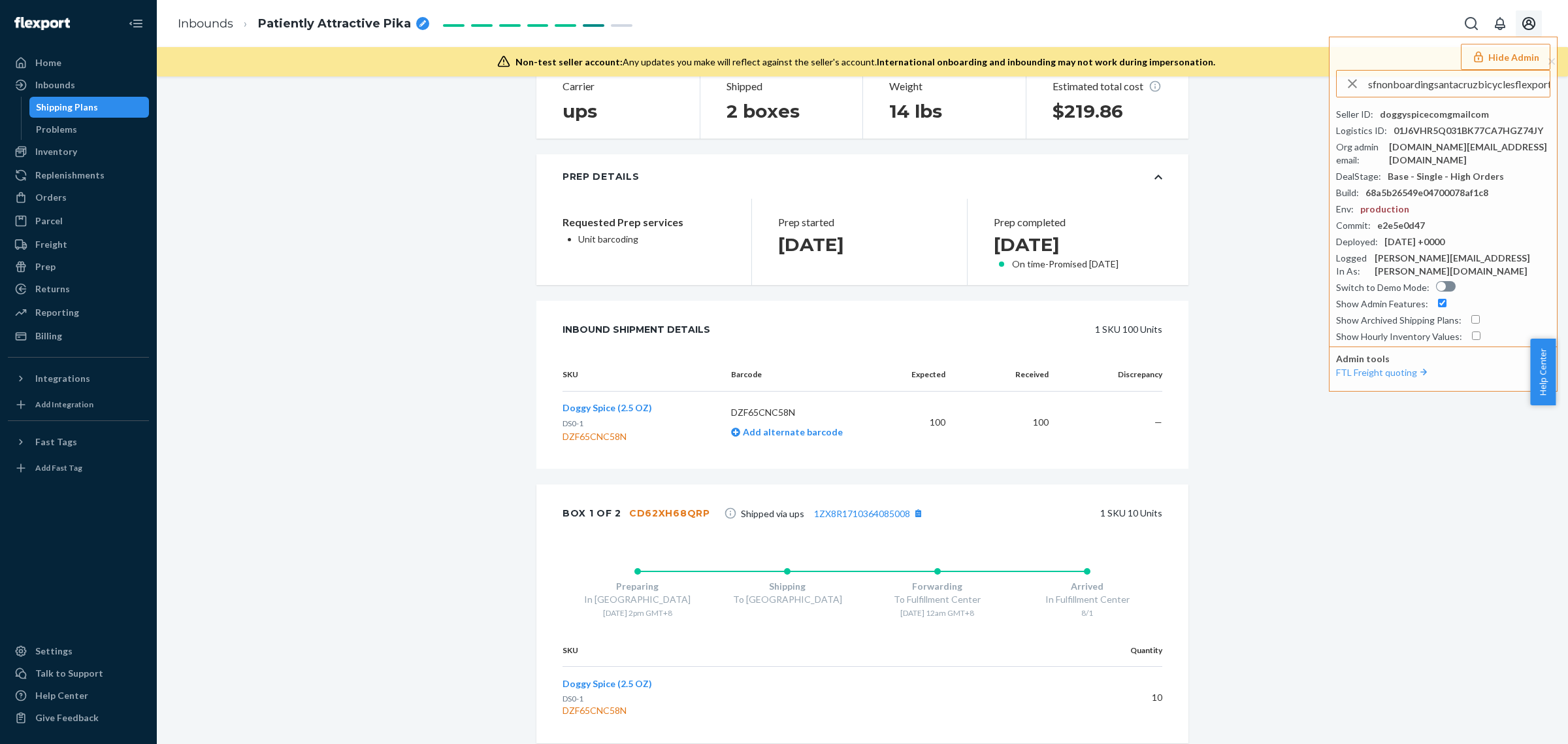
scroll to position [0, 21]
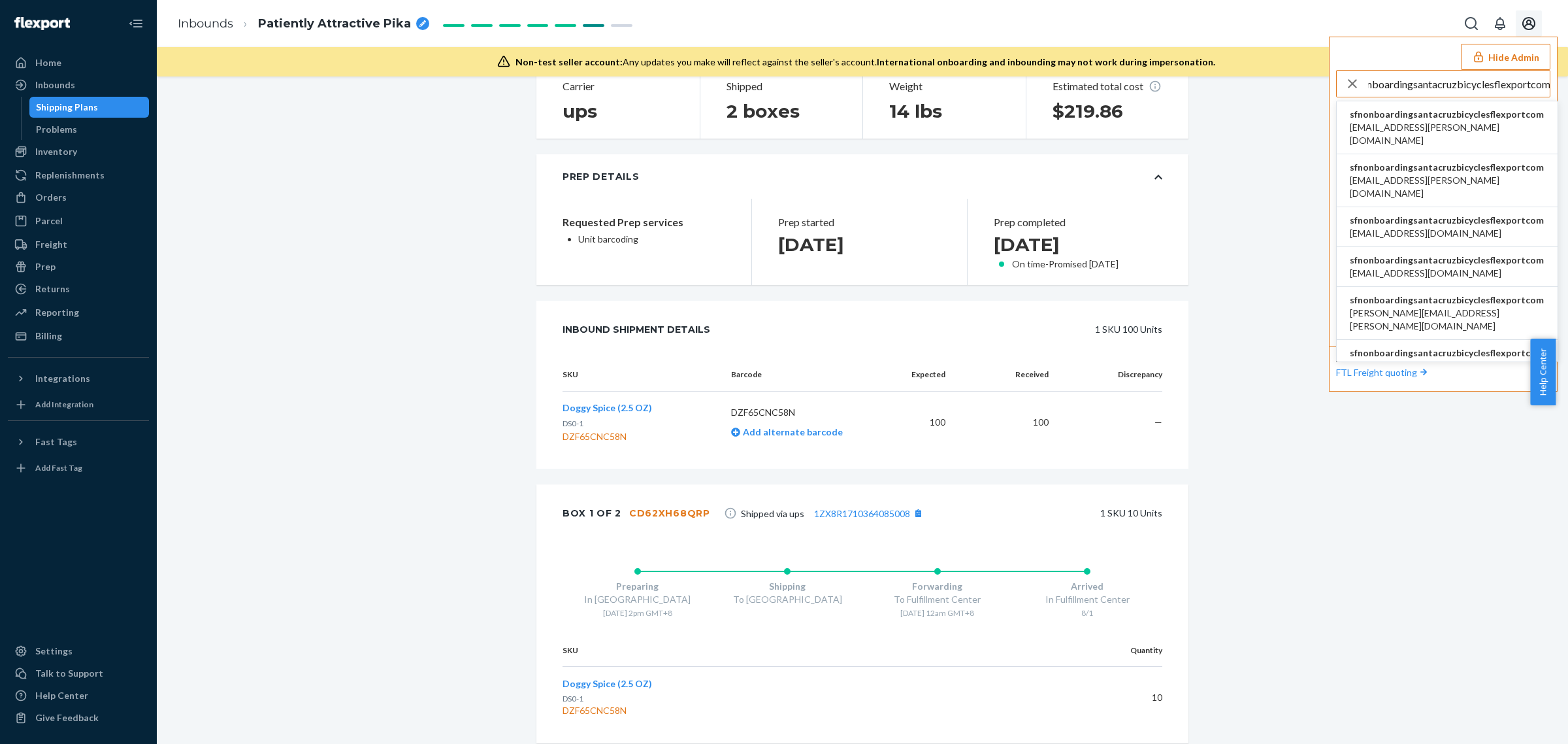
type input "sfnonboardingsantacruzbicyclesflexportcom"
click at [1406, 121] on span "[EMAIL_ADDRESS][PERSON_NAME][DOMAIN_NAME]" at bounding box center [1447, 134] width 195 height 26
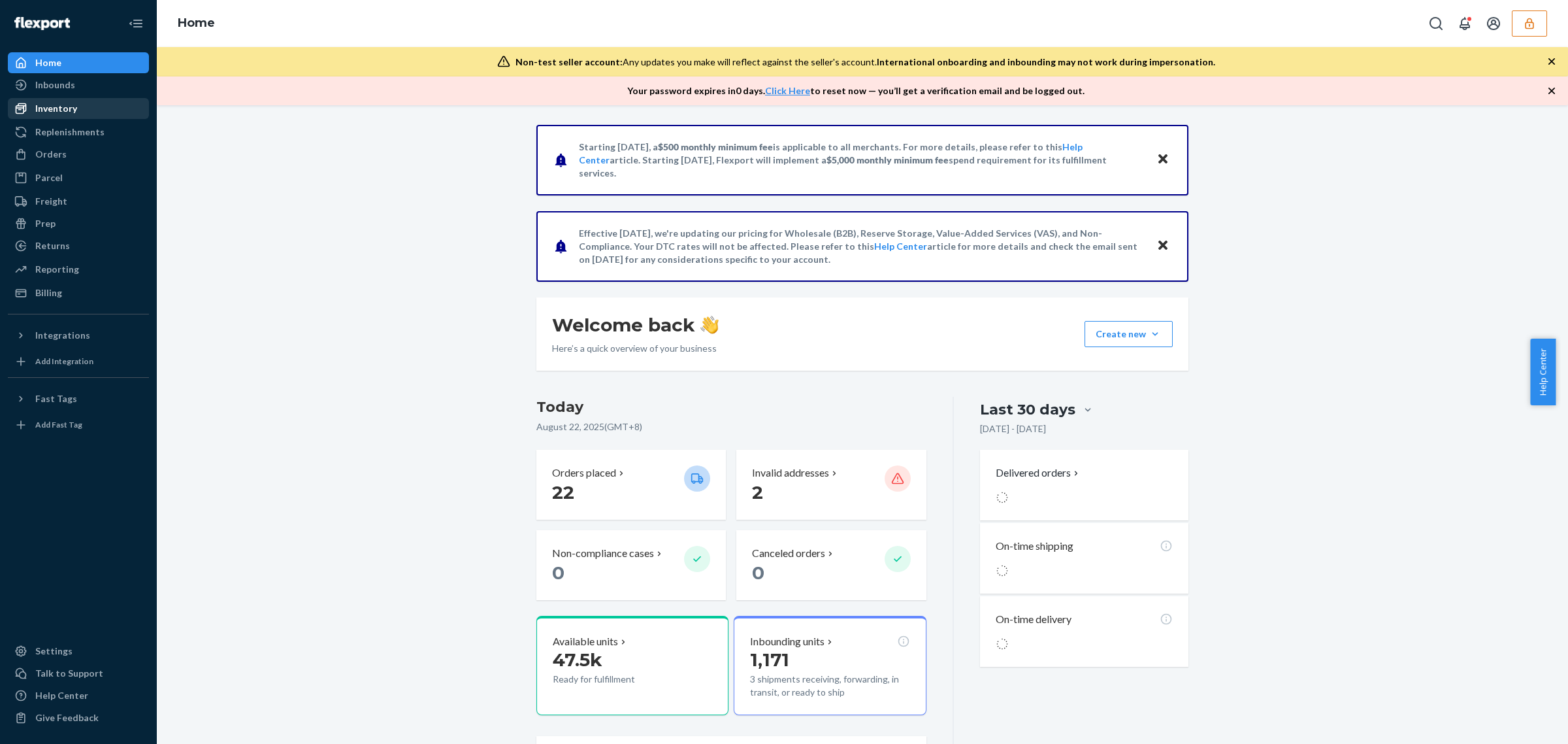
click at [69, 109] on div "Inventory" at bounding box center [56, 108] width 42 height 13
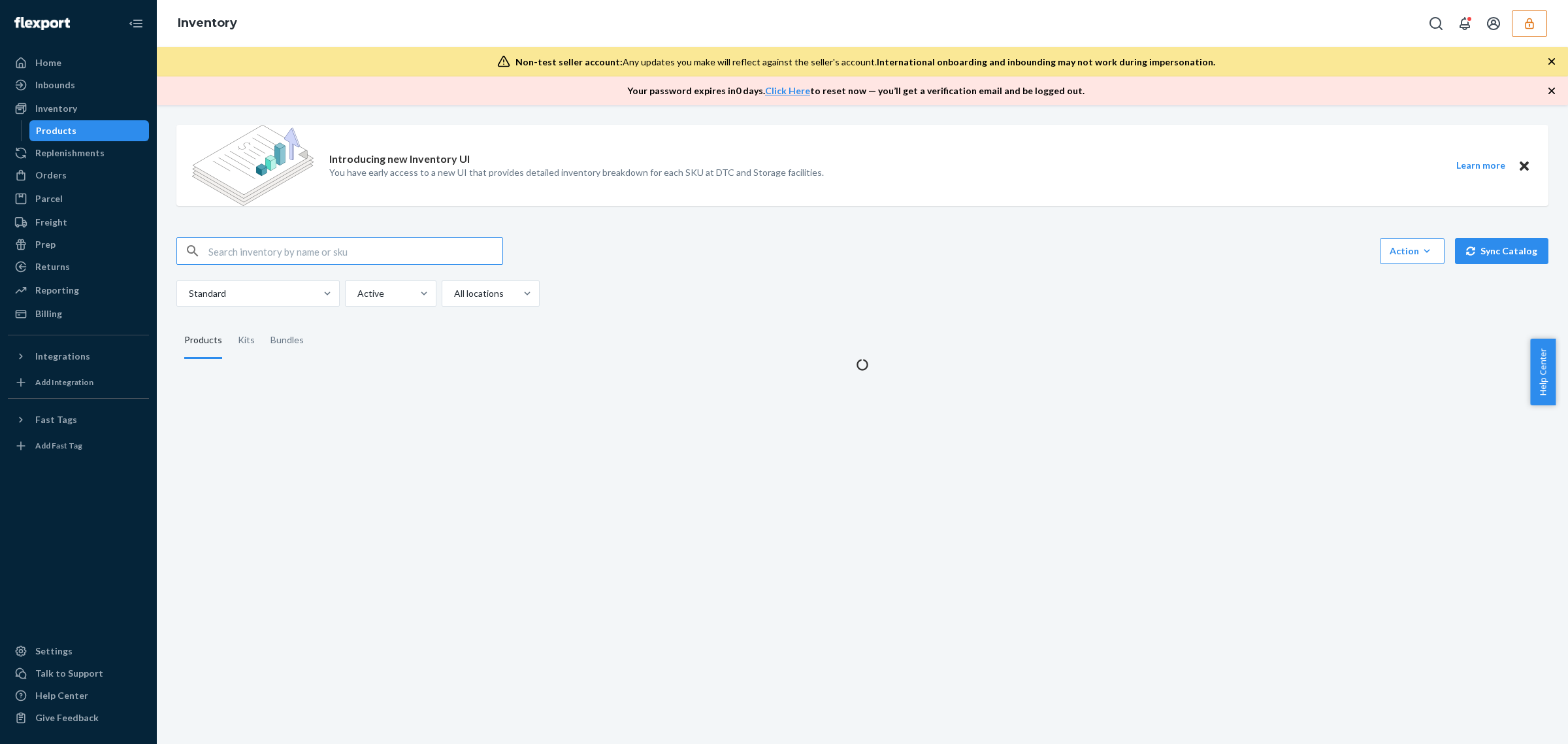
click at [222, 249] on input "text" at bounding box center [355, 251] width 294 height 26
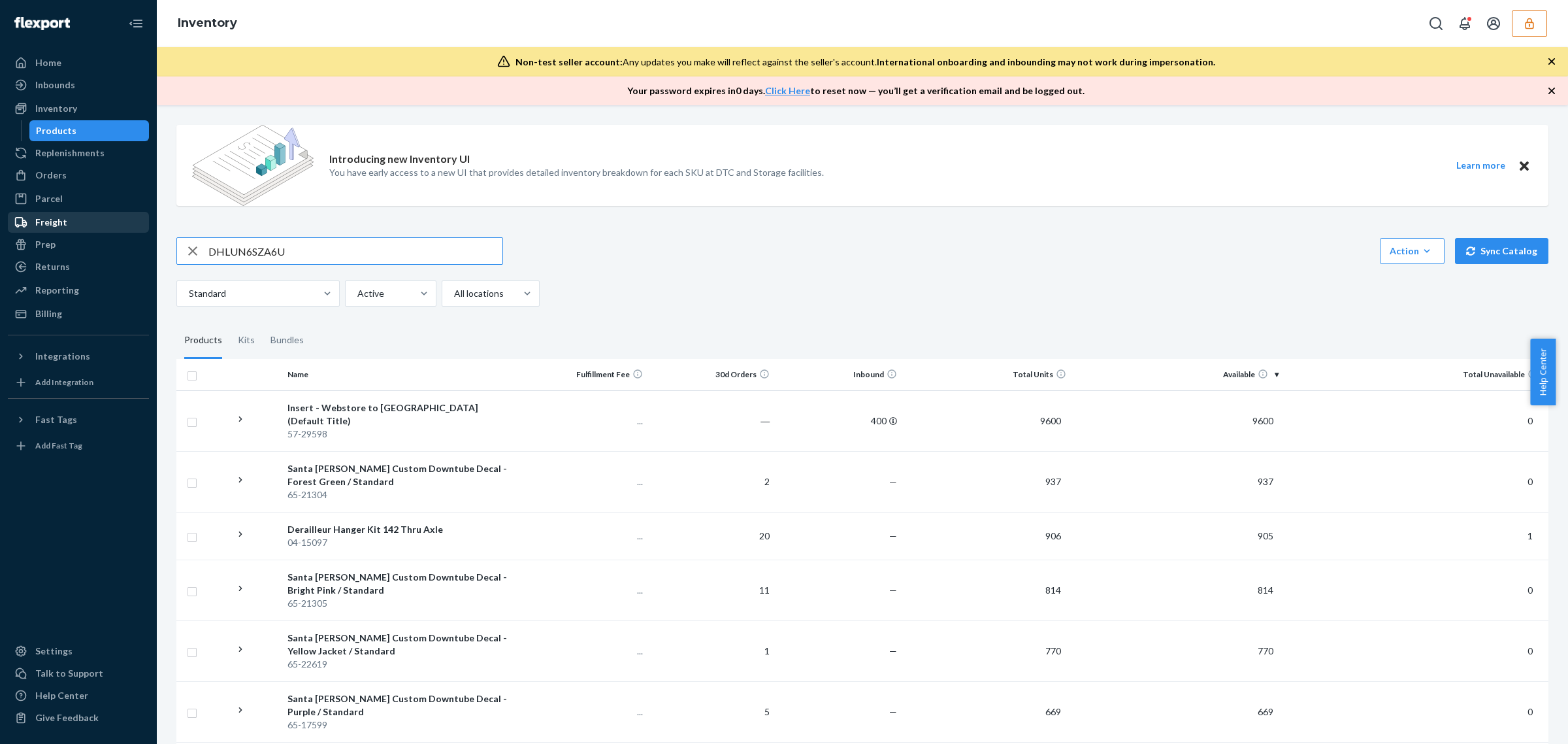
type input "DHLUN6SZA6U"
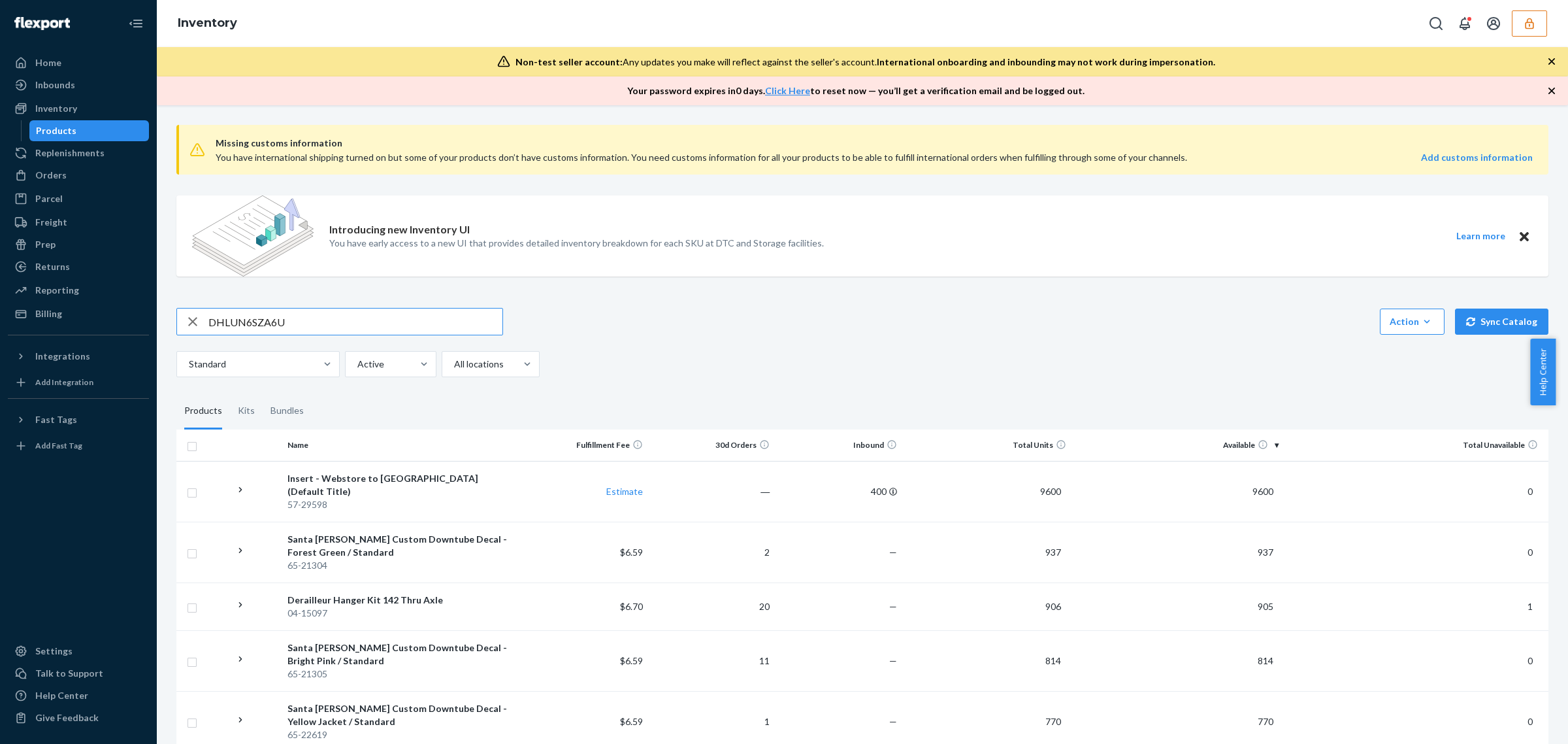
click at [331, 311] on input "DHLUN6SZA6U" at bounding box center [355, 322] width 294 height 26
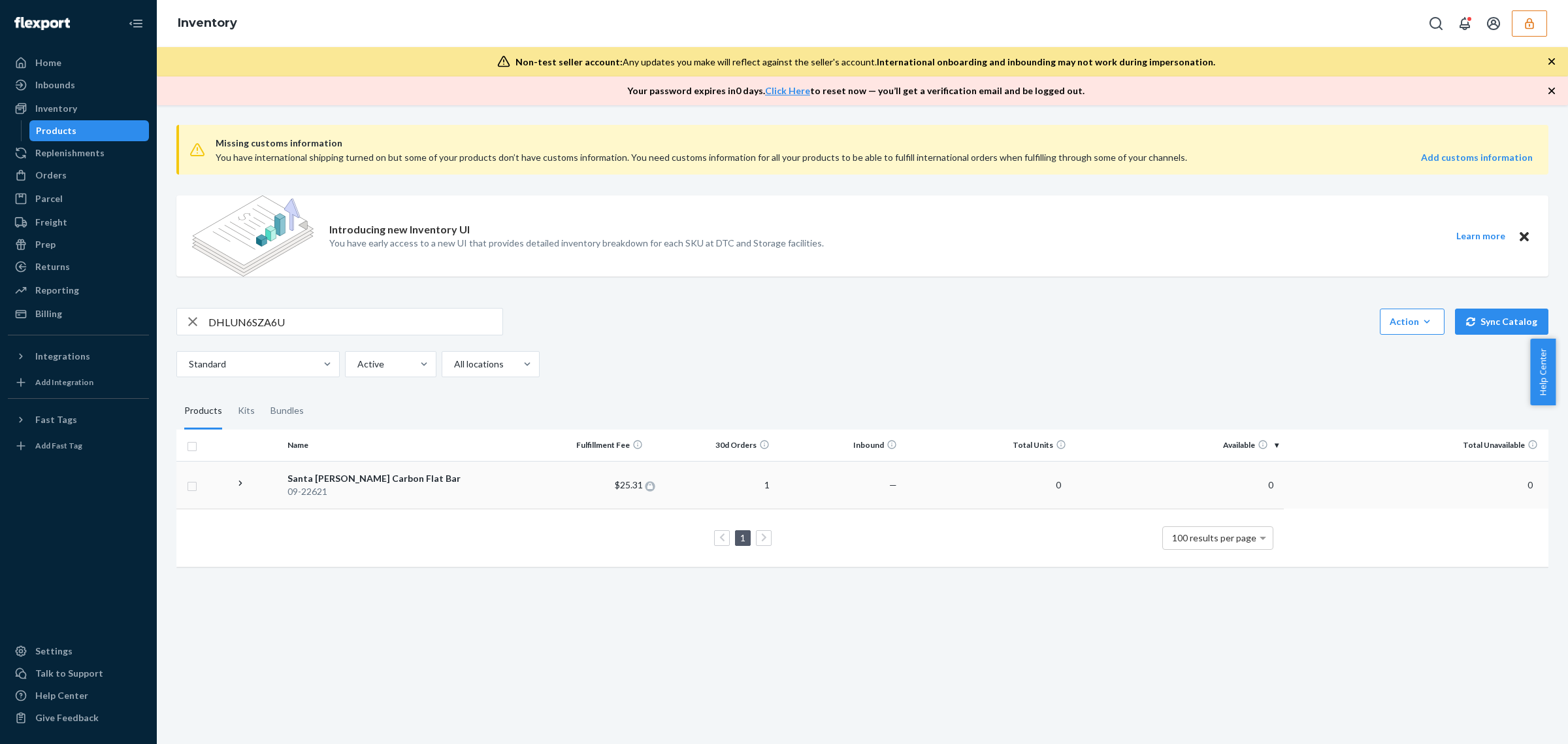
click at [650, 481] on div at bounding box center [650, 485] width 14 height 11
drag, startPoint x: 354, startPoint y: 487, endPoint x: 76, endPoint y: 364, distance: 304.0
click at [354, 487] on div "09-22621" at bounding box center [401, 491] width 228 height 13
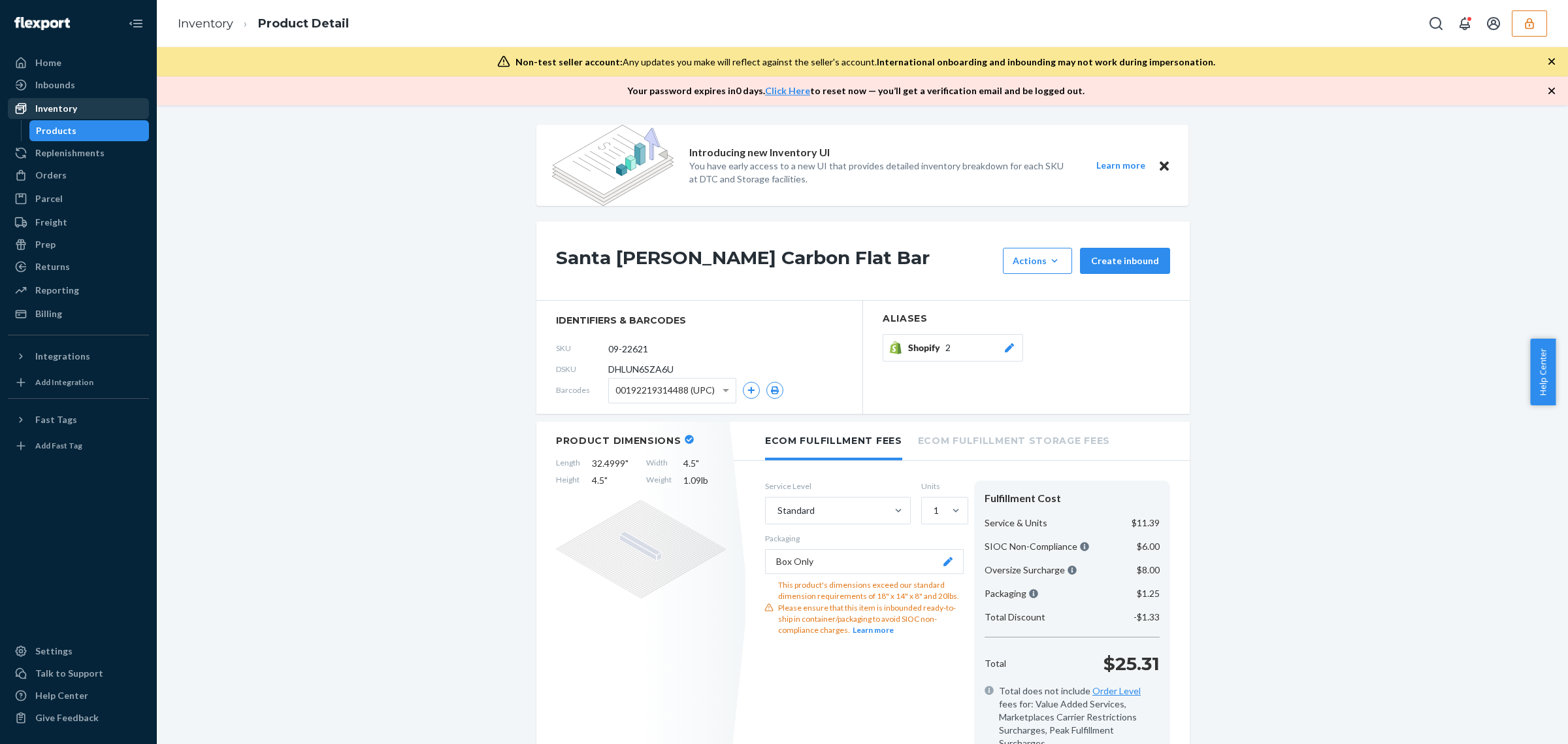
drag, startPoint x: 65, startPoint y: 80, endPoint x: 91, endPoint y: 103, distance: 34.7
click at [65, 80] on div "Inbounds" at bounding box center [55, 85] width 40 height 13
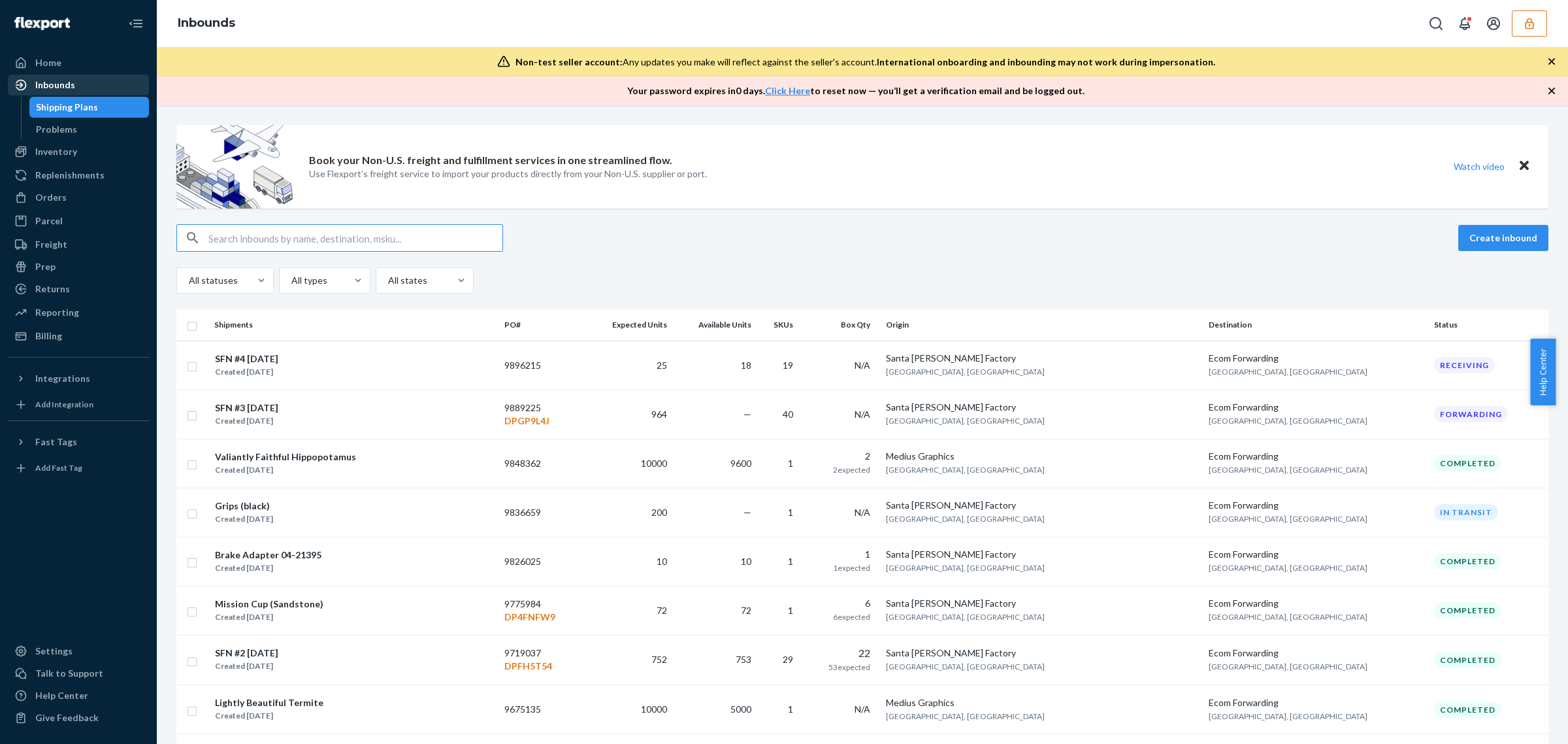
click at [34, 76] on div "Inbounds" at bounding box center [78, 85] width 139 height 19
click at [298, 242] on input "text" at bounding box center [355, 238] width 294 height 26
paste input "DHLUN6SZA6U"
type input "DHLUN6SZA6U"
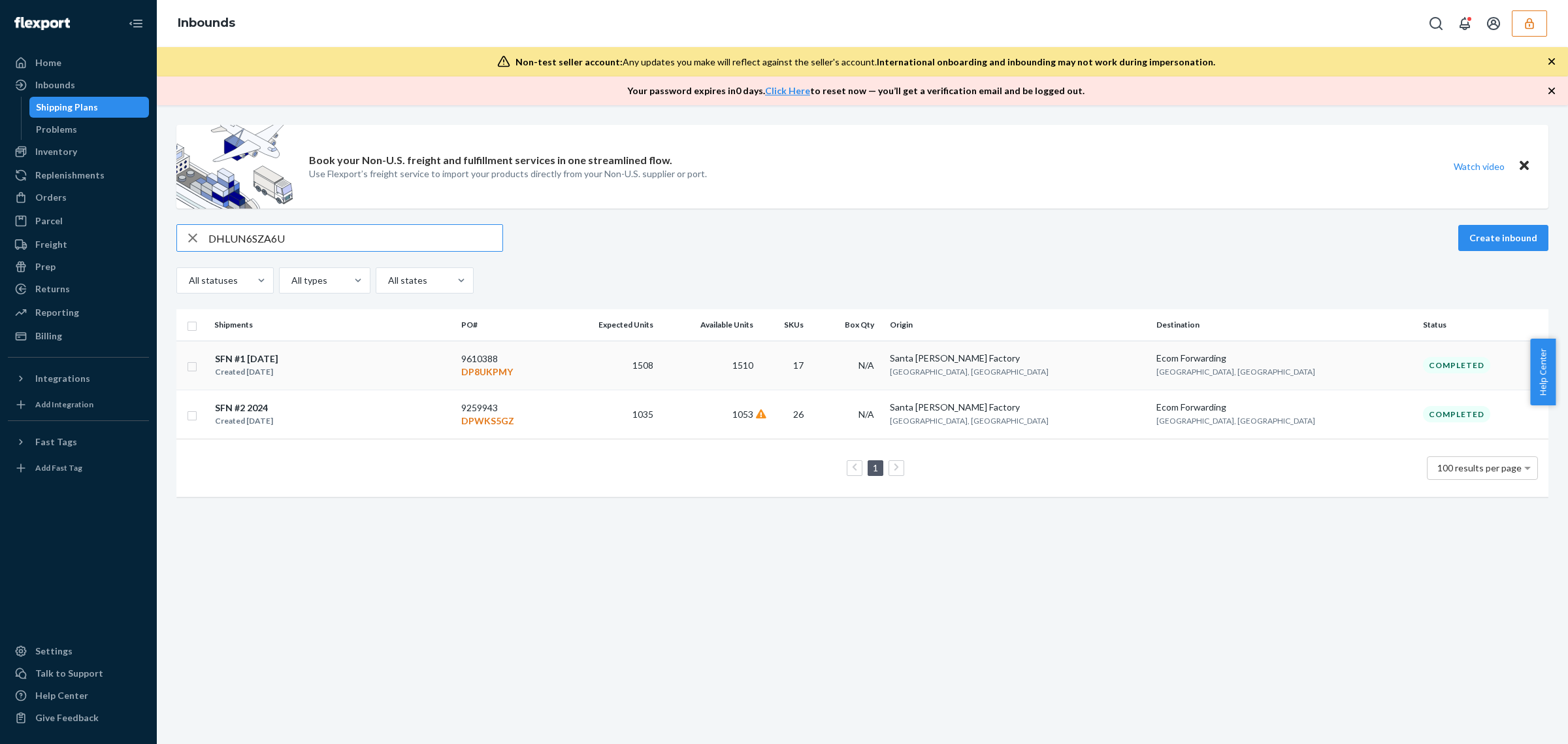
click at [659, 371] on td "1508" at bounding box center [607, 364] width 102 height 49
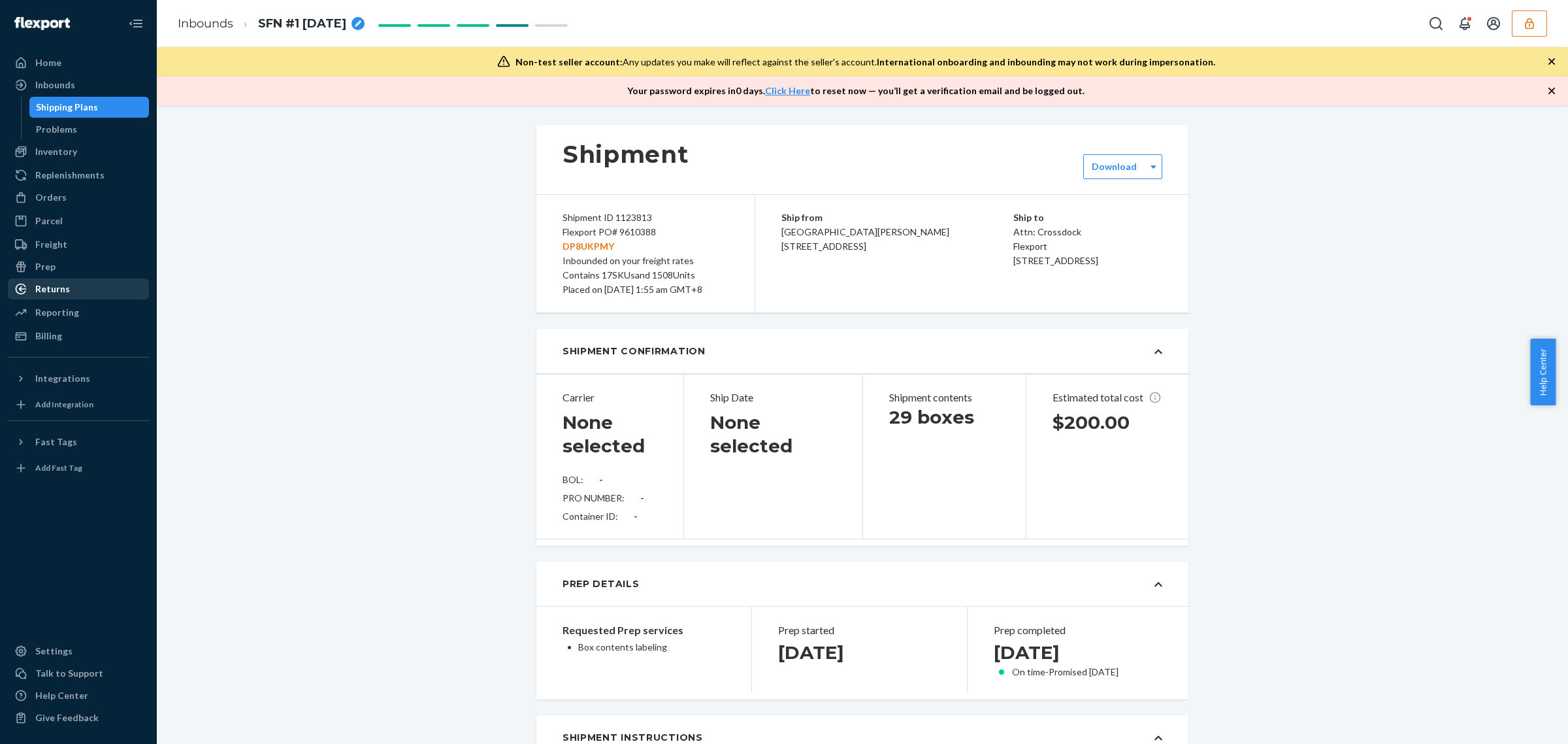
type input "61627578"
type input "N/A"
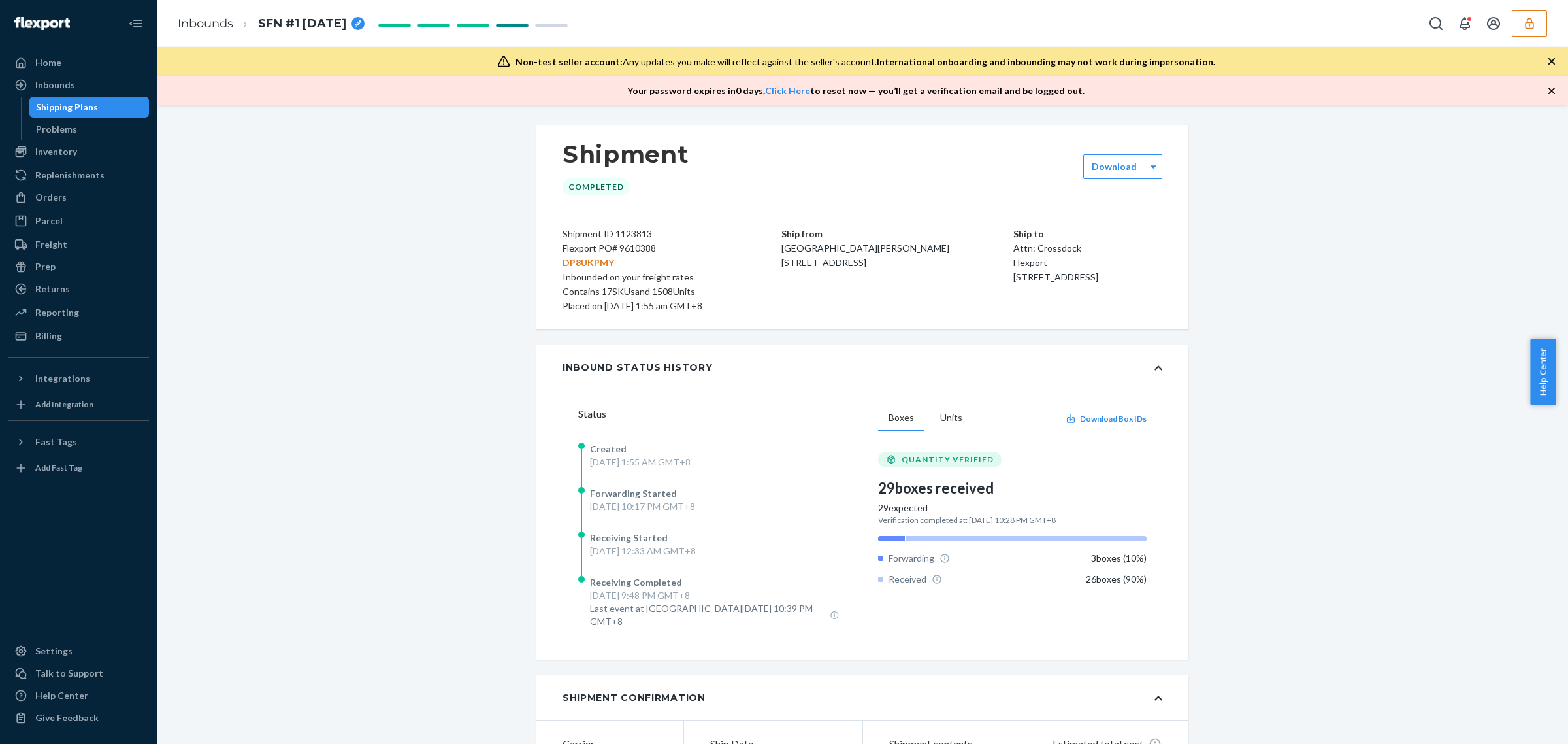
scroll to position [245, 0]
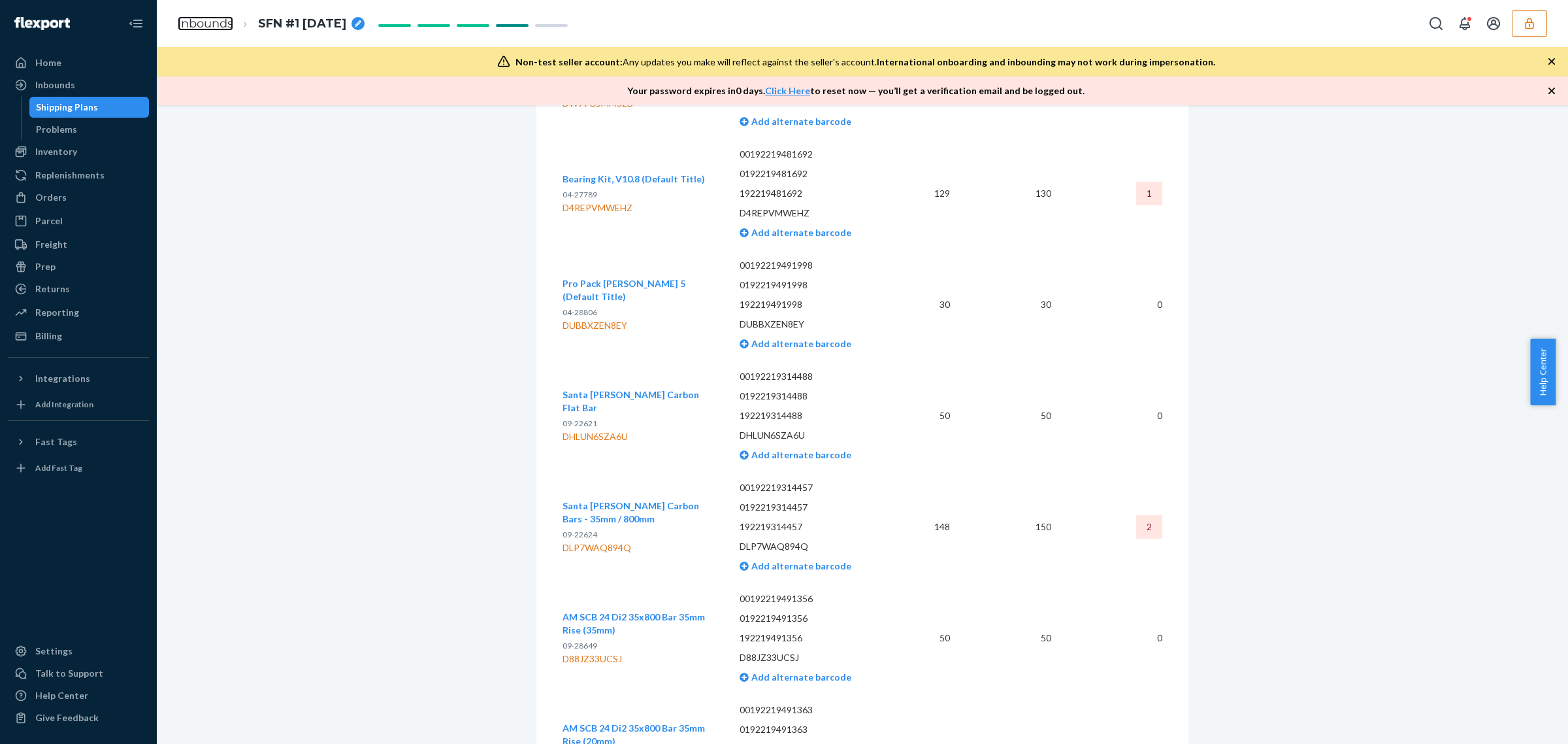
click at [196, 20] on link "Inbounds" at bounding box center [206, 23] width 56 height 14
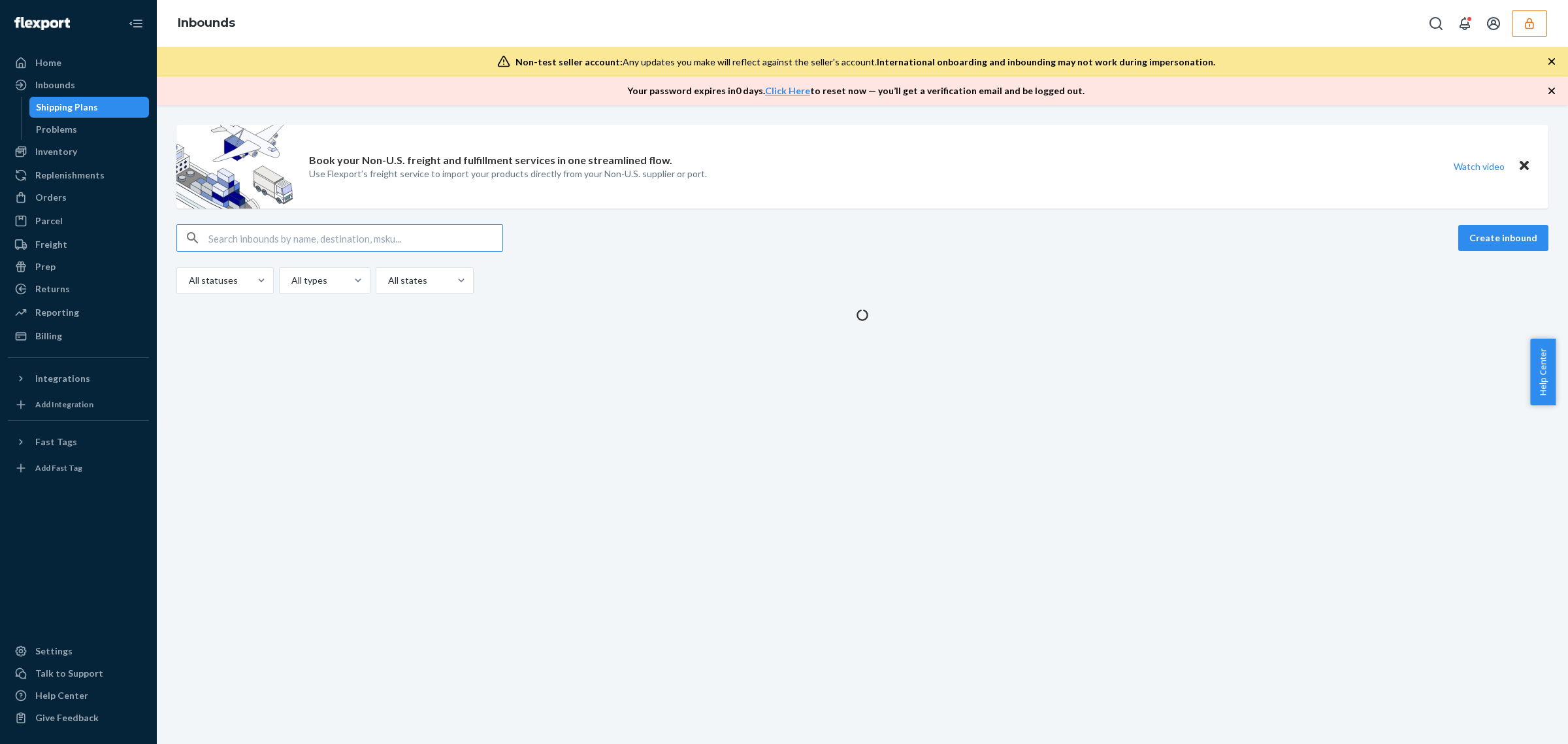
click at [328, 229] on input "text" at bounding box center [355, 238] width 294 height 26
click at [330, 239] on input "text" at bounding box center [355, 238] width 294 height 26
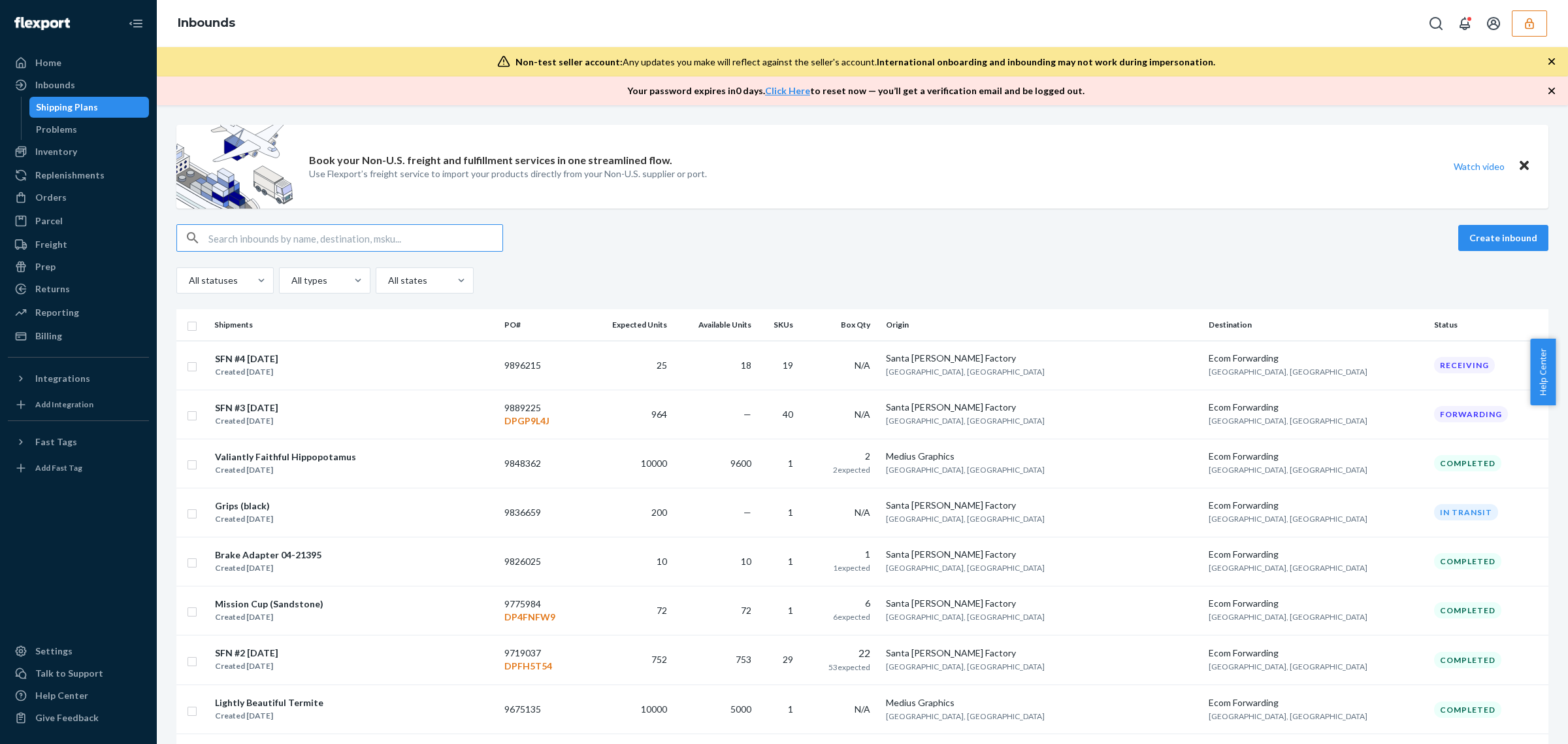
type input "DHLUN6SZA6U"
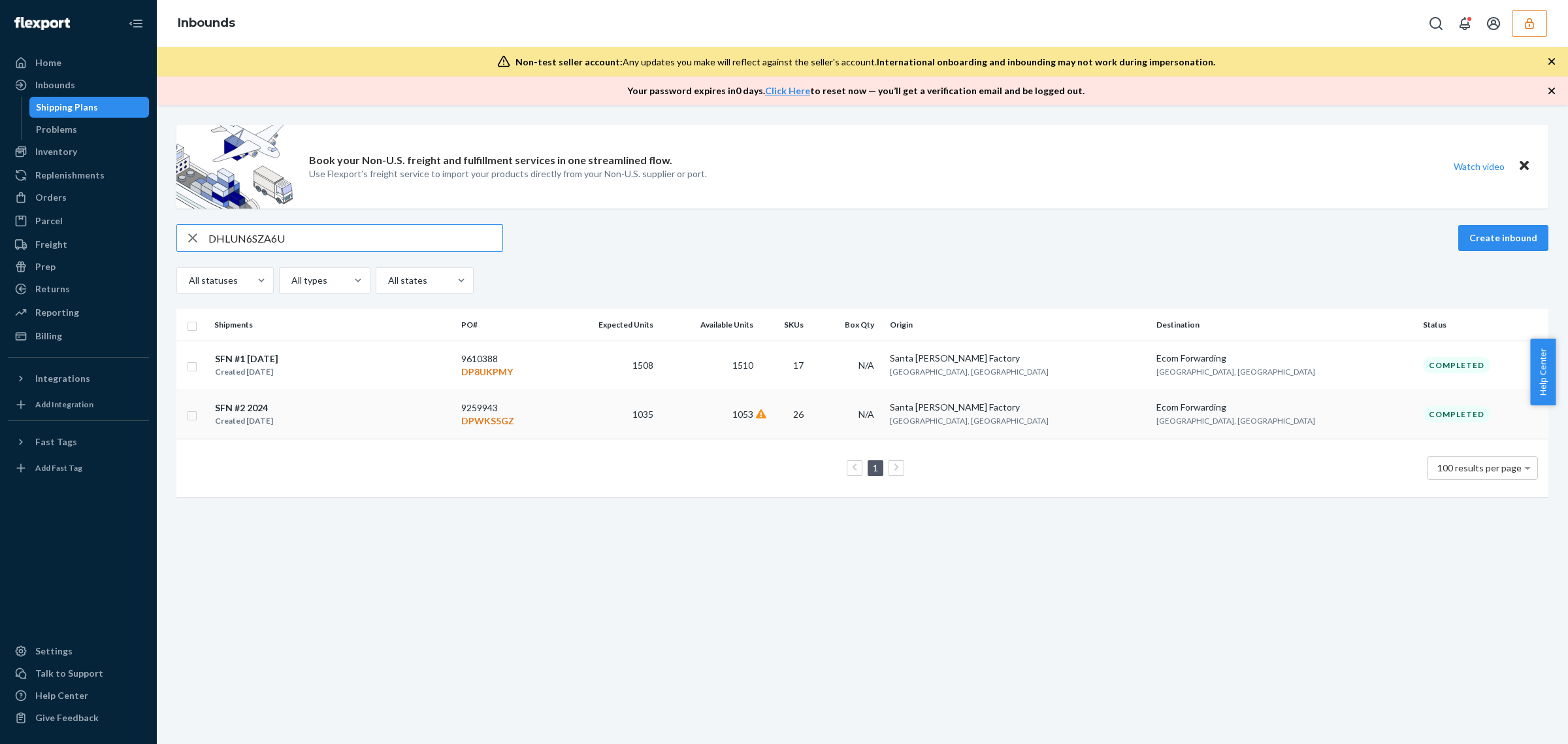
click at [556, 407] on td "9259943 DPWKS5GZ" at bounding box center [505, 414] width 100 height 49
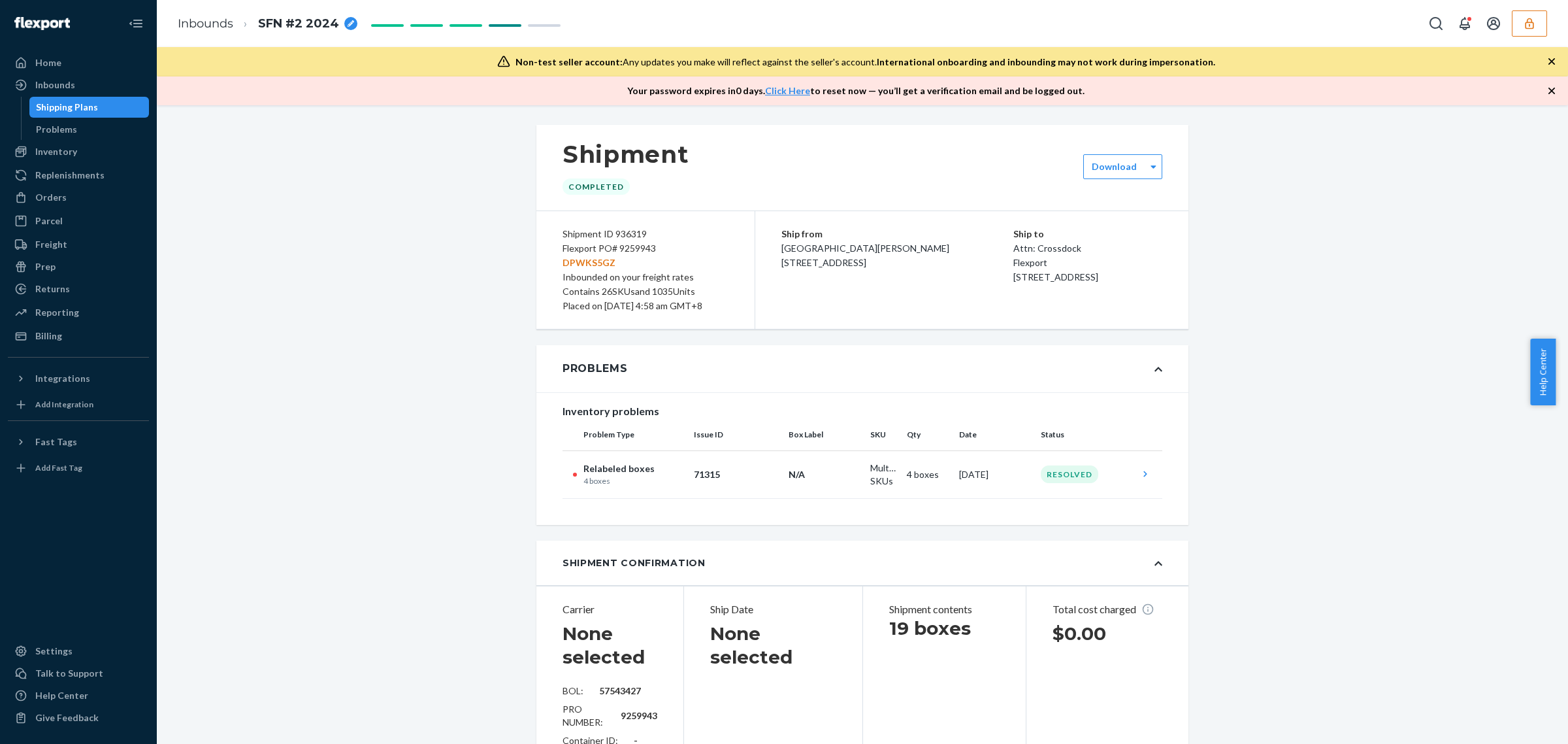
scroll to position [4183, 0]
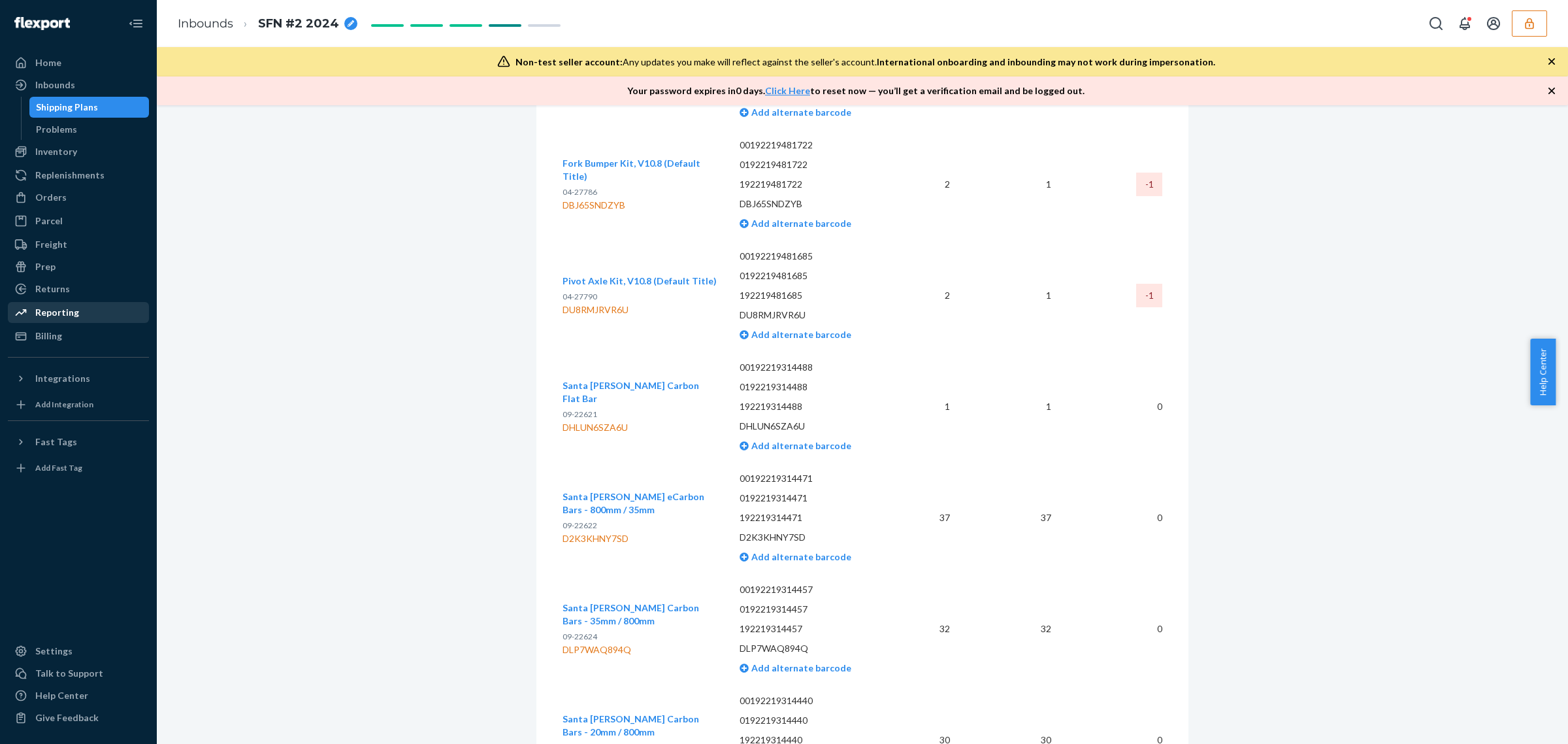
click at [76, 305] on div "Reporting" at bounding box center [78, 312] width 139 height 19
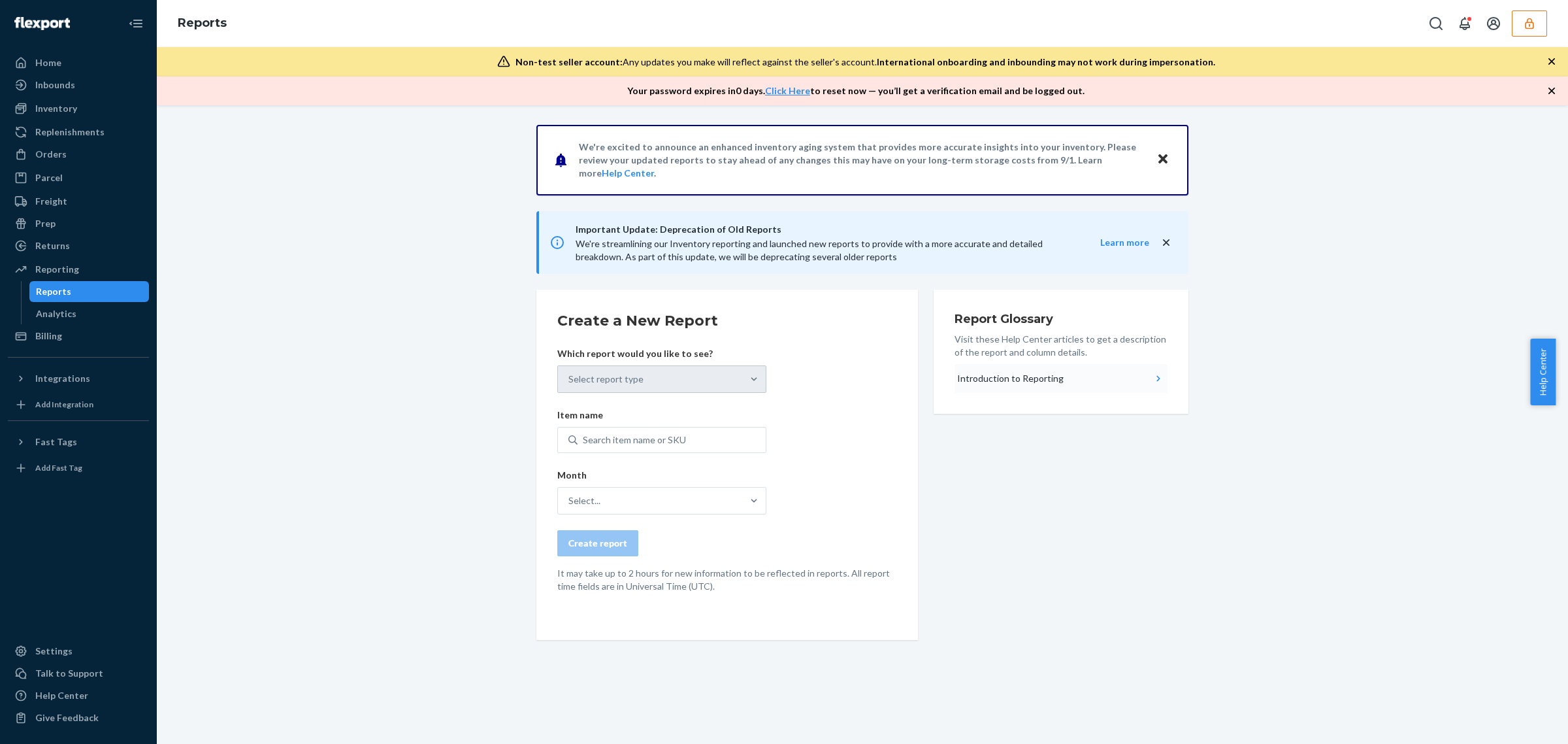
click at [971, 390] on button "Introduction to Reporting" at bounding box center [1061, 378] width 213 height 29
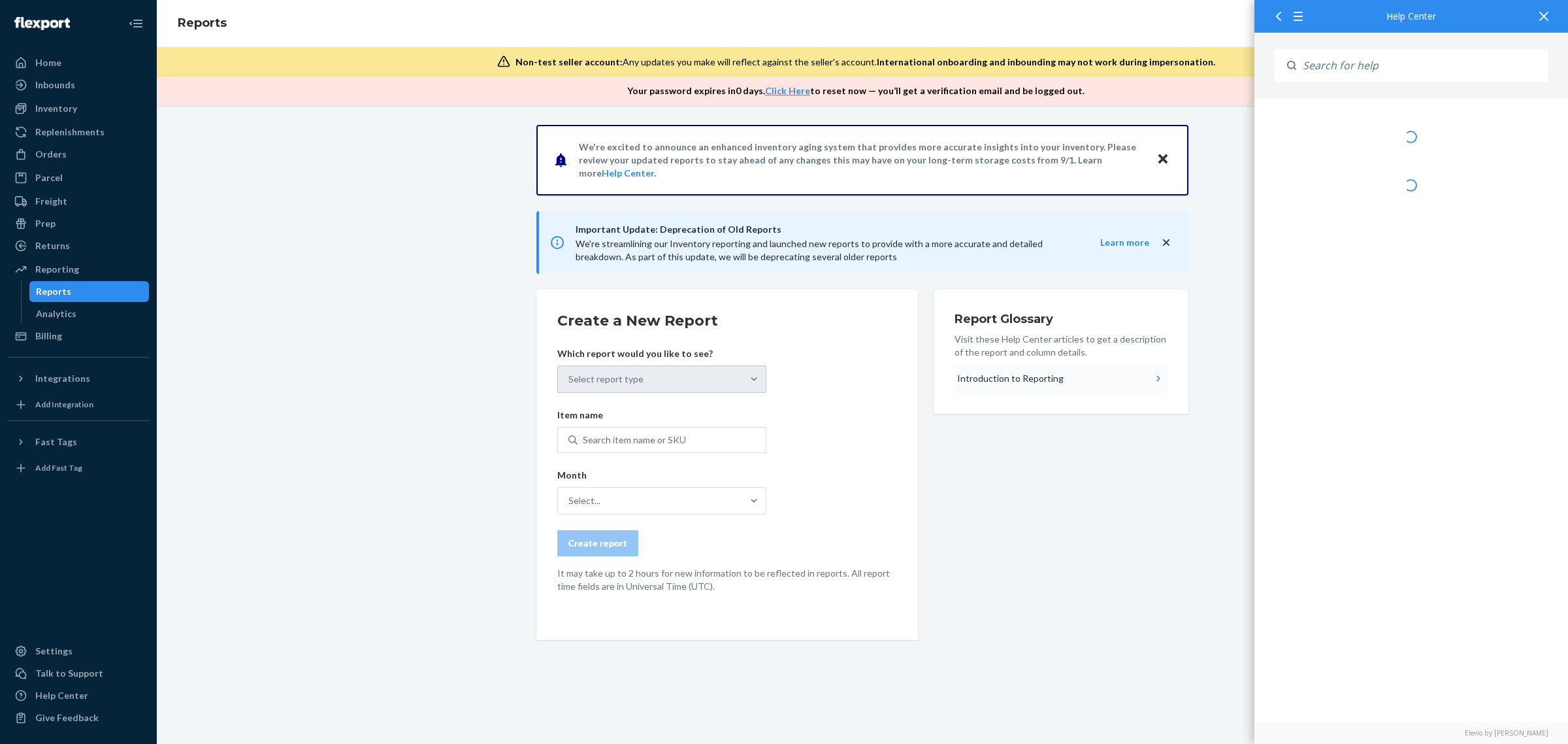
click at [977, 384] on button "Introduction to Reporting" at bounding box center [1061, 378] width 213 height 29
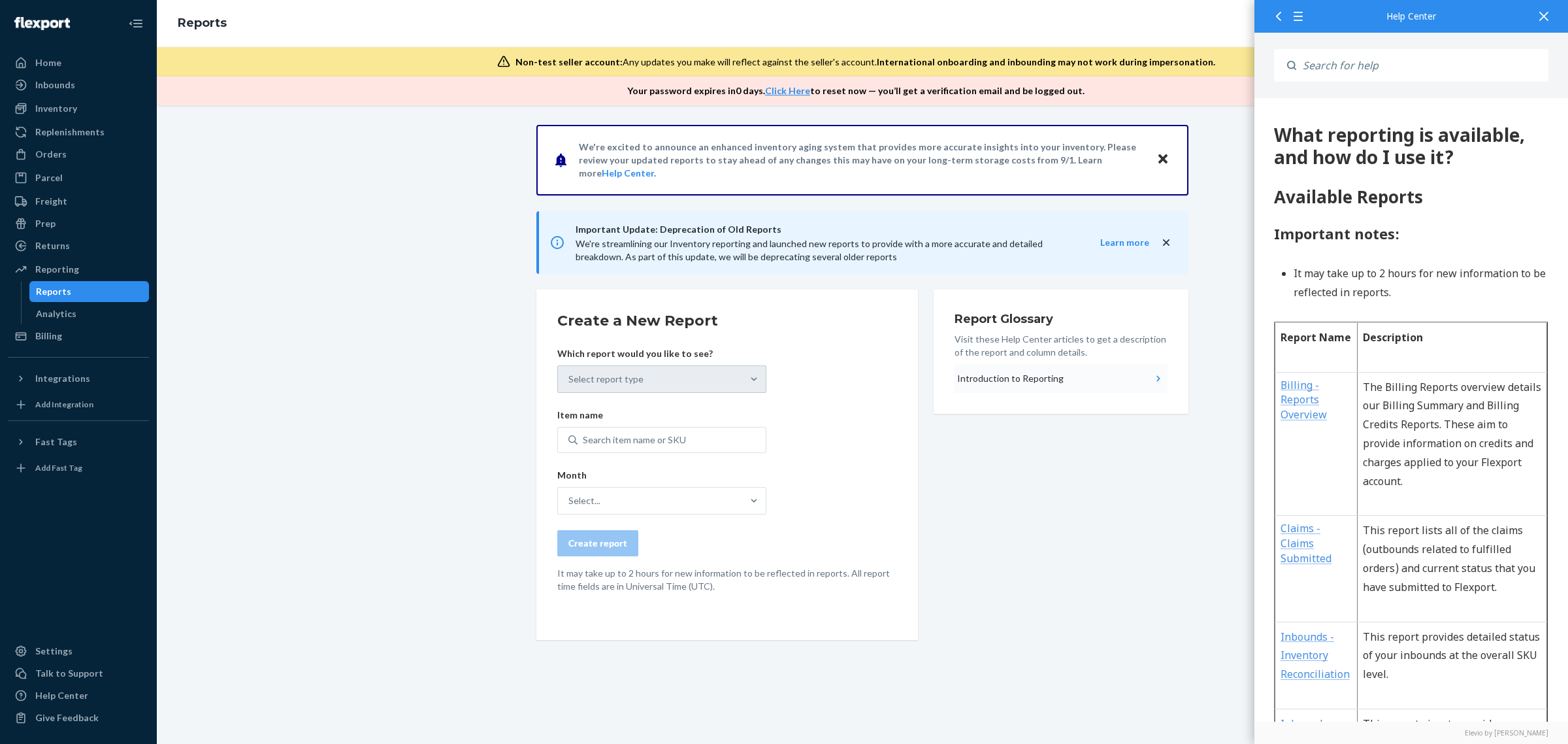
click at [975, 381] on div "Introduction to Reporting" at bounding box center [1011, 378] width 107 height 13
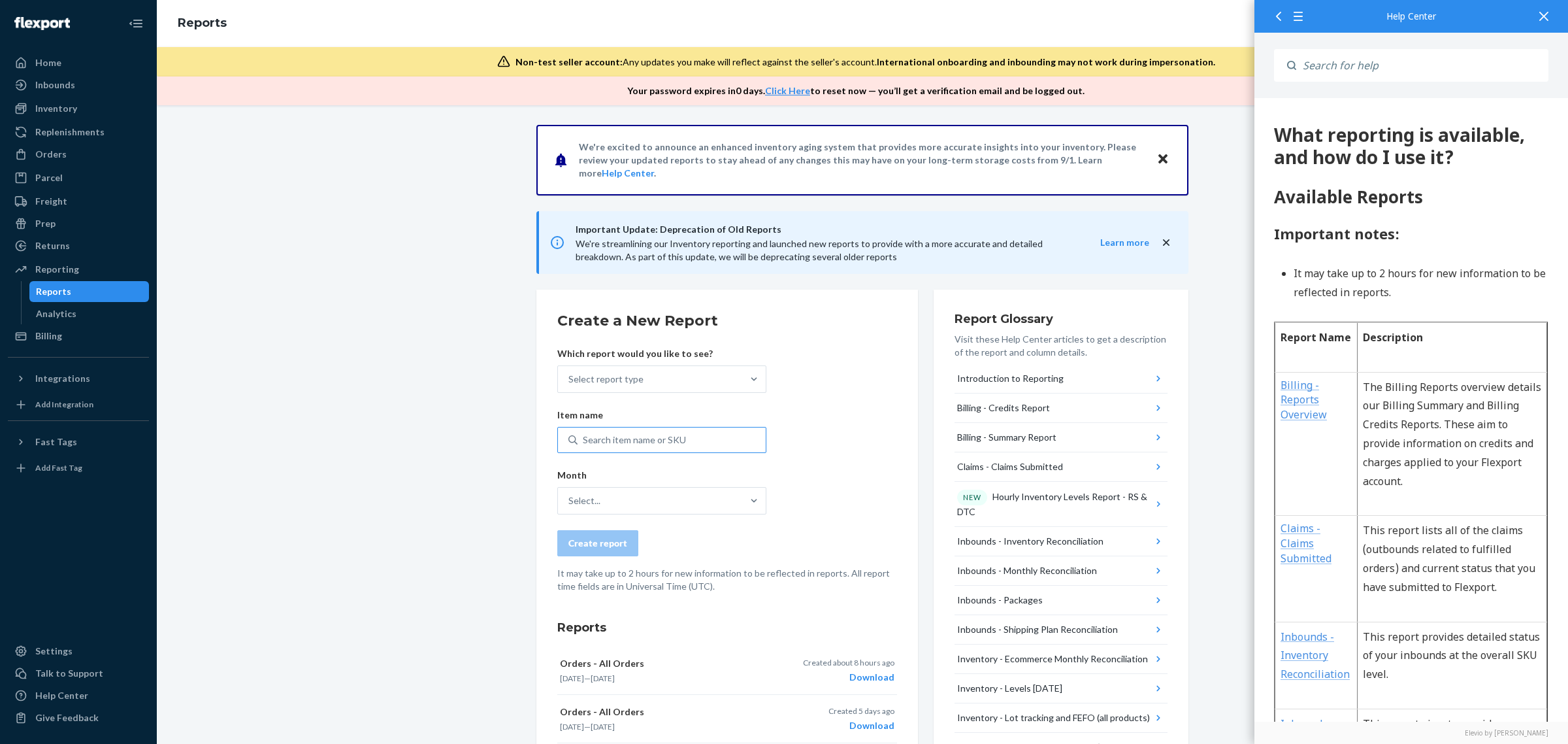
click at [605, 445] on div "Search item name or SKU" at bounding box center [634, 439] width 103 height 13
click at [584, 445] on input "Search item name or SKU" at bounding box center [584, 439] width 1 height 13
click at [618, 376] on div "Select report type" at bounding box center [606, 379] width 75 height 13
click at [570, 376] on input "Select report type" at bounding box center [569, 379] width 1 height 13
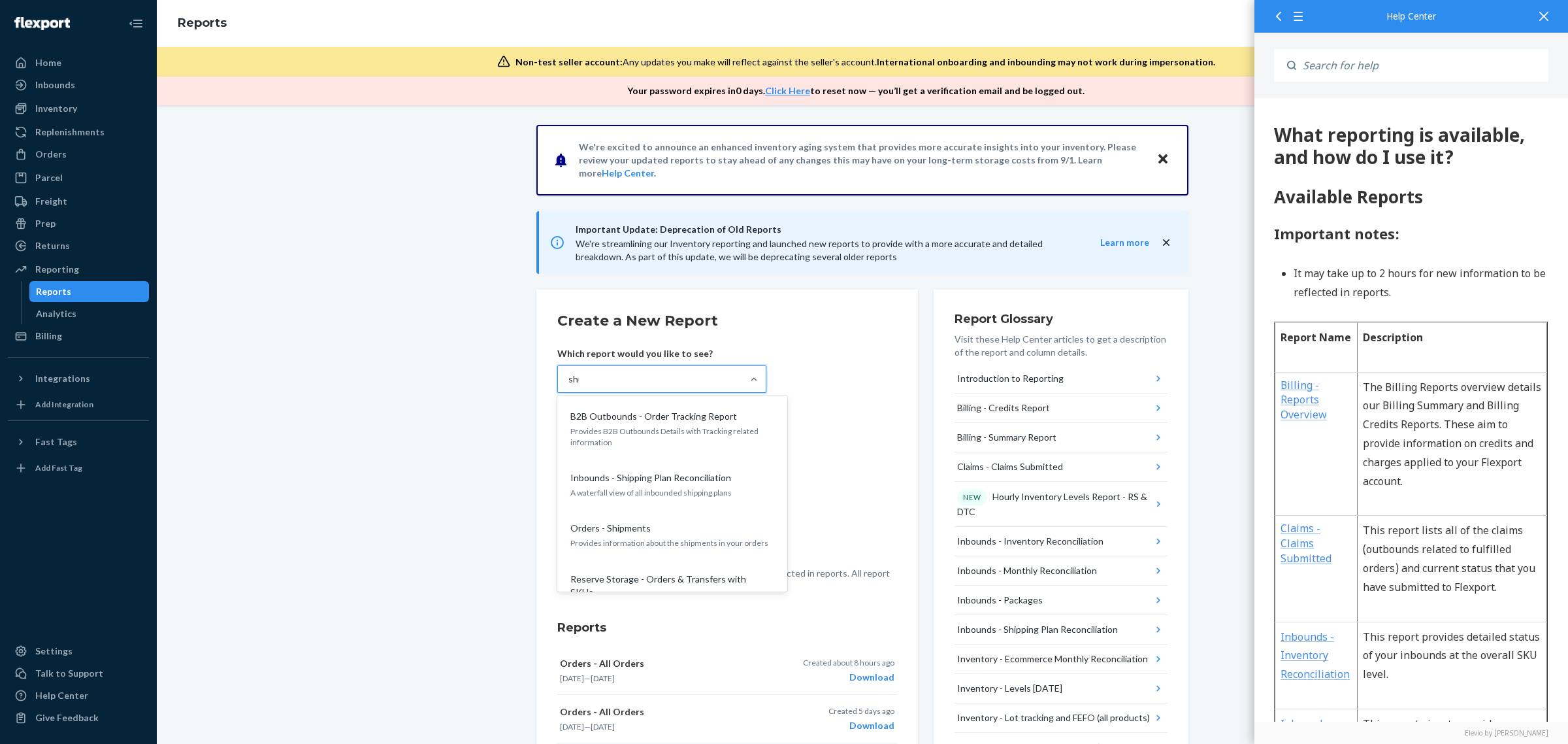
type input "ship"
click at [619, 476] on p "Provides information about the shipments in your orders" at bounding box center [672, 481] width 204 height 11
click at [586, 386] on input "ship" at bounding box center [577, 379] width 18 height 13
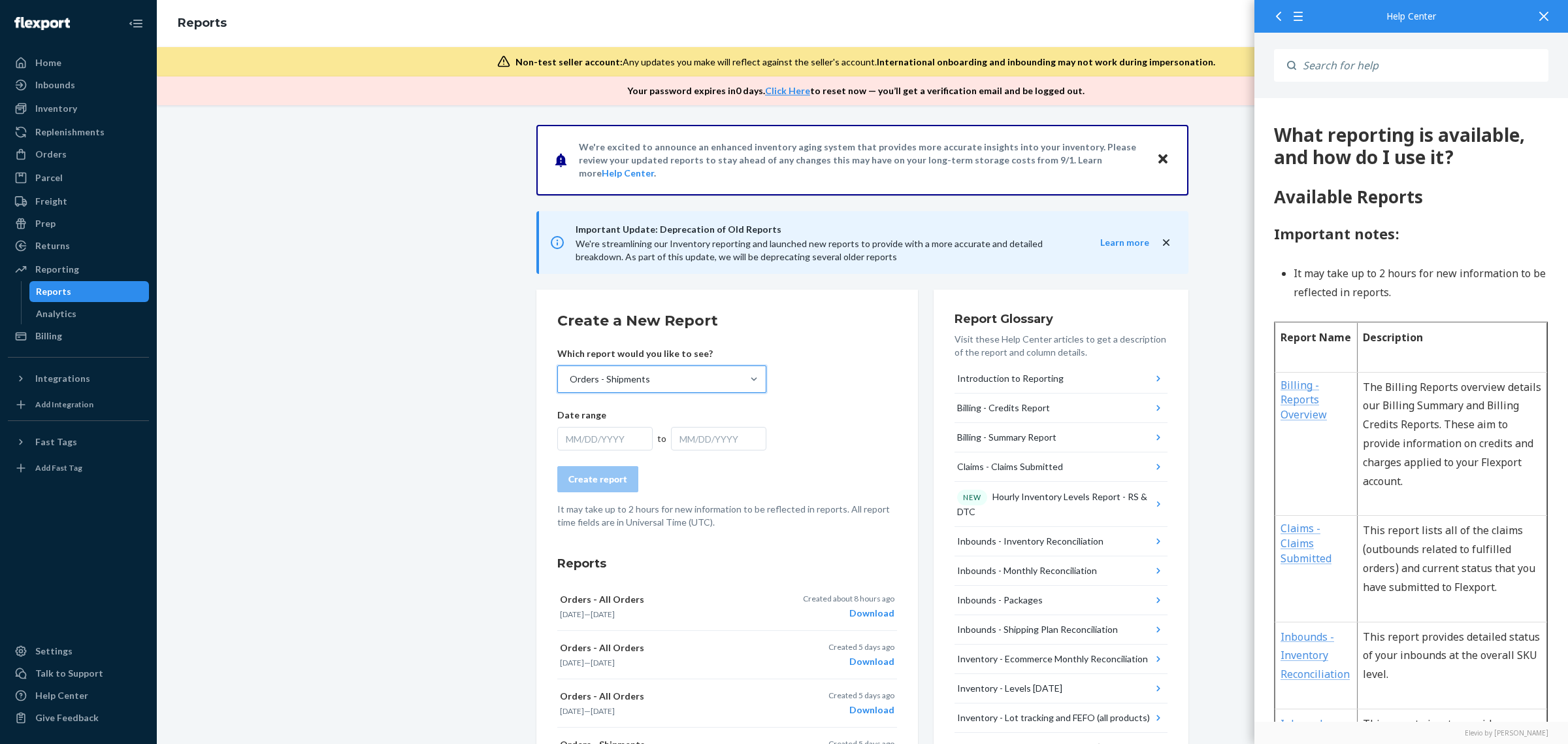
click at [604, 442] on div "MM/DD/YYYY" at bounding box center [605, 439] width 96 height 23
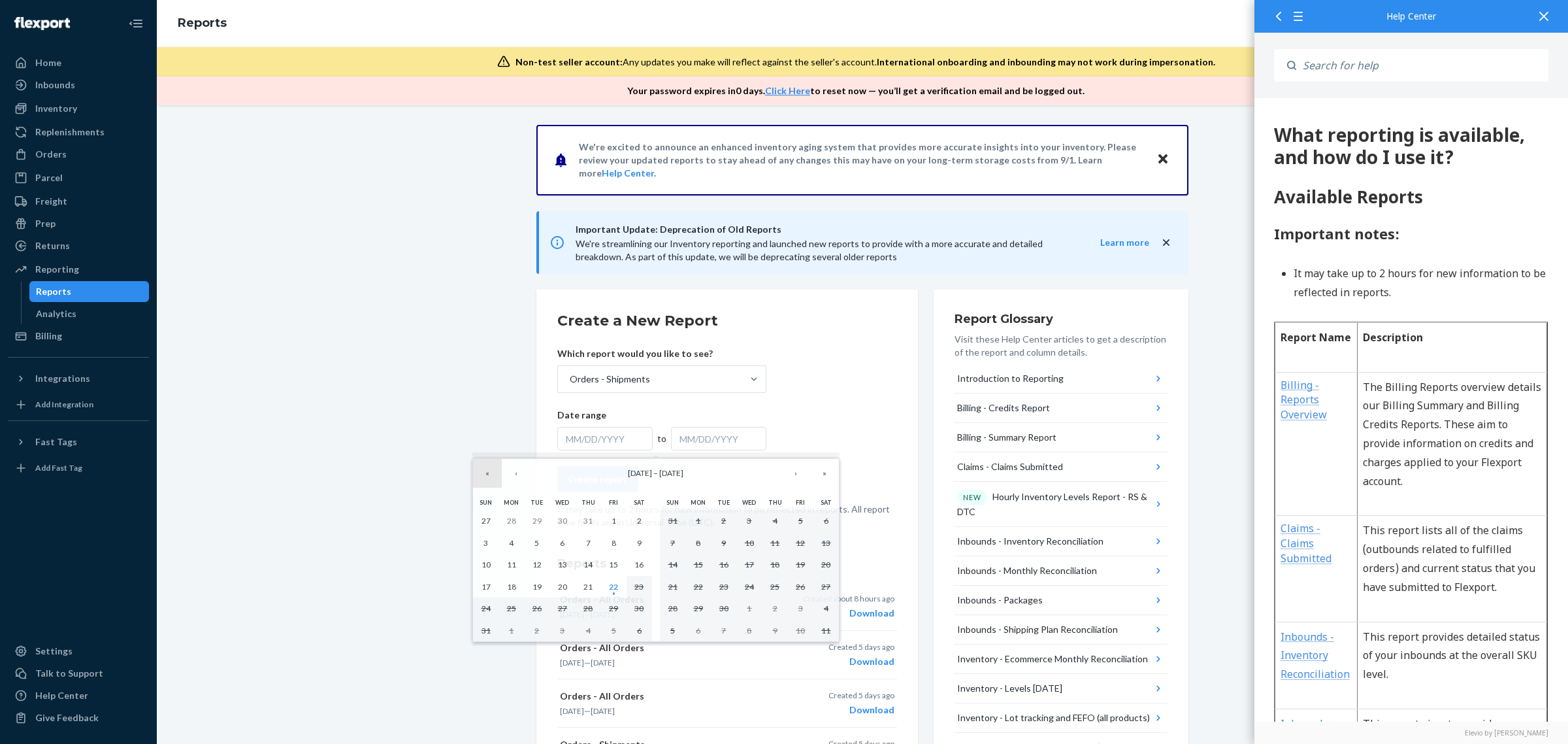
click at [488, 476] on button "«" at bounding box center [487, 473] width 29 height 29
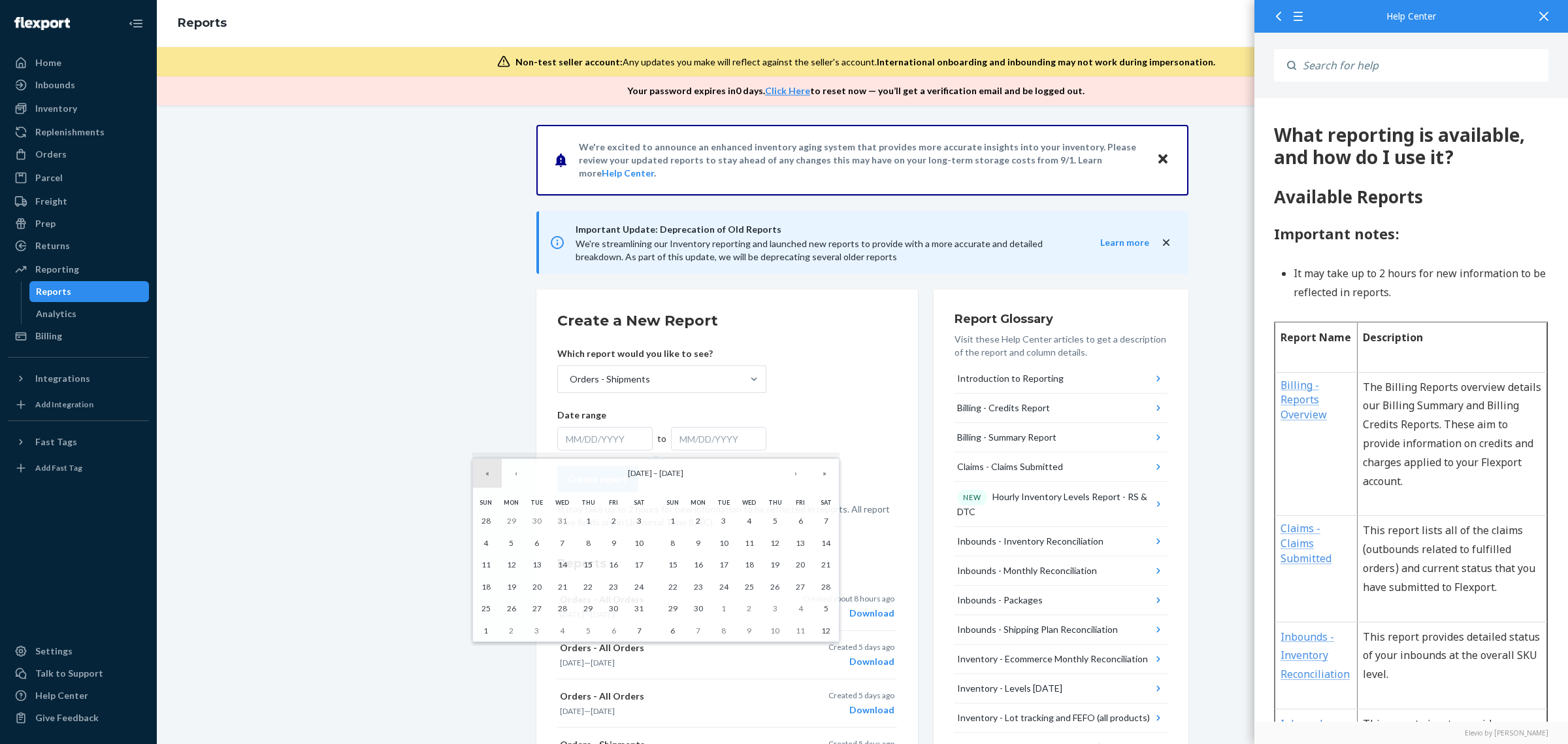
click at [488, 476] on button "«" at bounding box center [487, 473] width 29 height 29
click at [536, 520] on abbr "1" at bounding box center [537, 521] width 5 height 10
click at [815, 476] on button "»" at bounding box center [825, 473] width 29 height 29
click at [815, 474] on button "»" at bounding box center [825, 473] width 29 height 29
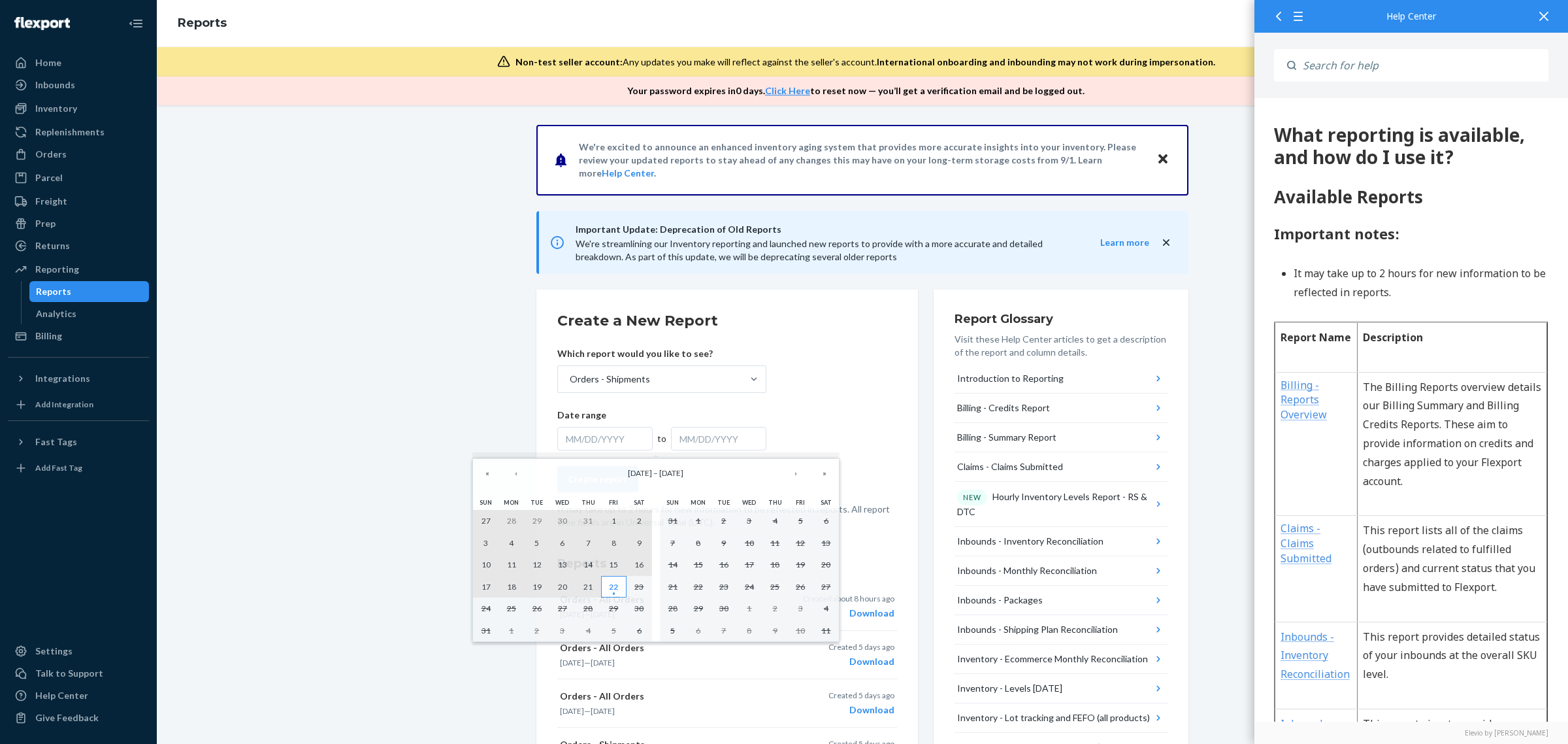
click at [616, 585] on abbr "22" at bounding box center [613, 587] width 9 height 10
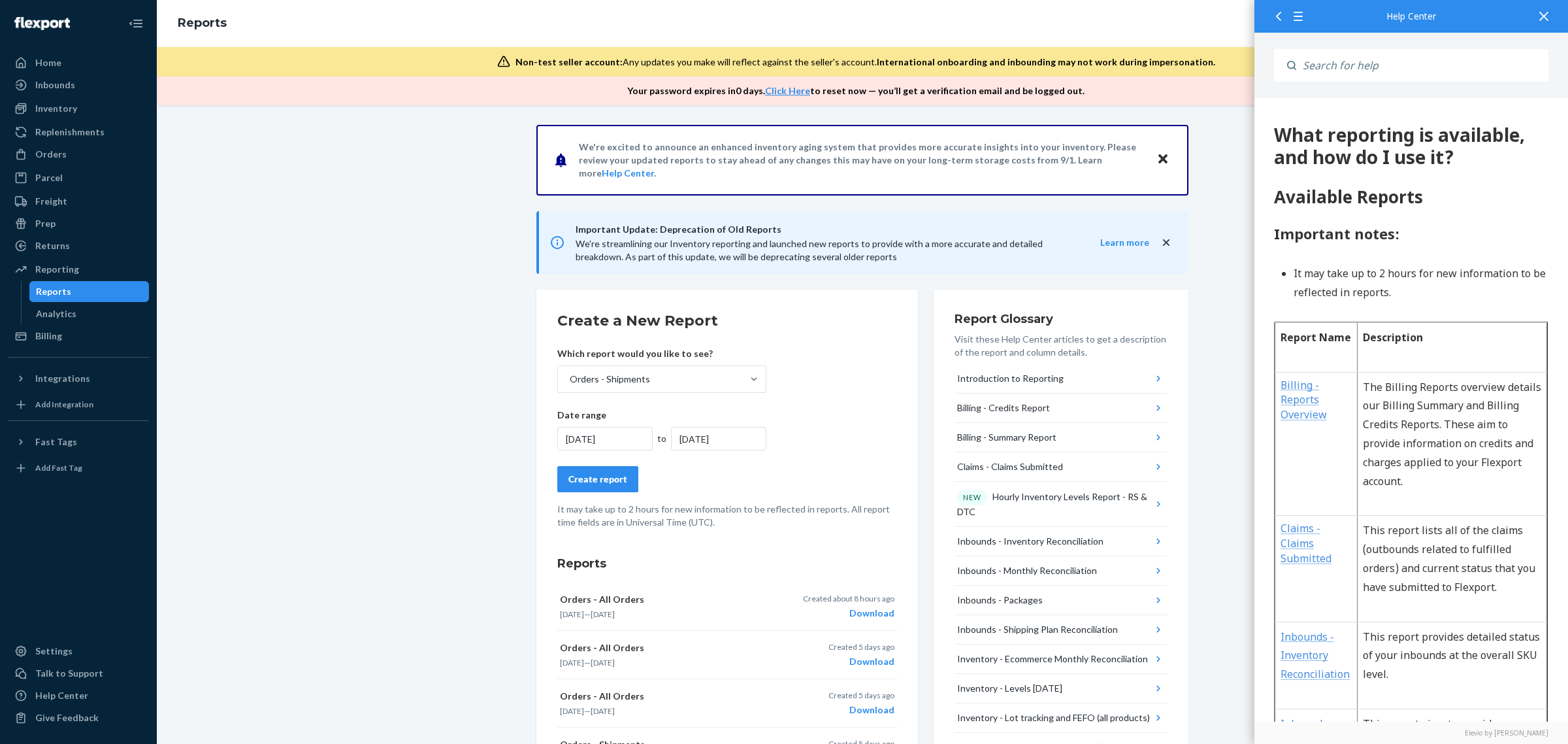
click at [608, 485] on button "Create report" at bounding box center [598, 479] width 81 height 26
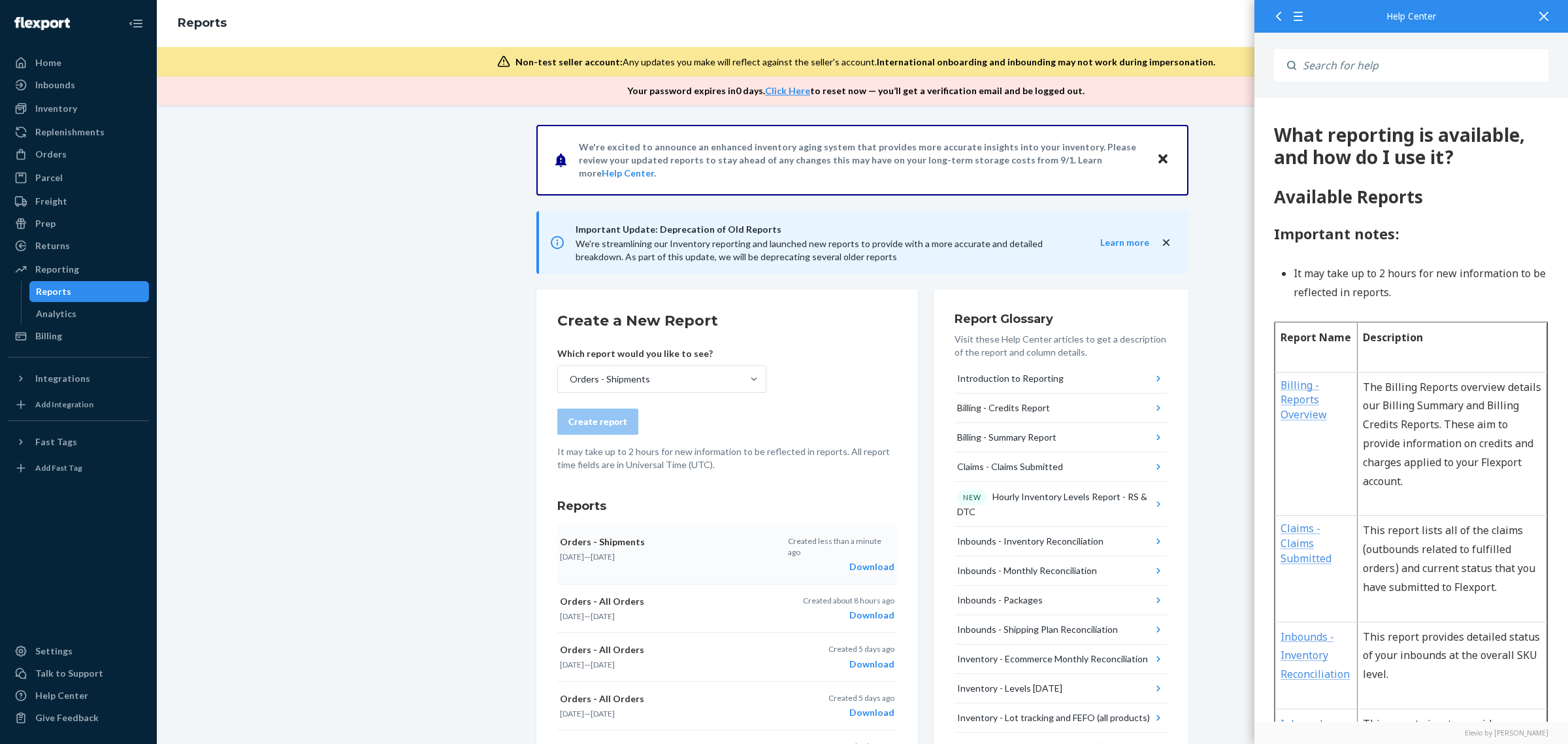
click at [868, 560] on div "Download" at bounding box center [841, 567] width 107 height 13
click at [1547, 15] on icon at bounding box center [1544, 16] width 9 height 9
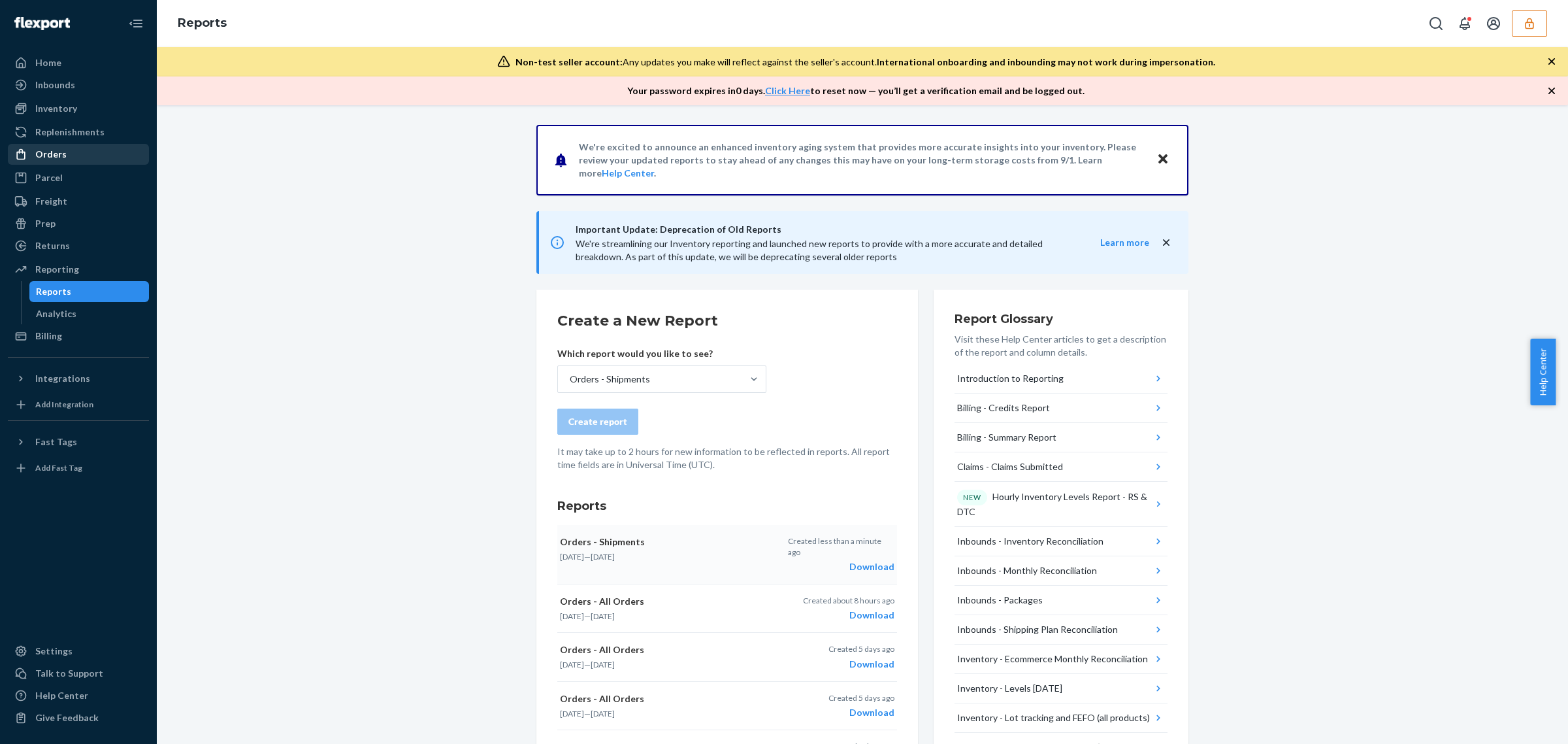
click at [80, 151] on div "Orders" at bounding box center [78, 154] width 139 height 19
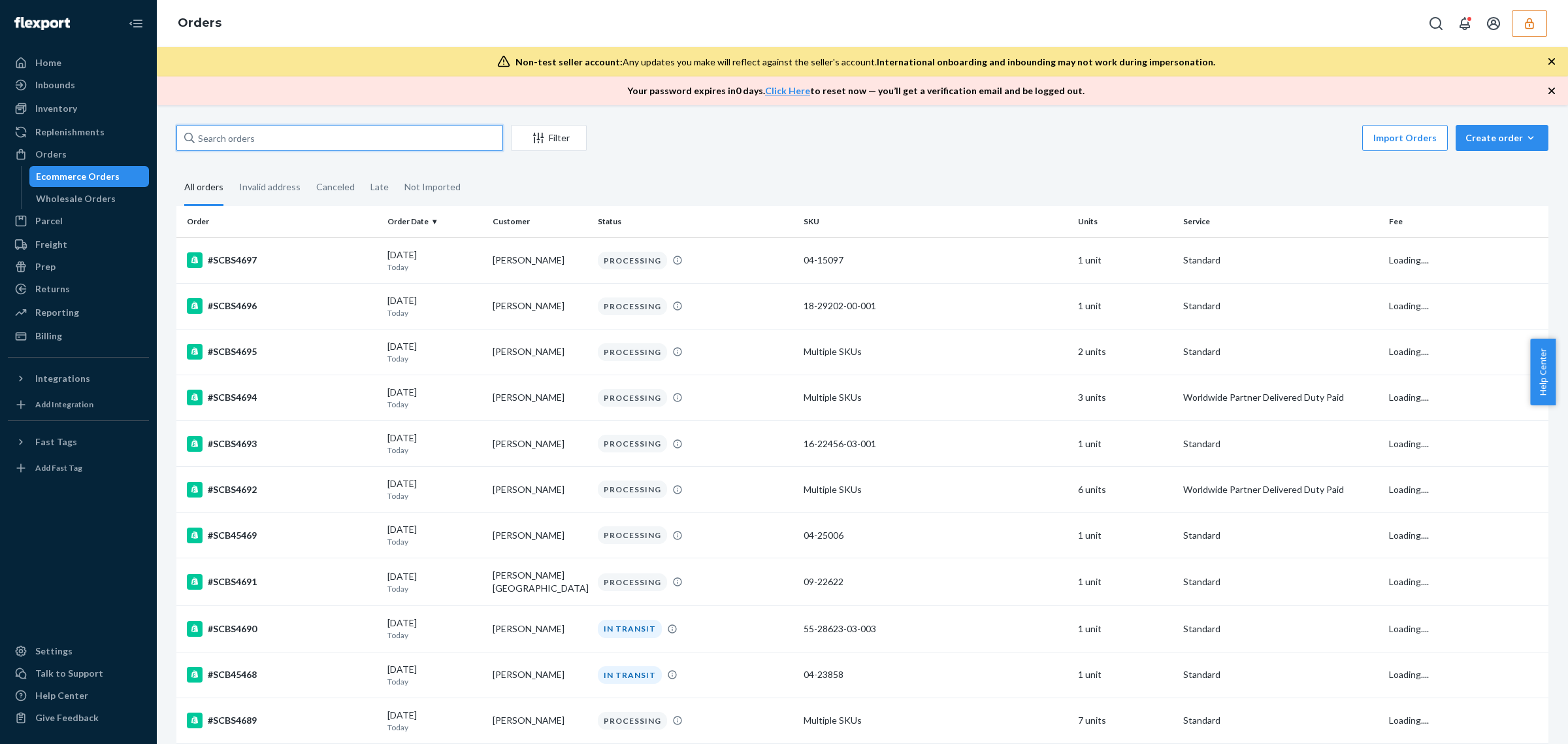
click at [334, 138] on input "text" at bounding box center [340, 138] width 327 height 26
paste input "99119064"
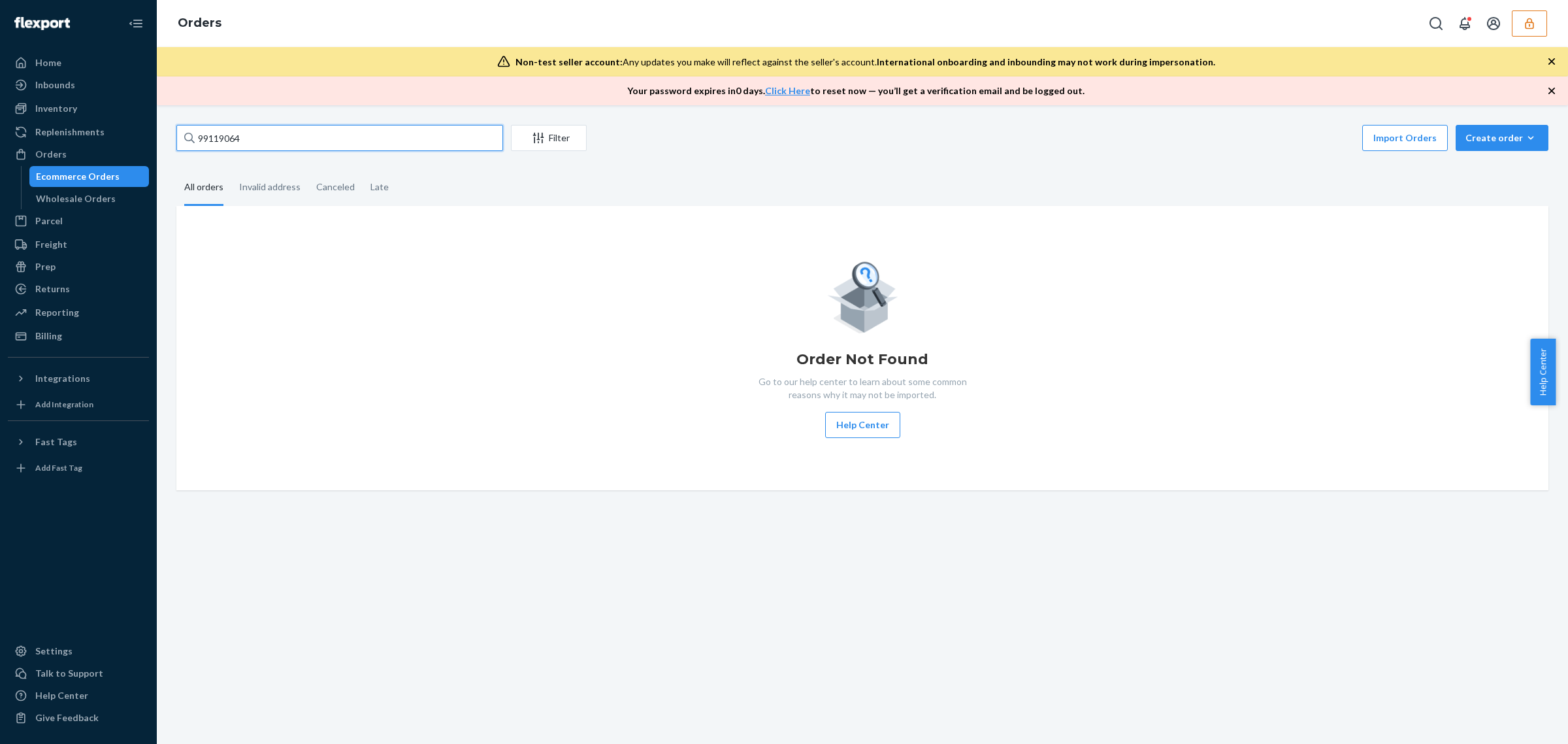
type input "99119064"
click at [1529, 25] on icon "button" at bounding box center [1530, 23] width 8 height 11
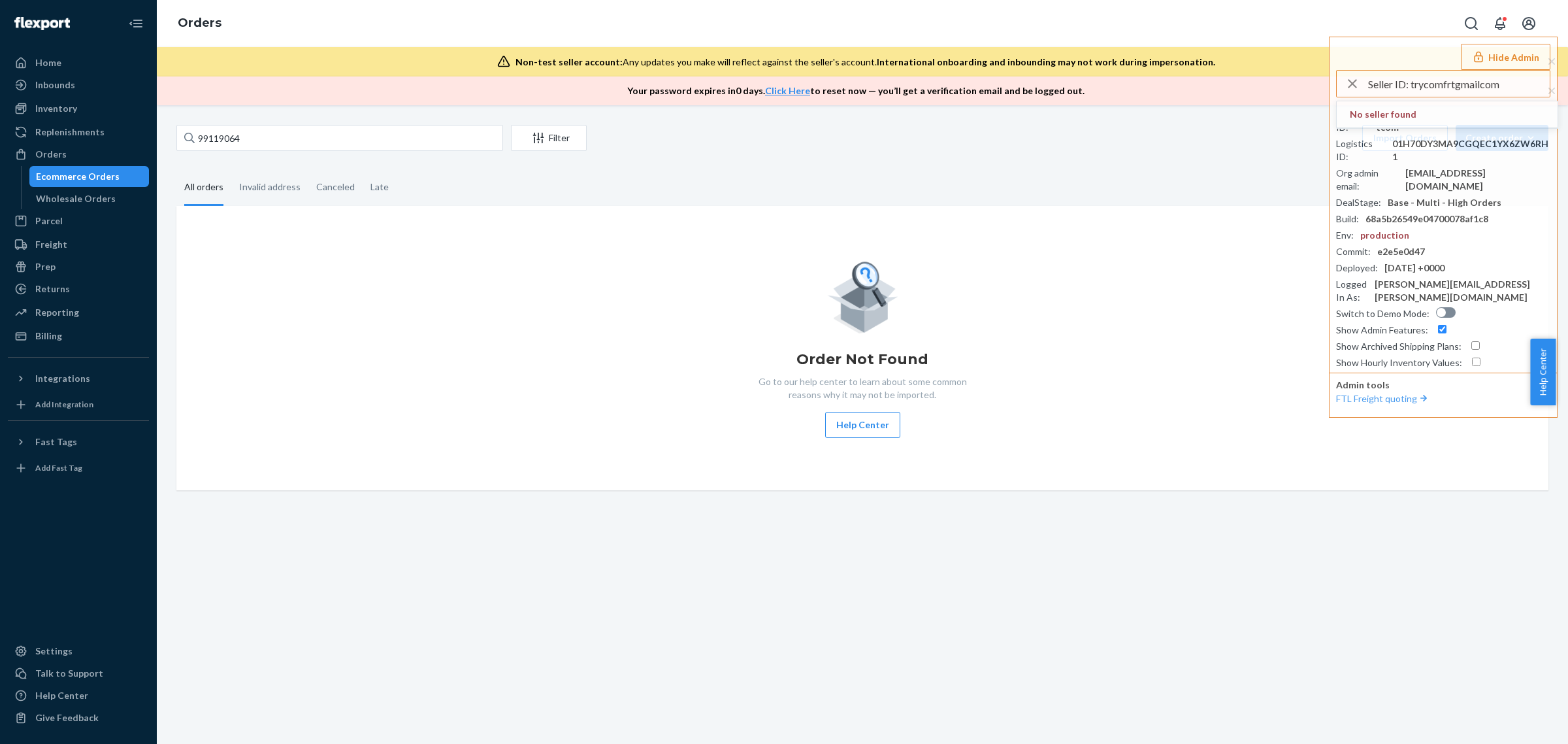
drag, startPoint x: 1411, startPoint y: 82, endPoint x: 1239, endPoint y: 84, distance: 172.0
click at [1239, 84] on div "Orders Hide Admin Seller ID: trycomfrtgmailcom No seller found Seller ID : sfno…" at bounding box center [862, 52] width 1411 height 105
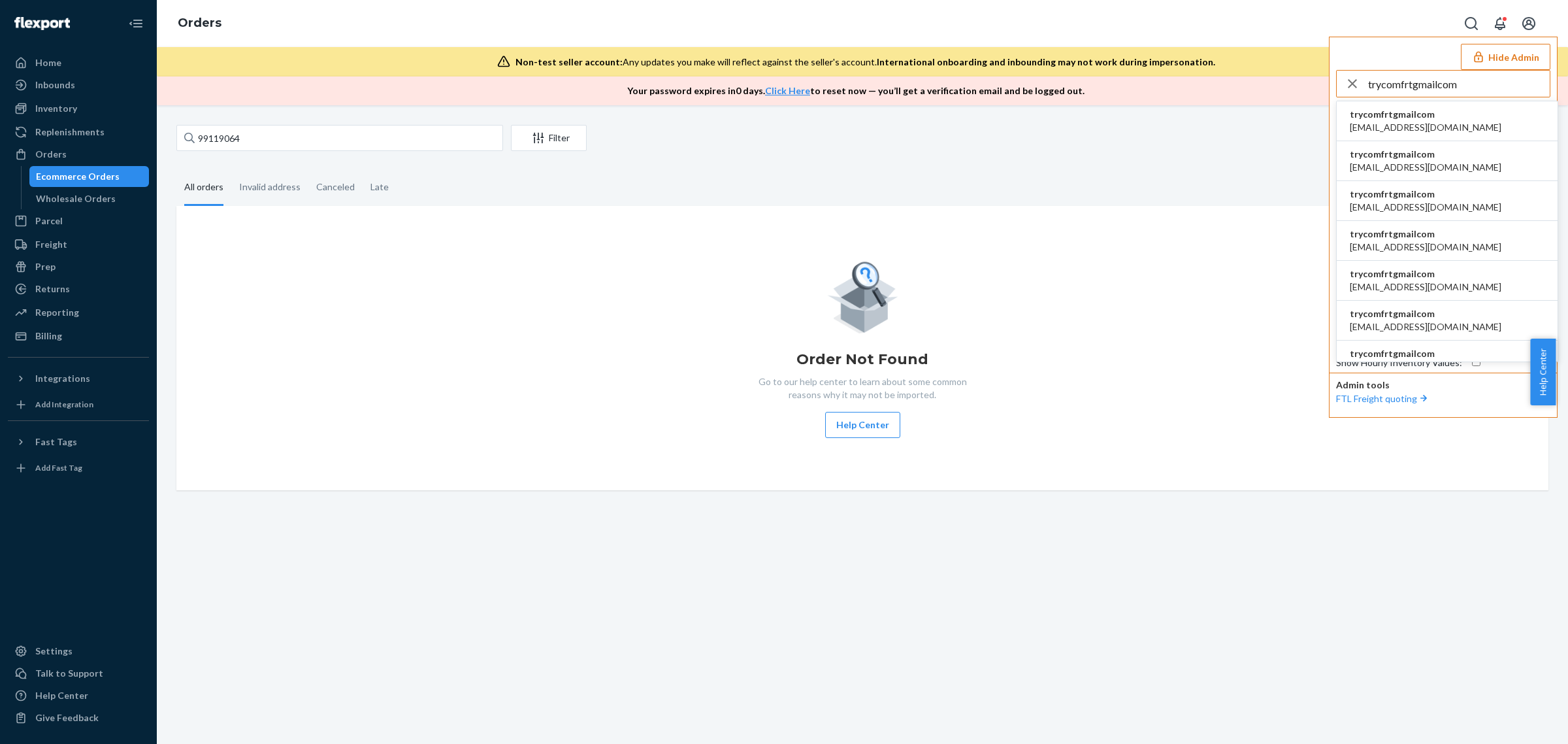
type input "trycomfrtgmailcom"
click at [1433, 125] on span "accounting@comfrt.com" at bounding box center [1426, 127] width 152 height 13
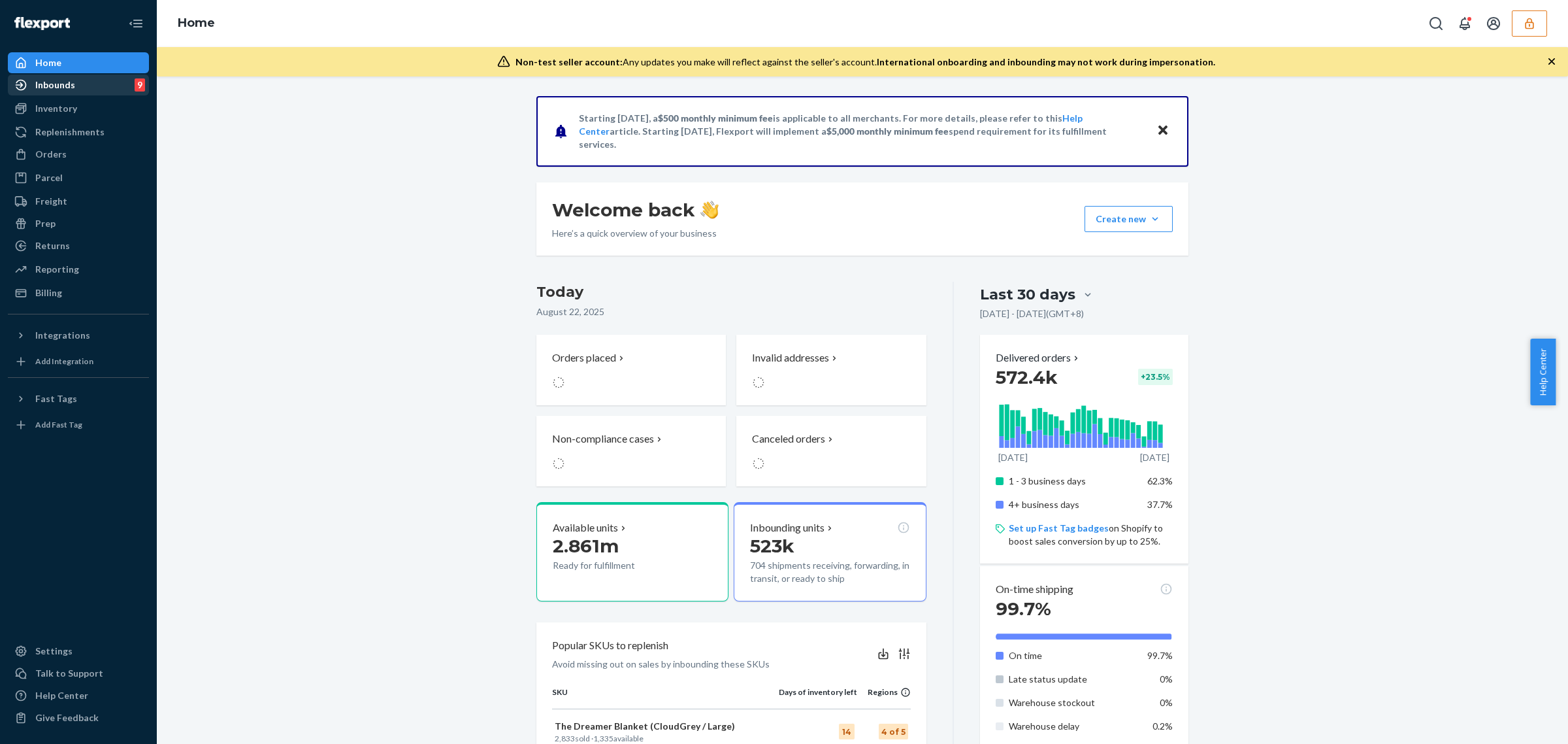
click at [85, 83] on div "Inbounds 9" at bounding box center [78, 85] width 139 height 19
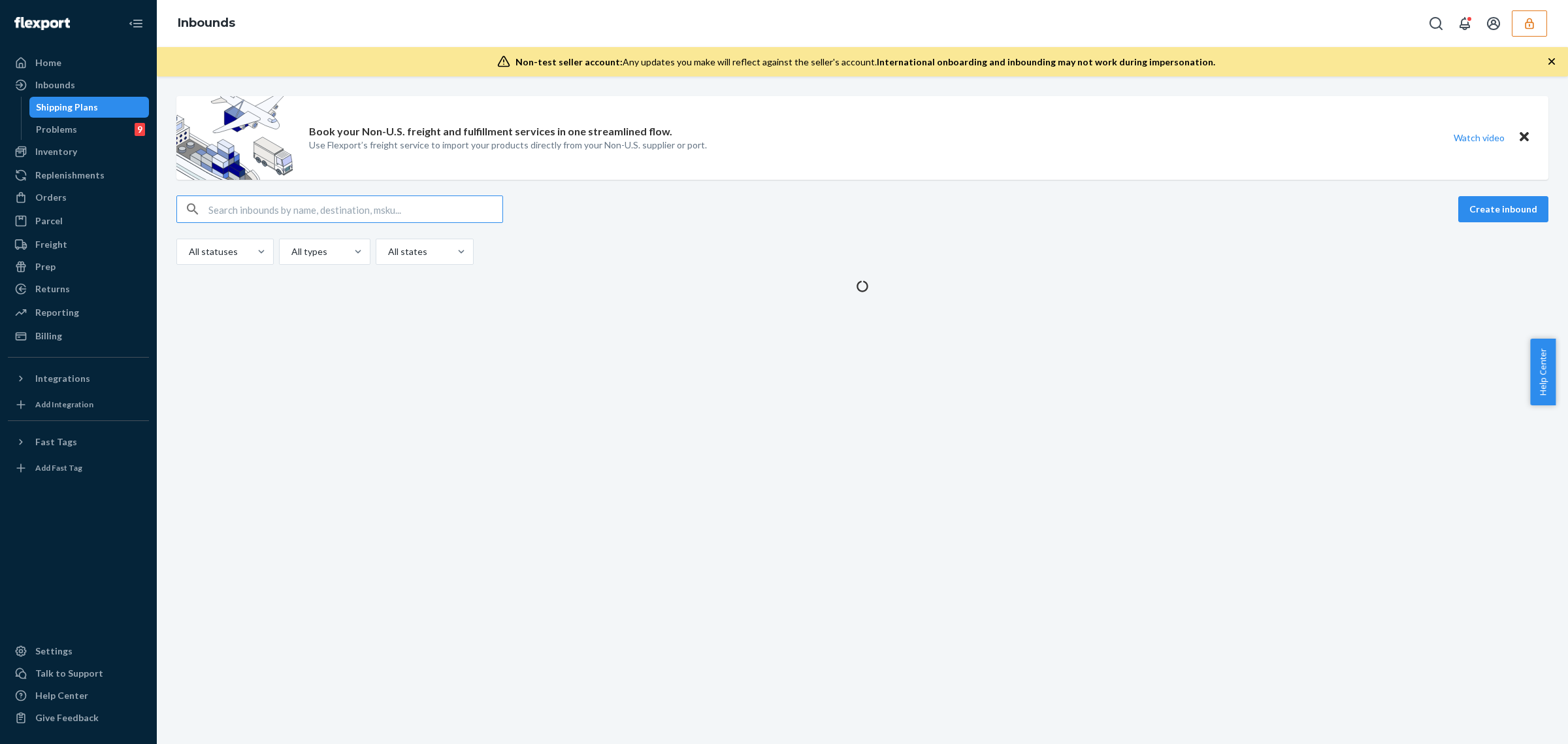
click at [300, 211] on input "text" at bounding box center [355, 209] width 294 height 26
type input "9855153"
click at [402, 215] on input "text" at bounding box center [355, 209] width 294 height 26
type input "9855153"
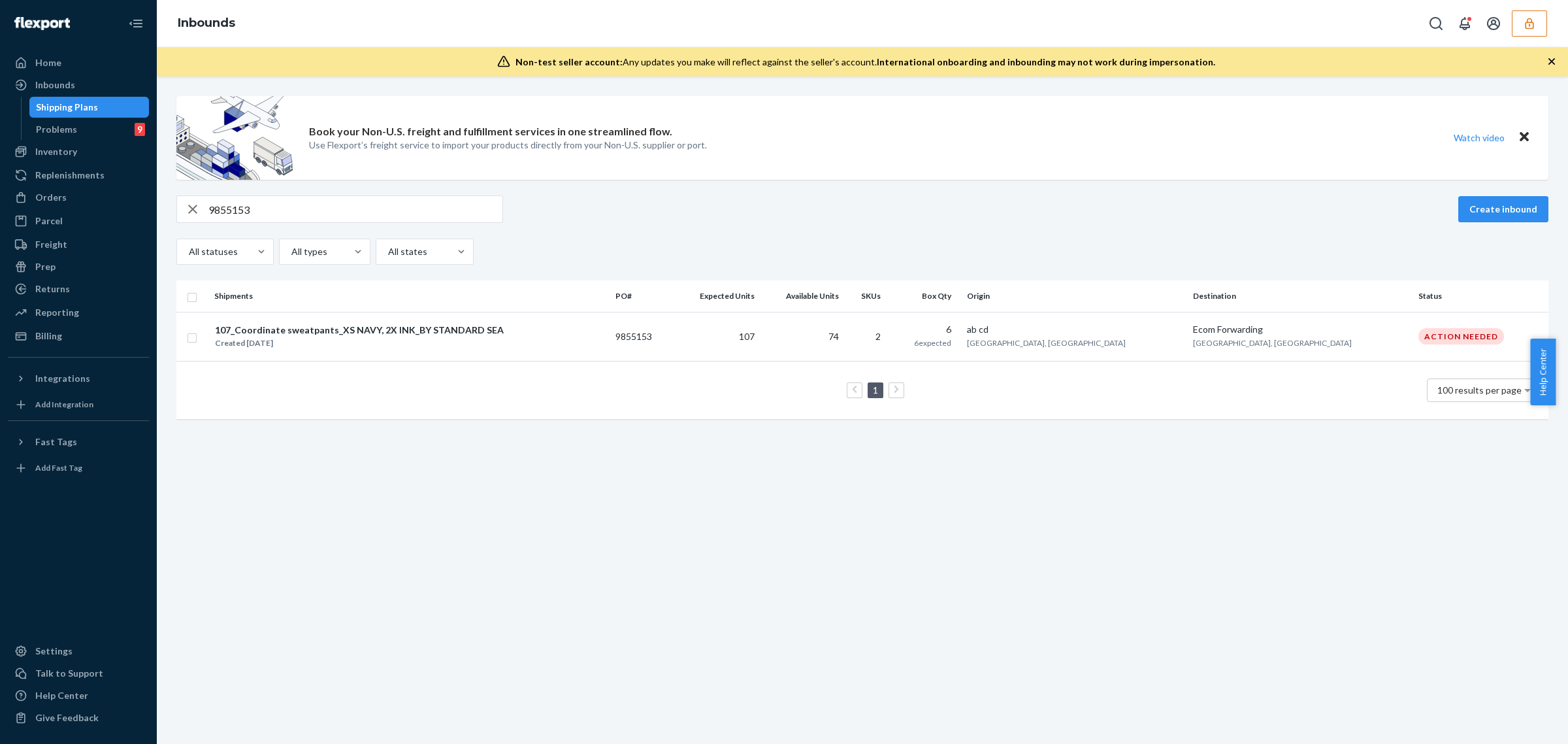
click at [599, 338] on div "107_Coordinate sweatpants_XS NAVY, 2X INK_BY STANDARD SEA Created [DATE]" at bounding box center [410, 337] width 390 height 28
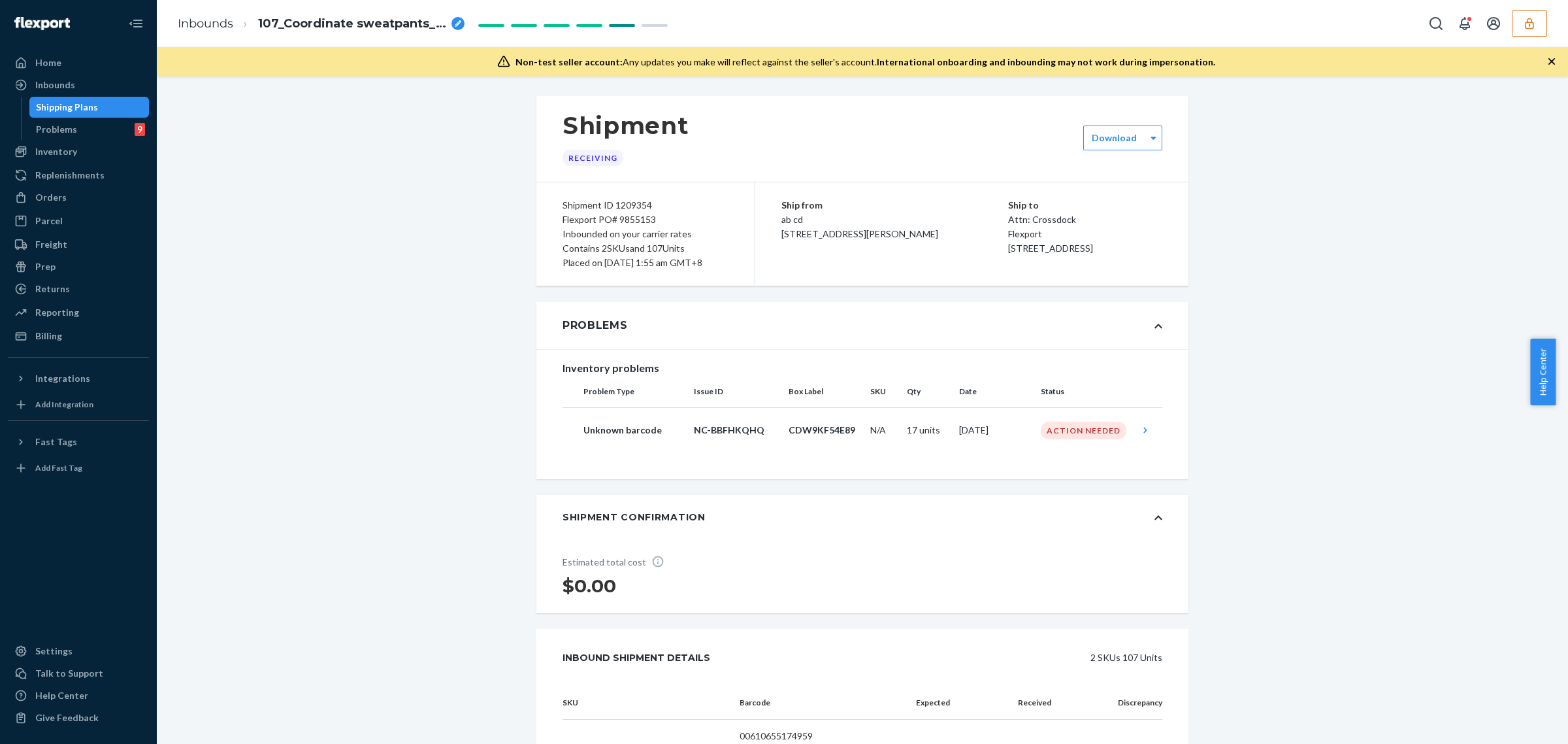
scroll to position [164, 0]
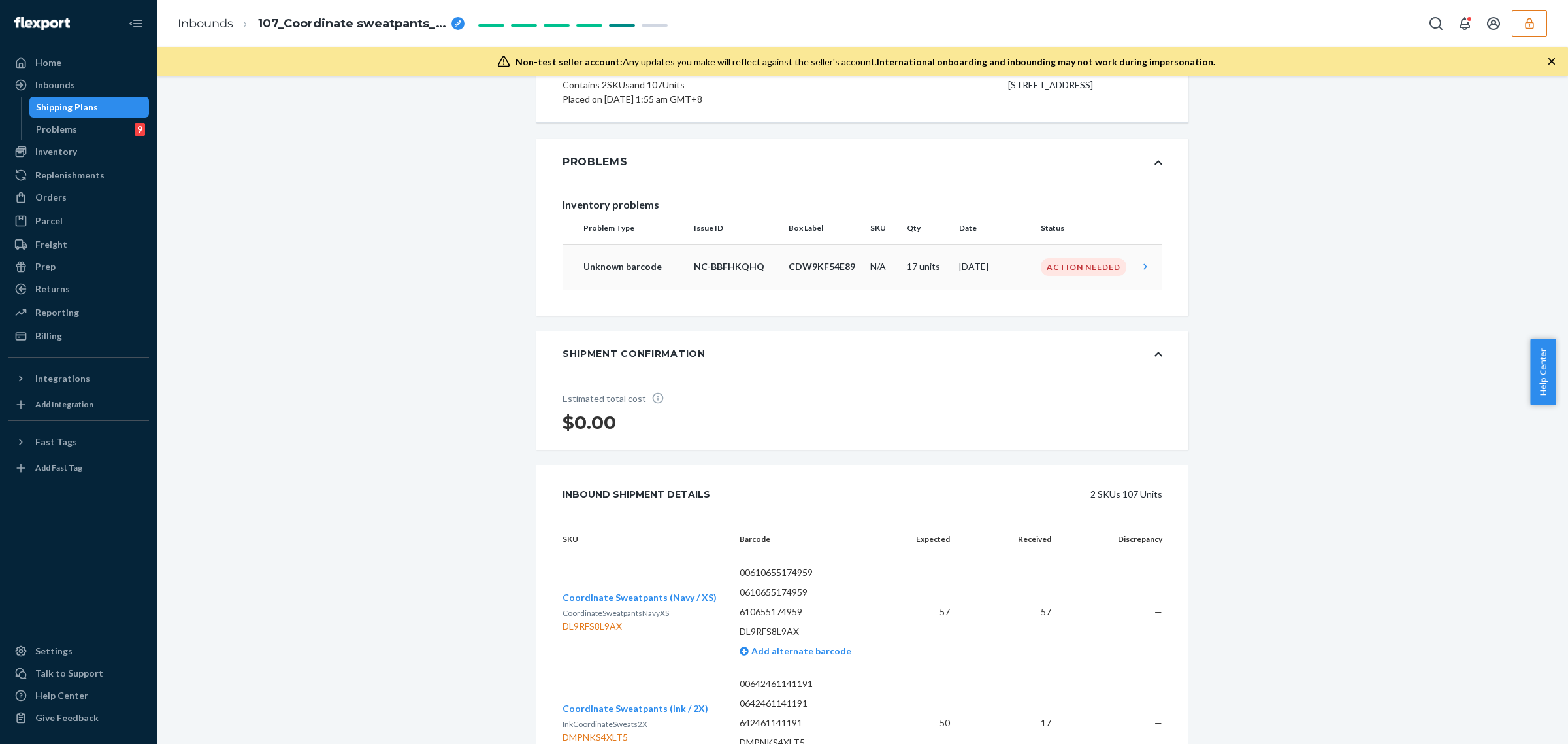
click at [742, 289] on td "NC-BBFHKQHQ" at bounding box center [736, 267] width 95 height 46
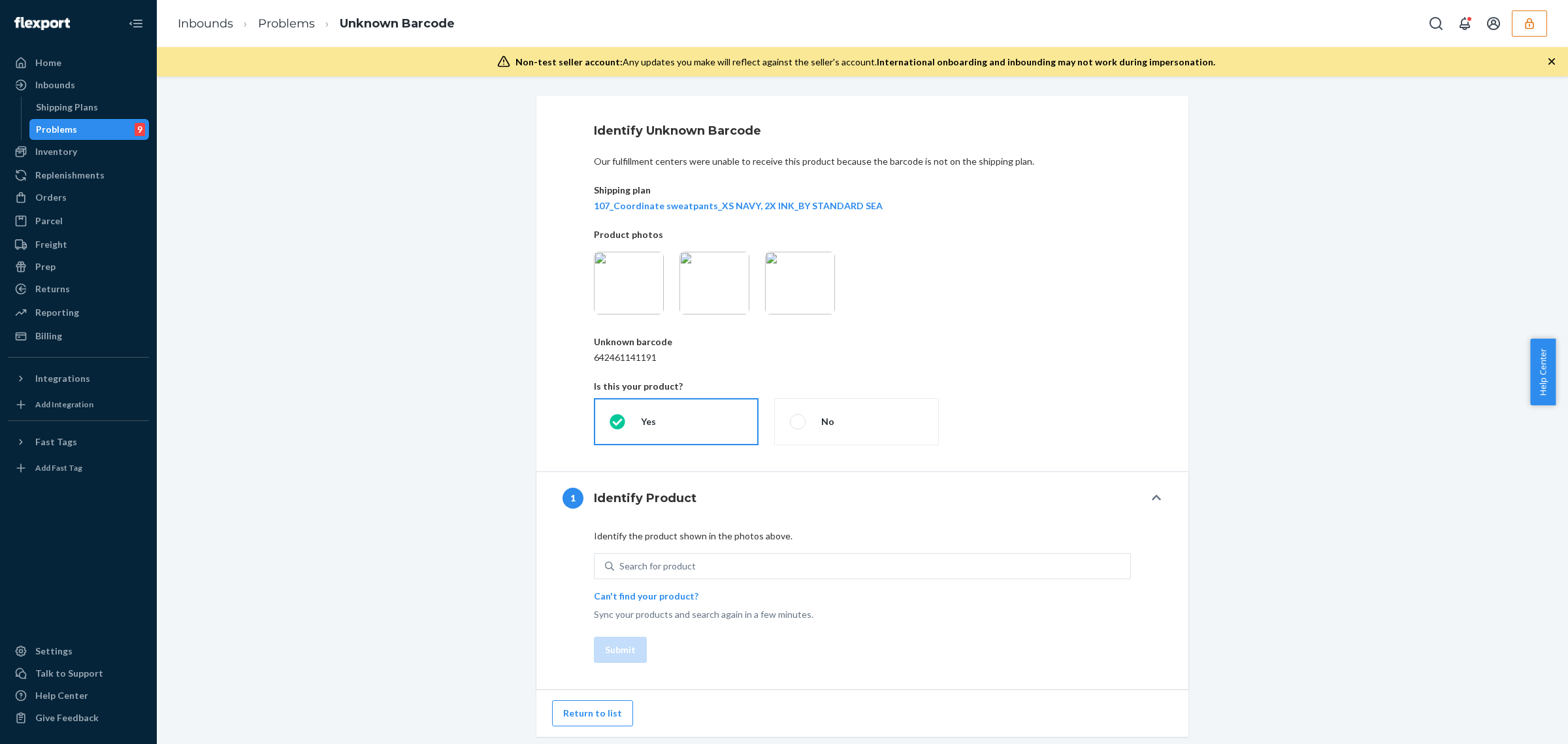
click at [601, 302] on img at bounding box center [629, 283] width 70 height 63
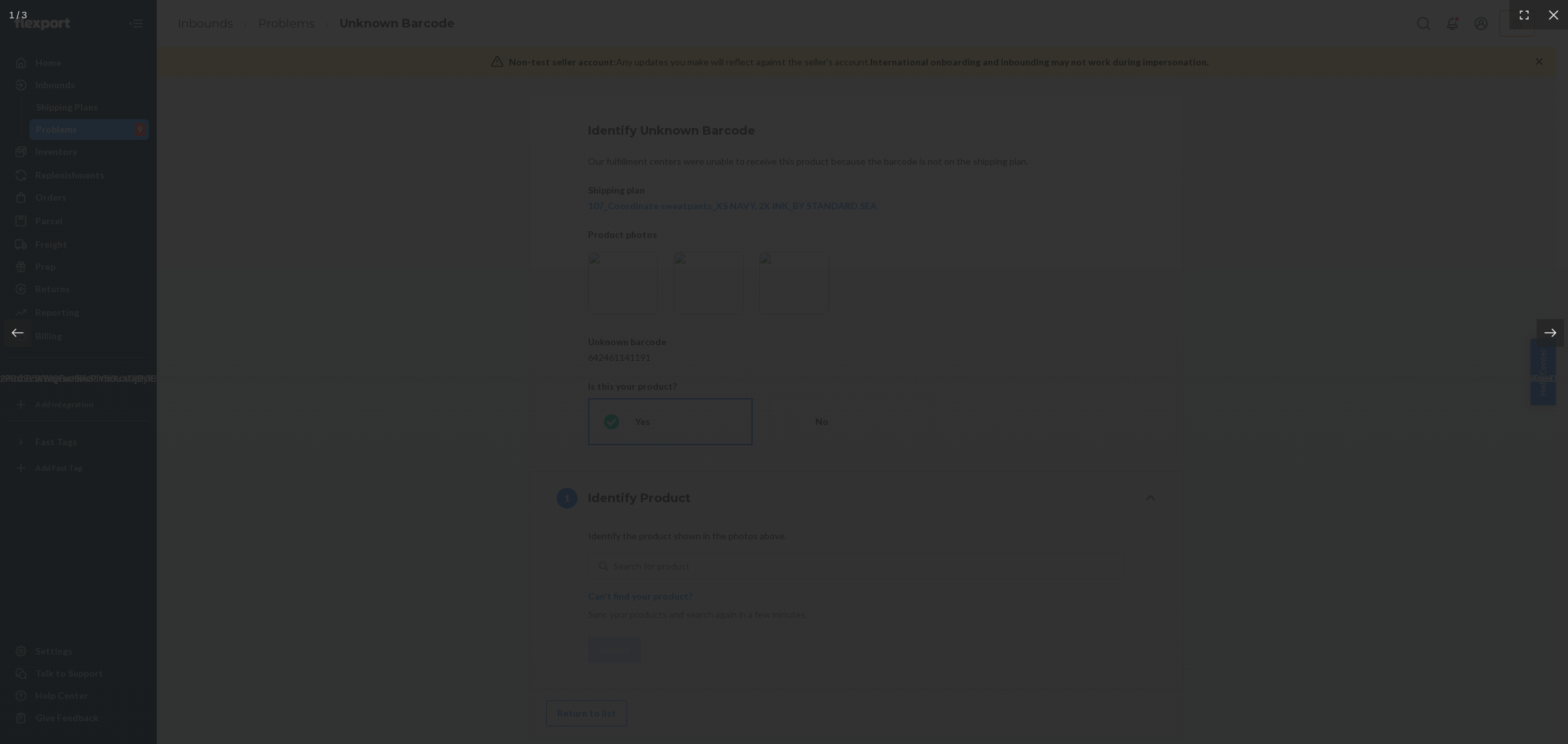
click at [1541, 311] on div at bounding box center [1543, 332] width 51 height 67
click at [1547, 17] on icon at bounding box center [1554, 14] width 13 height 13
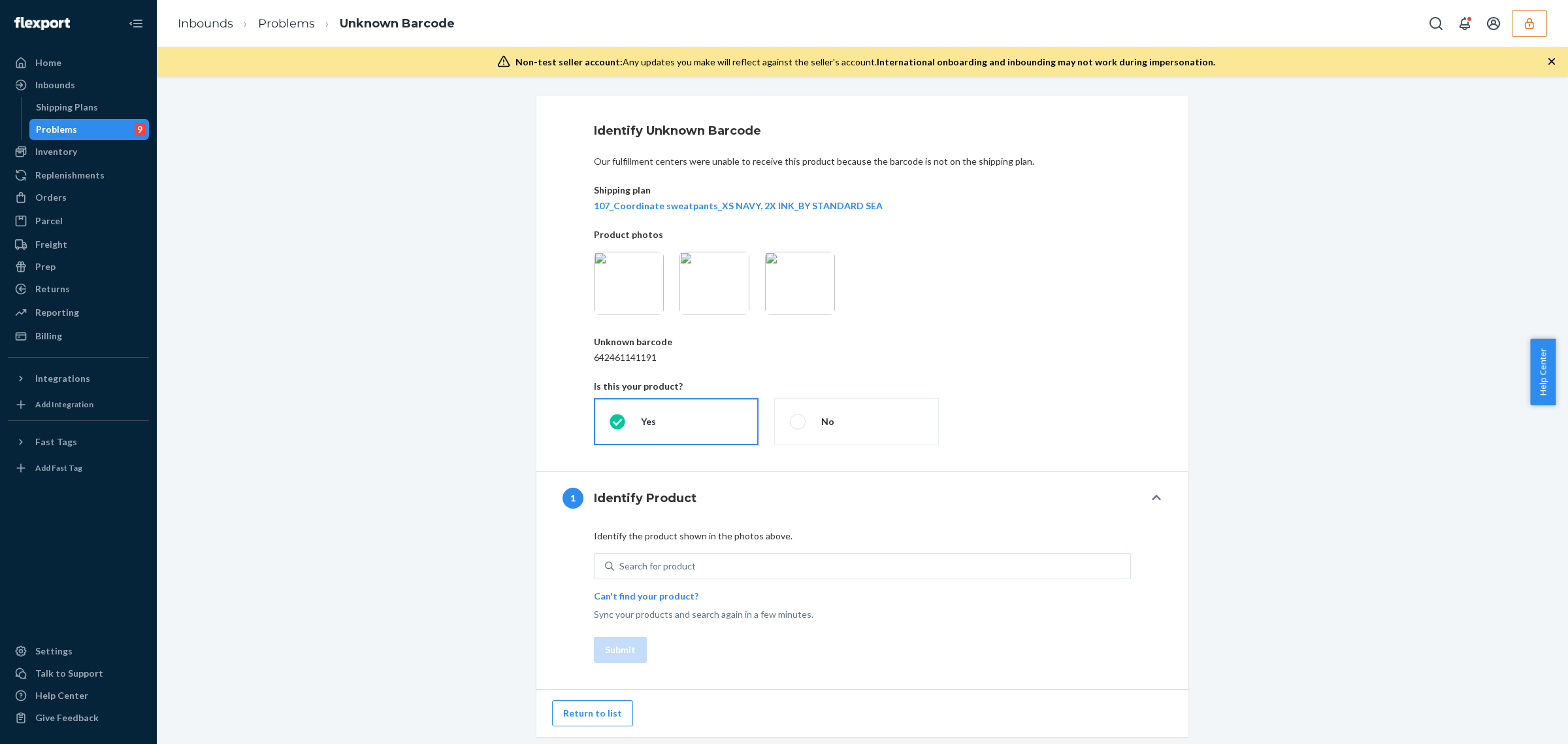
click at [720, 285] on img at bounding box center [715, 283] width 70 height 63
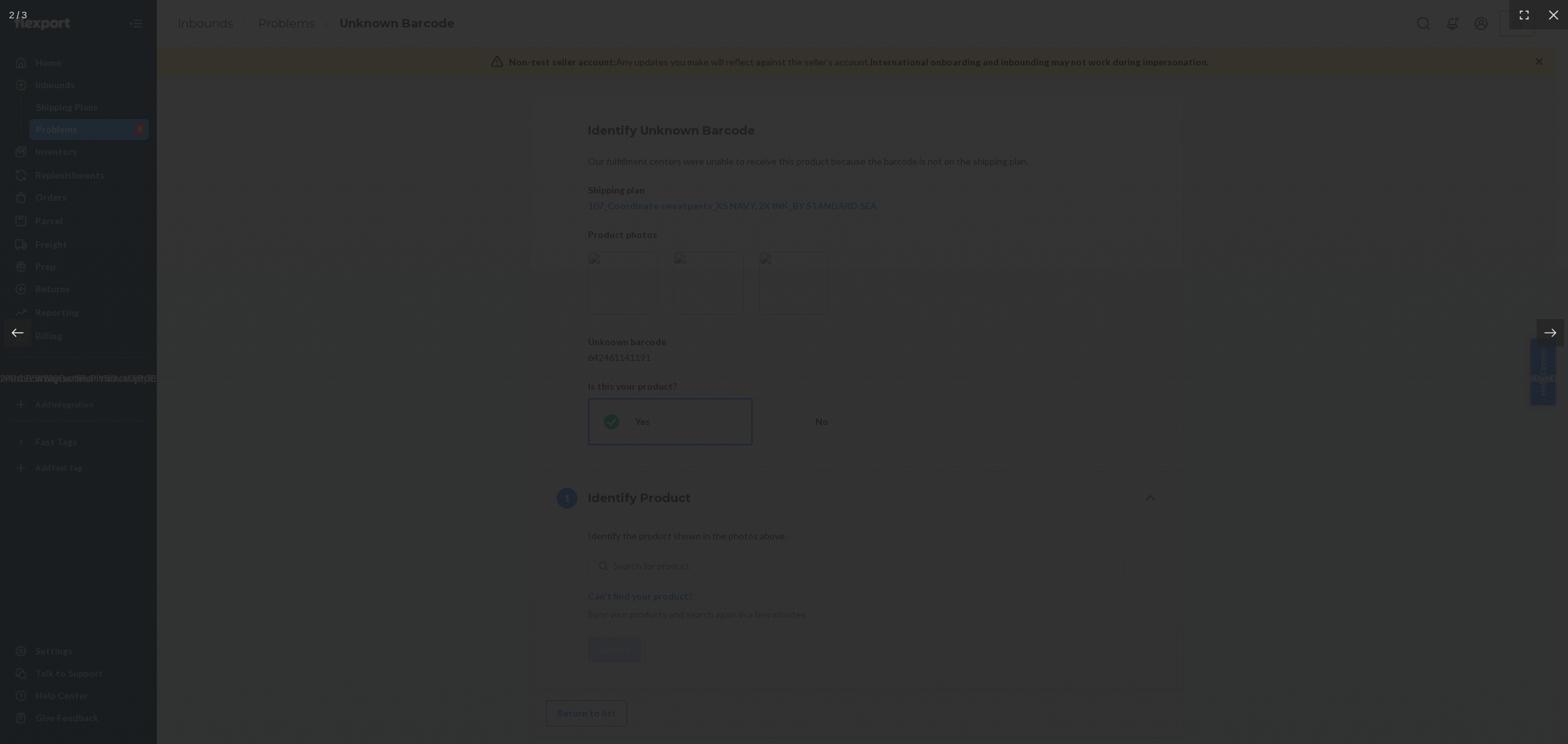
click at [26, 331] on div at bounding box center [18, 333] width 27 height 28
click at [25, 331] on div at bounding box center [18, 333] width 27 height 28
click at [1555, 19] on icon at bounding box center [1554, 14] width 13 height 13
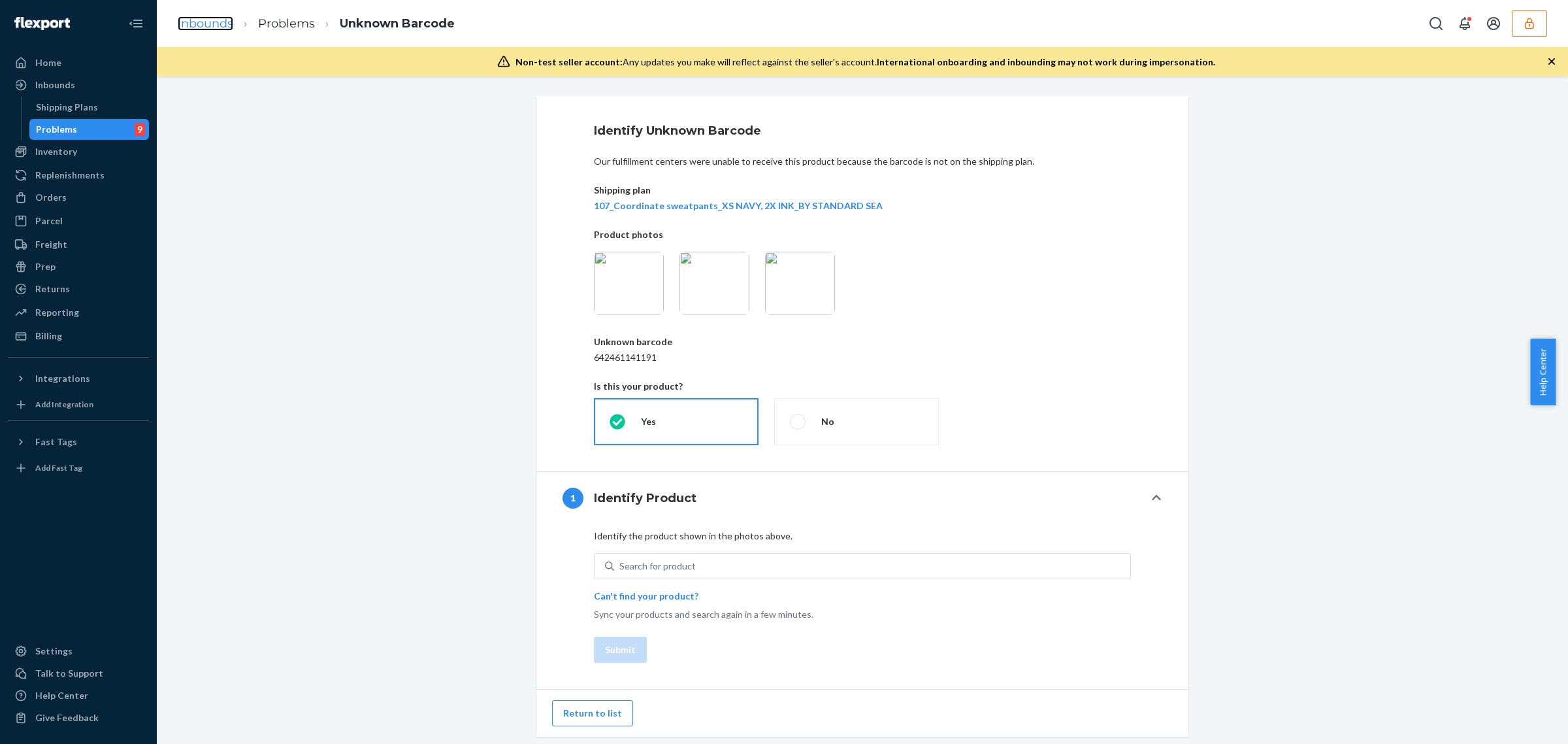
click at [198, 21] on link "Inbounds" at bounding box center [206, 23] width 56 height 14
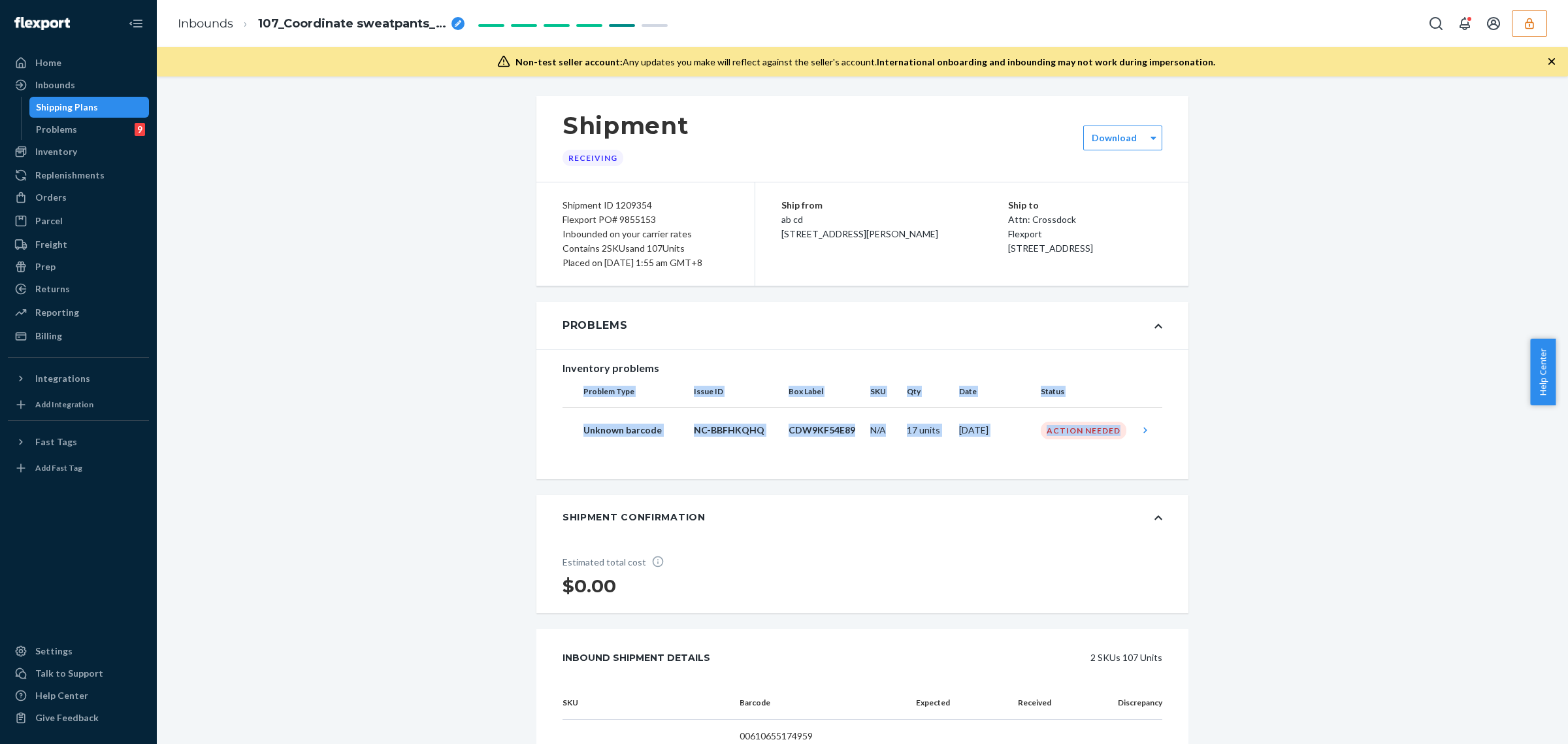
drag, startPoint x: 566, startPoint y: 404, endPoint x: 338, endPoint y: 457, distance: 234.1
click at [1114, 453] on table "Problem Type Issue ID Box Label SKU Qty Date Status Unknown barcode NC-BBFHKQHQ…" at bounding box center [862, 415] width 600 height 77
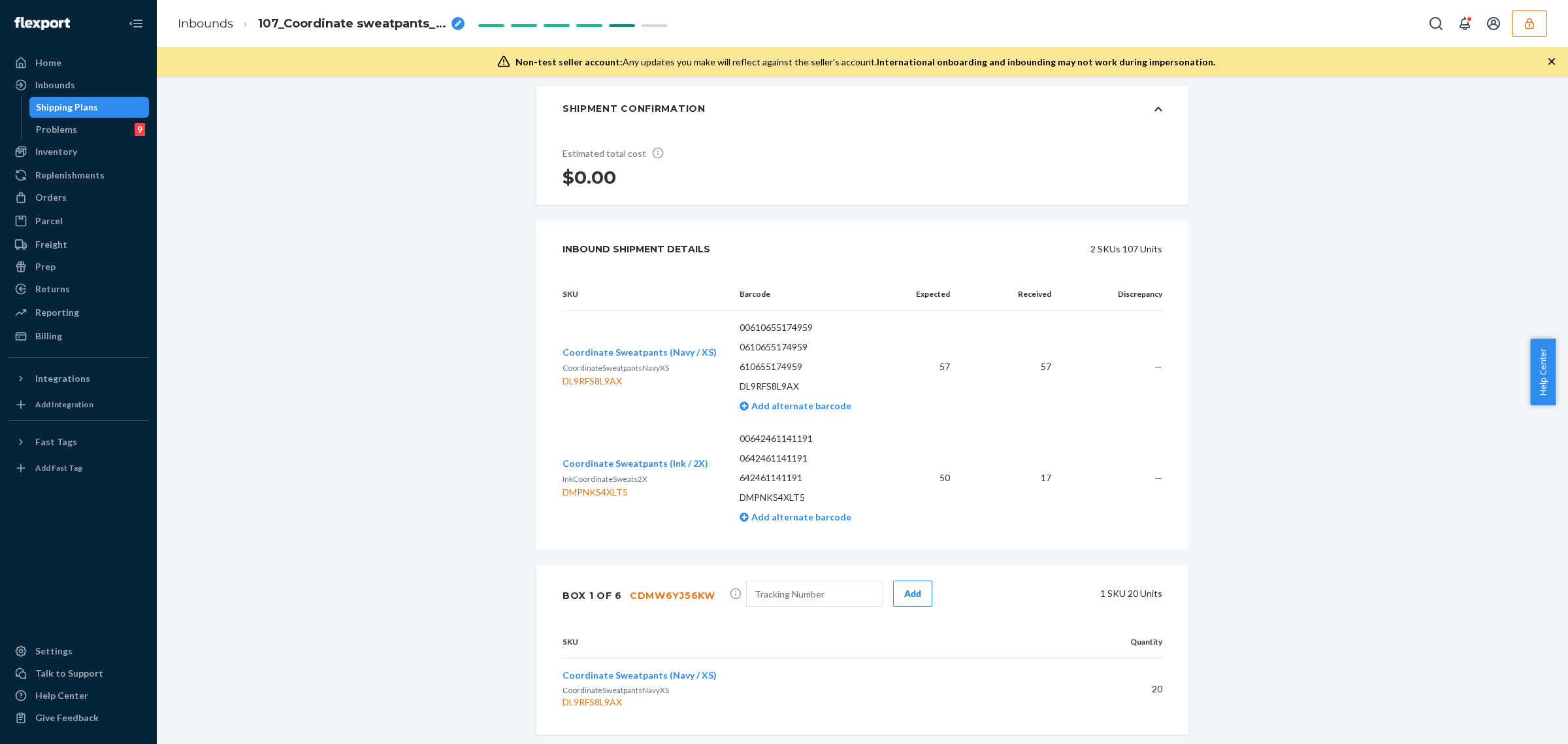
scroll to position [490, 0]
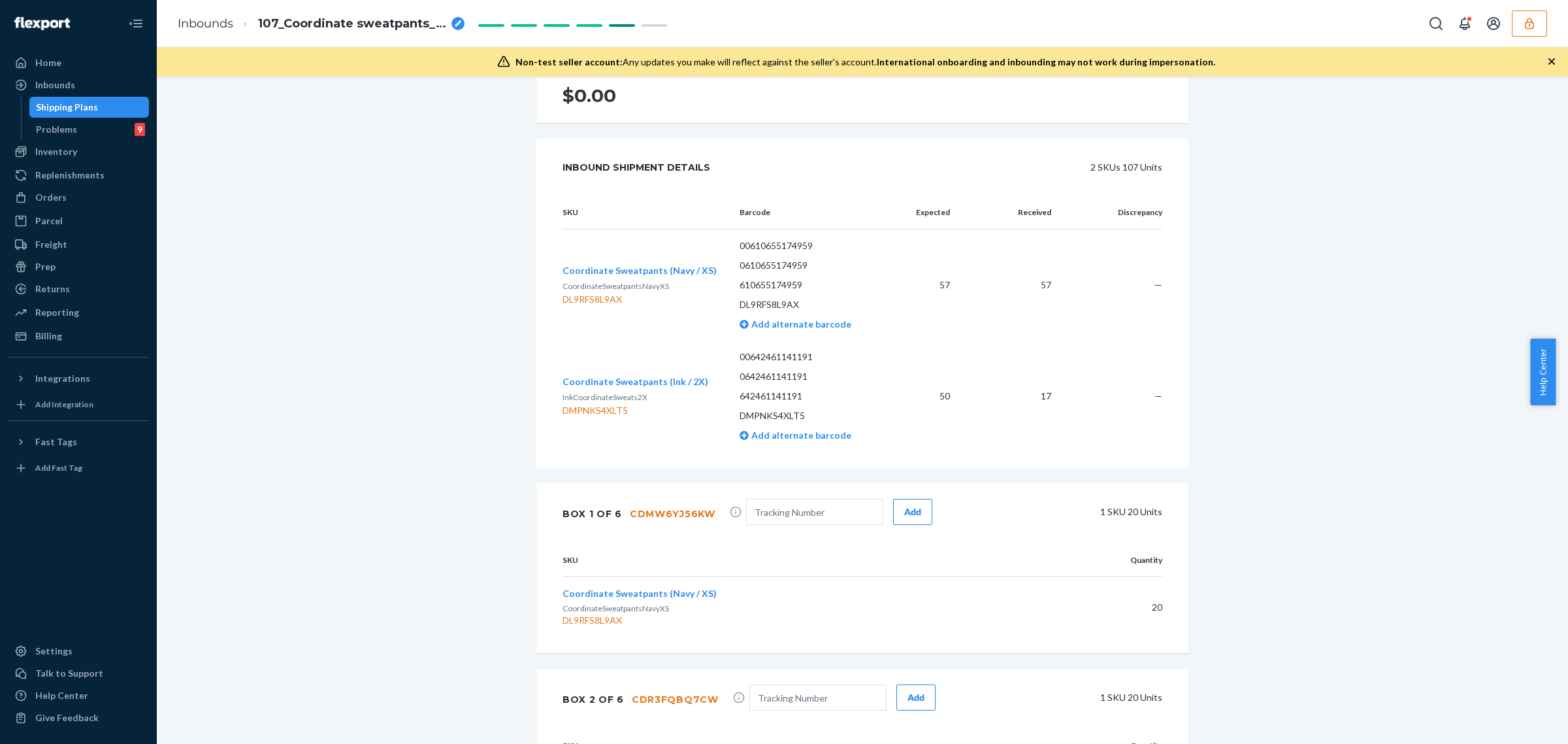
click at [1527, 31] on button "button" at bounding box center [1530, 23] width 35 height 26
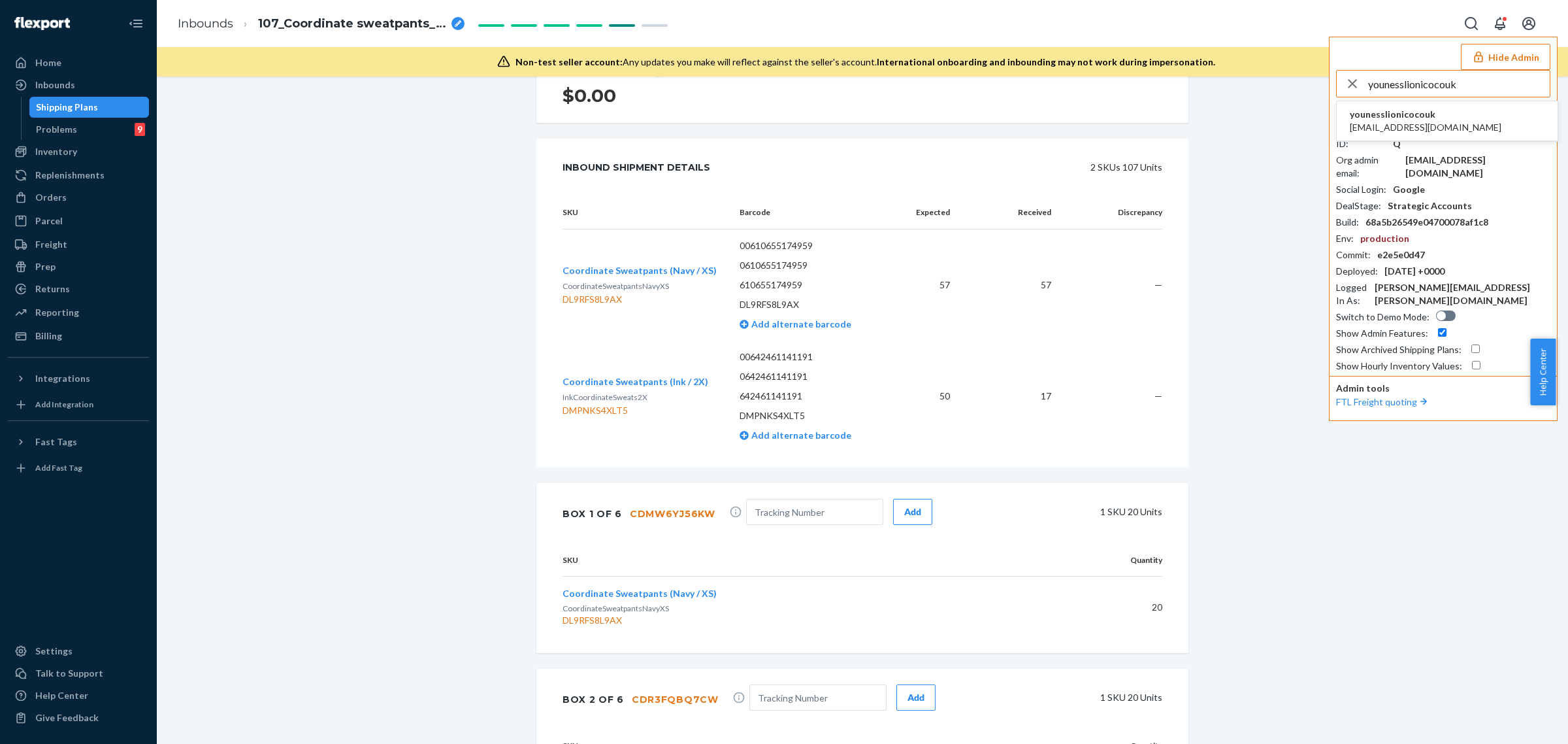
type input "younesslionicocouk"
click at [1389, 121] on span "[EMAIL_ADDRESS][DOMAIN_NAME]" at bounding box center [1426, 127] width 152 height 13
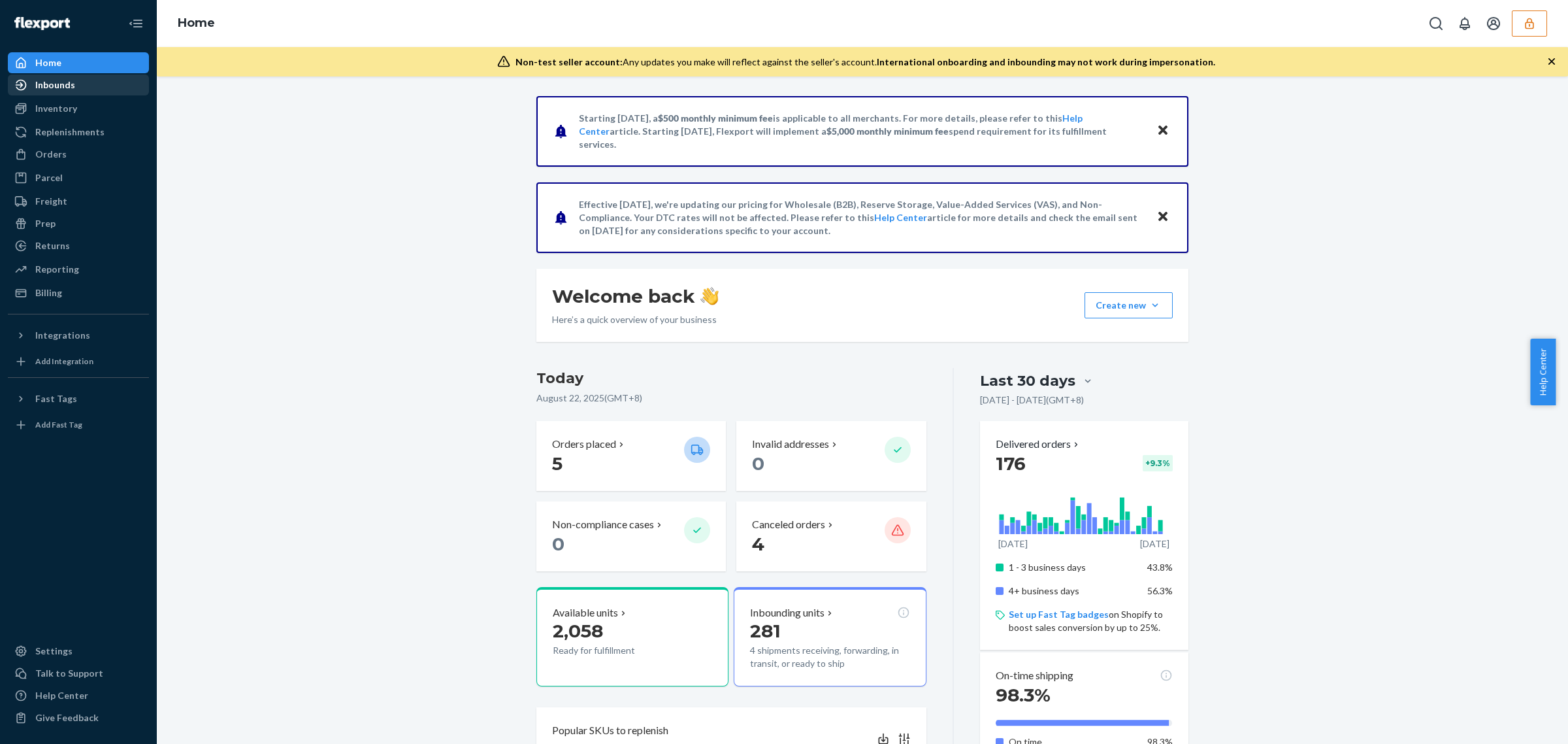
drag, startPoint x: 113, startPoint y: 82, endPoint x: 107, endPoint y: 89, distance: 9.2
click at [113, 82] on div "Inbounds" at bounding box center [78, 85] width 139 height 19
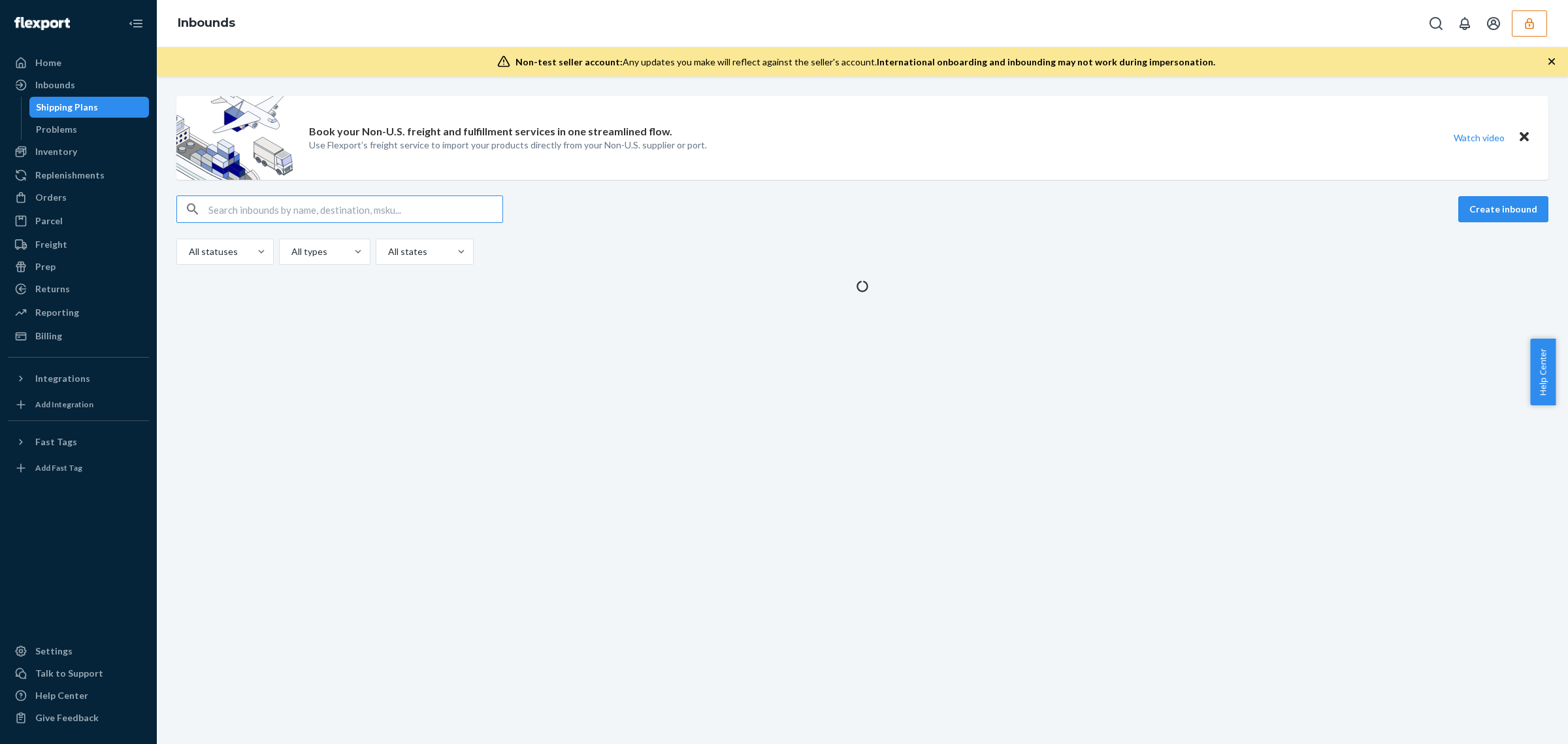
click at [296, 217] on input "text" at bounding box center [355, 209] width 294 height 26
paste input "9816312"
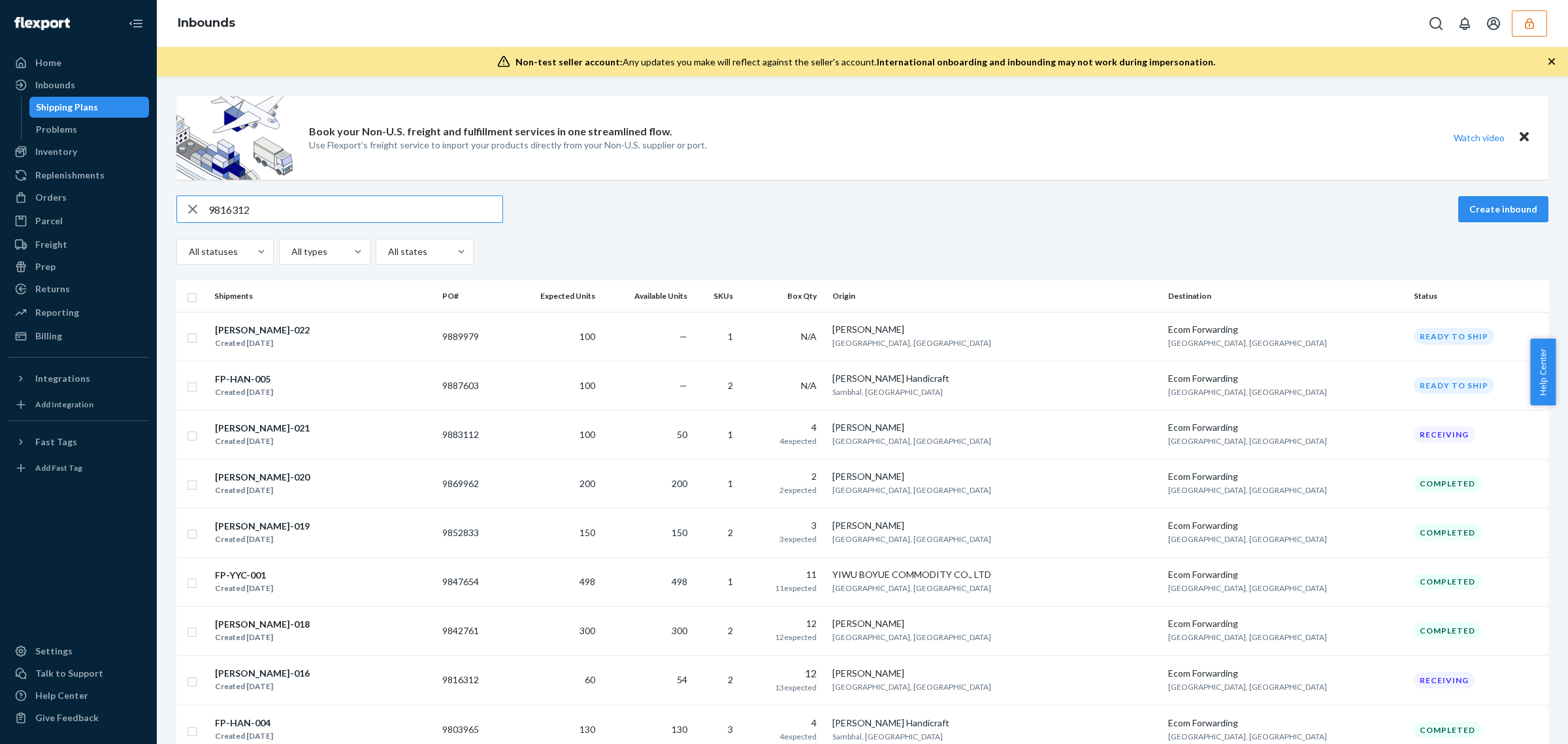
type input "9816312"
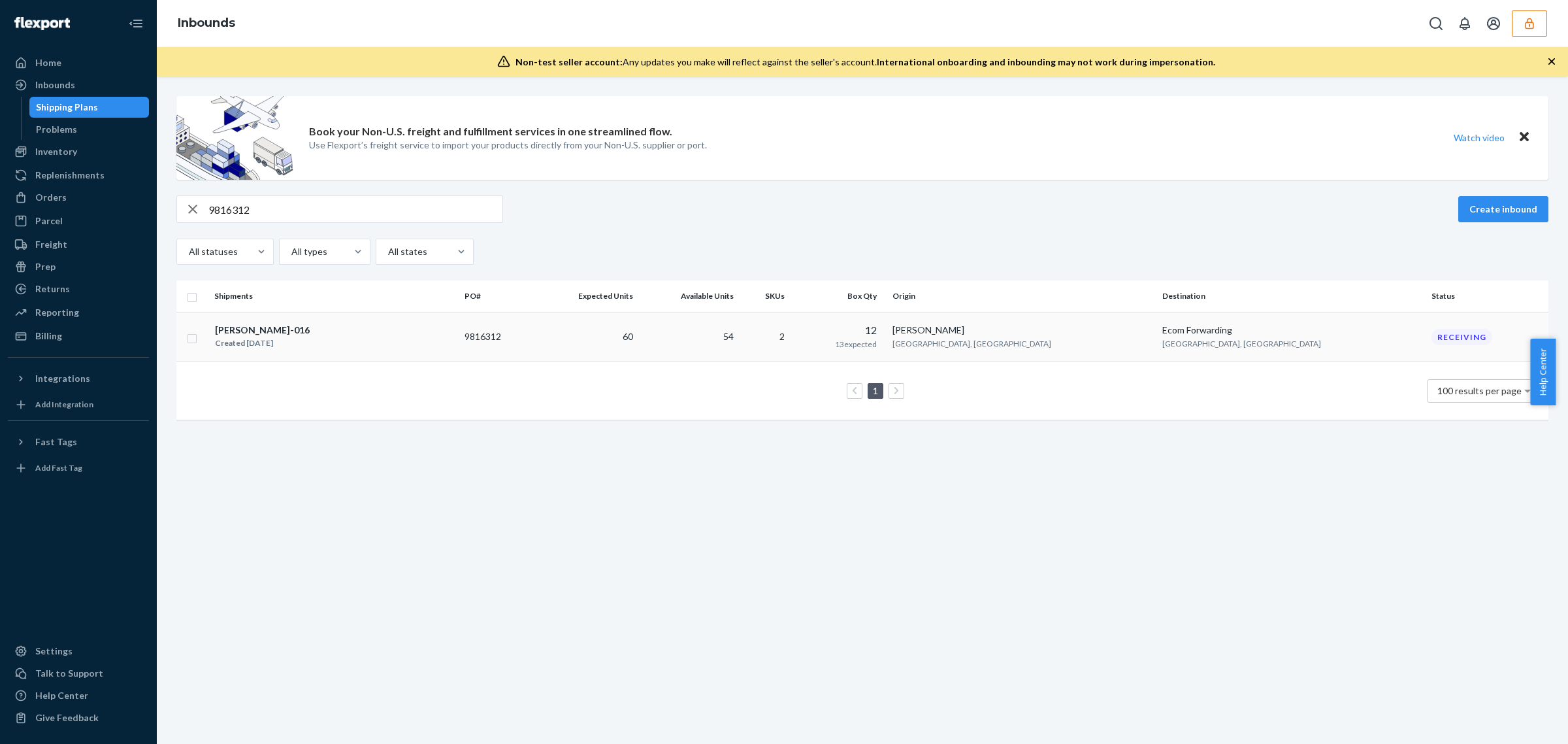
click at [443, 351] on td "FP-TIM-016 Created Jun 21, 2025" at bounding box center [334, 336] width 250 height 50
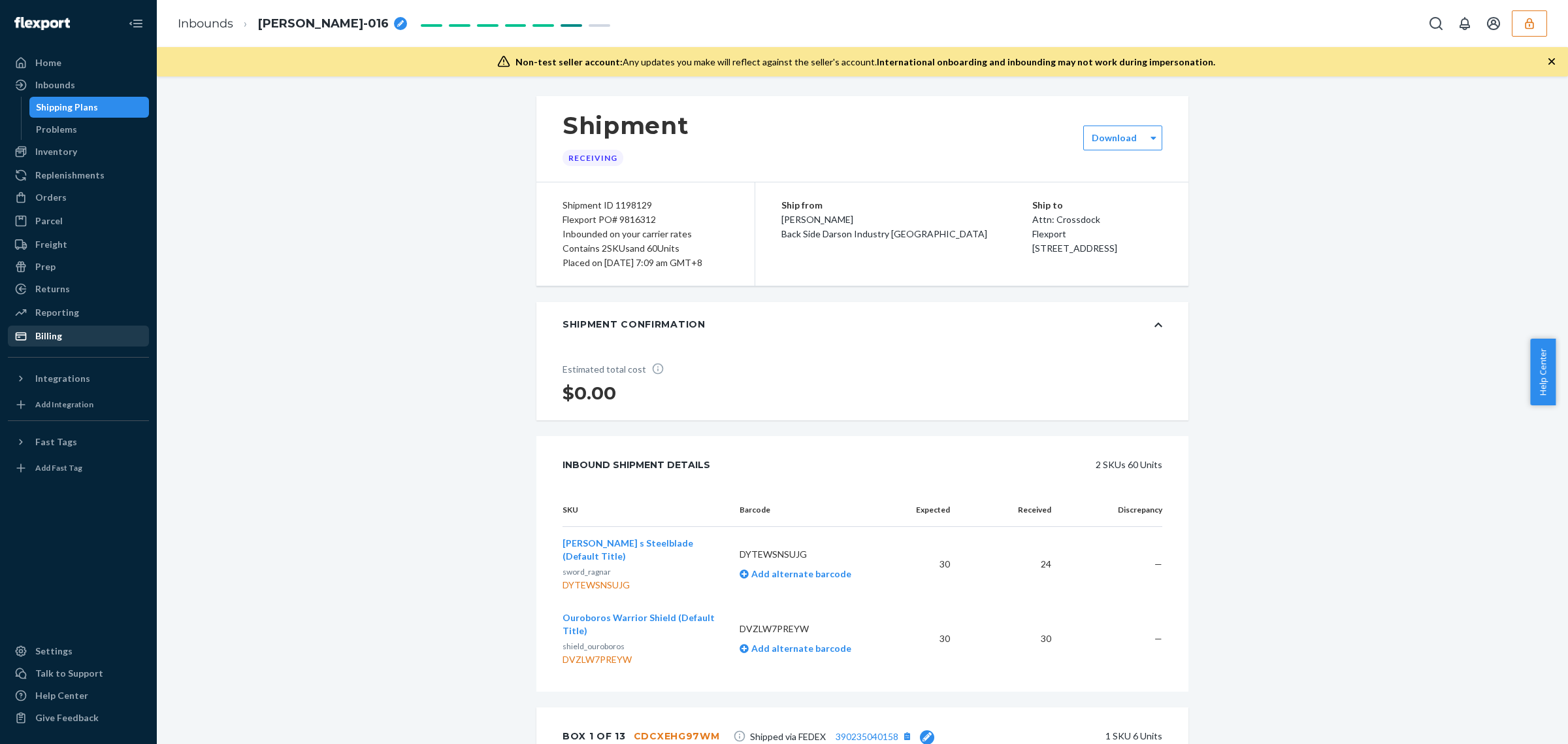
click at [85, 338] on div "Billing" at bounding box center [78, 336] width 139 height 19
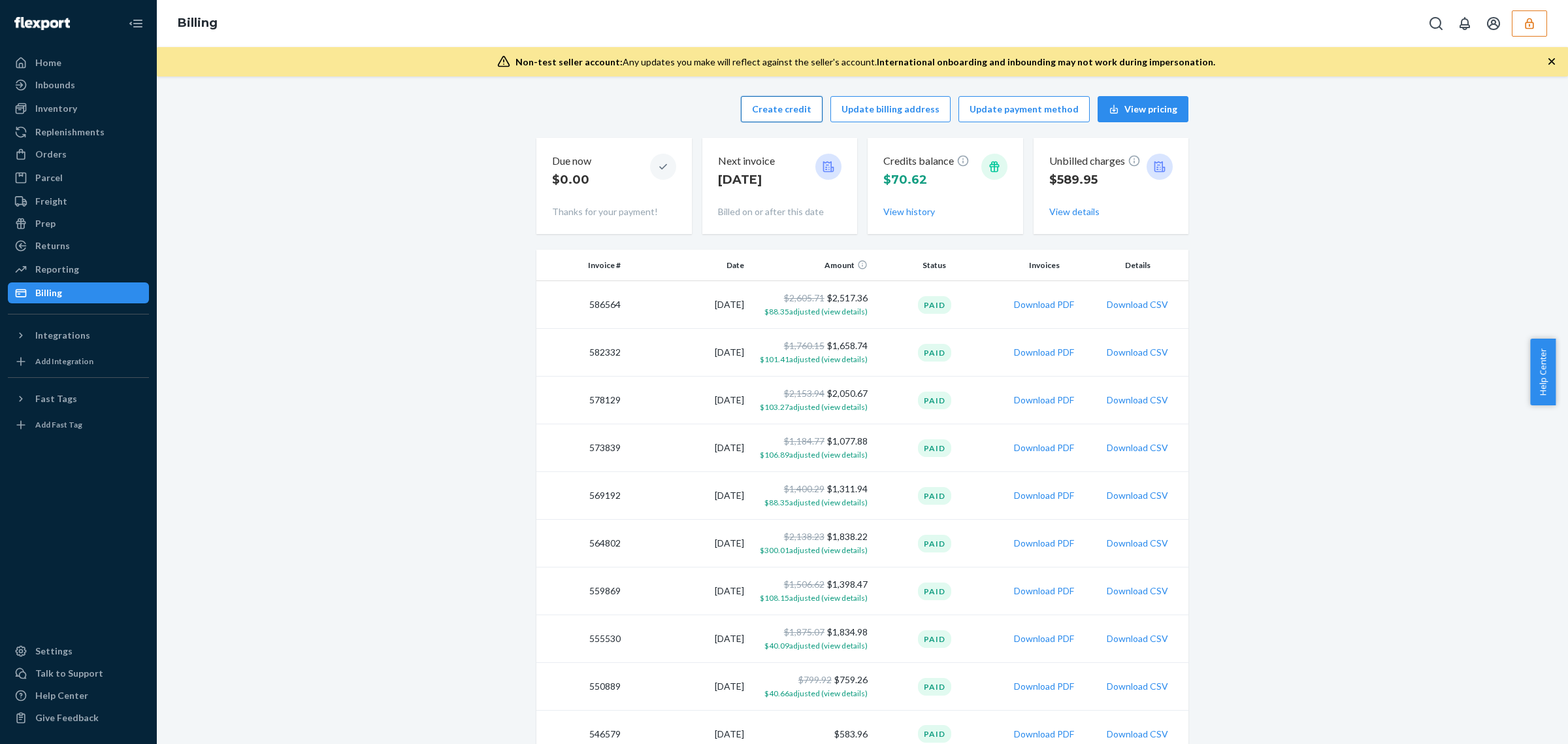
click at [784, 113] on button "Create credit" at bounding box center [782, 109] width 82 height 26
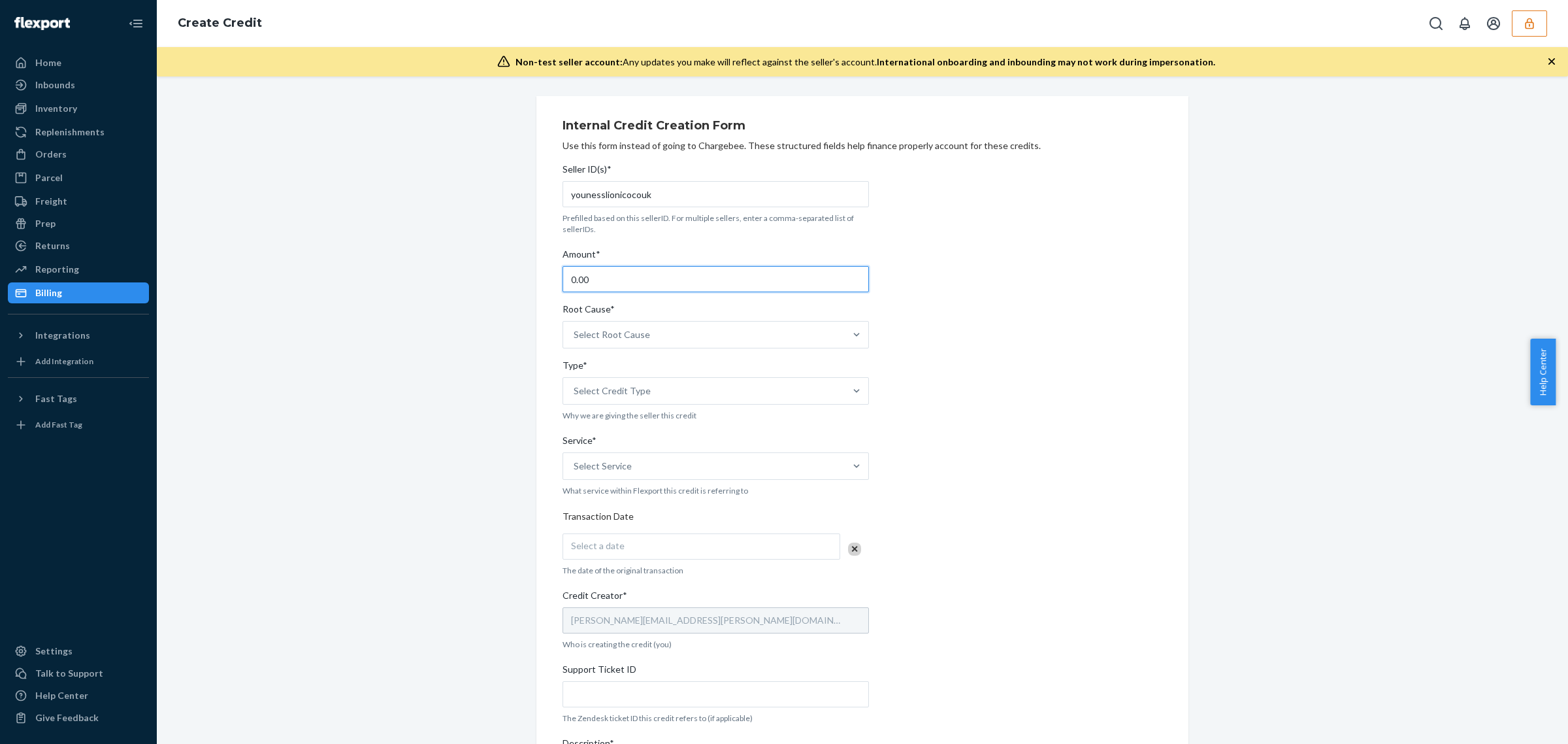
drag, startPoint x: 590, startPoint y: 276, endPoint x: 449, endPoint y: 276, distance: 141.0
click at [470, 276] on div "Internal Credit Creation Form Use this form instead of going to Chargebee. Thes…" at bounding box center [862, 514] width 1392 height 835
type input "360"
click at [582, 328] on div "Select Root Cause" at bounding box center [612, 334] width 76 height 13
click at [575, 328] on input "Root Cause* Select Root Cause" at bounding box center [575, 334] width 1 height 13
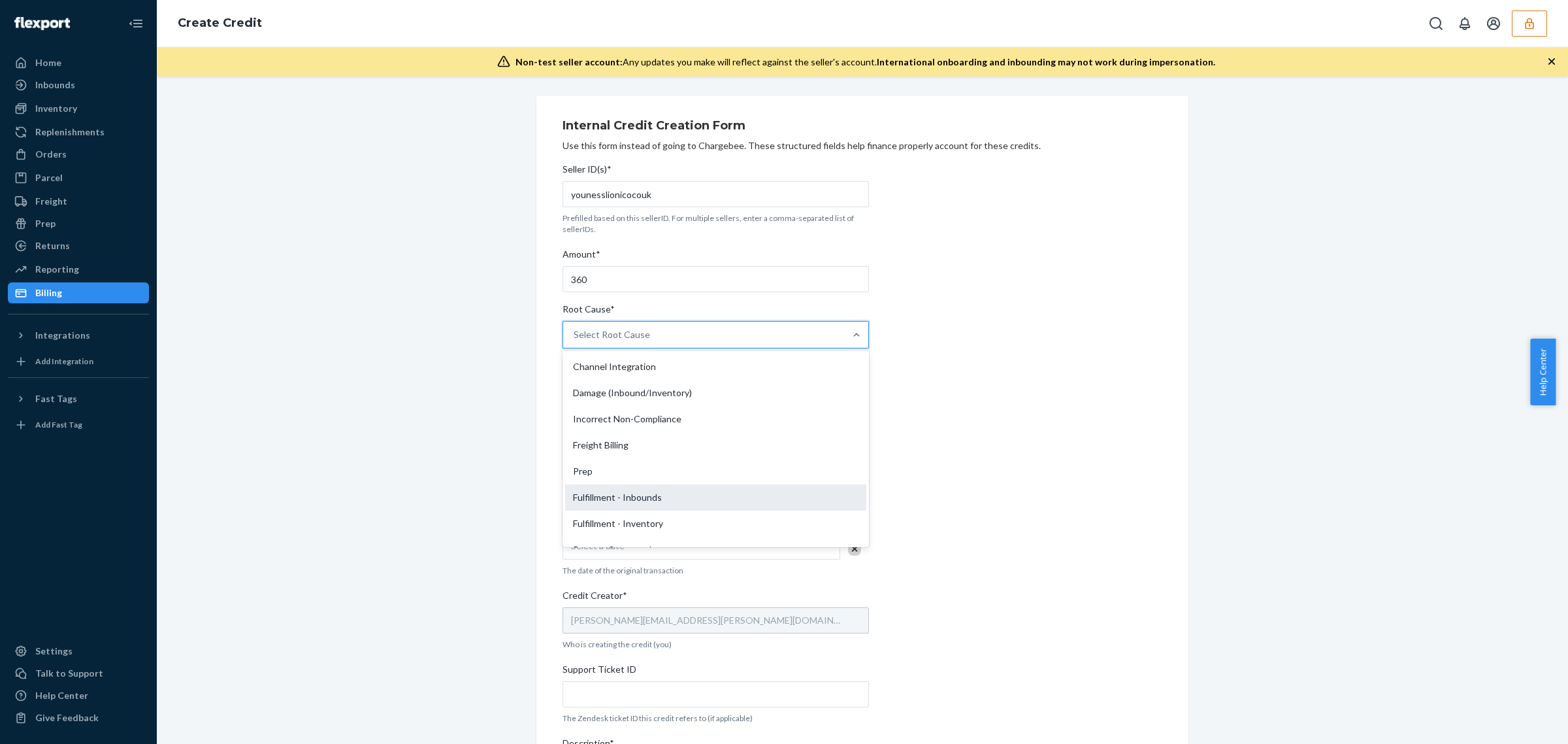
click at [608, 491] on div "Fulfillment - Inbounds" at bounding box center [716, 497] width 301 height 26
click at [575, 341] on input "Root Cause* option Fulfillment - Inbounds focused, 6 of 29. 29 results availabl…" at bounding box center [575, 334] width 1 height 13
click at [592, 397] on div "Select Credit Type" at bounding box center [612, 391] width 77 height 13
click at [575, 397] on input "Type* Select Credit Type" at bounding box center [575, 391] width 1 height 13
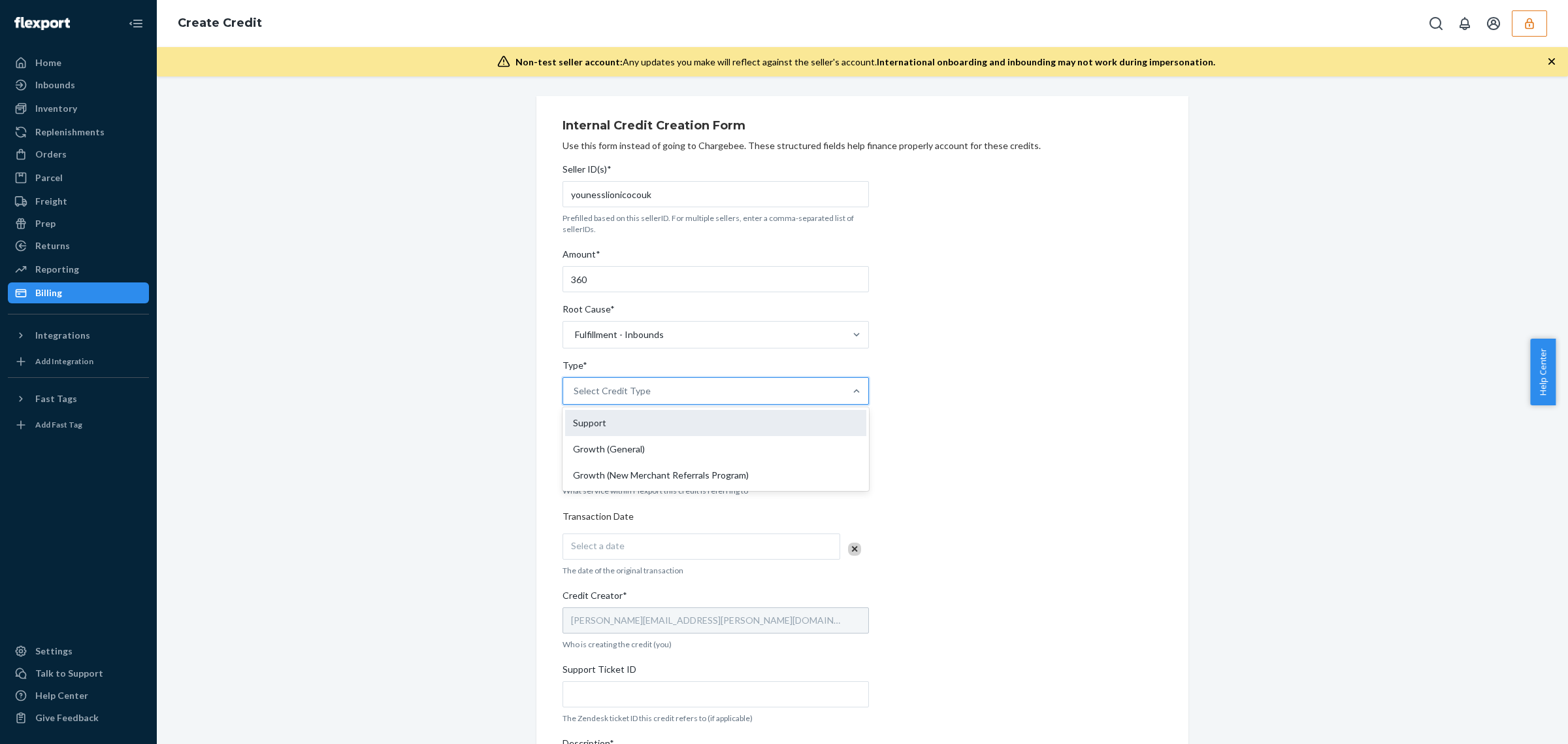
click at [615, 423] on div "Support" at bounding box center [716, 423] width 301 height 26
click at [575, 397] on input "Type* option Growth (General) focused, 2 of 3. 3 results available. Use Up and …" at bounding box center [575, 391] width 1 height 13
click at [624, 471] on div "Select Service" at bounding box center [704, 466] width 282 height 26
click at [575, 471] on input "Service* Select Service" at bounding box center [575, 466] width 1 height 13
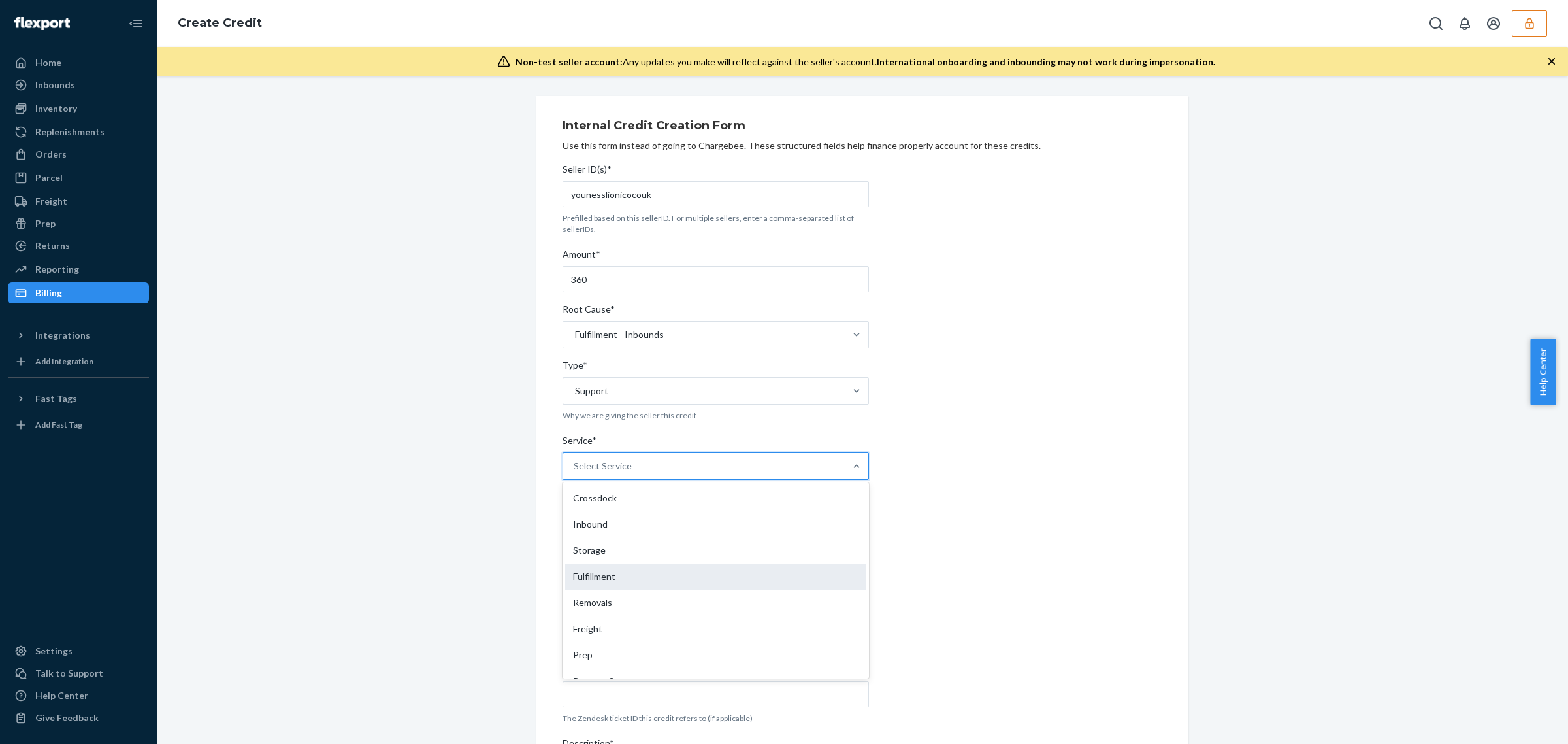
click at [606, 576] on div "Fulfillment" at bounding box center [716, 576] width 301 height 26
click at [575, 472] on input "Service* option Fulfillment focused, 4 of 10. 10 results available. Use Up and …" at bounding box center [575, 466] width 1 height 13
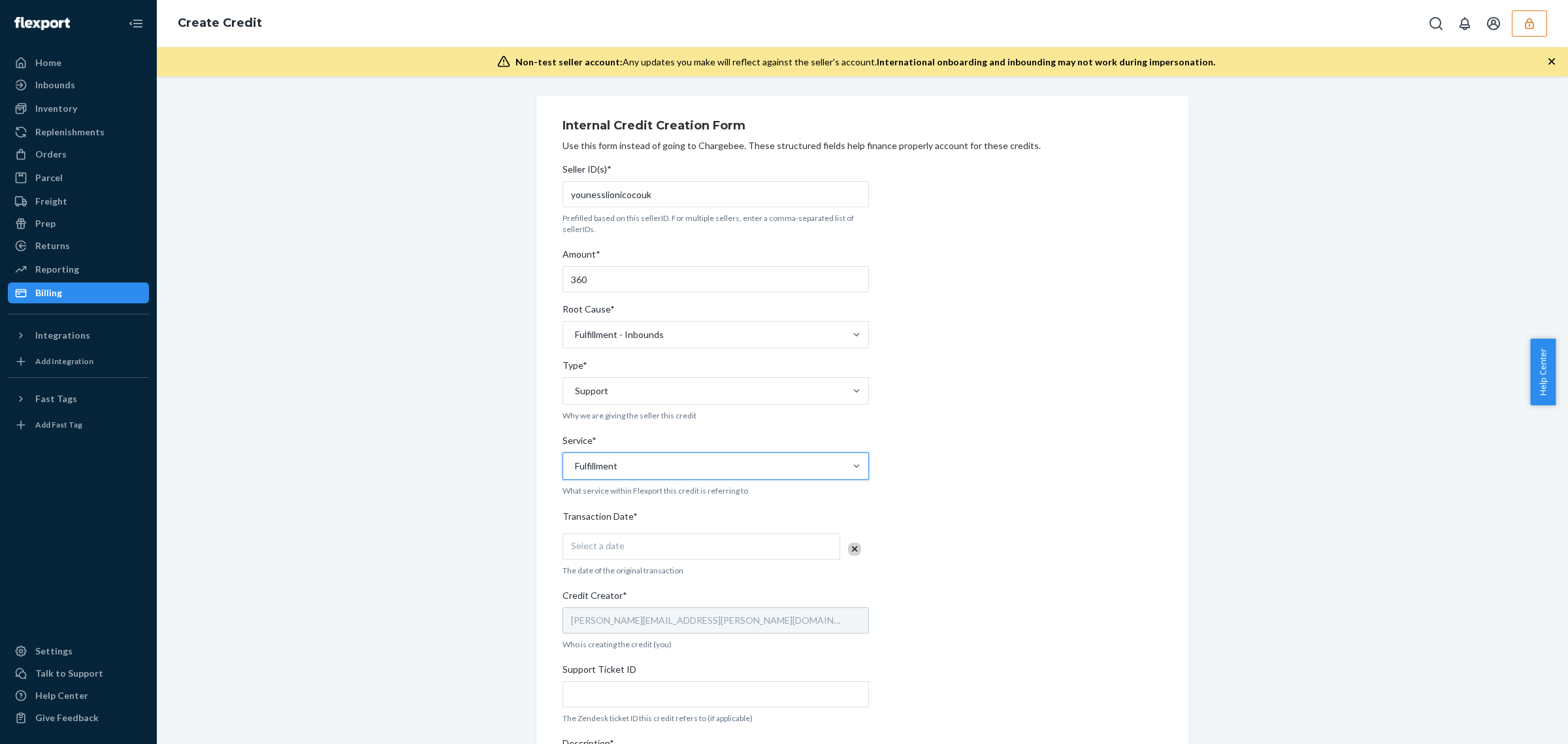
scroll to position [164, 0]
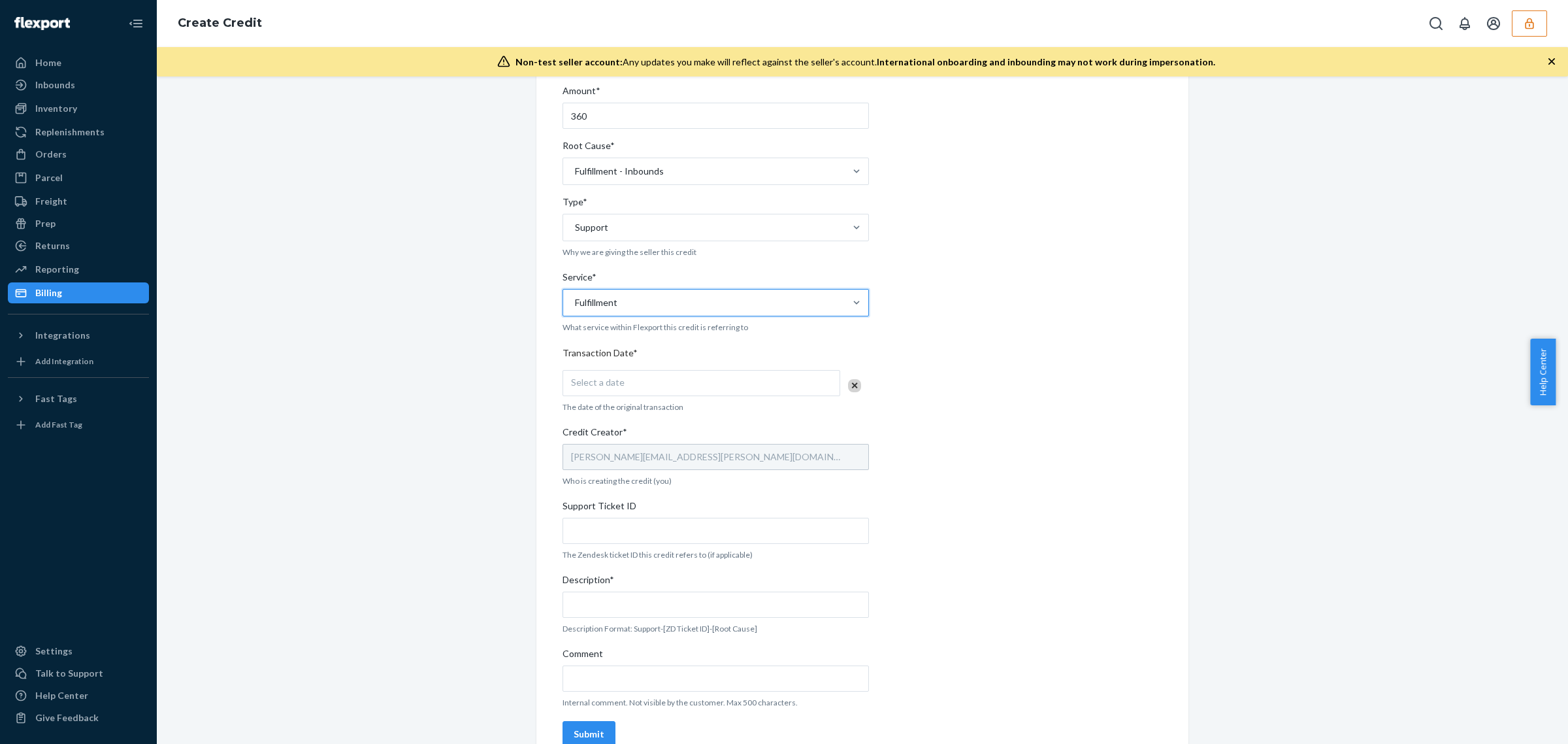
click at [596, 388] on div "Select a date" at bounding box center [701, 383] width 278 height 26
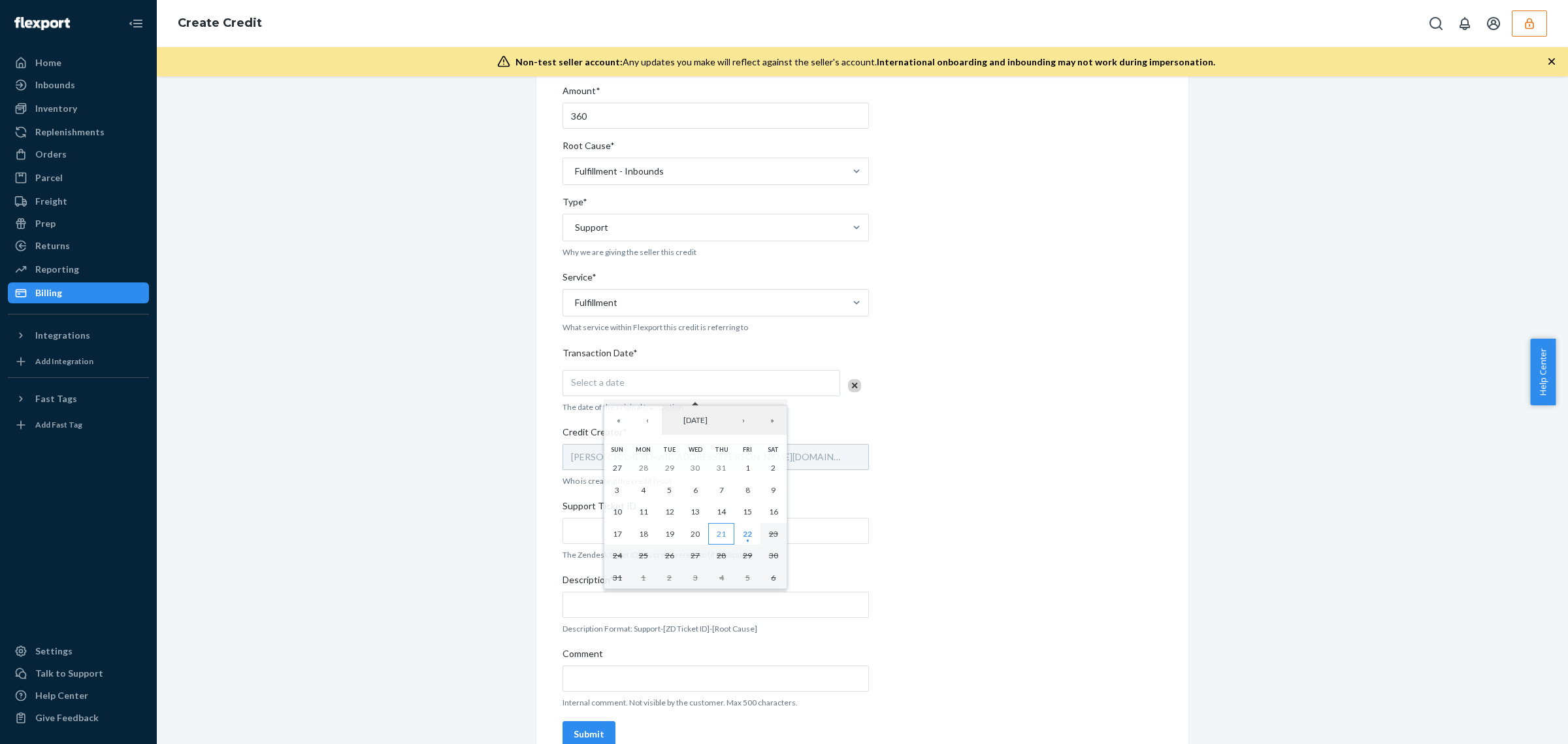
click at [723, 535] on abbr "21" at bounding box center [721, 534] width 9 height 10
click at [597, 532] on input "Support Ticket ID" at bounding box center [716, 531] width 307 height 26
click at [588, 529] on input "Support Ticket ID" at bounding box center [716, 531] width 307 height 26
paste input "791523"
type input "791523"
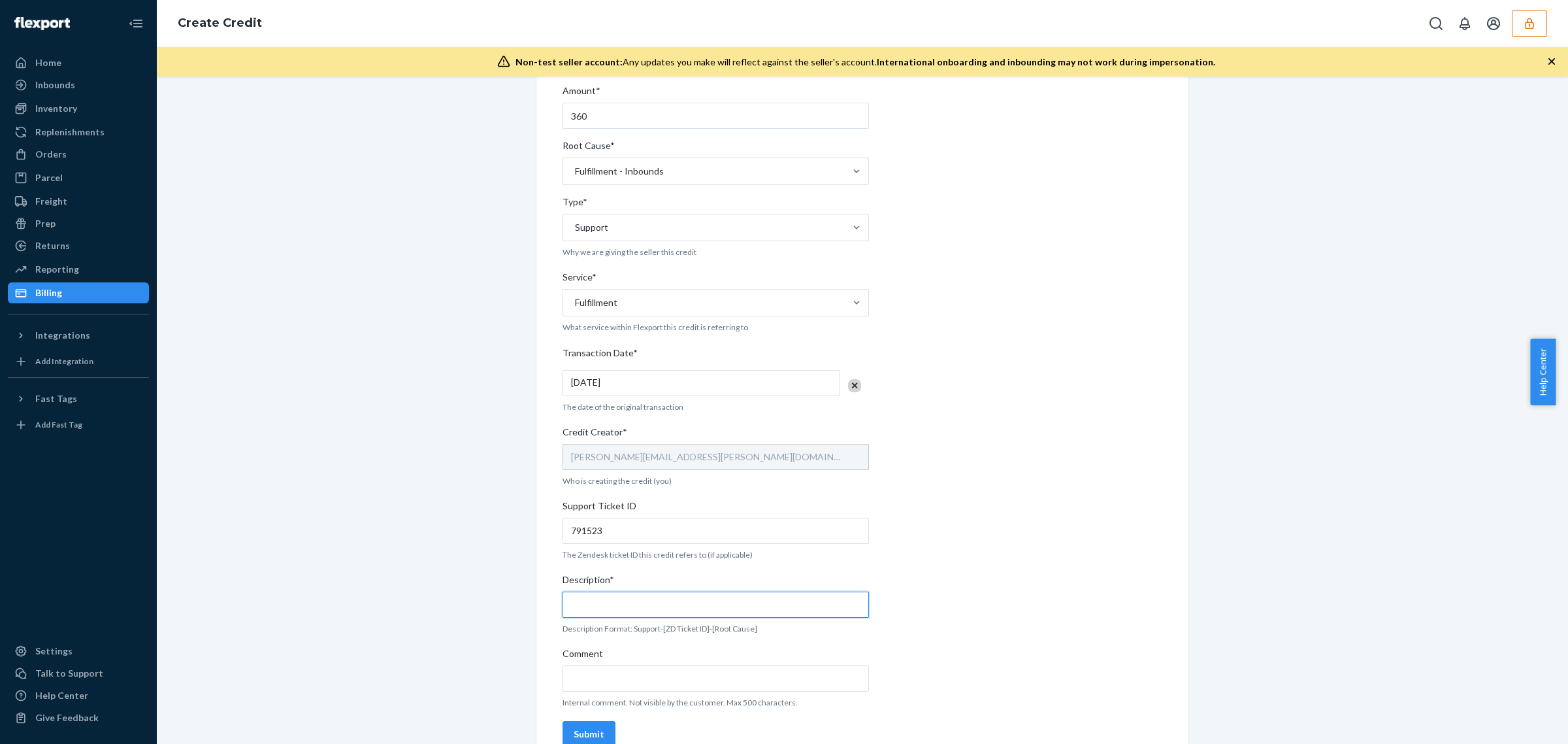
click at [615, 599] on input "Description*" at bounding box center [716, 604] width 307 height 26
type input "L"
paste input "791523"
click at [593, 606] on input "suppoirt-791523" at bounding box center [716, 604] width 307 height 26
click at [639, 610] on input "support-791523" at bounding box center [716, 604] width 307 height 26
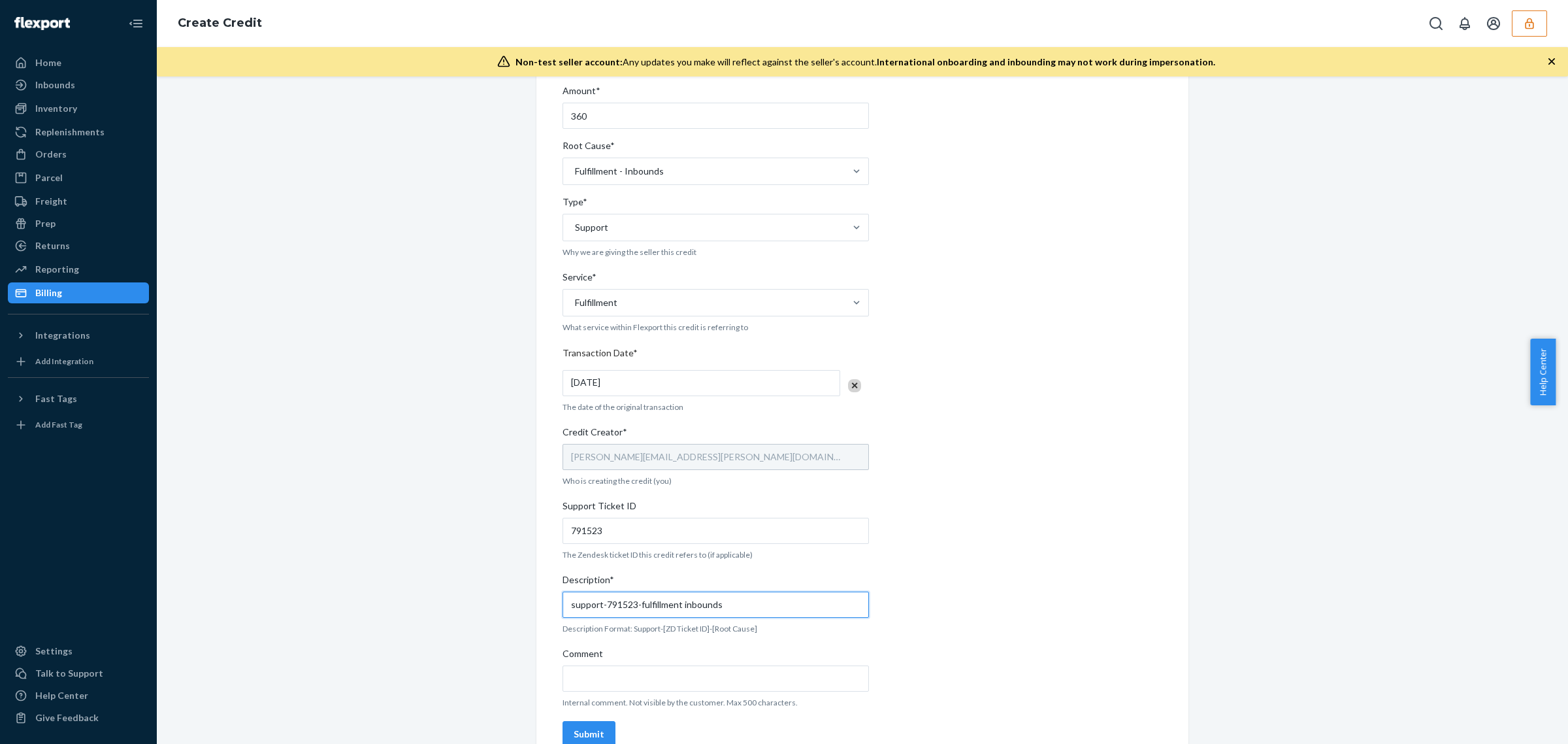
type input "support-791523-fulfillment inbounds"
click at [611, 677] on input "Comment" at bounding box center [716, 679] width 307 height 26
type input "l"
paste input "Flexport PO# 9816312"
type input "Lost units from Flexport PO# 9816312"
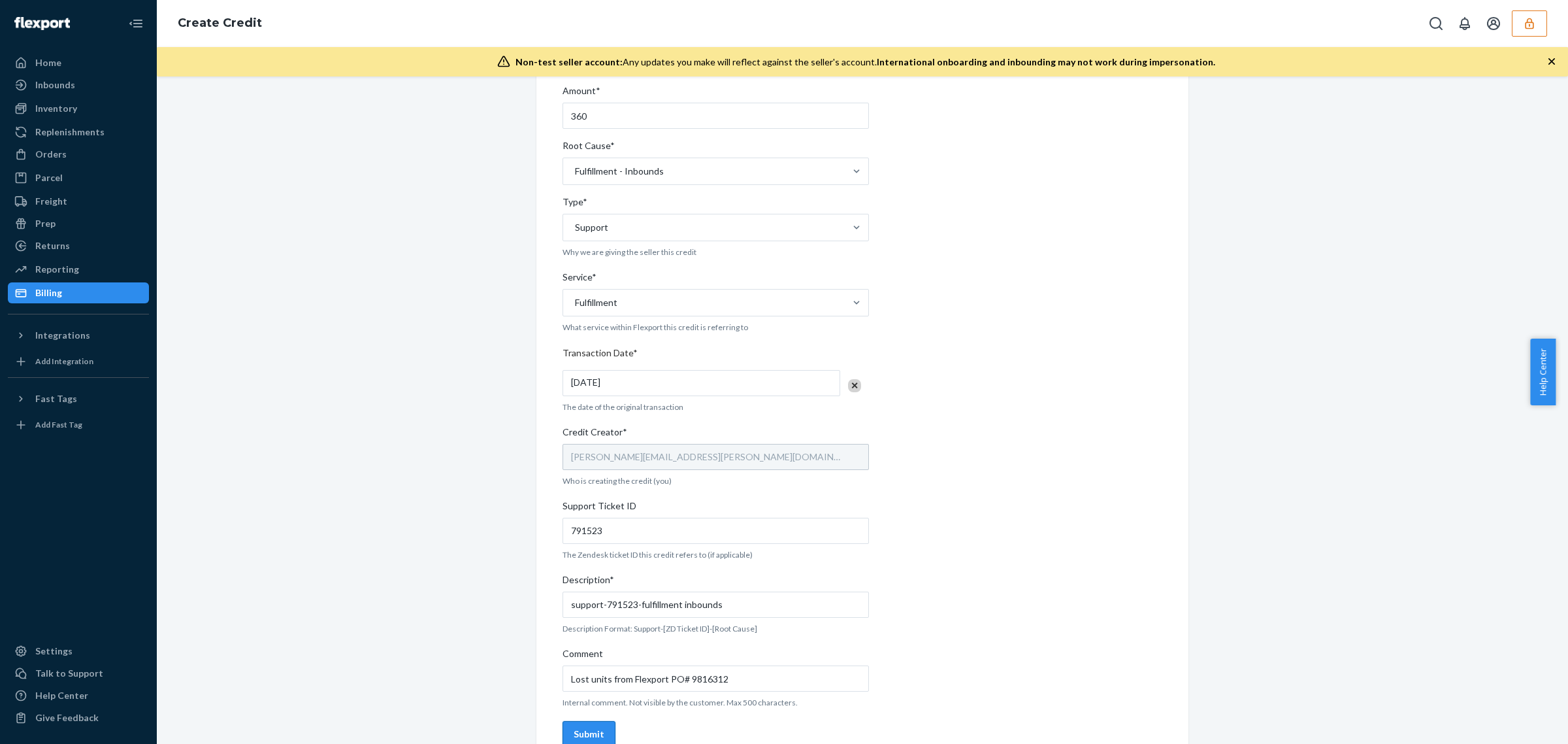
click at [586, 732] on div "Submit" at bounding box center [589, 734] width 31 height 13
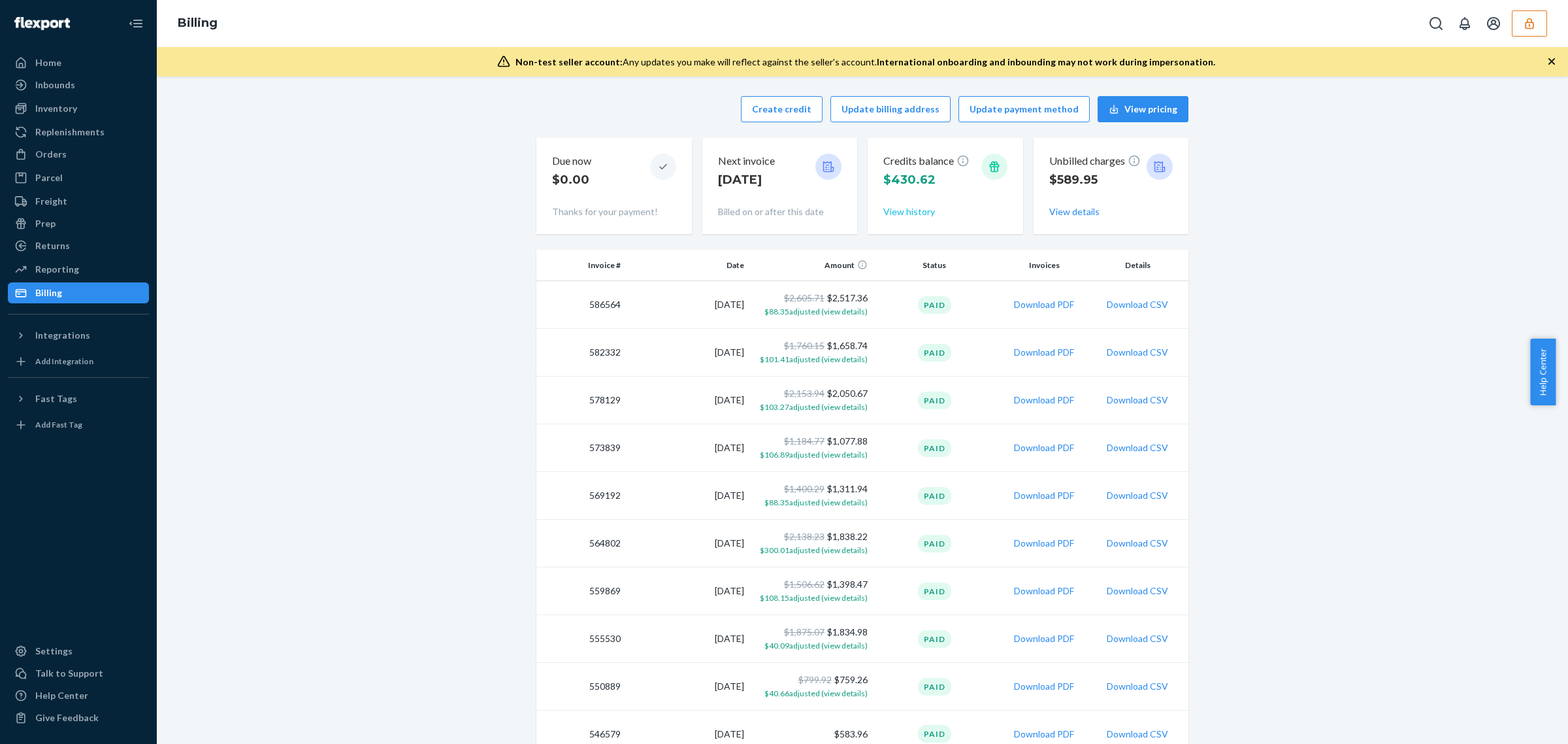
click at [916, 207] on button "View history" at bounding box center [909, 211] width 52 height 13
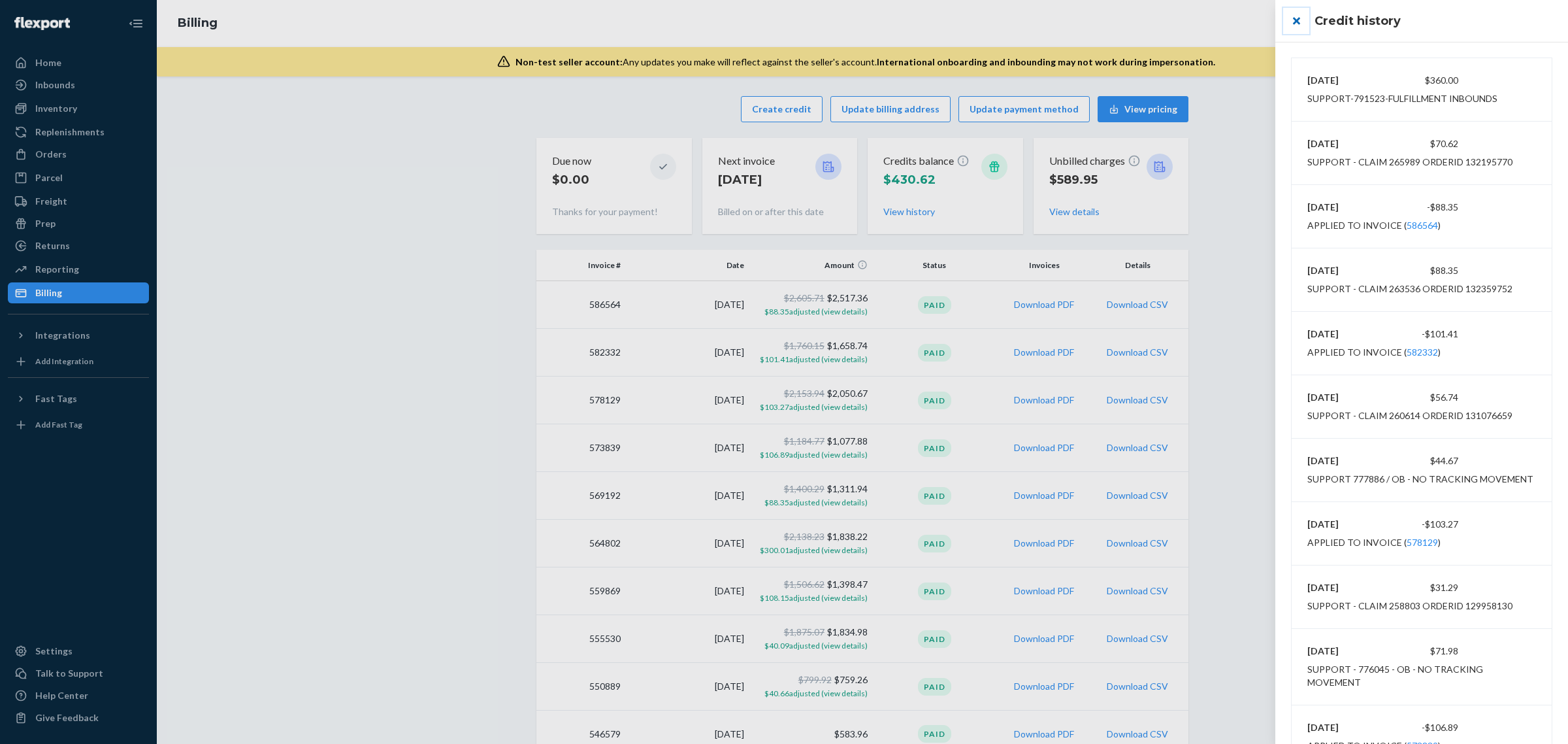
click at [1299, 23] on button "close" at bounding box center [1296, 21] width 26 height 26
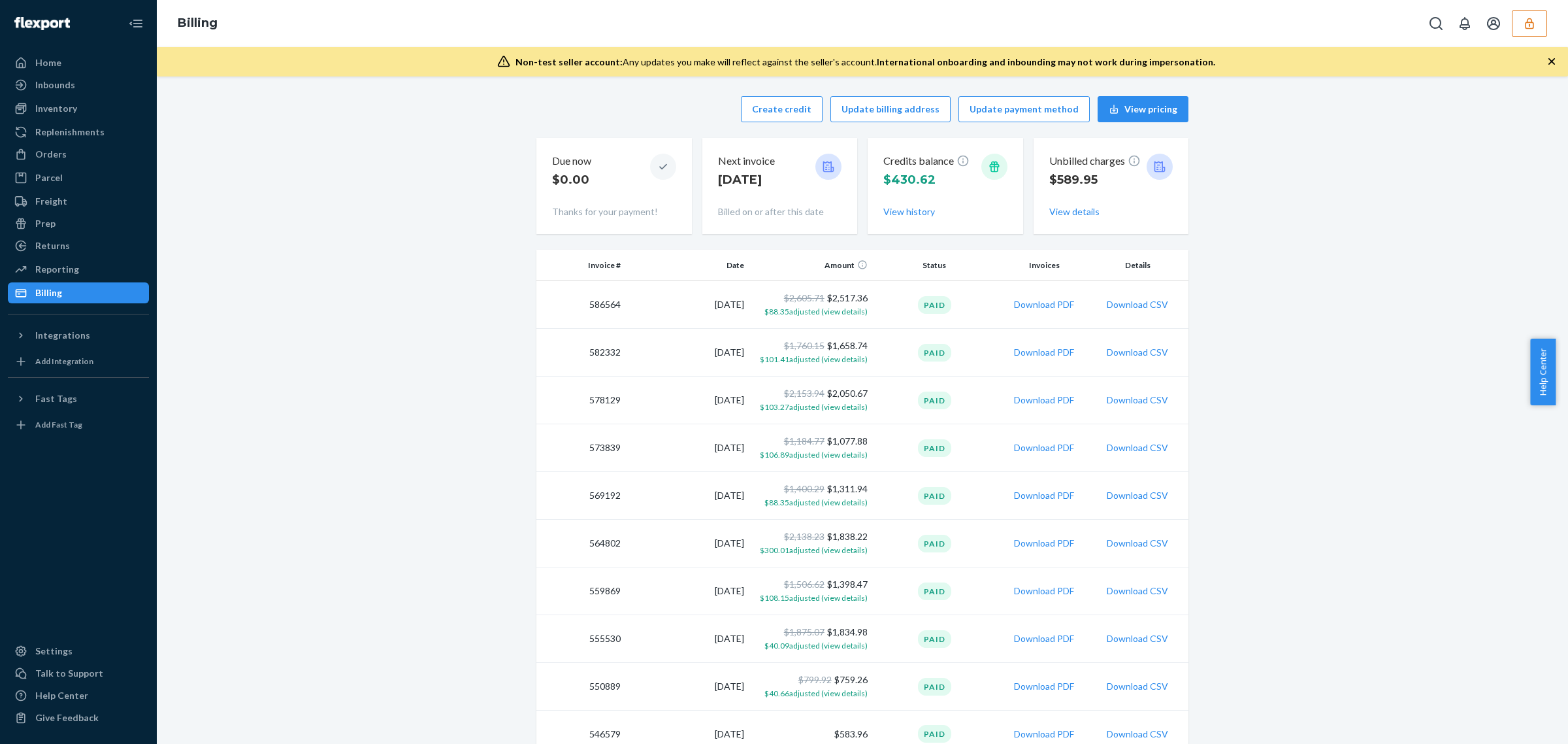
click at [1527, 30] on icon "button" at bounding box center [1530, 23] width 13 height 13
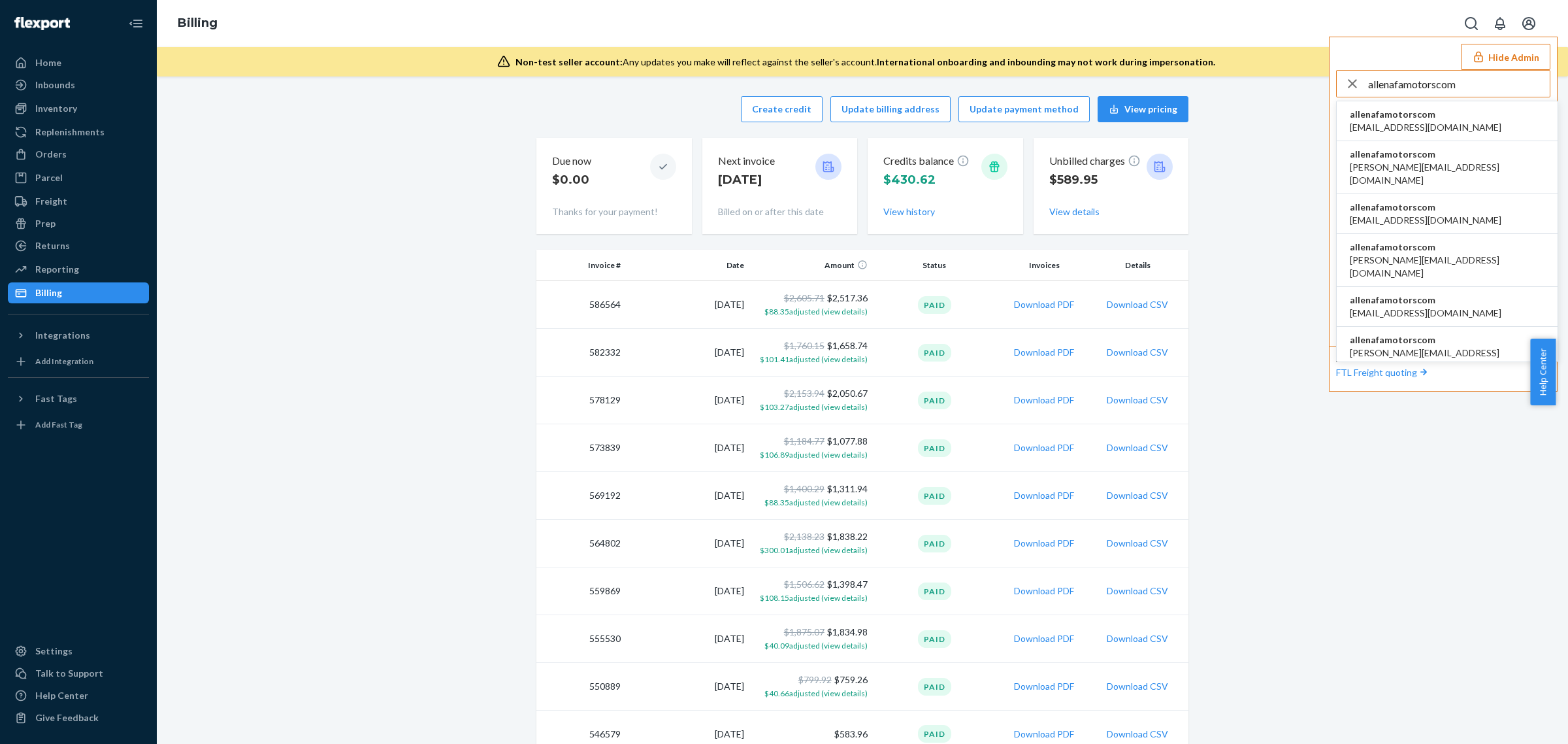
type input "allenafamotorscom"
click at [1408, 112] on span "allenafamotorscom" at bounding box center [1426, 114] width 152 height 13
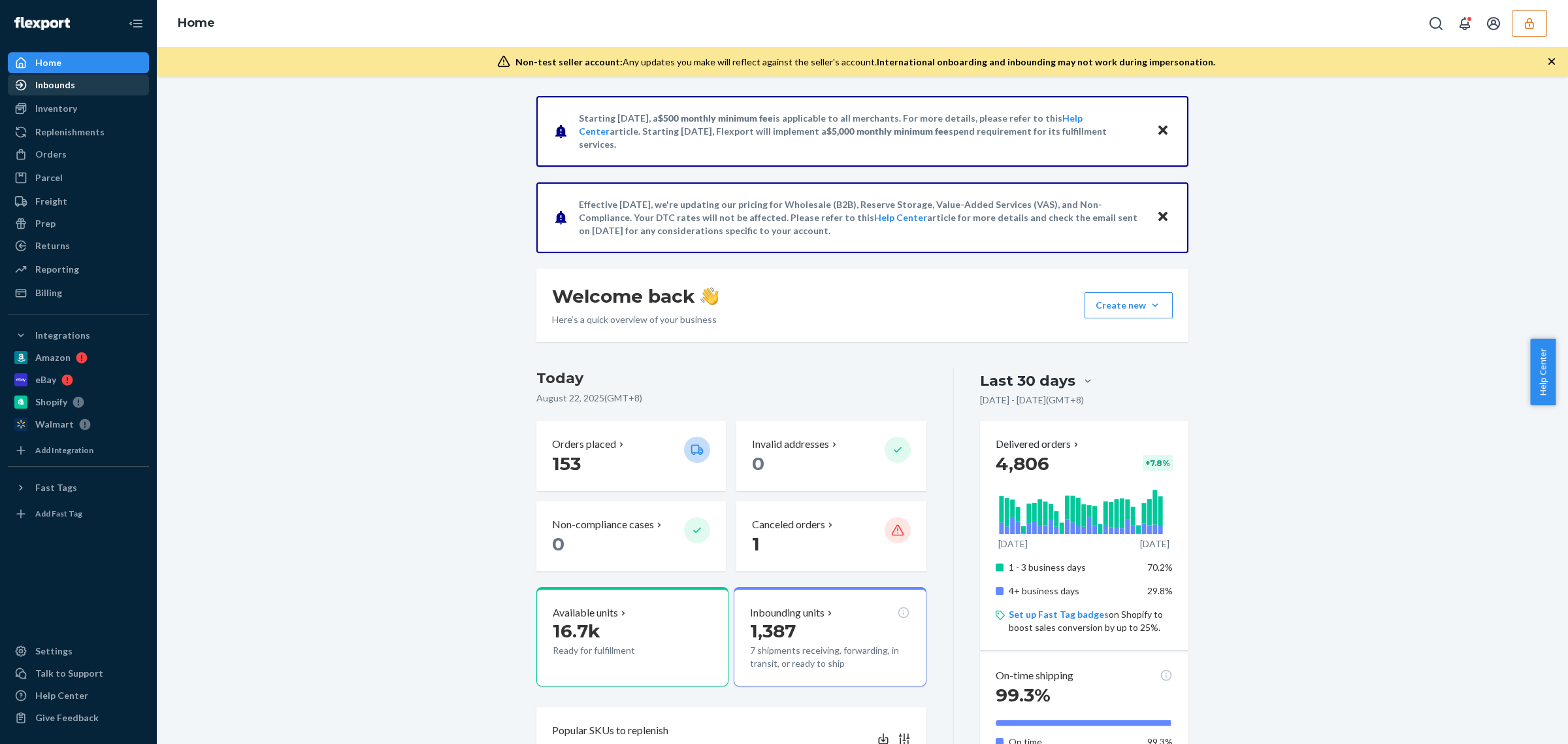
click at [93, 82] on div "Inbounds" at bounding box center [78, 85] width 139 height 19
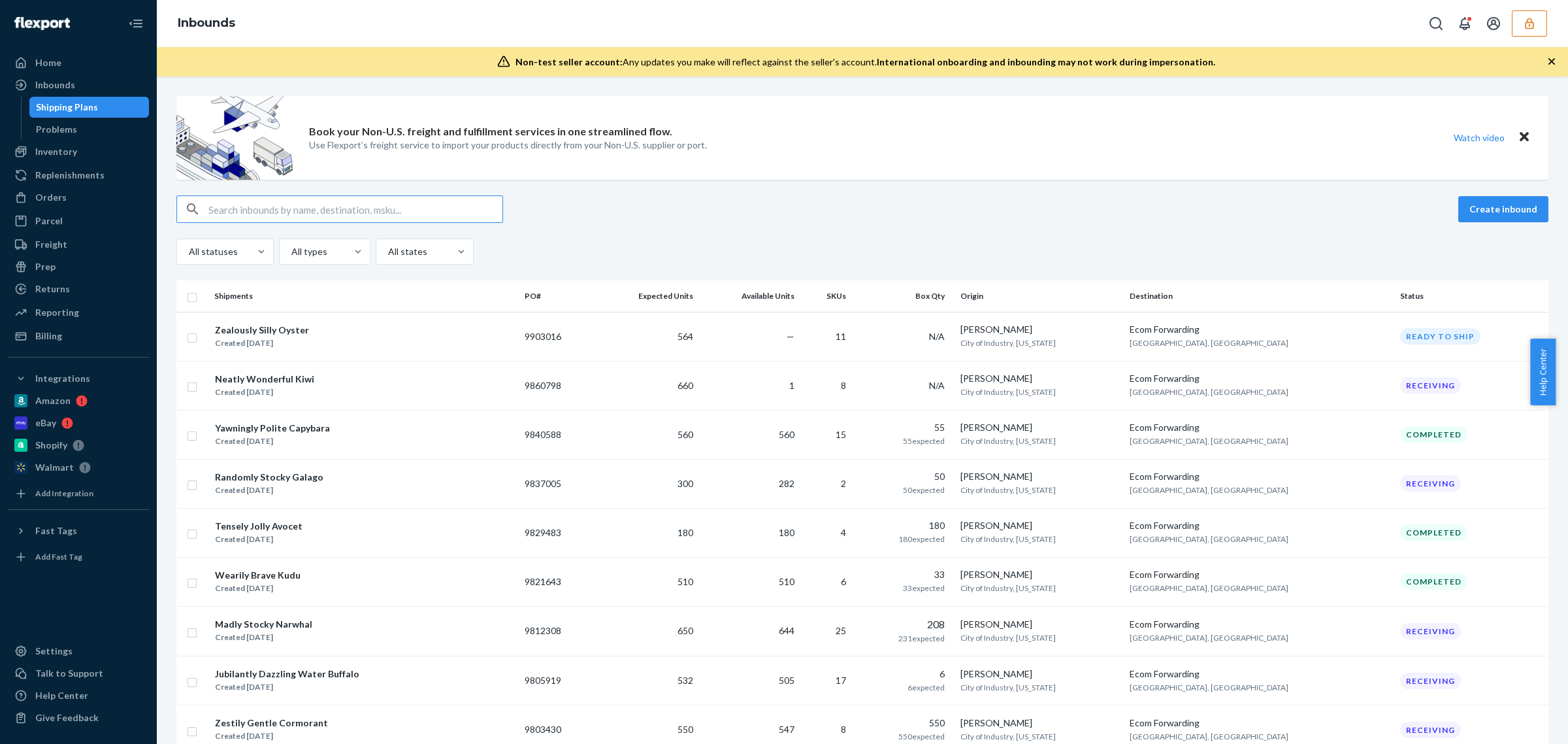
click at [399, 215] on input "text" at bounding box center [355, 209] width 294 height 26
paste input "839925"
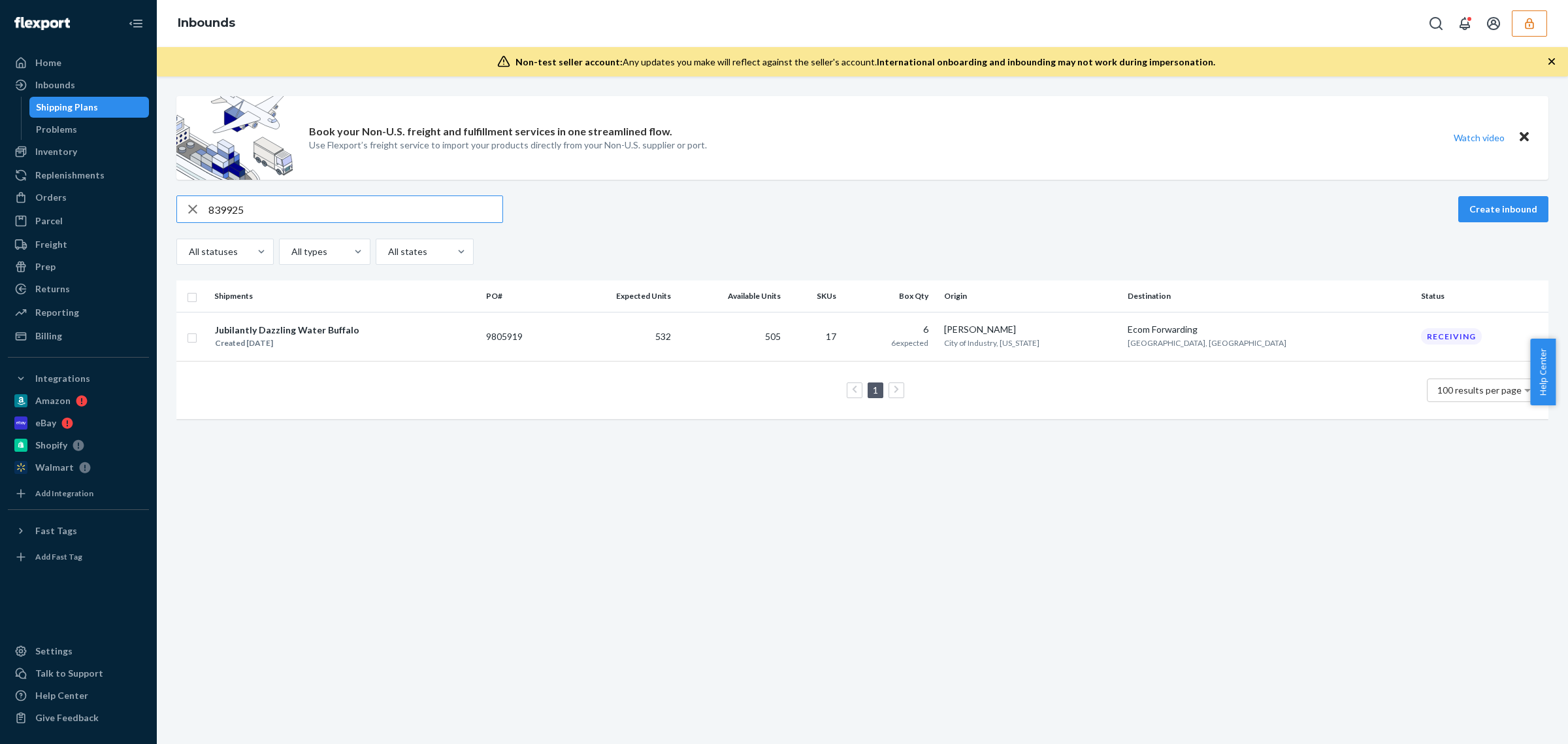
type input "839925"
click at [1521, 34] on button "button" at bounding box center [1530, 23] width 35 height 26
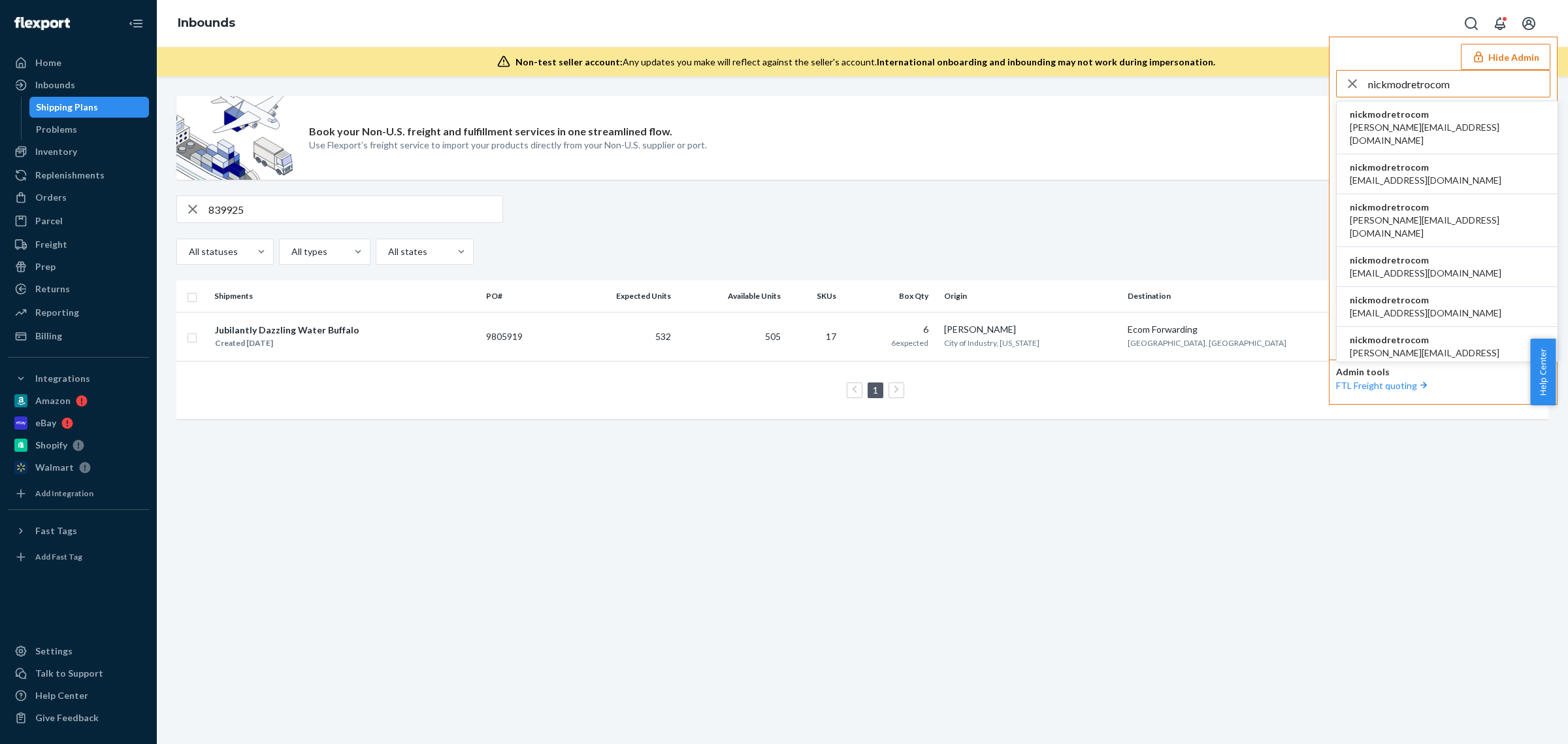
type input "nickmodretrocom"
click at [1433, 114] on span "nickmodretrocom" at bounding box center [1447, 114] width 195 height 13
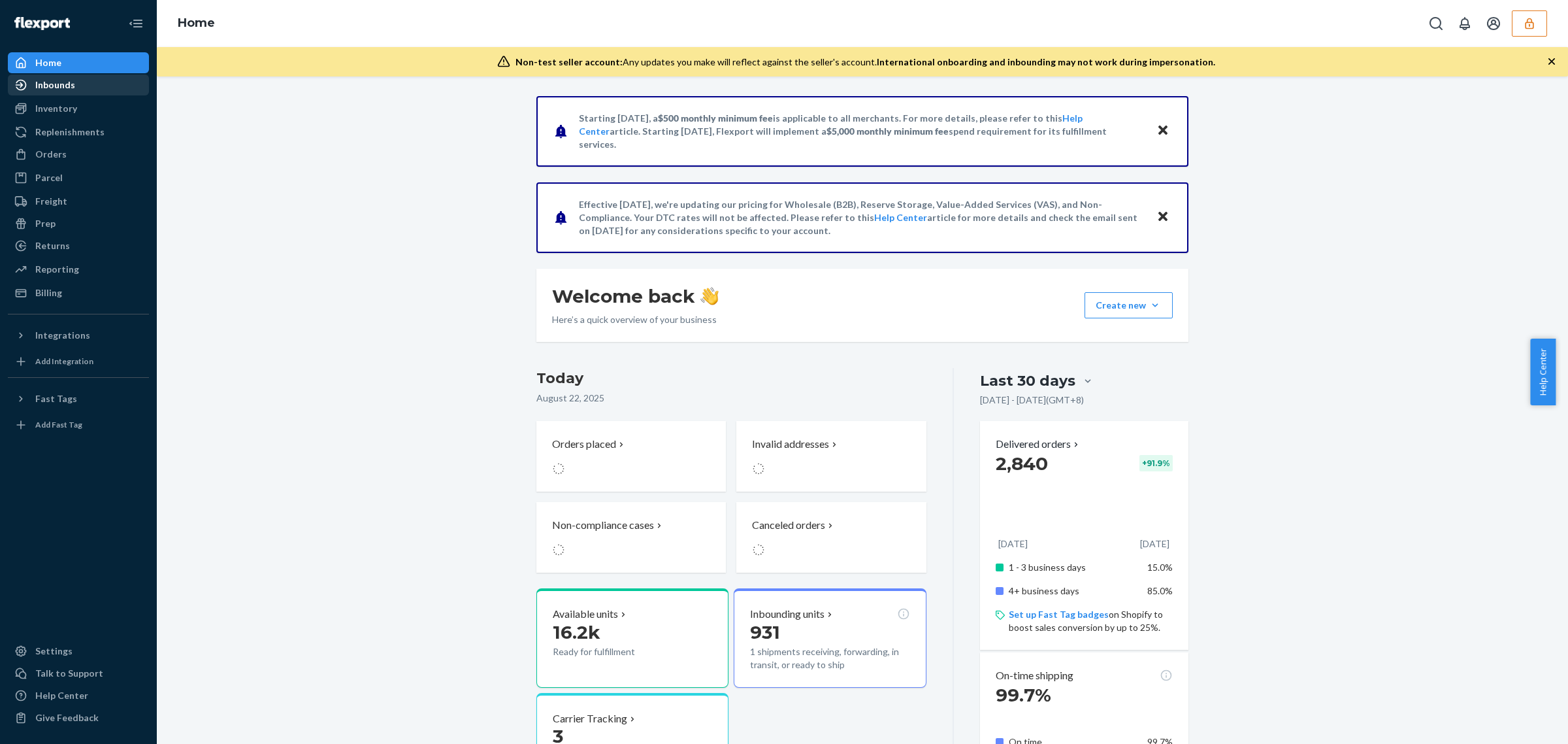
click at [79, 88] on div "Inbounds" at bounding box center [78, 85] width 139 height 19
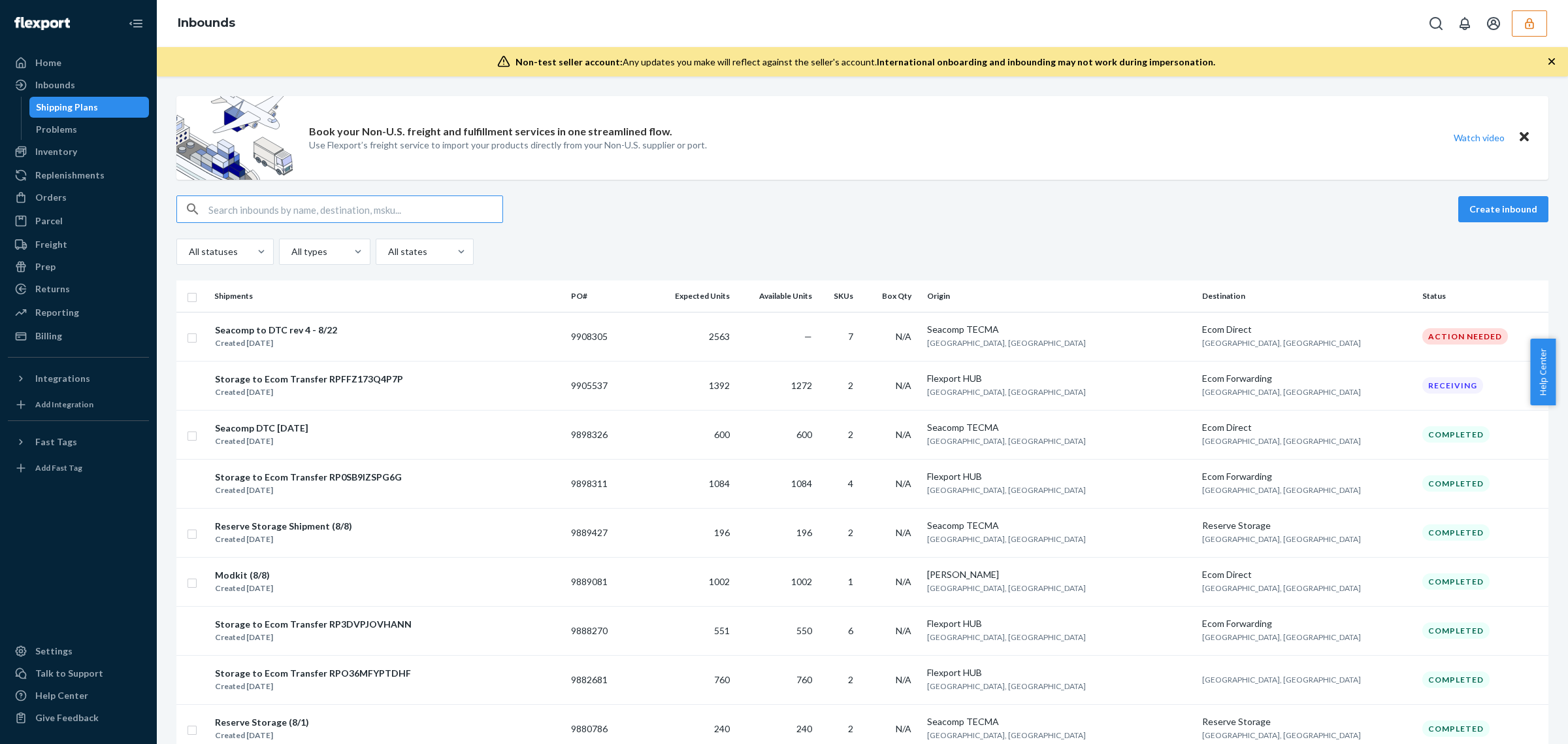
click at [351, 208] on input "text" at bounding box center [355, 209] width 294 height 26
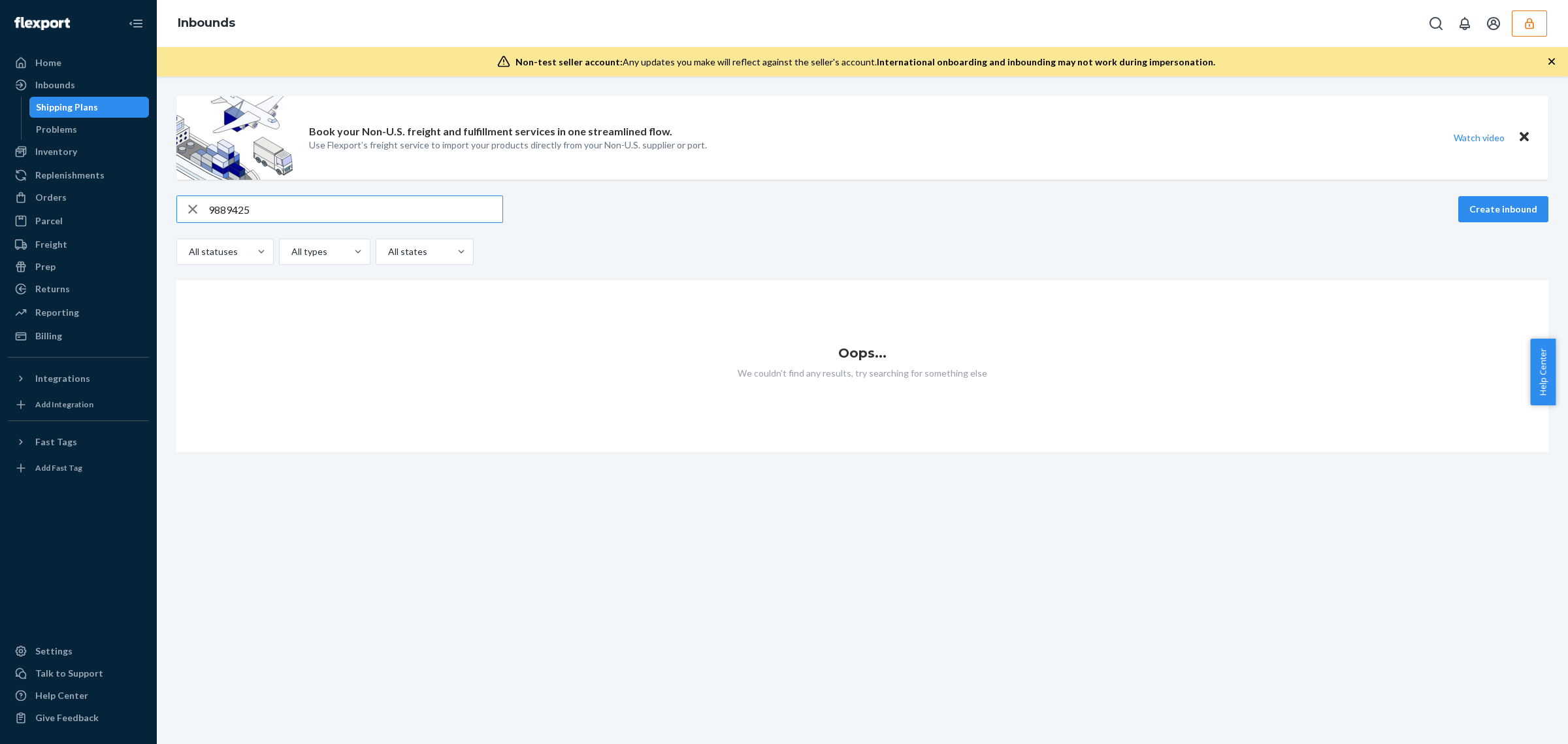
type input "9889425"
click at [1523, 27] on icon "button" at bounding box center [1530, 23] width 13 height 13
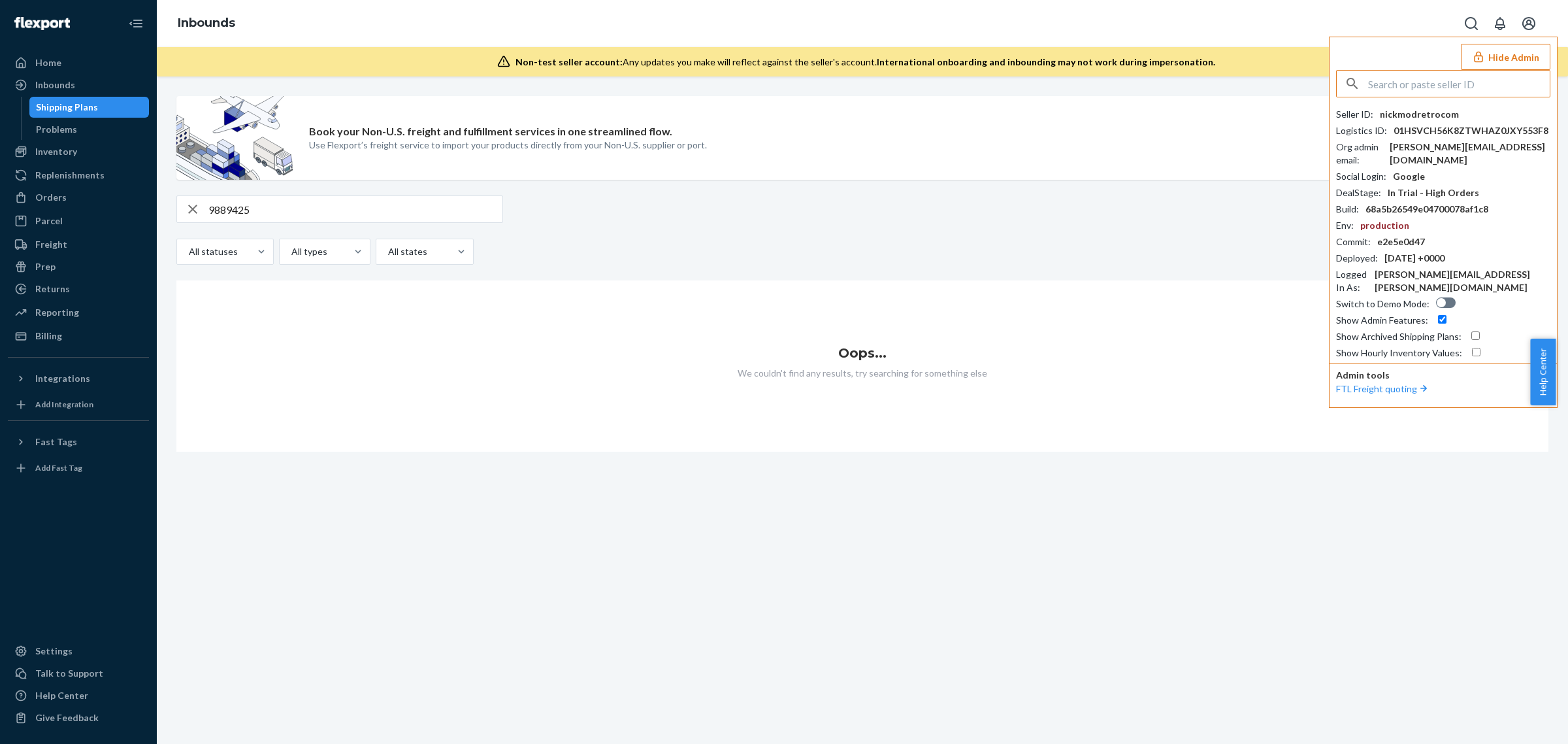
click at [1472, 331] on input "checkbox" at bounding box center [1476, 336] width 8 height 8
checkbox input "true"
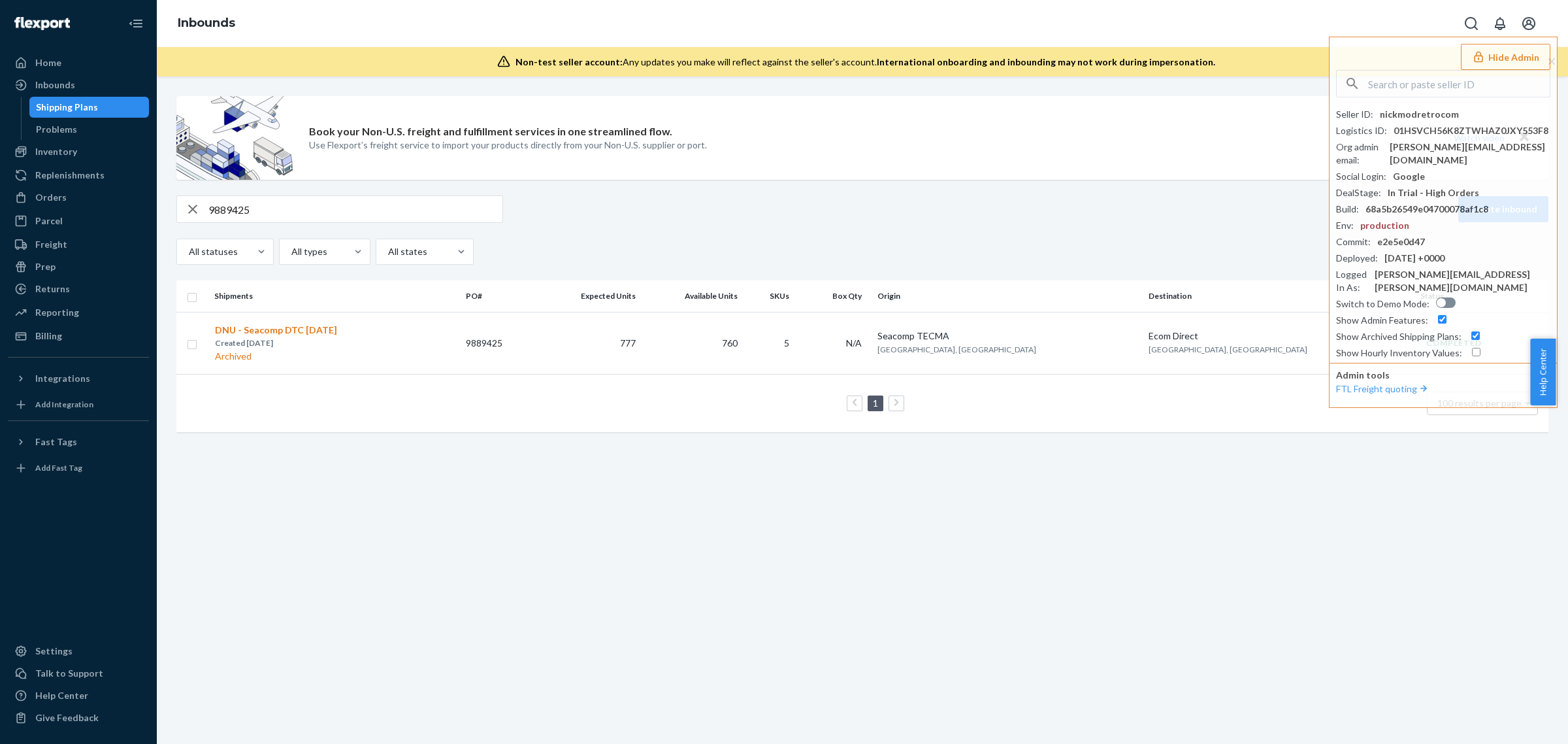
click at [1013, 191] on div "Book your Non-U.S. freight and fulfillment services in one streamlined flow. Us…" at bounding box center [862, 271] width 1392 height 349
click at [456, 343] on div "DNU - Seacomp DTC [DATE] Created [DATE] Archived" at bounding box center [335, 343] width 241 height 41
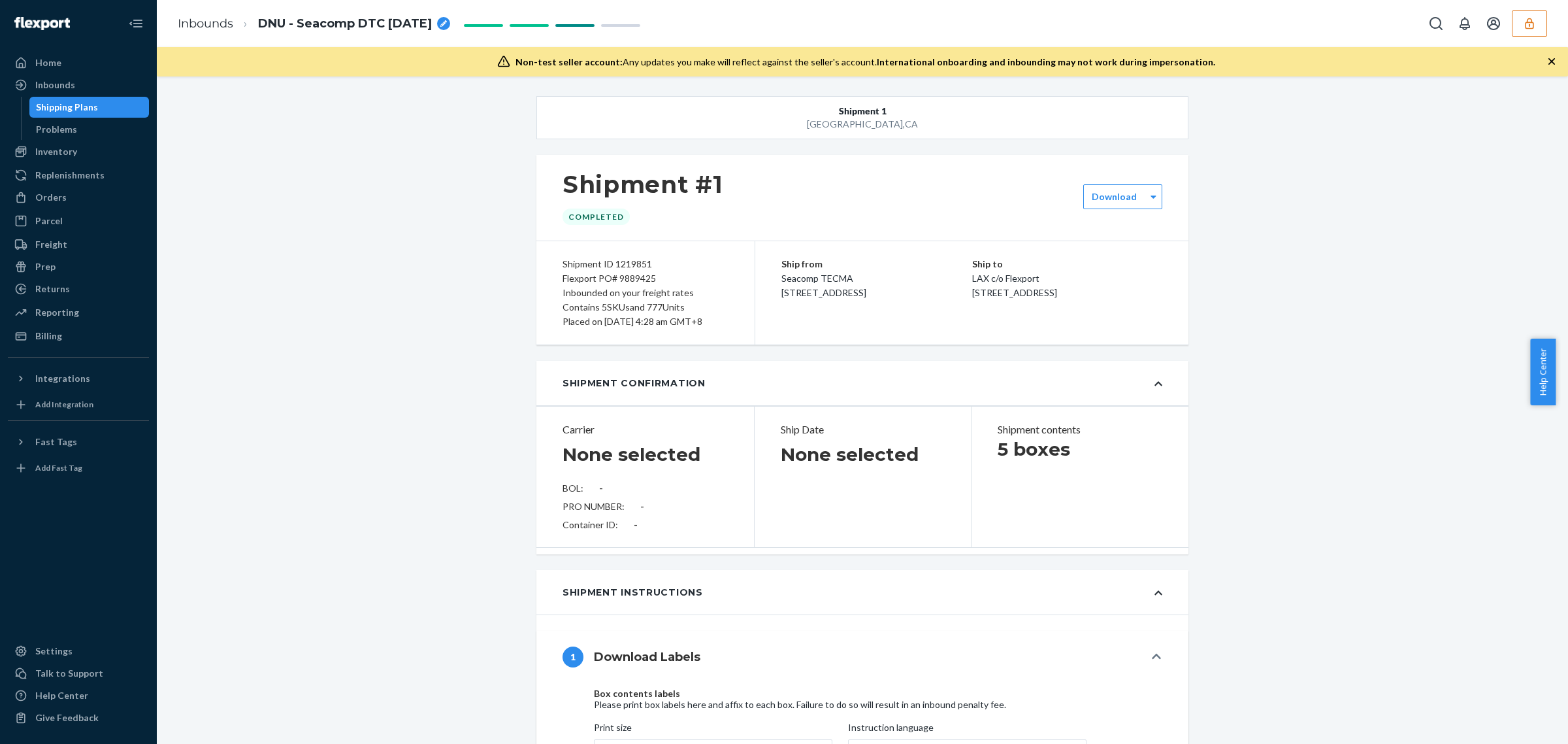
click at [173, 25] on ol "Inbounds DNU - Seacomp DTC [DATE]" at bounding box center [313, 24] width 294 height 39
click at [200, 26] on link "Inbounds" at bounding box center [206, 23] width 56 height 14
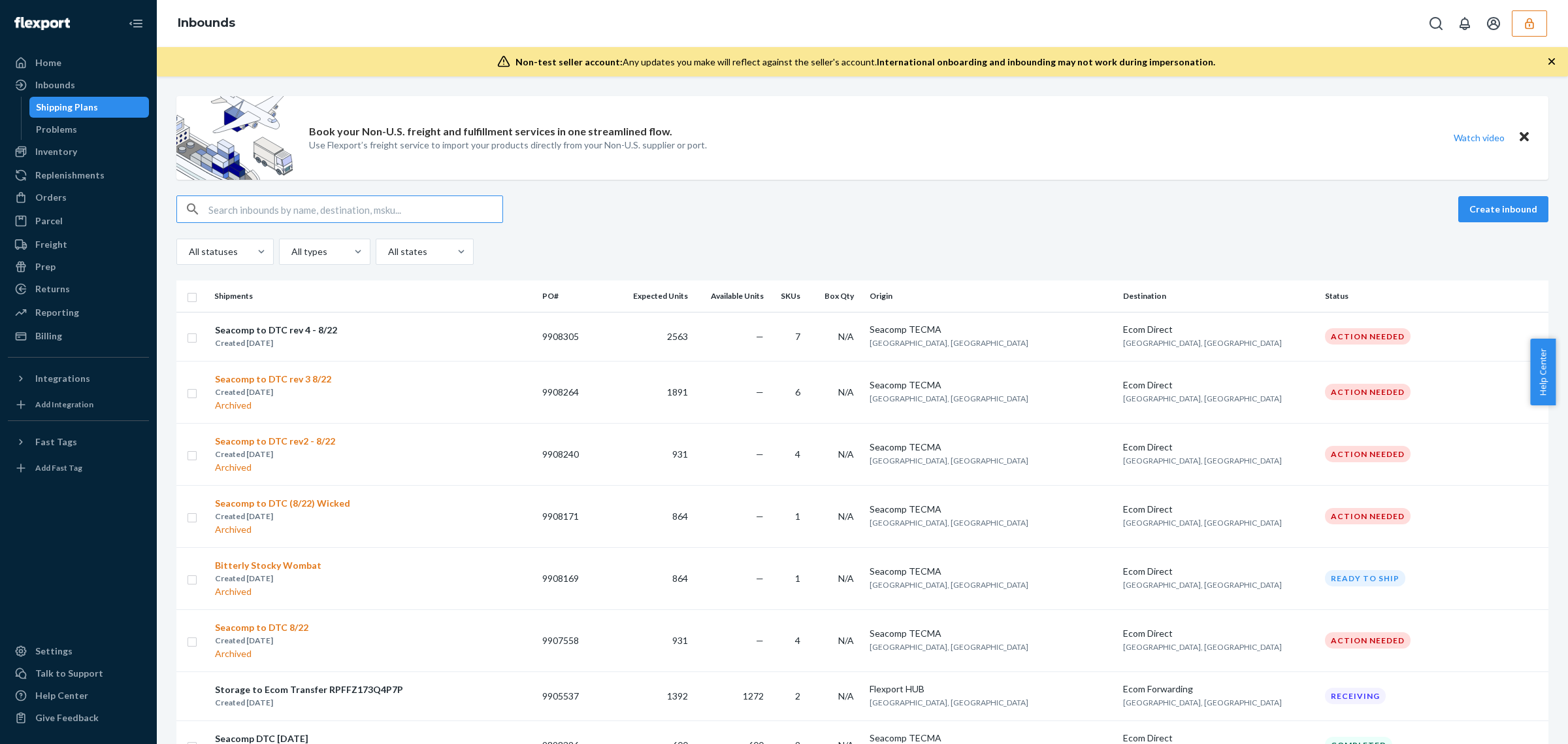
click at [397, 201] on input "text" at bounding box center [355, 209] width 294 height 26
click at [393, 203] on input "text" at bounding box center [355, 209] width 294 height 26
paste input "9889425"
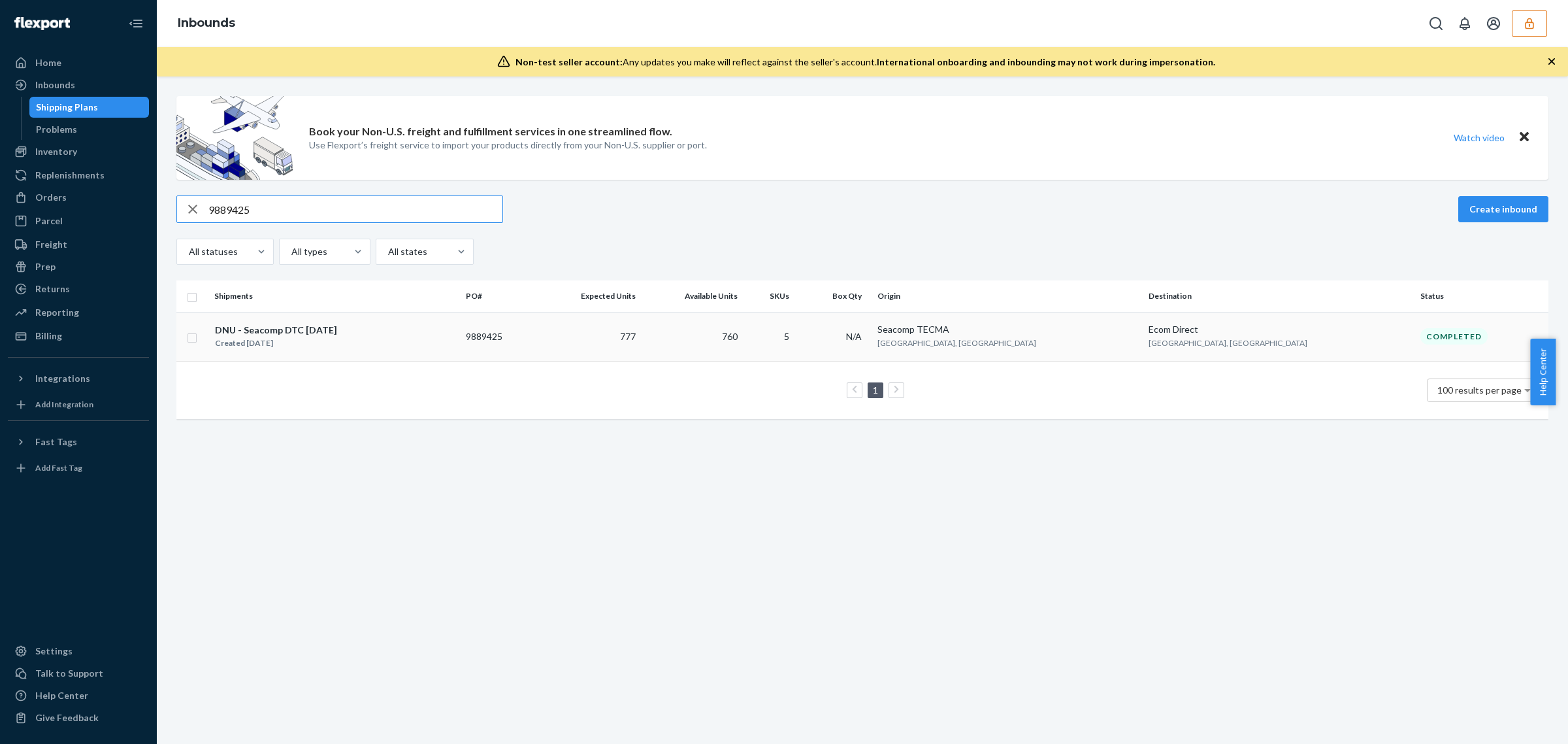
type input "9889425"
